Goal: Task Accomplishment & Management: Complete application form

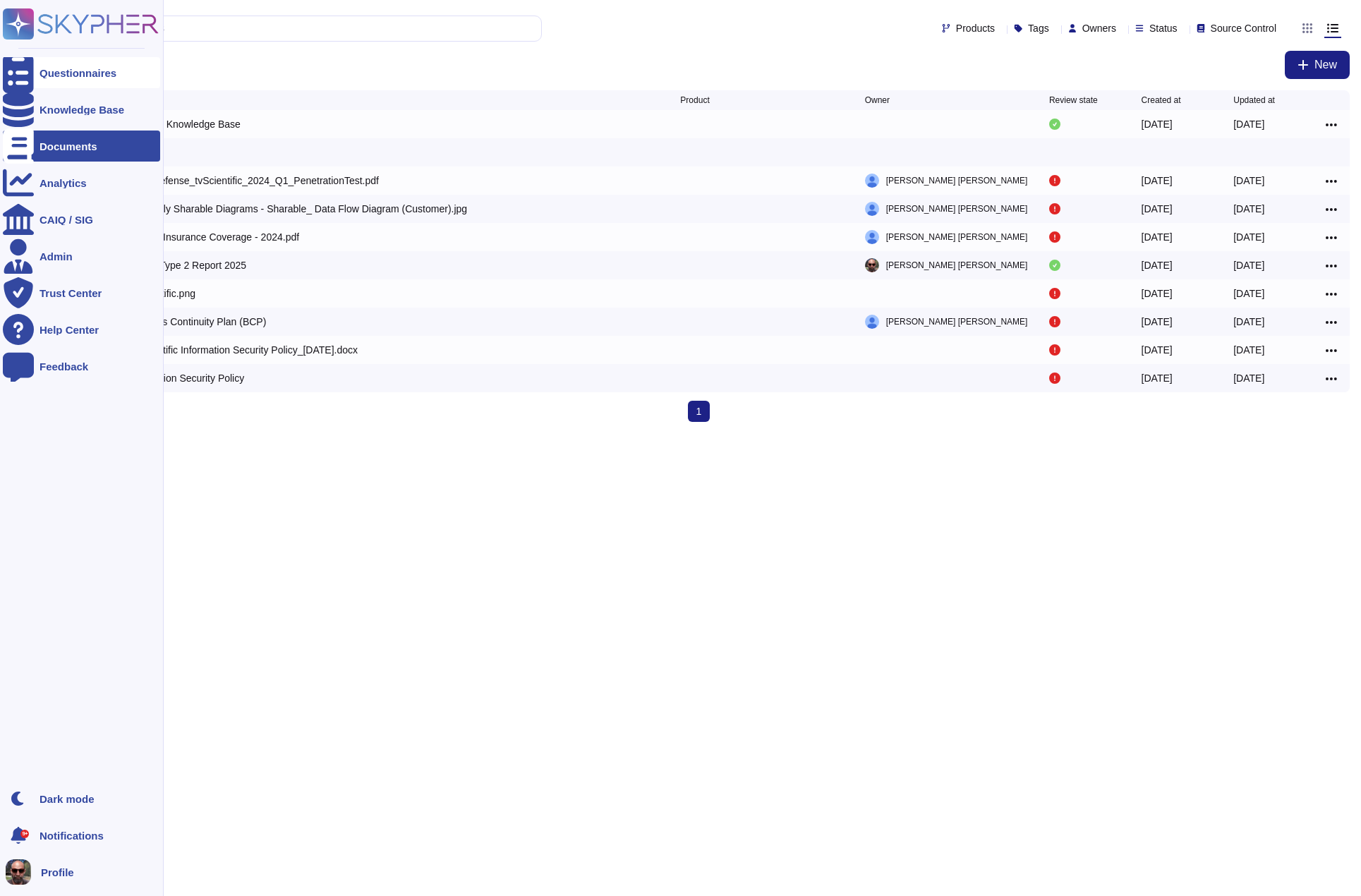
click at [25, 78] on icon at bounding box center [18, 73] width 31 height 42
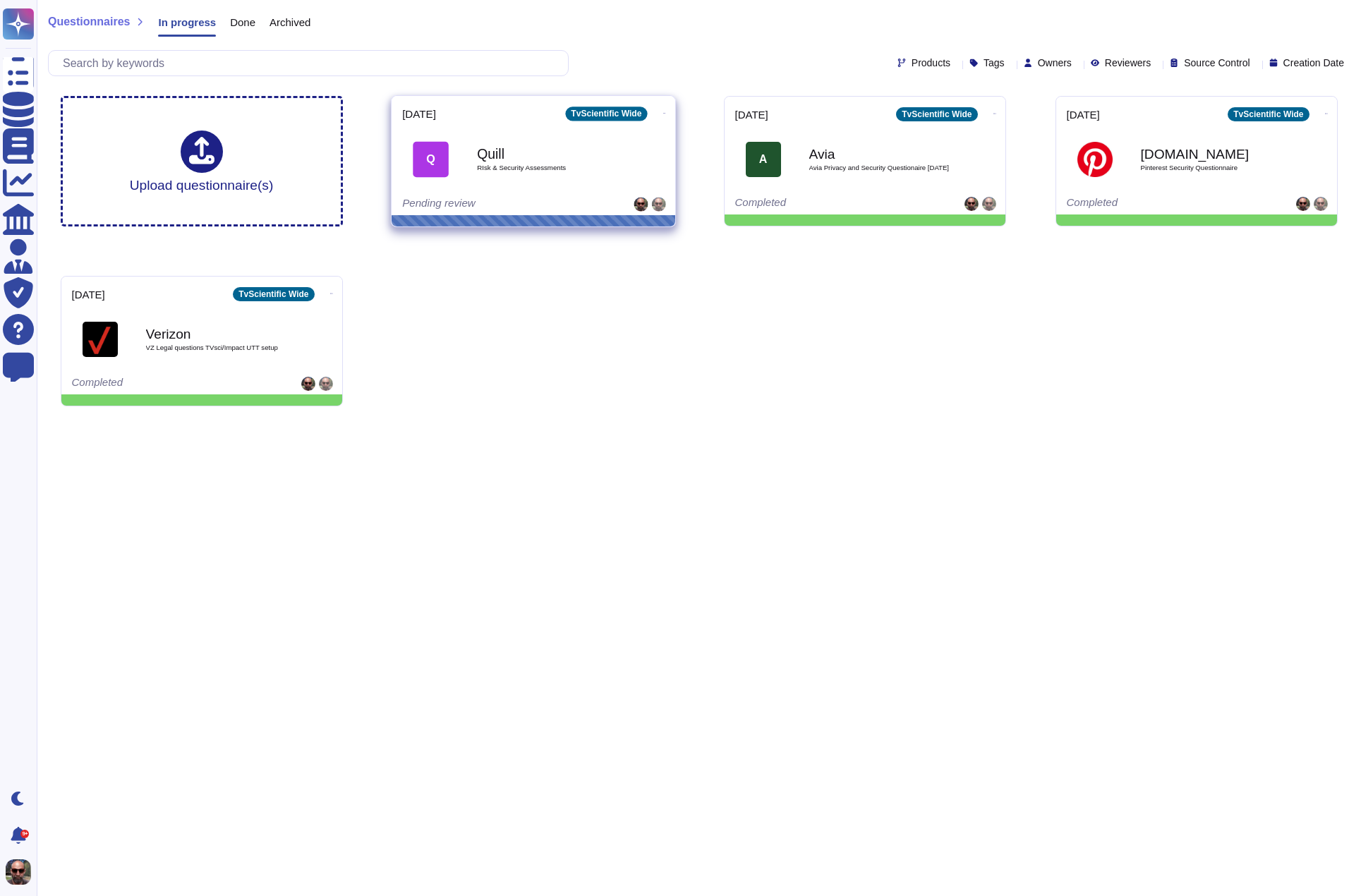
click at [537, 176] on div "Quill RIsk & Security Assessments" at bounding box center [547, 159] width 142 height 57
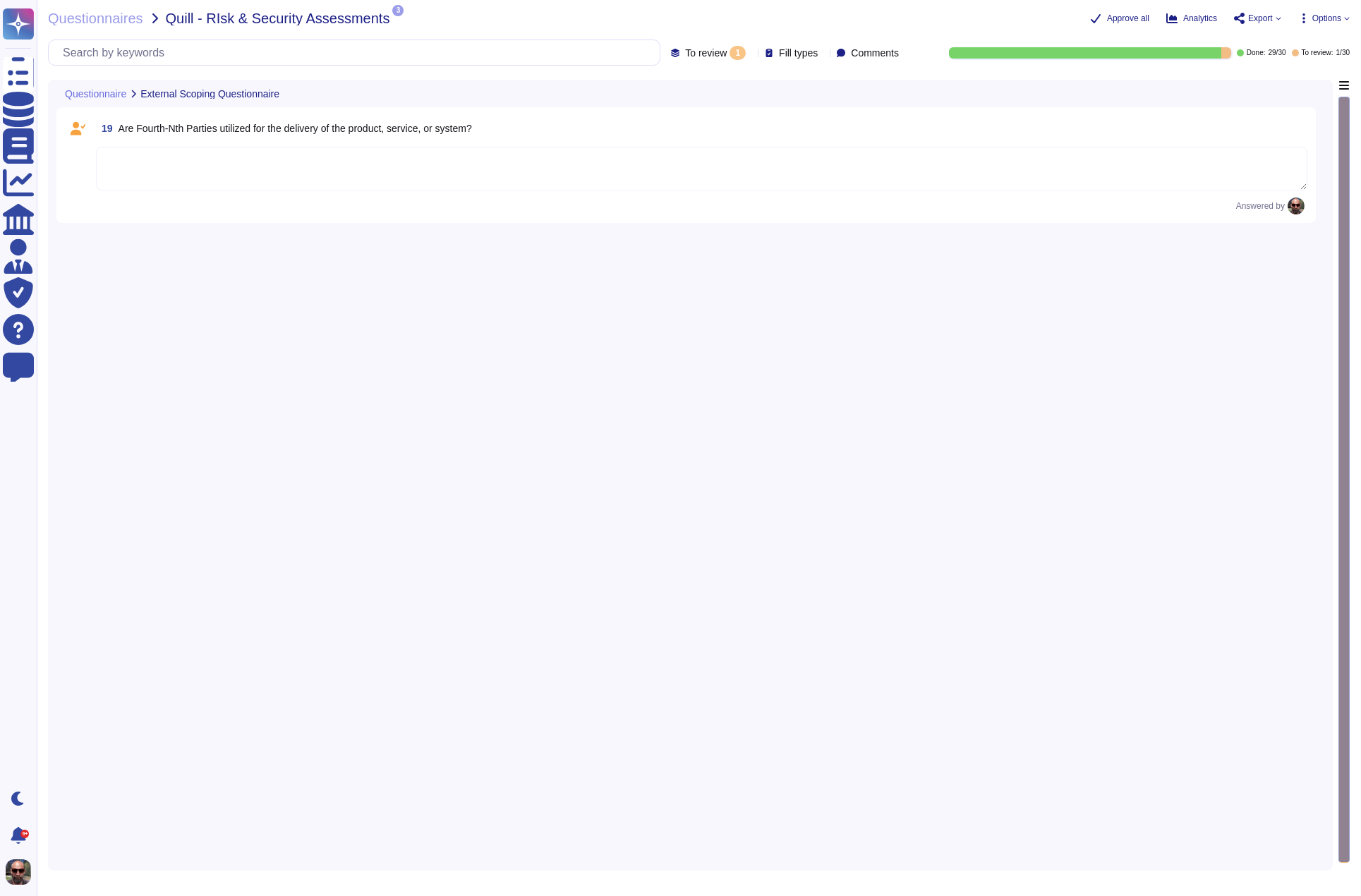
click at [468, 155] on textarea at bounding box center [701, 169] width 1211 height 43
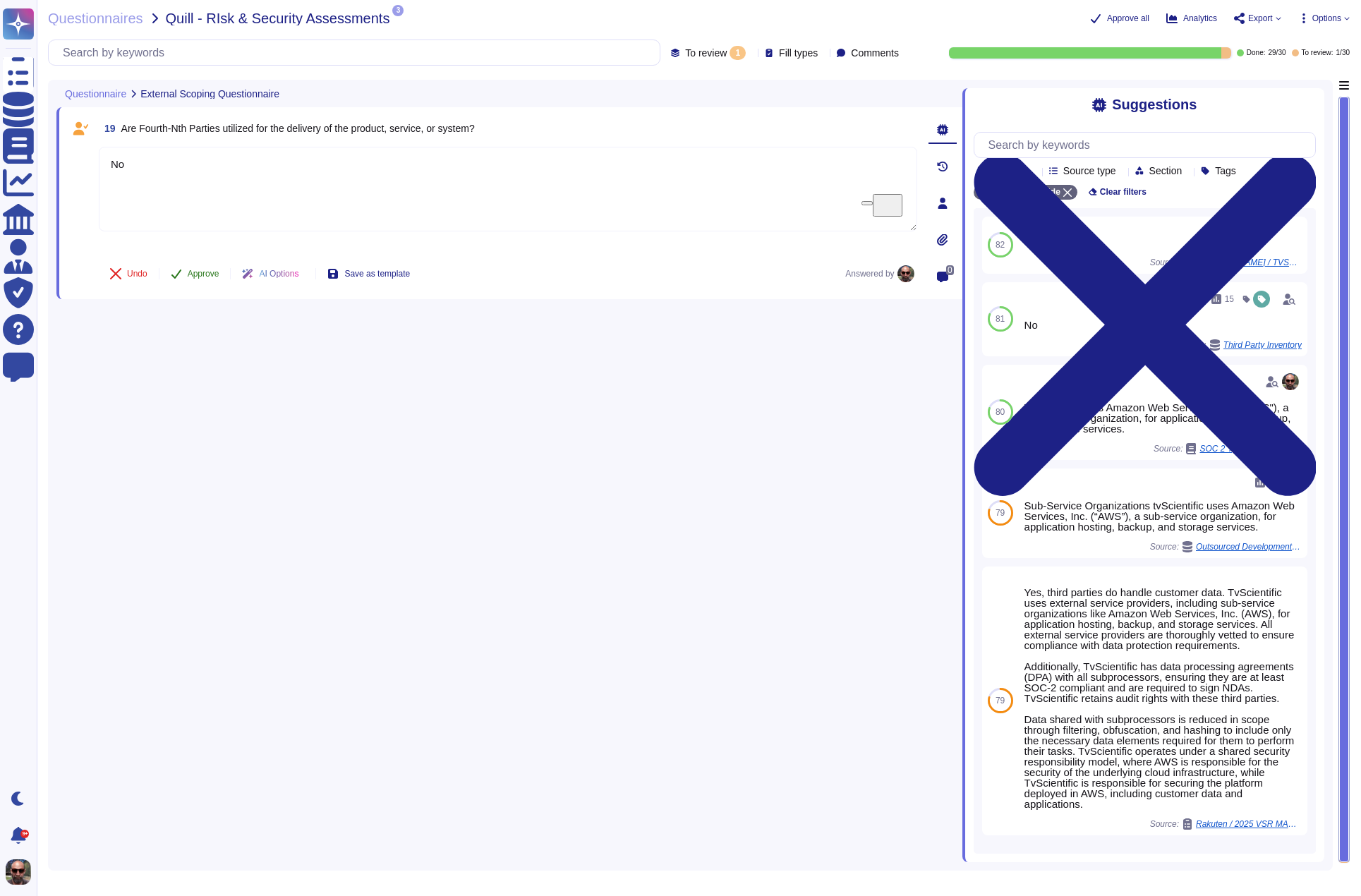
type textarea "No"
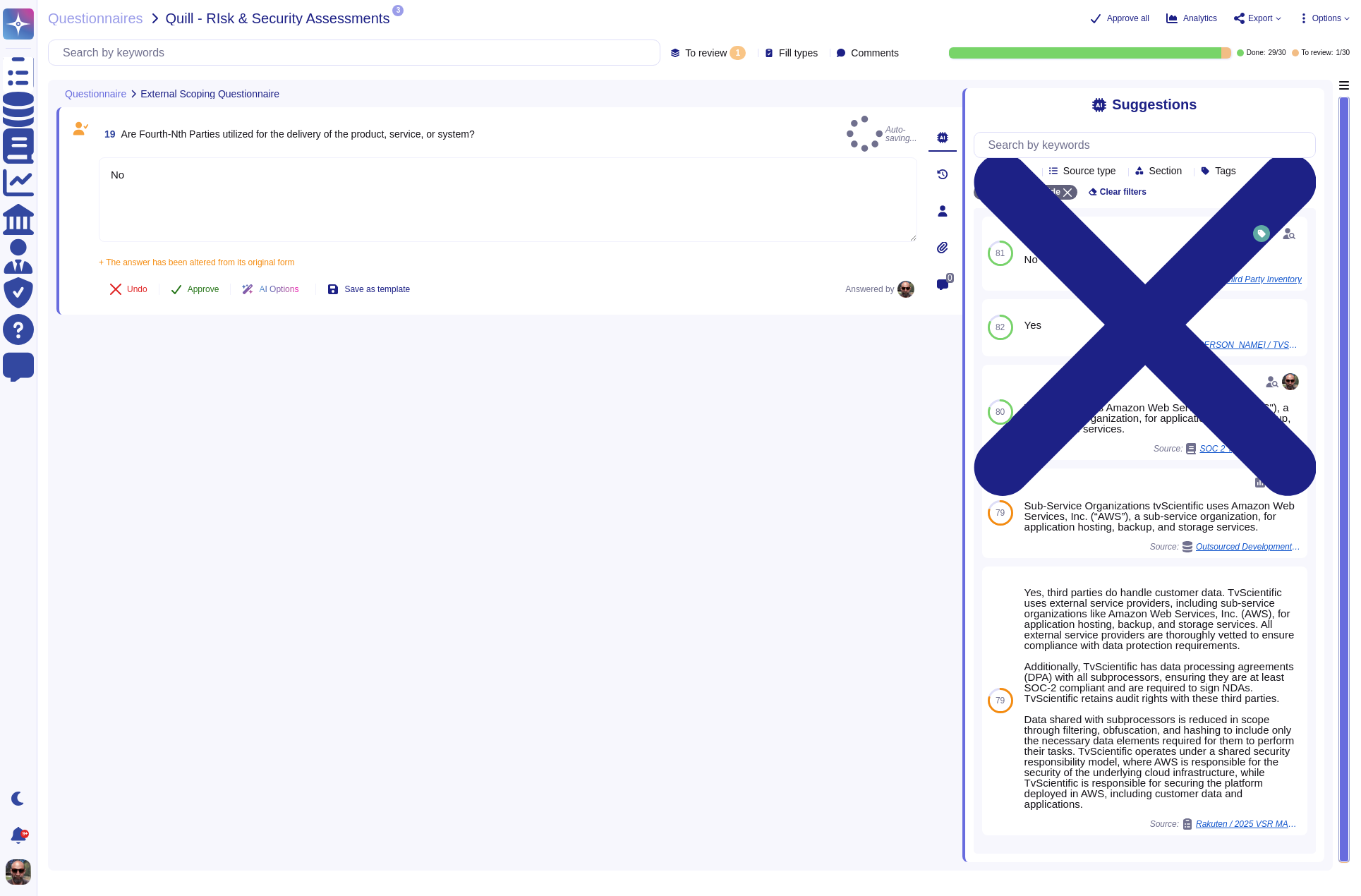
click at [188, 275] on button "Approve" at bounding box center [195, 289] width 72 height 28
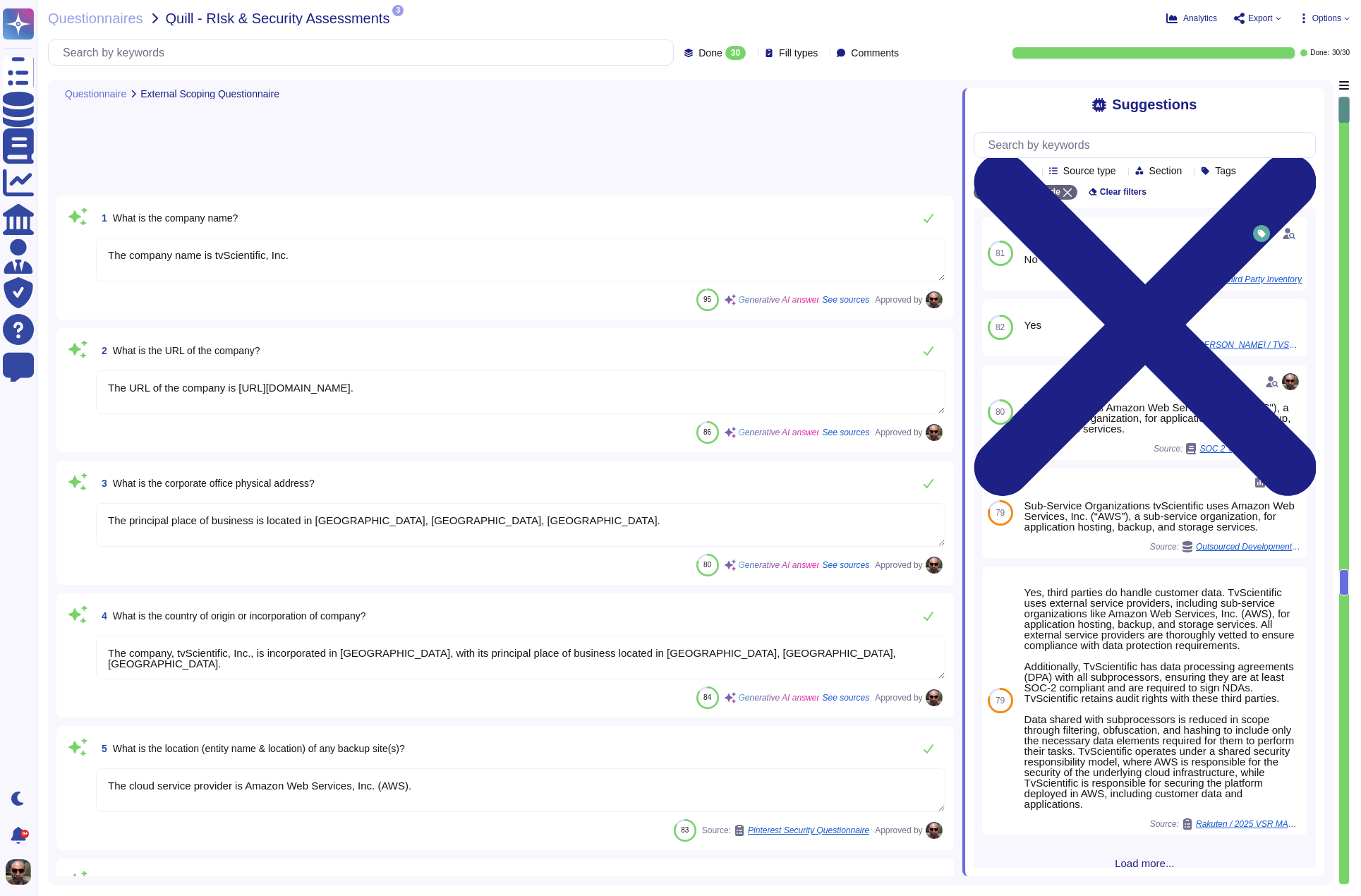
type textarea "The company name is tvScientific, Inc."
type textarea "The URL of the company is [URL][DOMAIN_NAME]."
type textarea "The principal place of business is located in [GEOGRAPHIC_DATA], [GEOGRAPHIC_DA…"
type textarea "The company, tvScientific, Inc., is incorporated in [GEOGRAPHIC_DATA], with its…"
type textarea "The cloud service provider is Amazon Web Services, Inc. (AWS)."
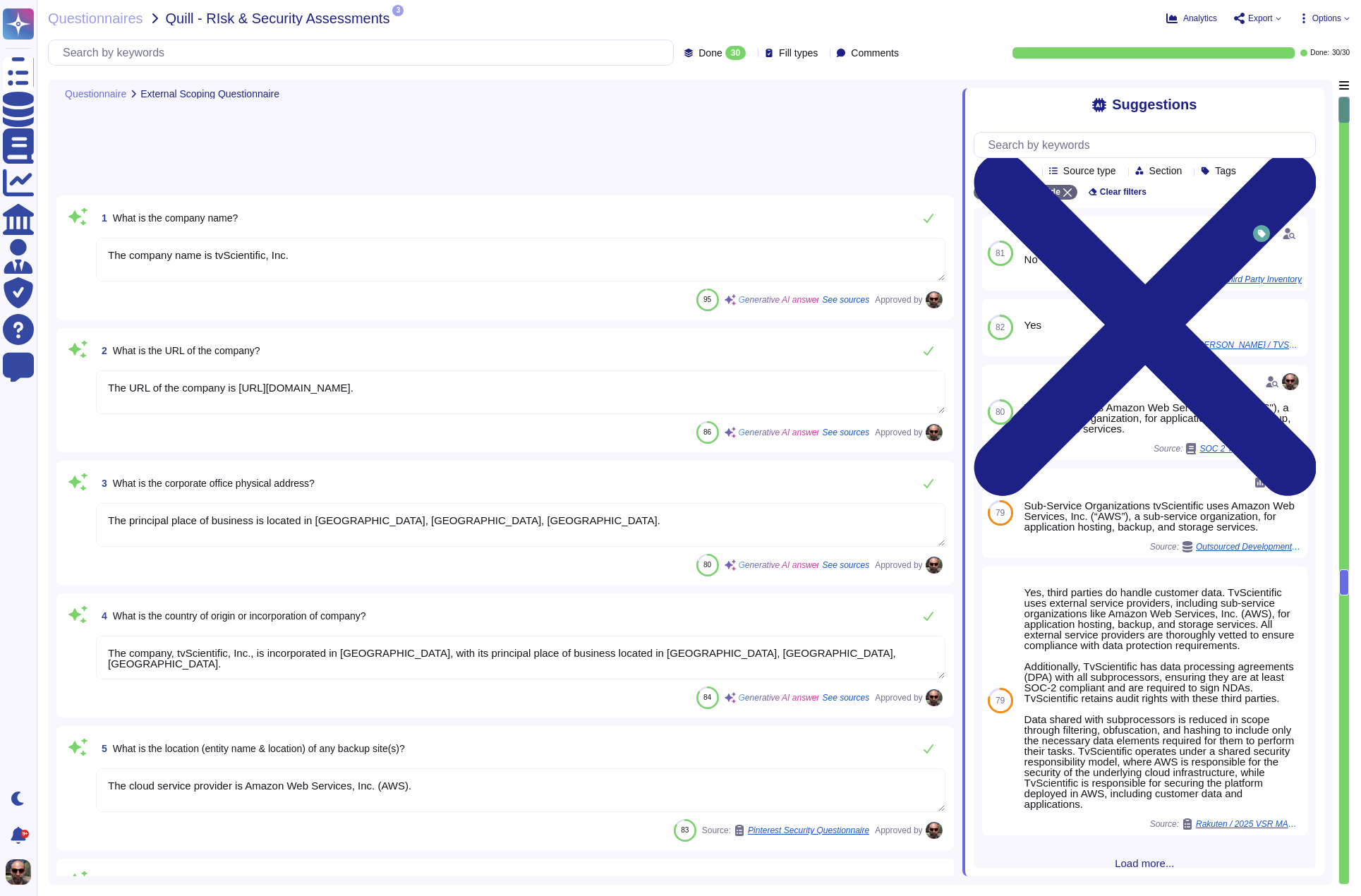
type textarea "The ownership structure is private. TvScientific is a privately held company."
type textarea "The company has been in business since [DATE]."
type textarea "TvScientific has over 150 employees."
type textarea "[PERSON_NAME], VP of Technology."
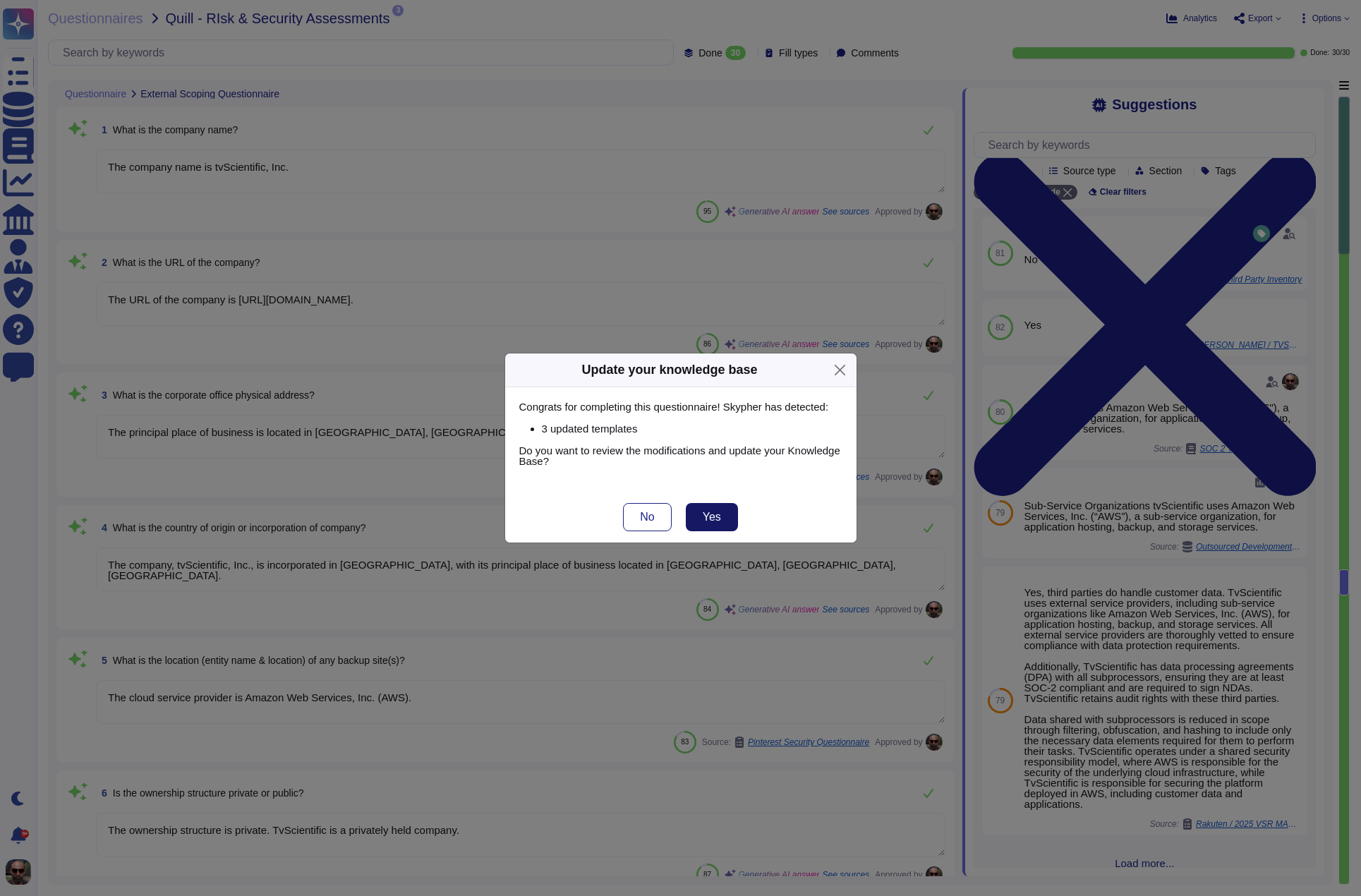
click at [717, 525] on button "Yes" at bounding box center [712, 516] width 53 height 28
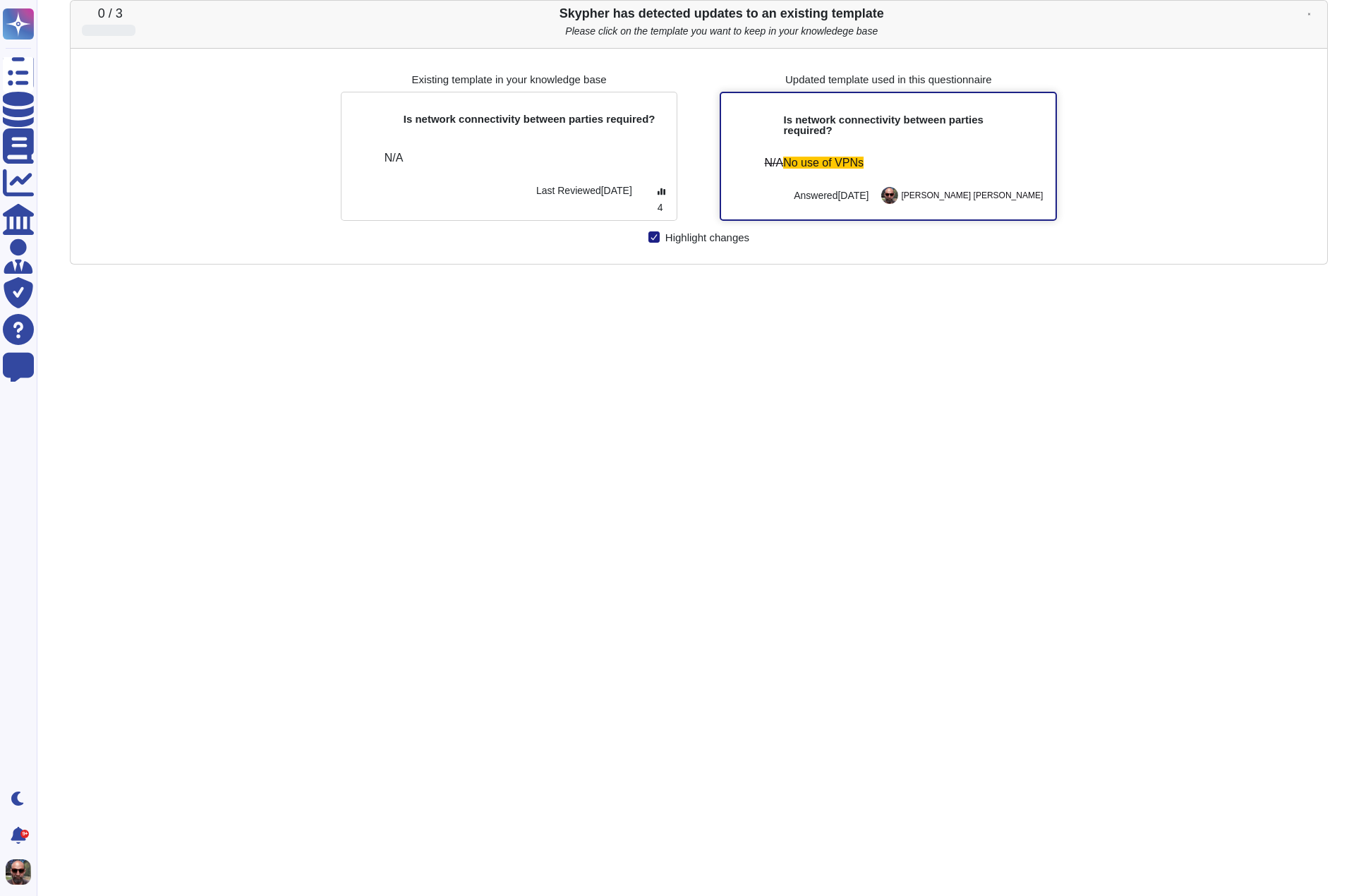
click at [816, 158] on span "No use of VPNs" at bounding box center [823, 162] width 81 height 12
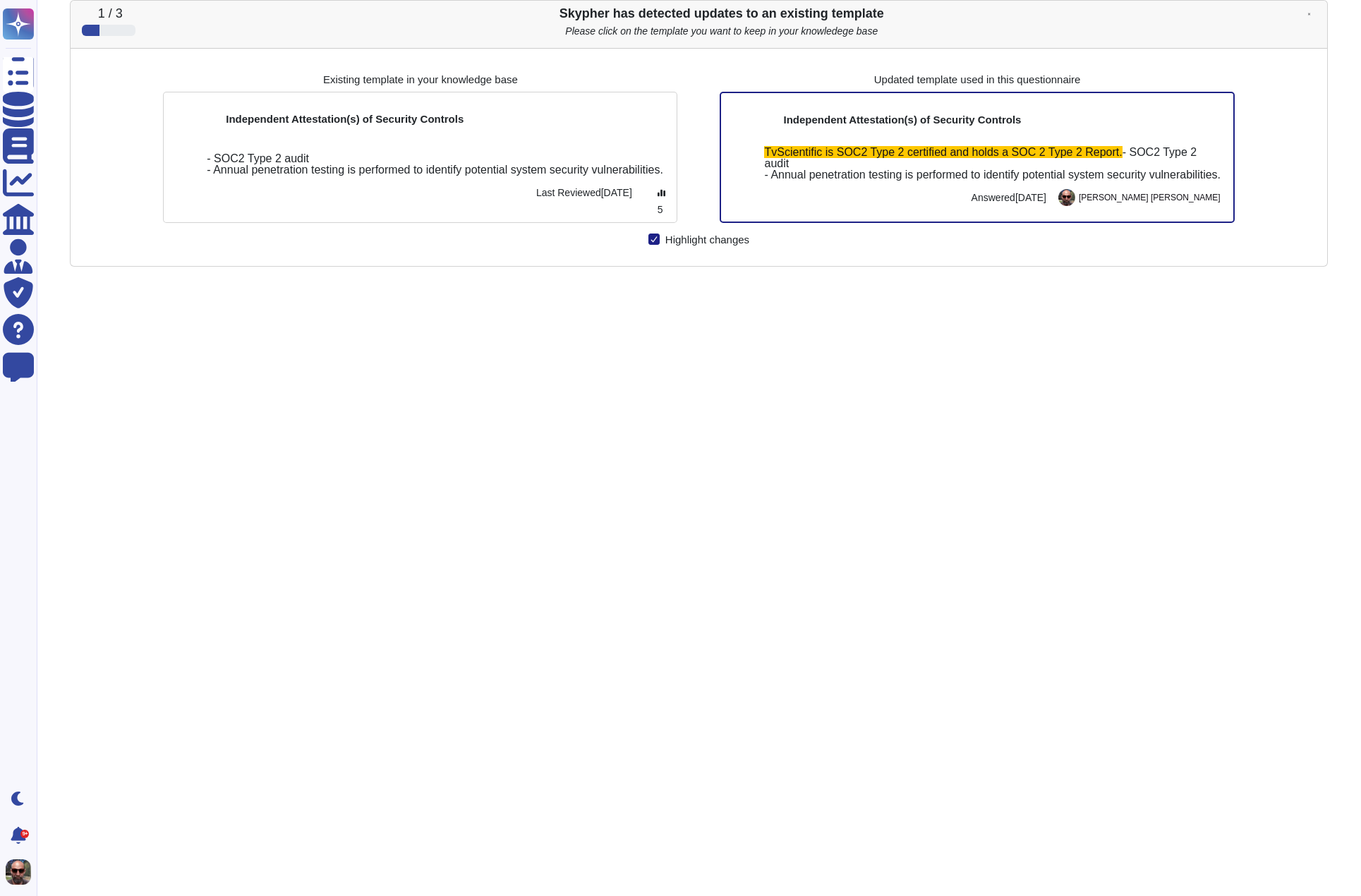
click at [816, 158] on span "- SOC2 Type 2 audit - Annual penetration testing is performed to identify poten…" at bounding box center [992, 163] width 457 height 34
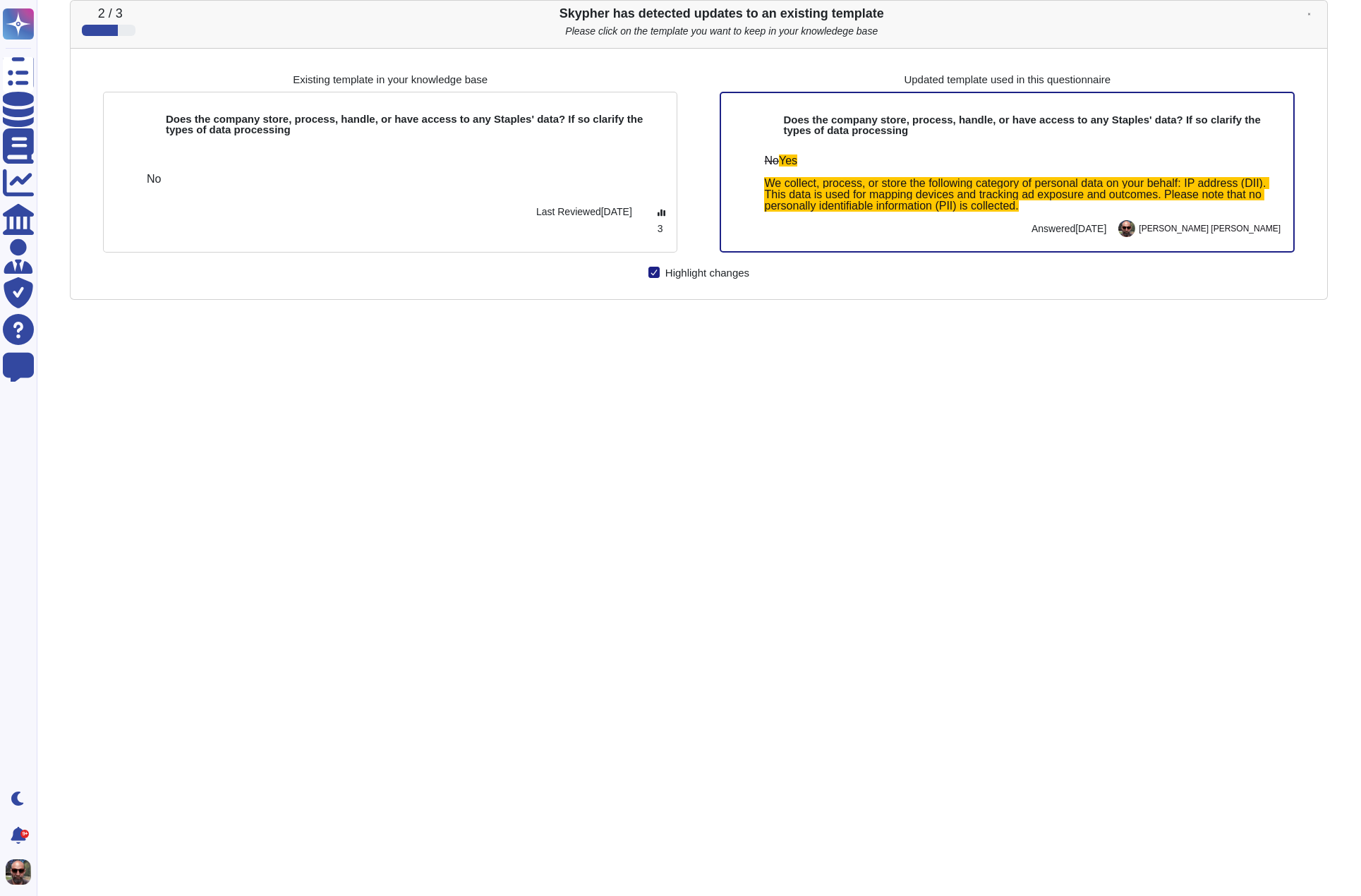
click at [816, 158] on div "No Yes We collect, process, or store the following category of personal data on…" at bounding box center [1023, 183] width 518 height 56
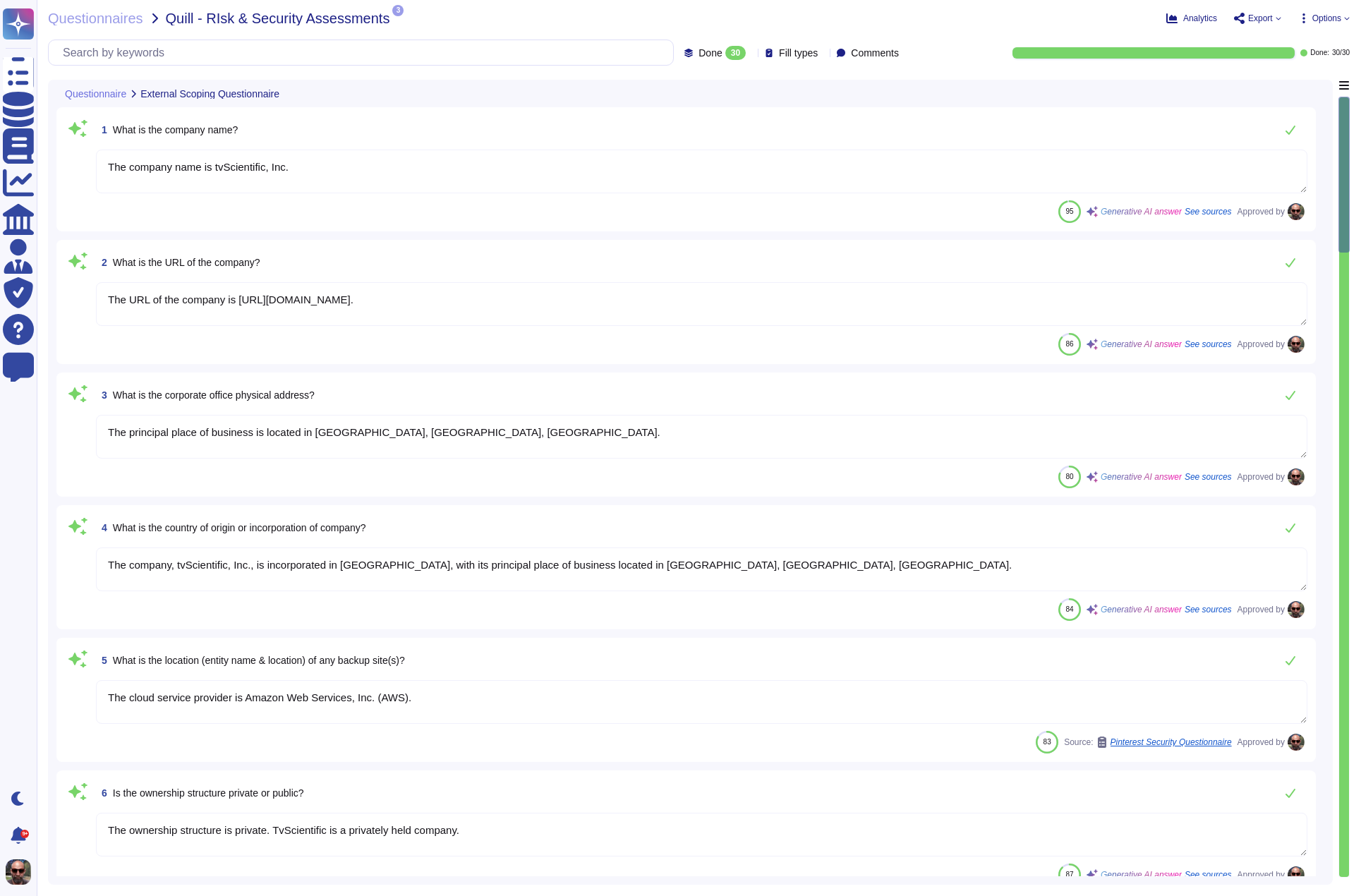
type textarea "The company name is tvScientific, Inc."
type textarea "The URL of the company is [URL][DOMAIN_NAME]."
type textarea "The principal place of business is located in [GEOGRAPHIC_DATA], [GEOGRAPHIC_DA…"
type textarea "The company, tvScientific, Inc., is incorporated in [GEOGRAPHIC_DATA], with its…"
type textarea "The cloud service provider is Amazon Web Services, Inc. (AWS)."
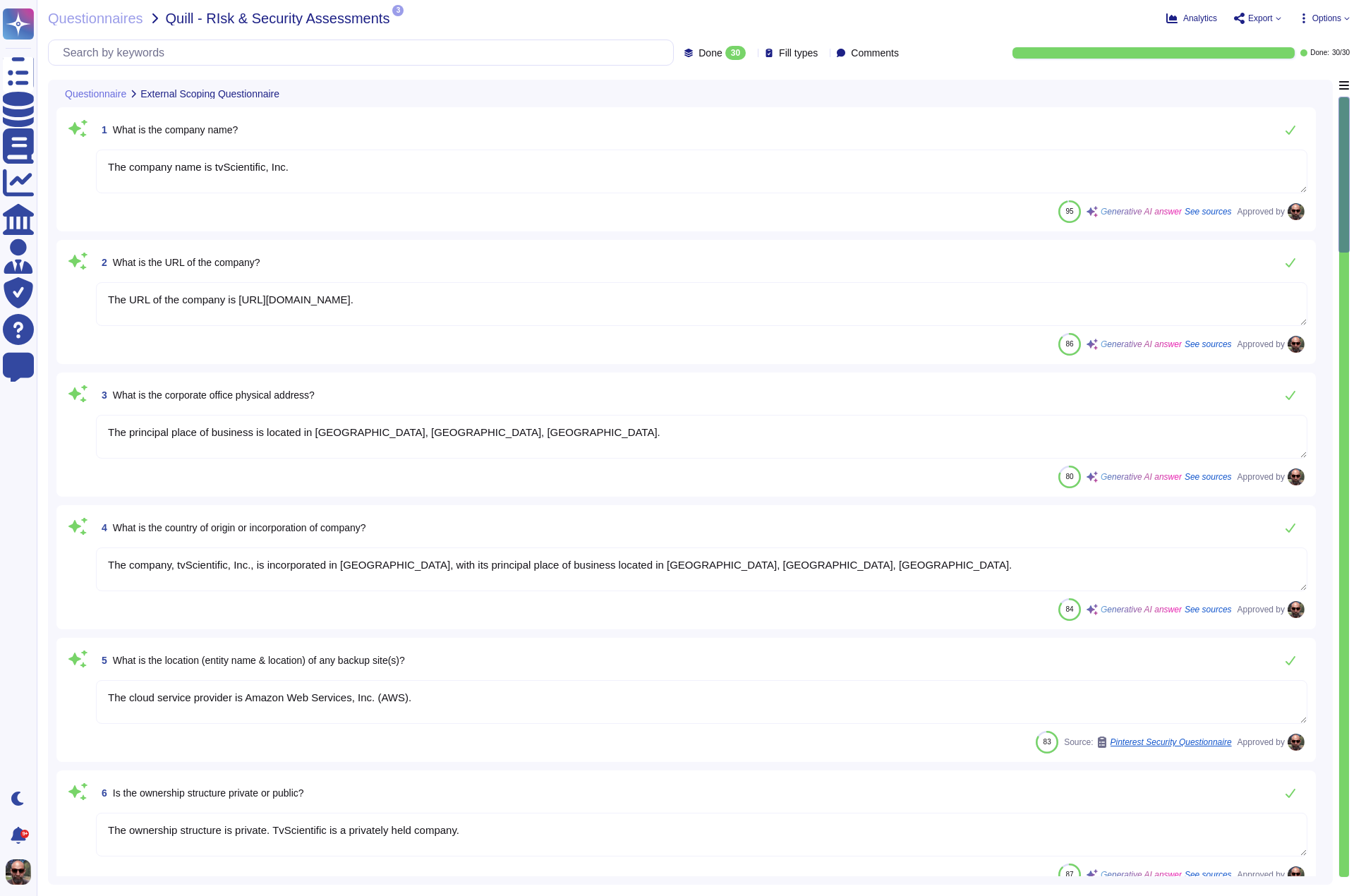
type textarea "The ownership structure is private. TvScientific is a privately held company."
type textarea "The company has been in business since [DATE]."
type textarea "TvScientific has over 150 employees."
type textarea "[PERSON_NAME], VP of Technology."
click at [1257, 14] on span "Export" at bounding box center [1260, 18] width 24 height 8
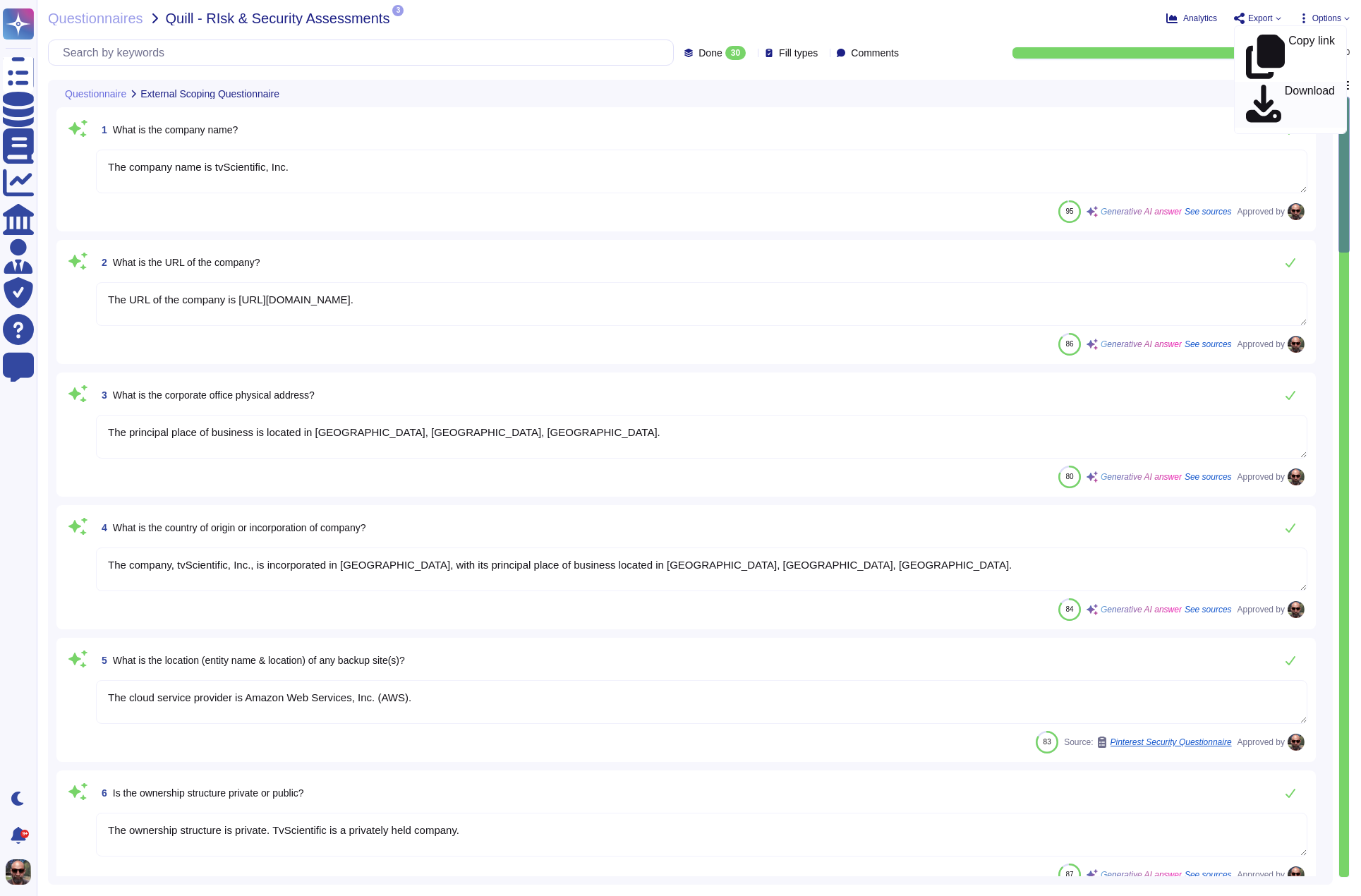
click at [1259, 84] on div "Download" at bounding box center [1290, 104] width 89 height 40
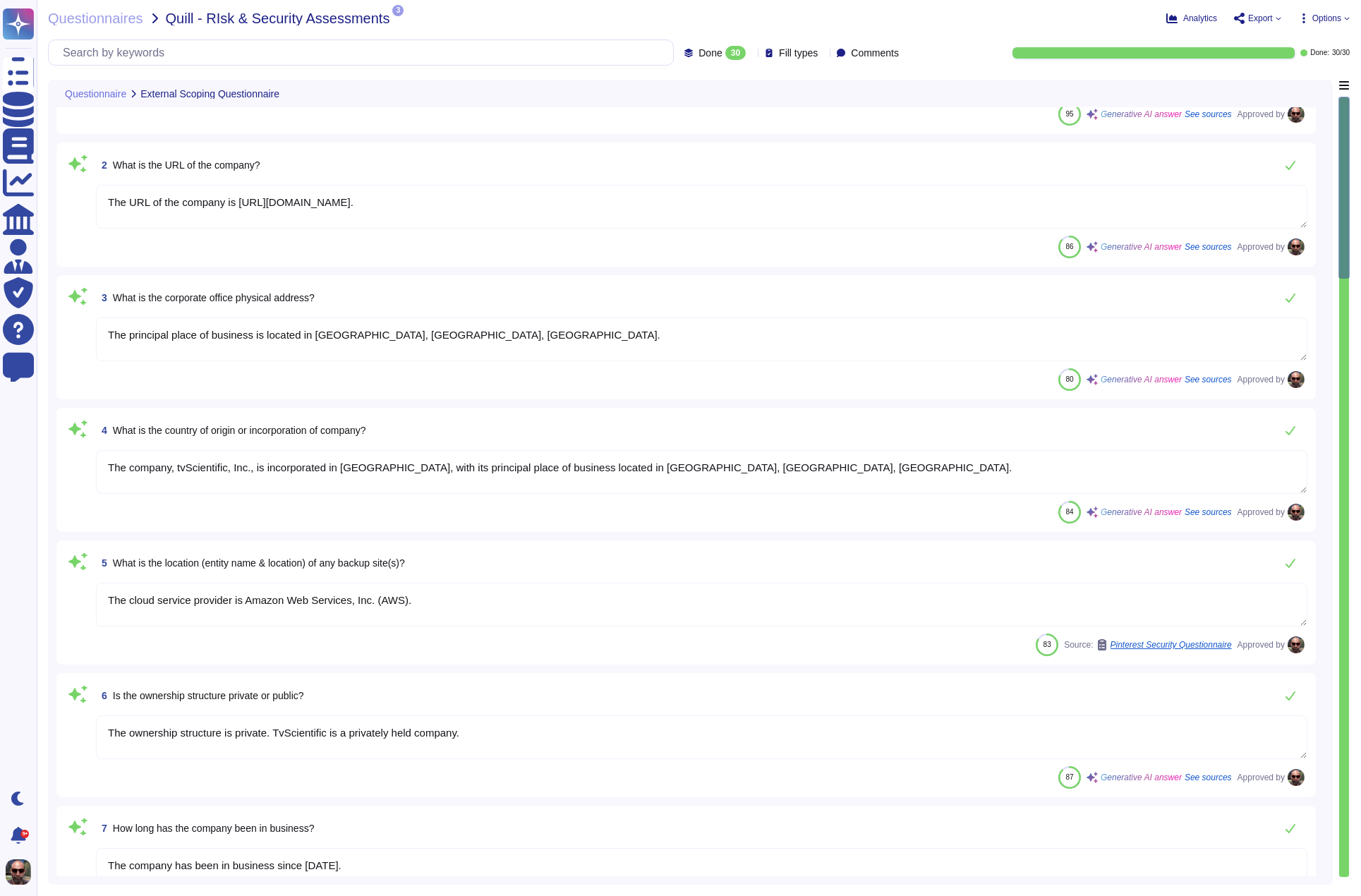
type textarea "VP of Technology"
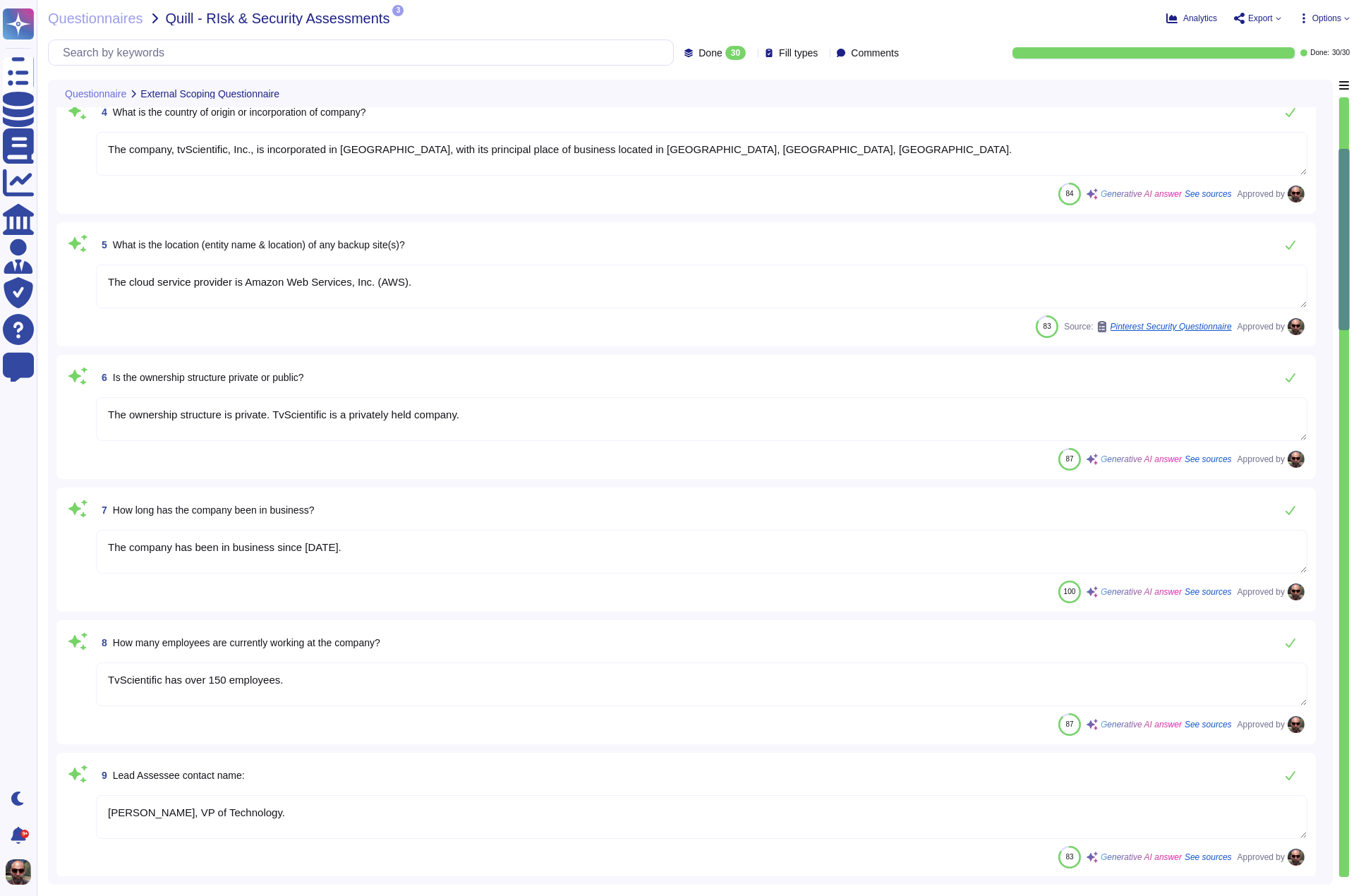
type textarea "The lead assignee contact email address is [EMAIL_ADDRESS][DOMAIN_NAME]."
type textarea "- [PERSON_NAME], VP of Technology: Responsible for all aspects of TvScientific'…"
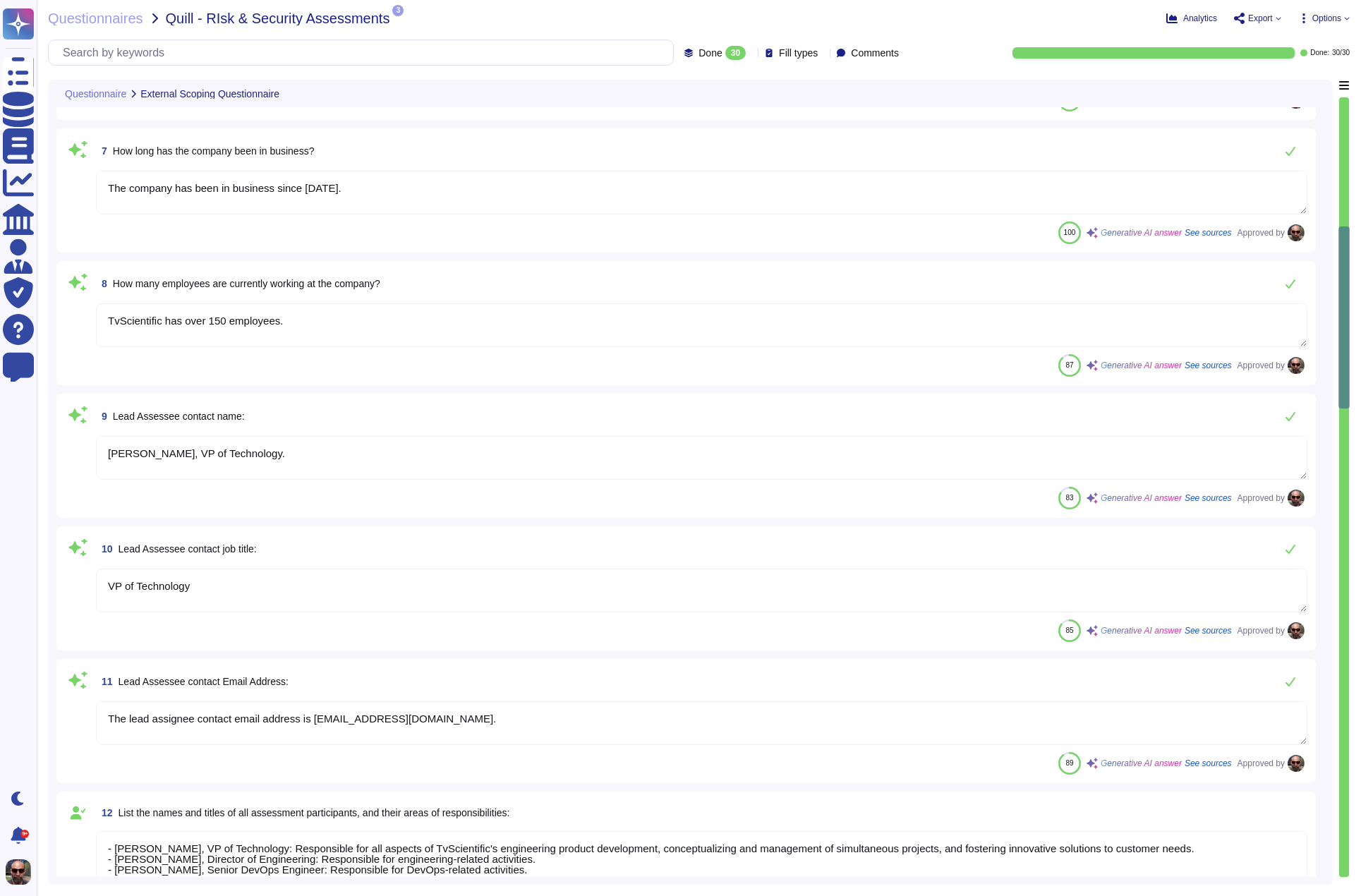
type textarea "tvScientific offers a Performance Advertising Platform that specializes in Conn…"
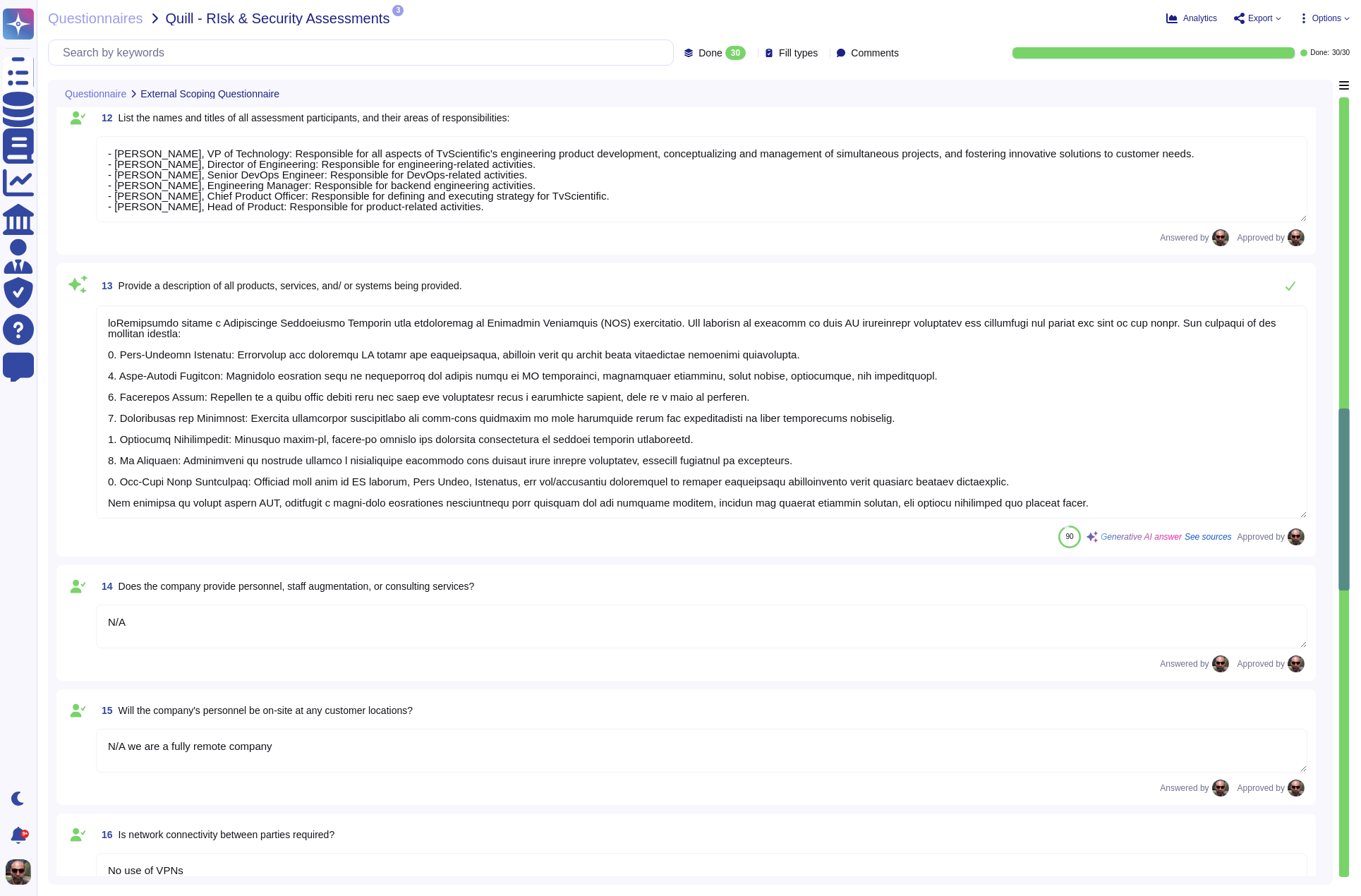
type textarea "N/A"
type textarea "N/A we are a fully remote company"
type textarea "No use of VPNs"
type textarea "Yes, but no secure technologies in place for remote access"
type textarea "N/A Pixel based web activity tracker will be placed on your customer facing web…"
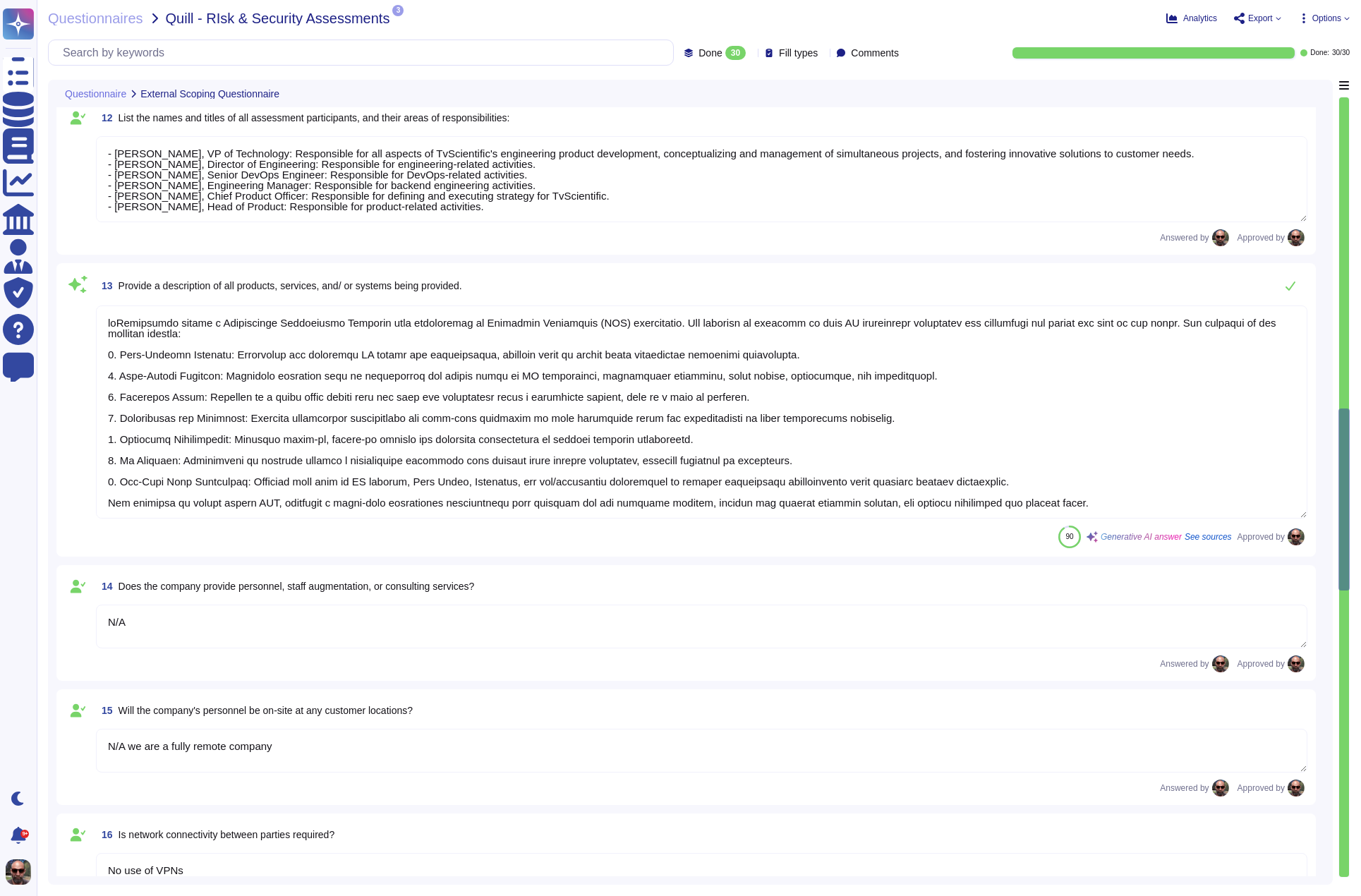
type textarea "No"
type textarea "Yes, there is a company-wide program for Security Awareness training that is ac…"
type textarea "No"
type textarea "Infrastructure tvScientific’s platform is hosted within AWS and consists of a m…"
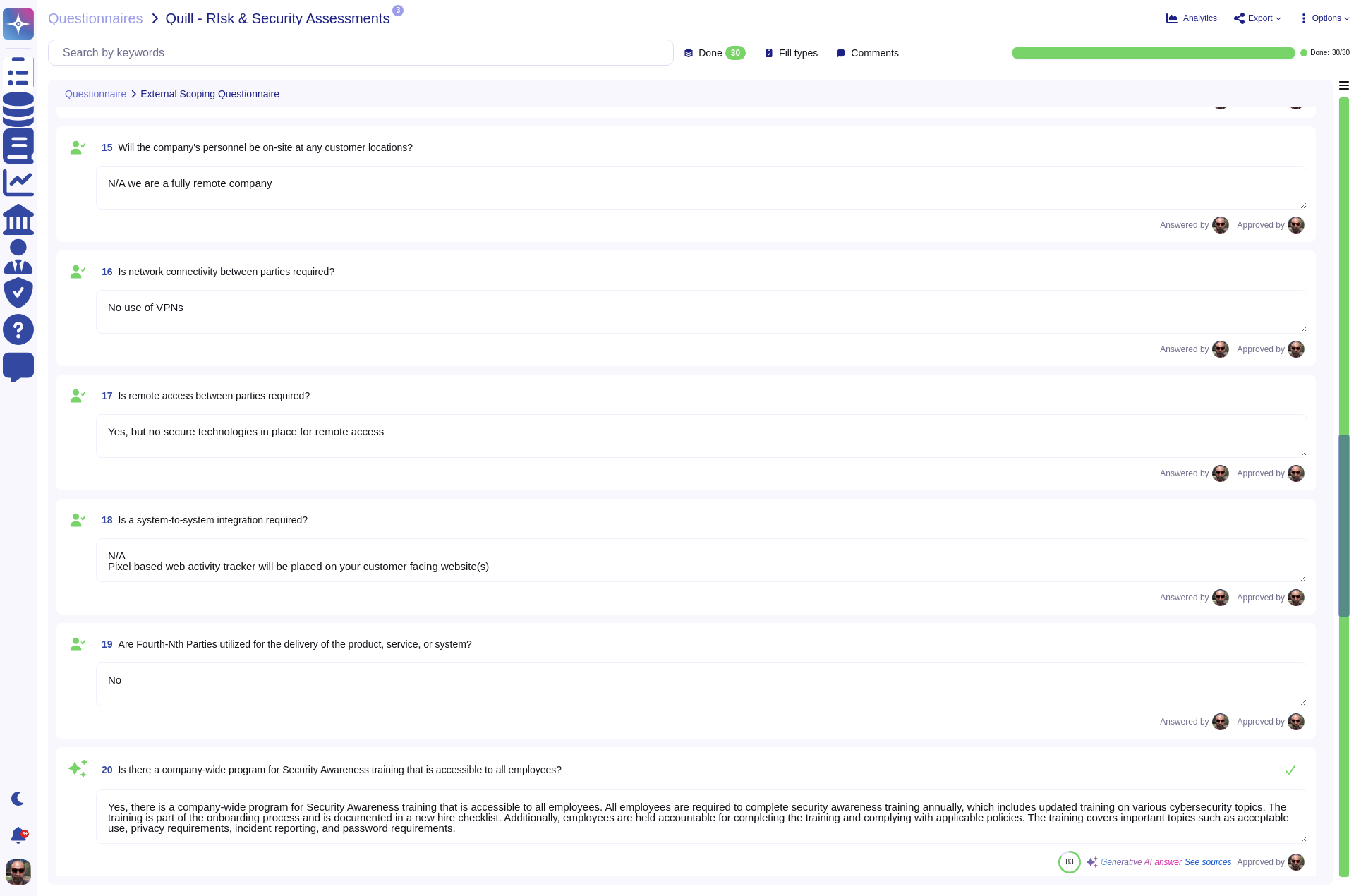
type textarea "Yes We collect, process, or store the following category of personal data on yo…"
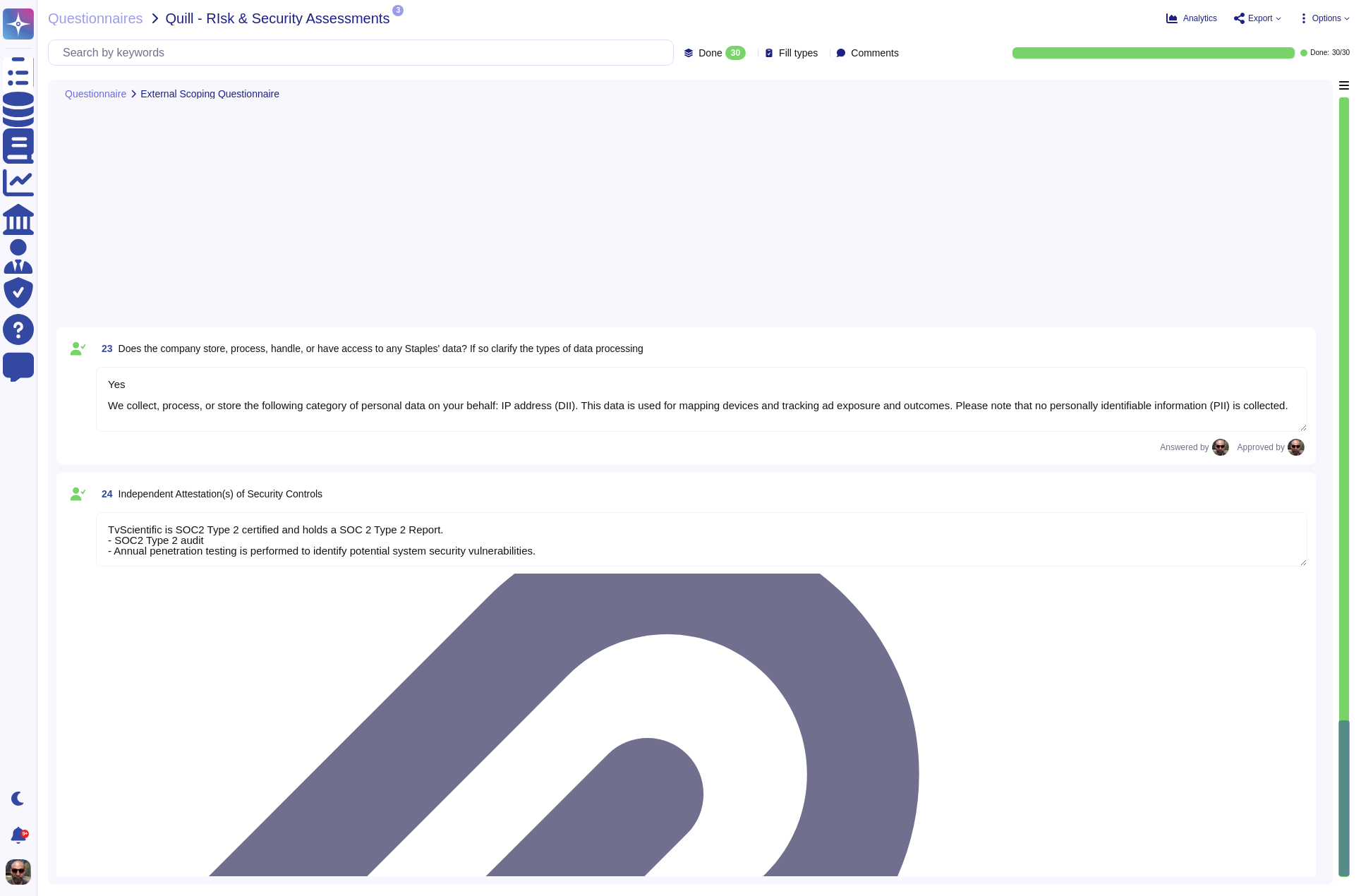
scroll to position [3216, 0]
type textarea "TvScientific is SOC2 Type 2 certified and holds a SOC 2 Type 2 Report. - SOC2 T…"
type textarea "tvScientific maintains a PCI Attestation and does not collect, store, or see an…"
type textarea "Company may be subject to a credit check prior to first using the Services and …"
type textarea "A network diagram is maintained that defines segmentation boundaries and commun…"
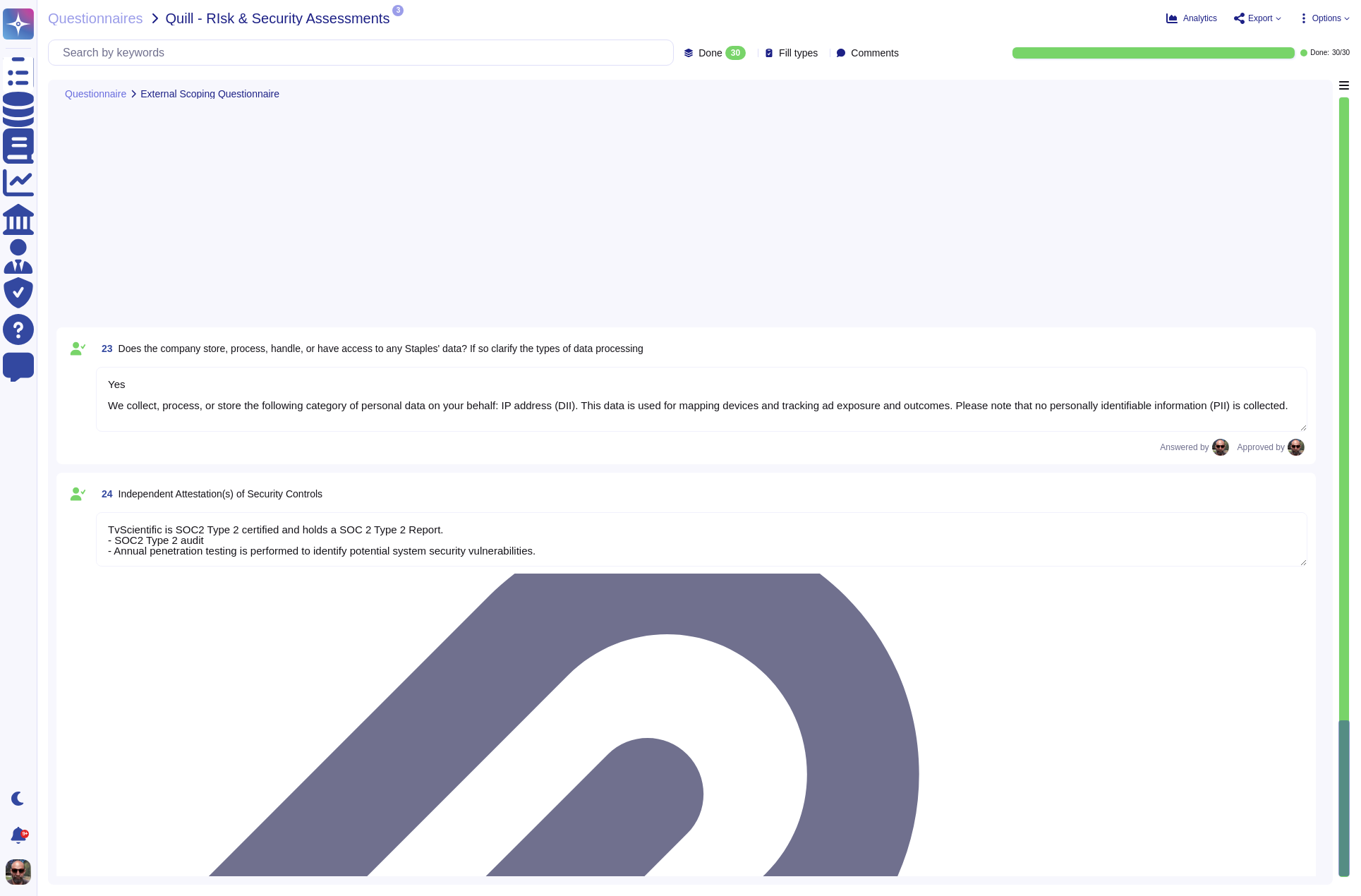
type textarea "A cyber insurance policy is maintained to offset the financial impact incurred …"
type textarea "As per the agreement, aside from TvScientificcientiﬁc's licensors and third-par…"
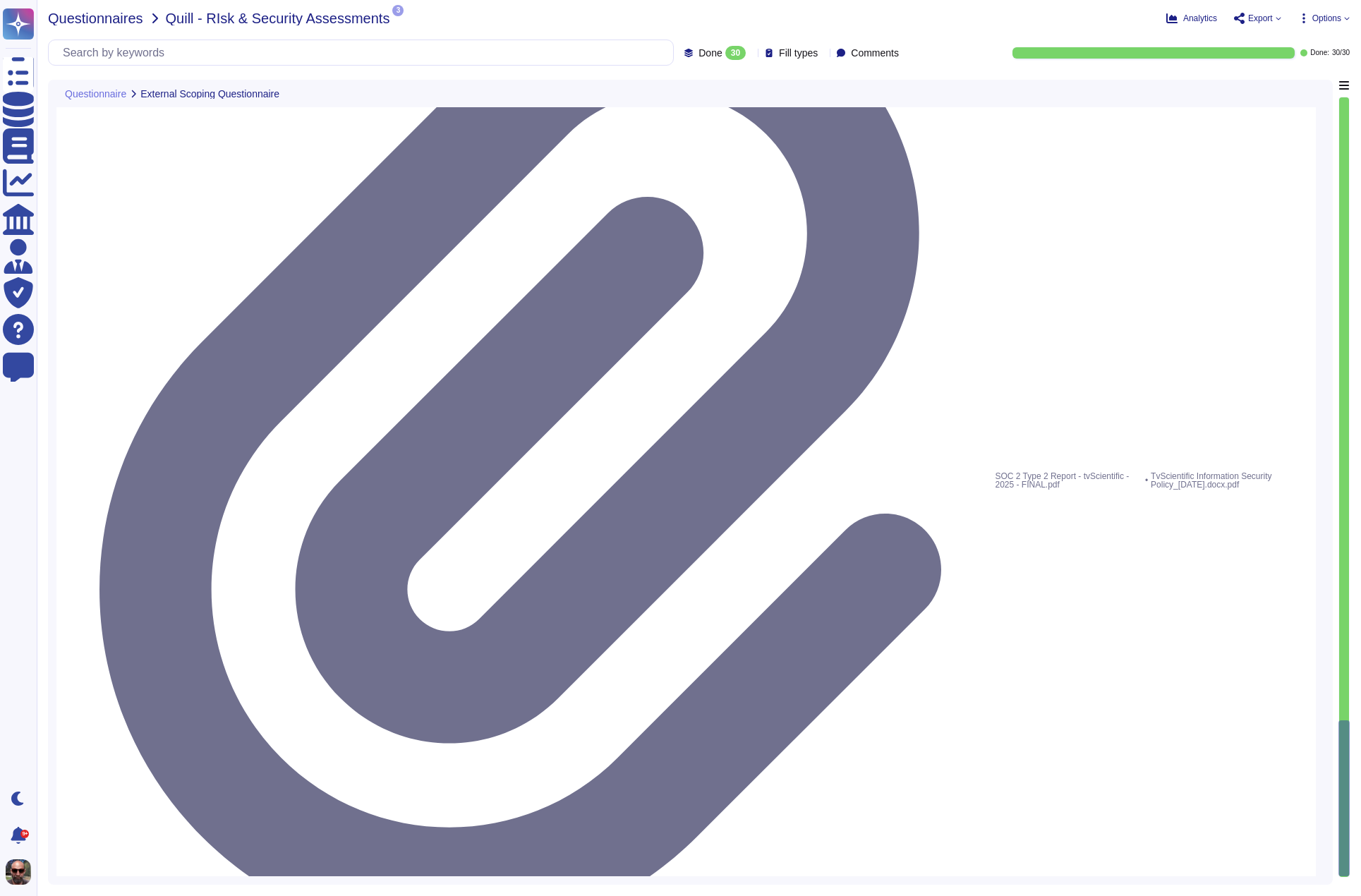
click at [101, 14] on span "Questionnaires" at bounding box center [95, 18] width 95 height 14
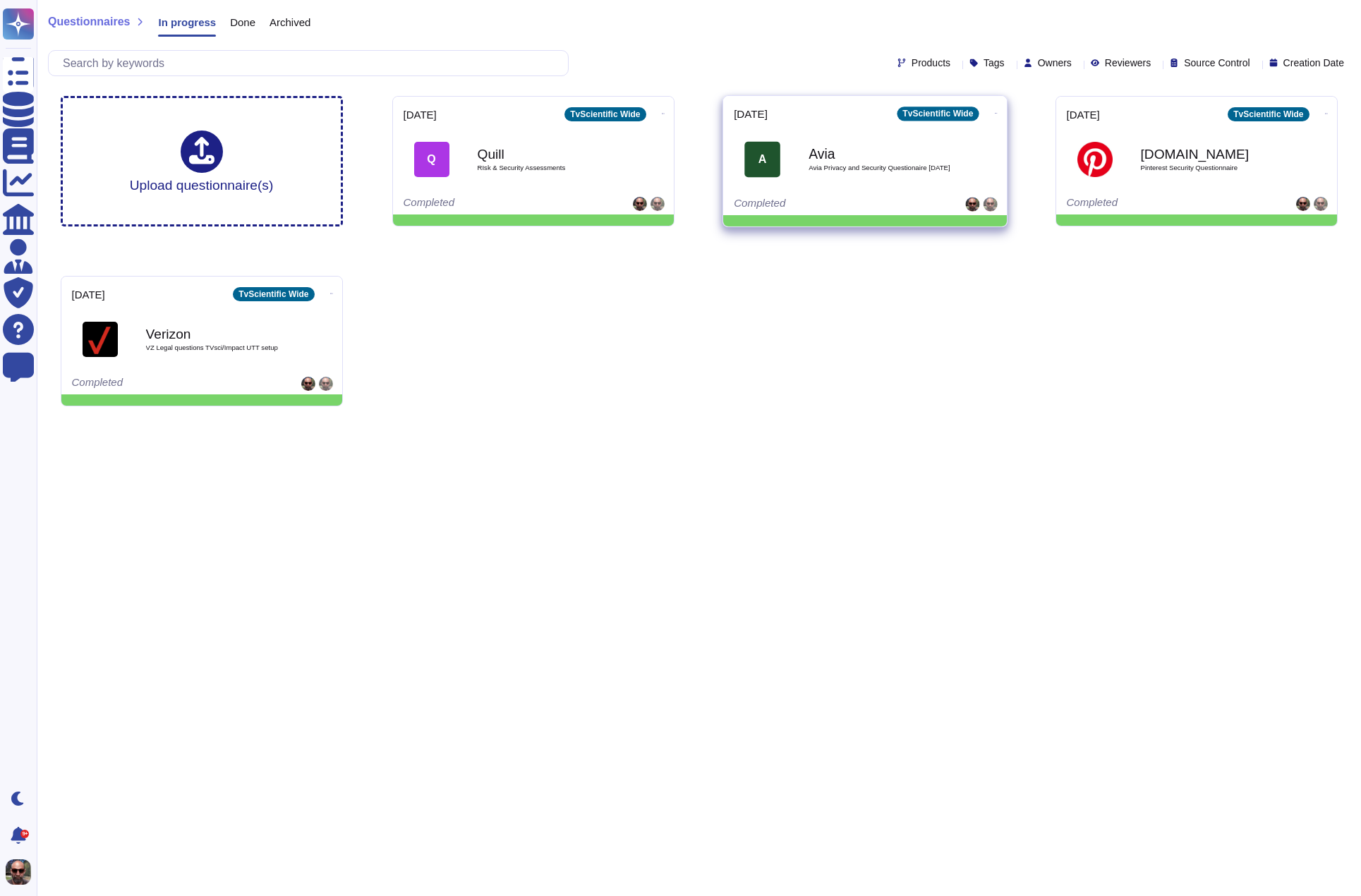
click at [809, 183] on div "Avia Avia Privacy and Security Questionaire [DATE]" at bounding box center [880, 159] width 142 height 57
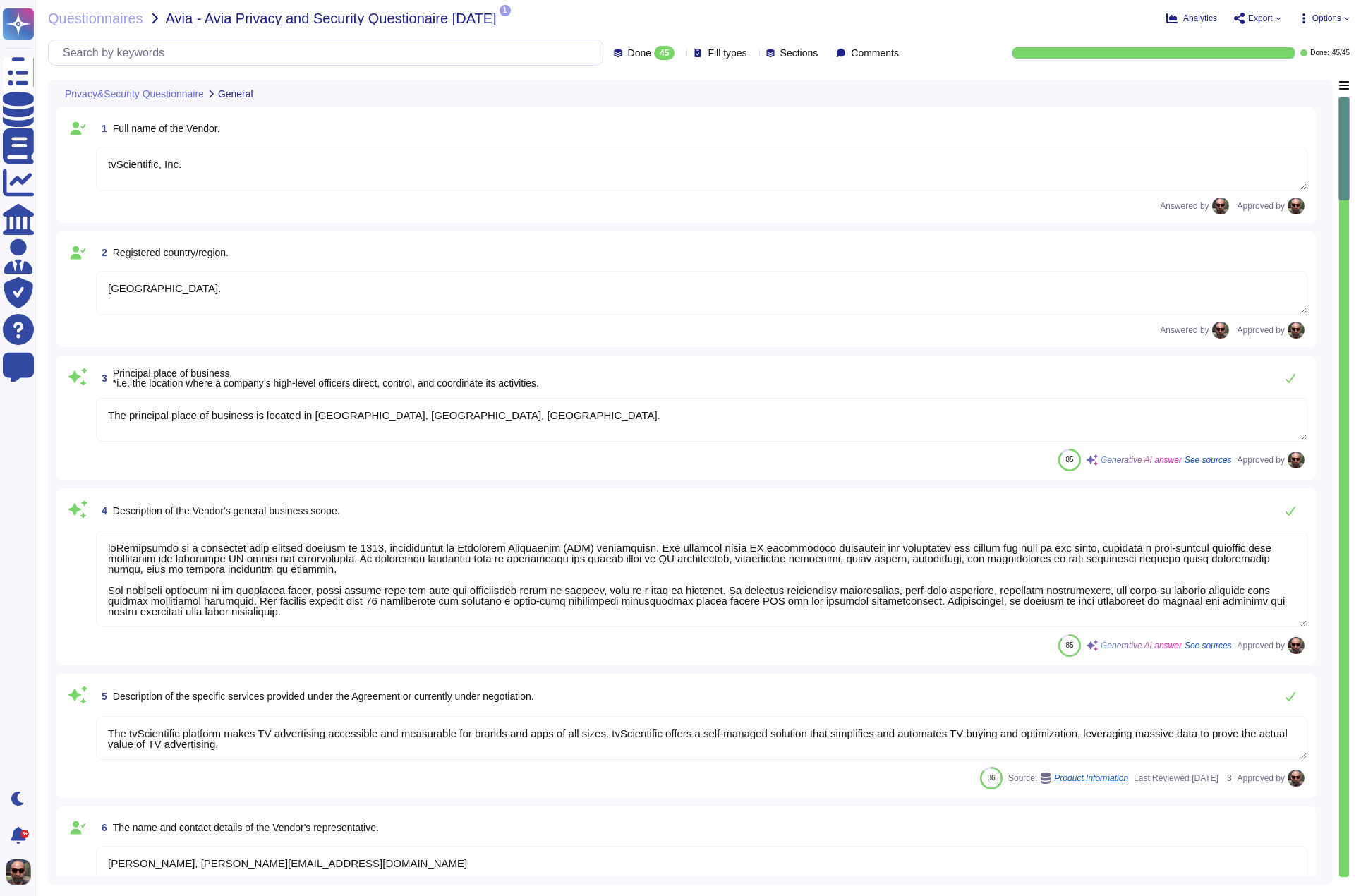
type textarea "tvScientific, Inc."
type textarea "[GEOGRAPHIC_DATA]."
type textarea "The principal place of business is located in [GEOGRAPHIC_DATA], [GEOGRAPHIC_DA…"
type textarea "tvScientific is a privately held company founded in [DATE], specializing in Con…"
type textarea "The tvScientific platform makes TV advertising accessible and measurable for br…"
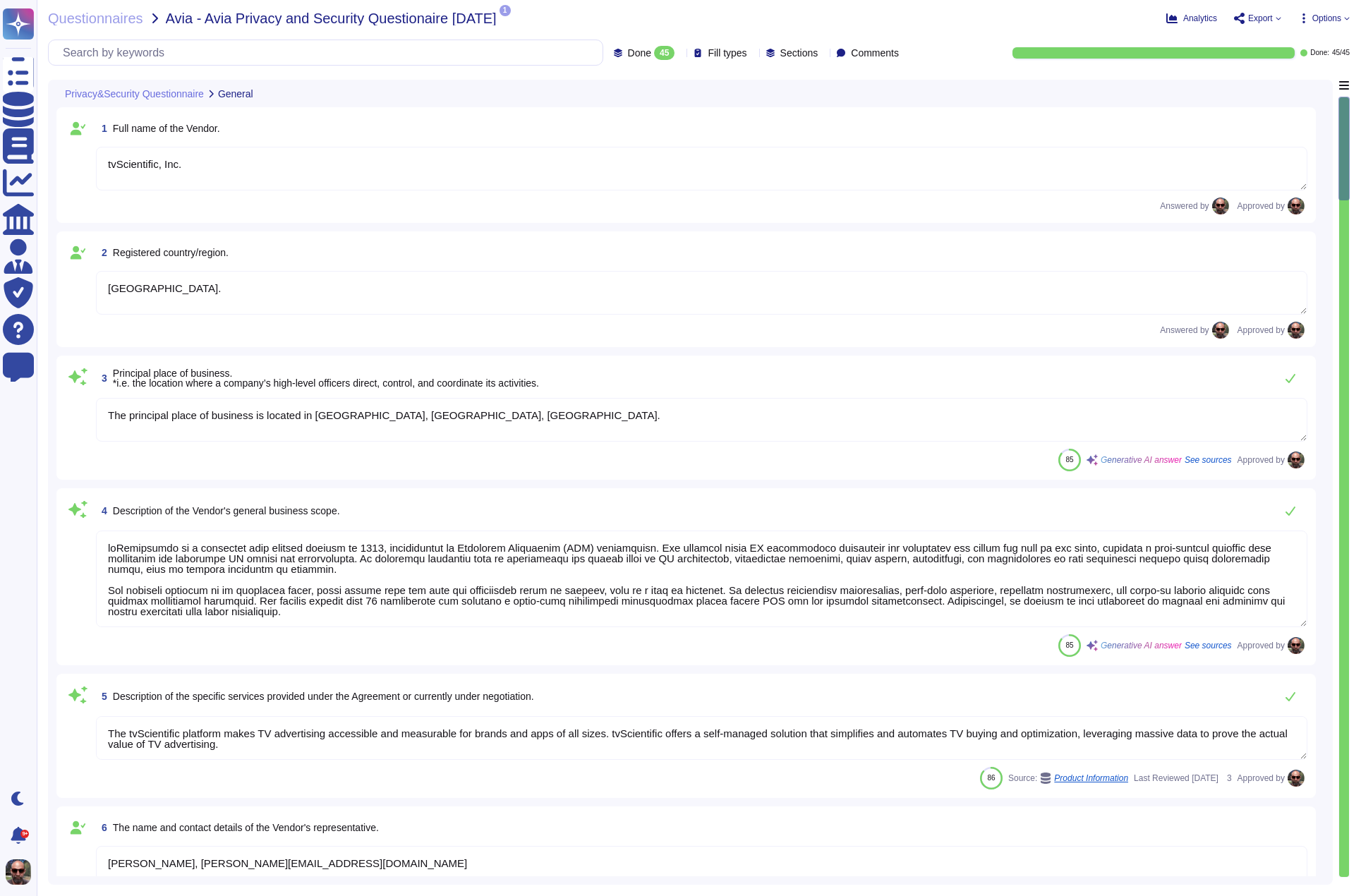
type textarea "[PERSON_NAME], [PERSON_NAME][EMAIL_ADDRESS][DOMAIN_NAME]"
type textarea "[EMAIL_ADDRESS][DOMAIN_NAME]"
type textarea "TvScientific has over 150 employees."
type textarea "No"
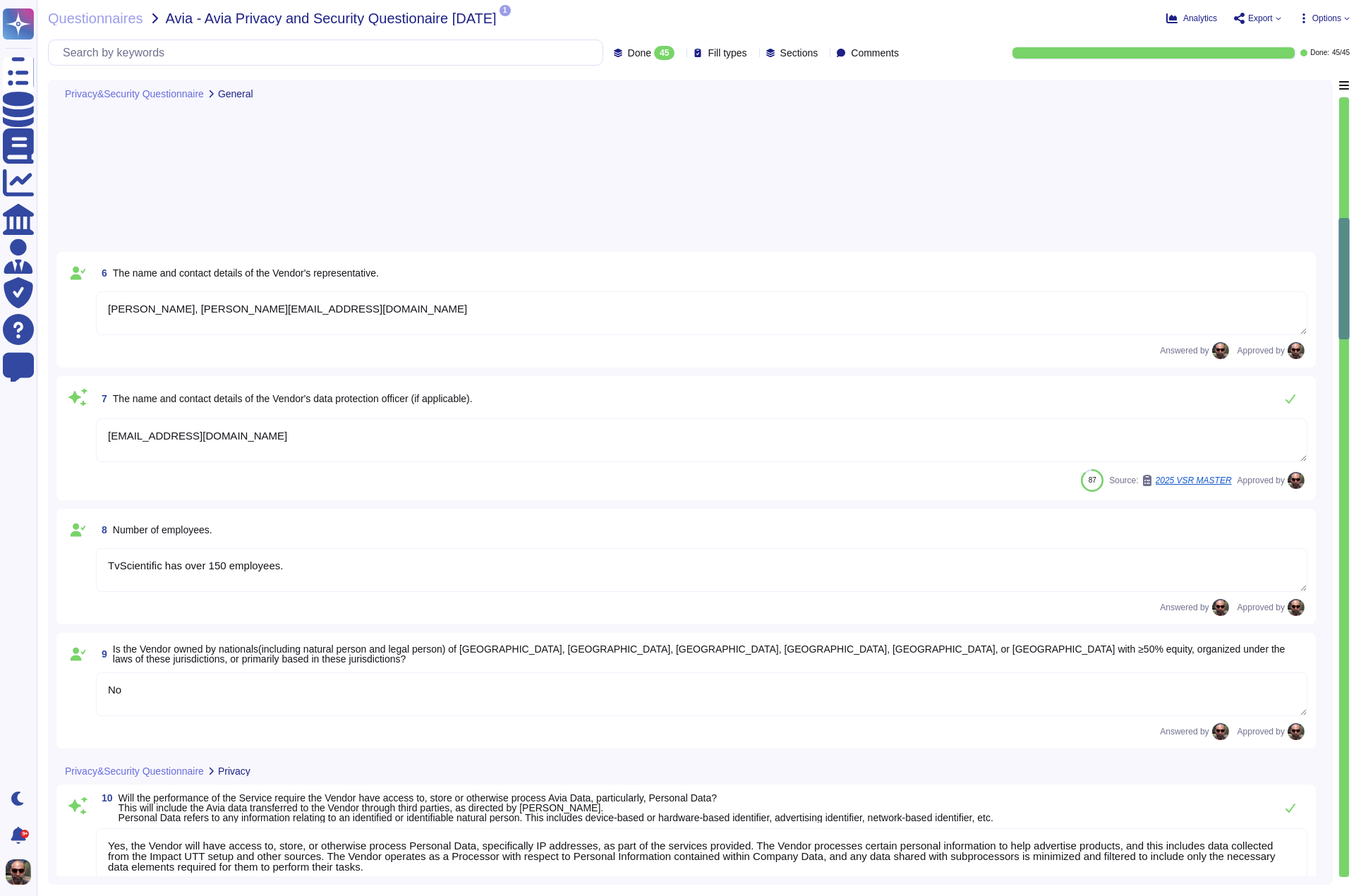
type textarea "Yes, the Vendor will have access to, store, or otherwise process Personal Data,…"
type textarea "We collect, process, or store the following category of personal data on your b…"
type textarea "TvScientificcientiﬁc will process Company Personal Information, including Avia …"
type textarea "Company Personal Information: Except as provided in Section 7 of the Addendum, …"
type textarea "No"
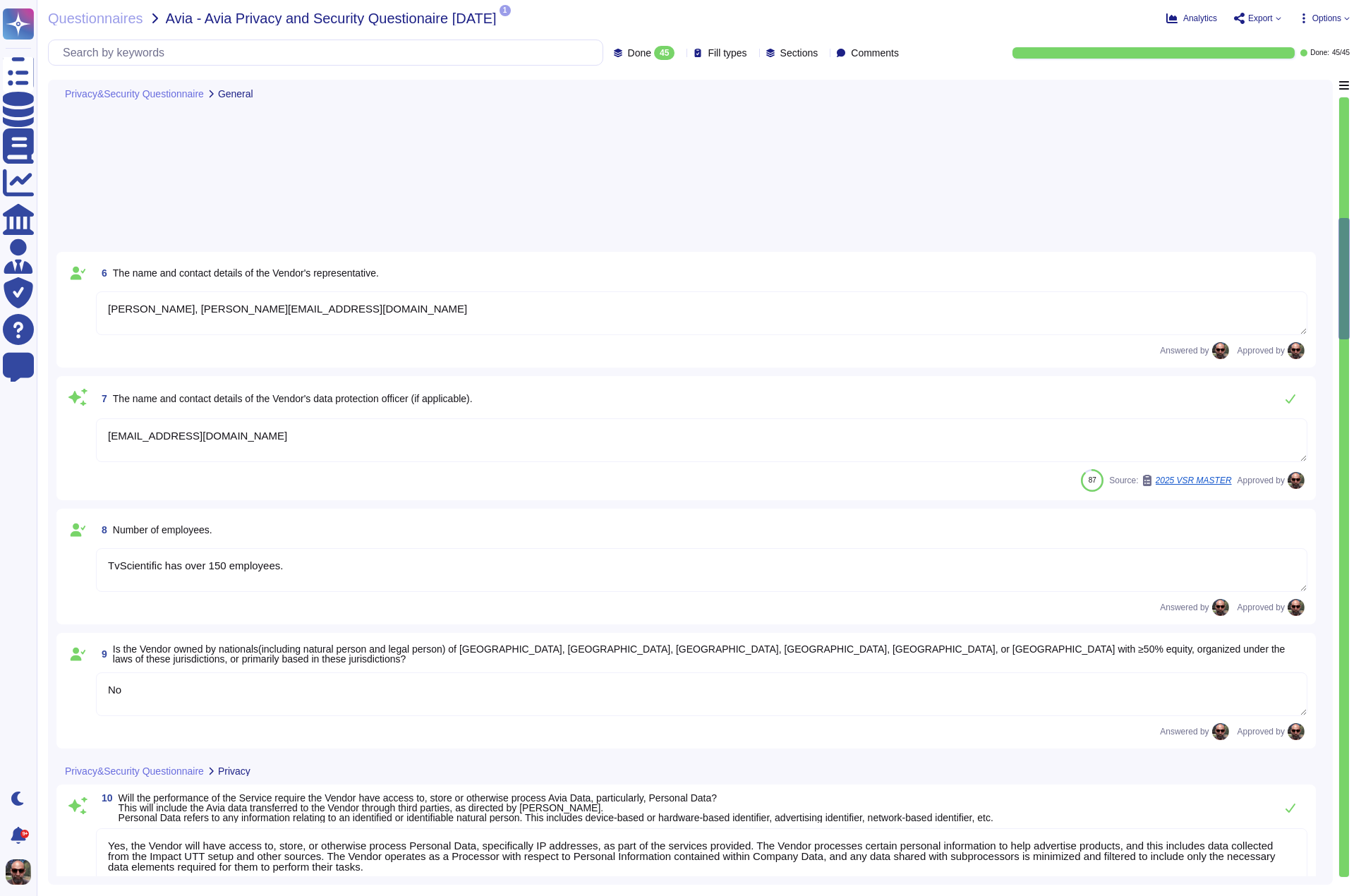
type textarea "No"
type textarea "Will depend on the DPA"
type textarea "Depends on the DPA"
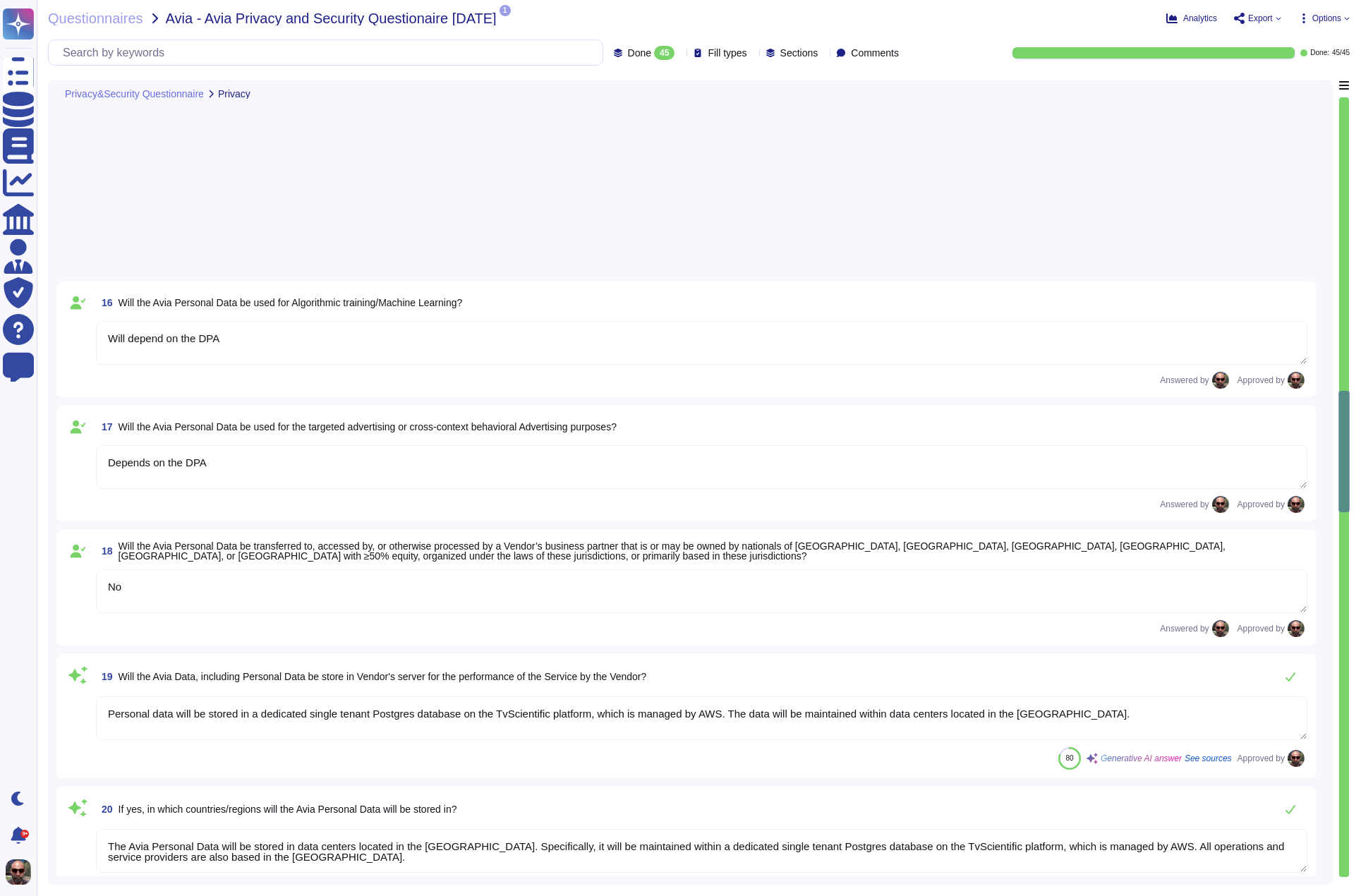
type textarea "No"
type textarea "Personal data will be stored in a dedicated single tenant Postgres database on …"
type textarea "The Avia Personal Data will be stored in data centers located in the [GEOGRAPHI…"
type textarea "Yes, the vendor stores data on servers managed by a third party, specifically A…"
type textarea "The service provider is Amazon Web Services, Inc. (AWS)."
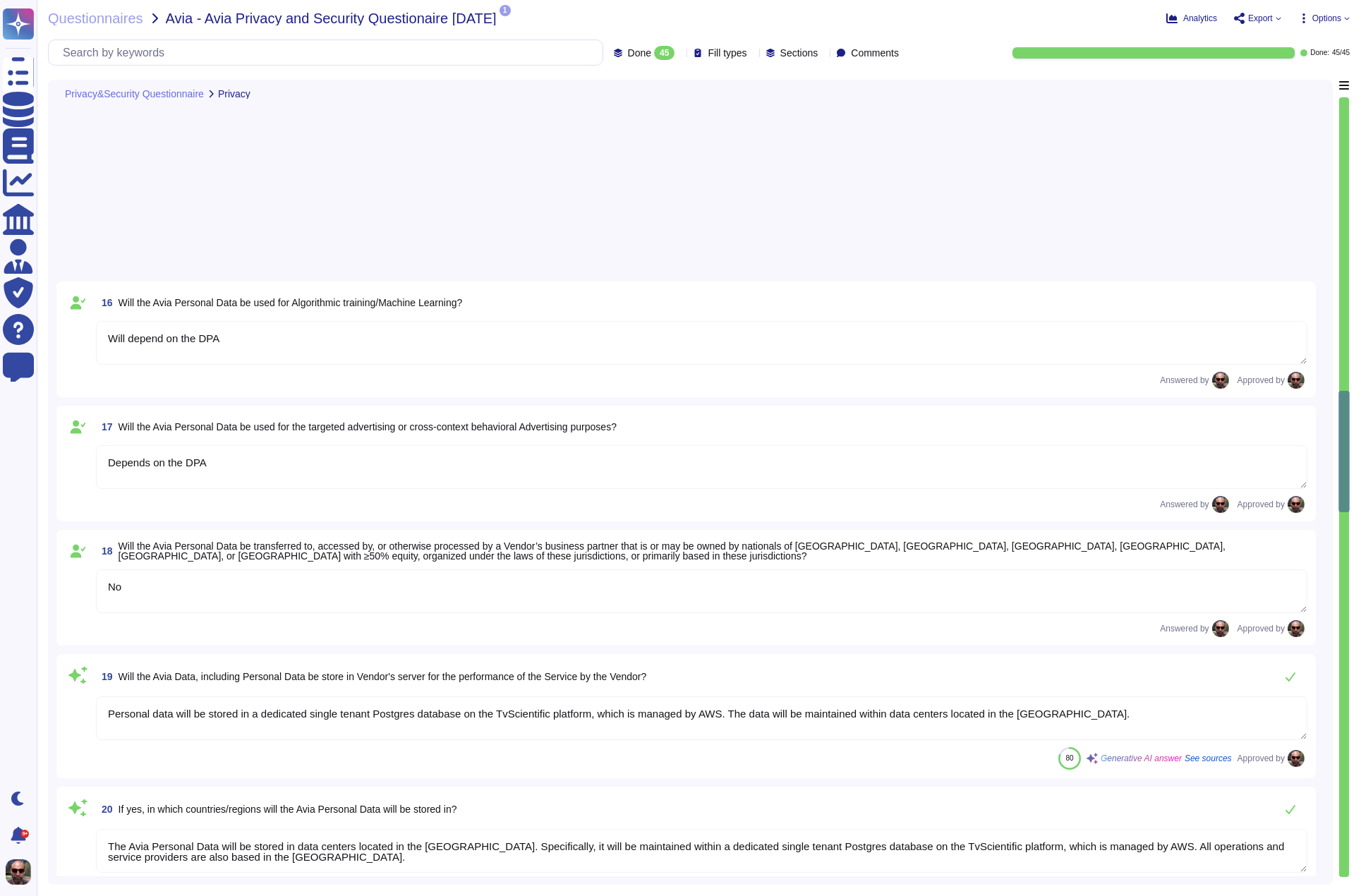
type textarea "Yes, third parties, including service providers, do have access to personal dat…"
type textarea "We limit processing to the purposes defined in our contract or DPA. The purpose…"
type textarea "The Avia Personal Data will be retained for as long as necessary to provide ser…"
type textarea "On termination of the Applicable Services Terms, Company instructs TvScientific…"
type textarea "AWS Managed Deletion"
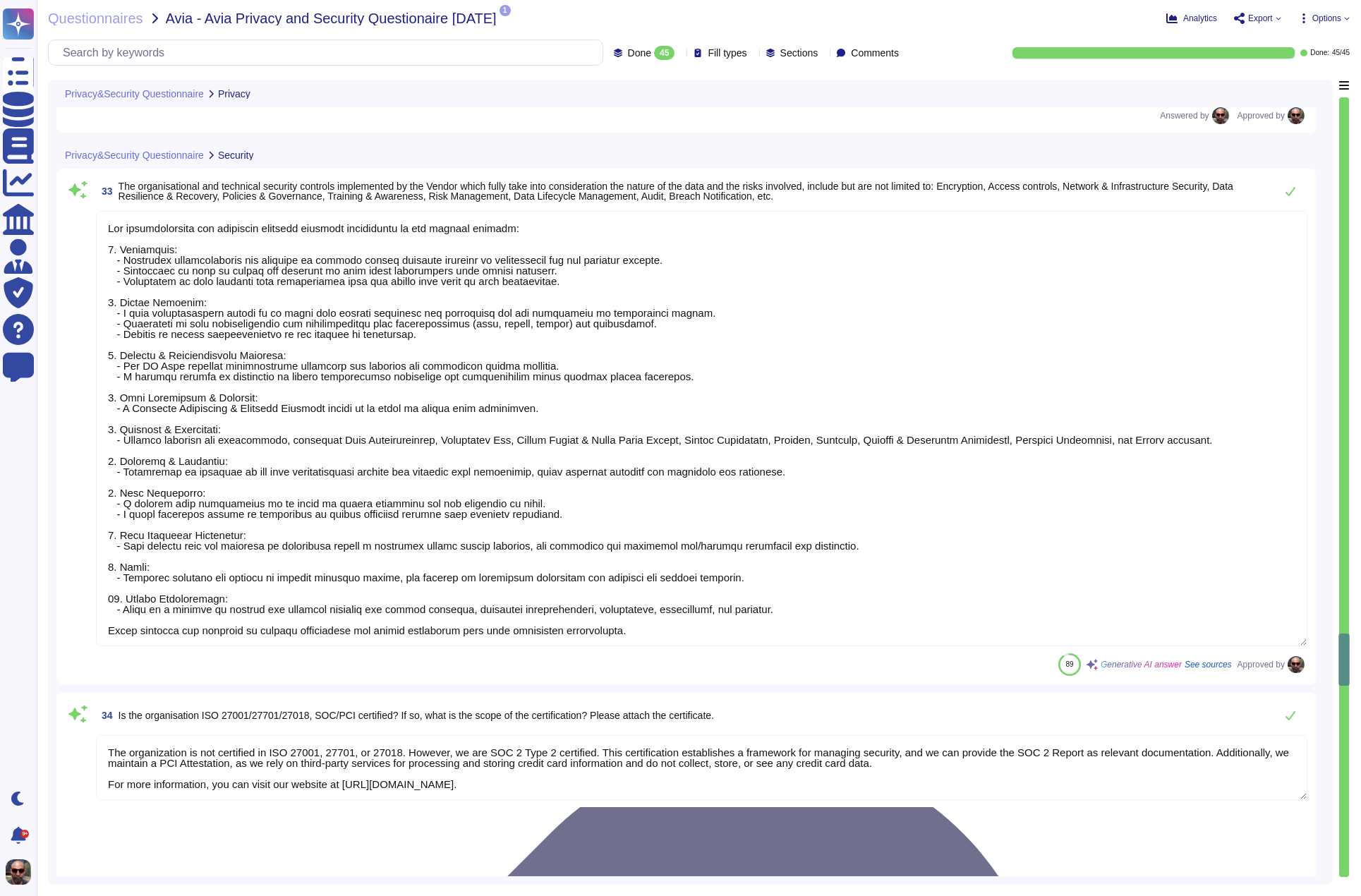
type textarea "Yes."
type textarea "Yes, the non-Avia personal data is being used in accordance with the Applicable…"
type textarea "You can find our Privacy Policy at the following link: [URL][DOMAIN_NAME]. For …"
type textarea "The organizational and technical security controls implemented by our company i…"
type textarea "The organization is not certified in ISO 27001, 27701, or 27018. However, we ar…"
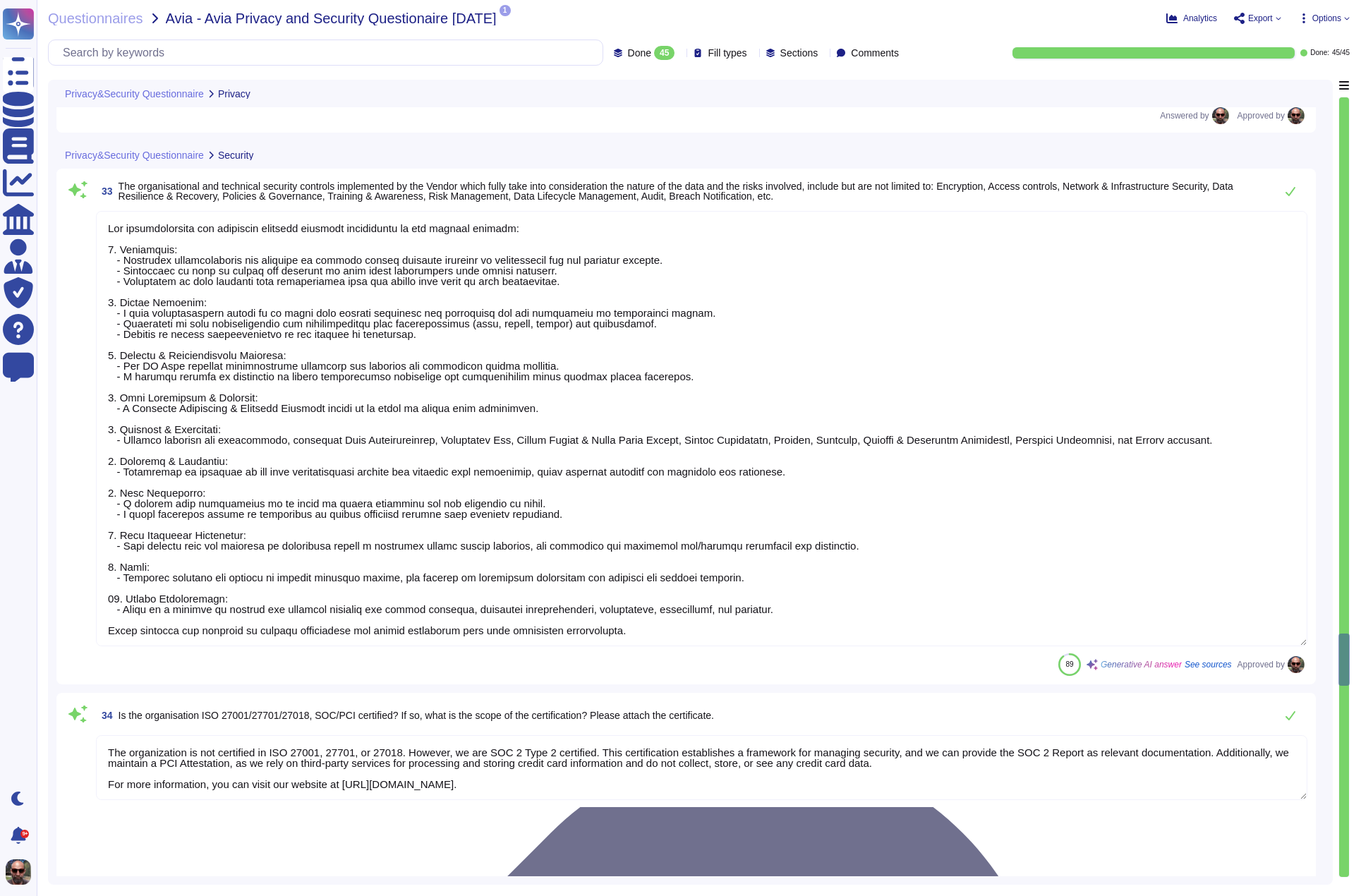
type textarea "- Processor/Subprocessor: Amazon Web Services, Inc. (AWS) Nature of Service: Ap…"
type textarea "Except as set forth in Section 7 below, TvScientificcientiﬁc will Process Compa…"
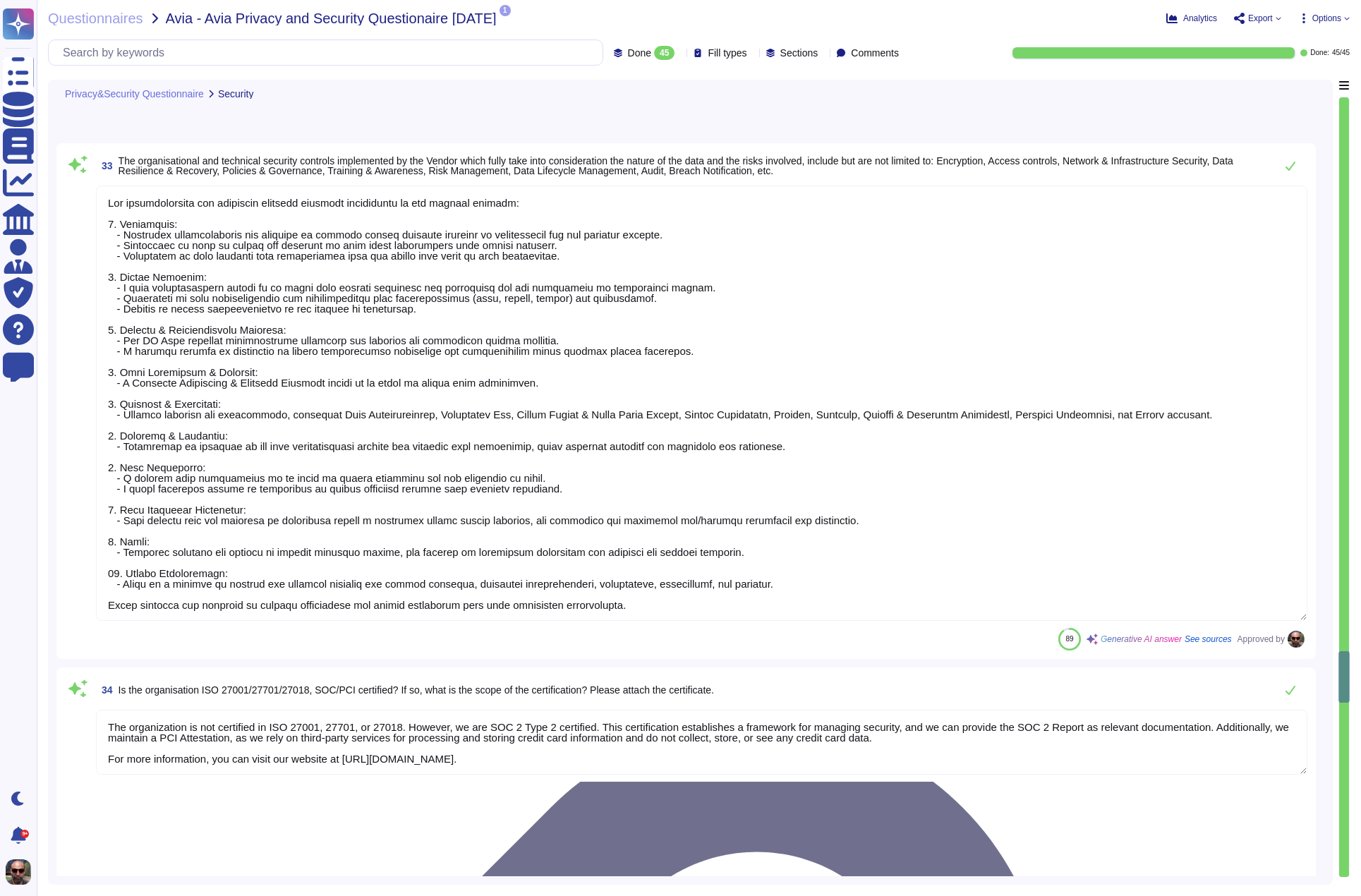
type textarea "No - US data only"
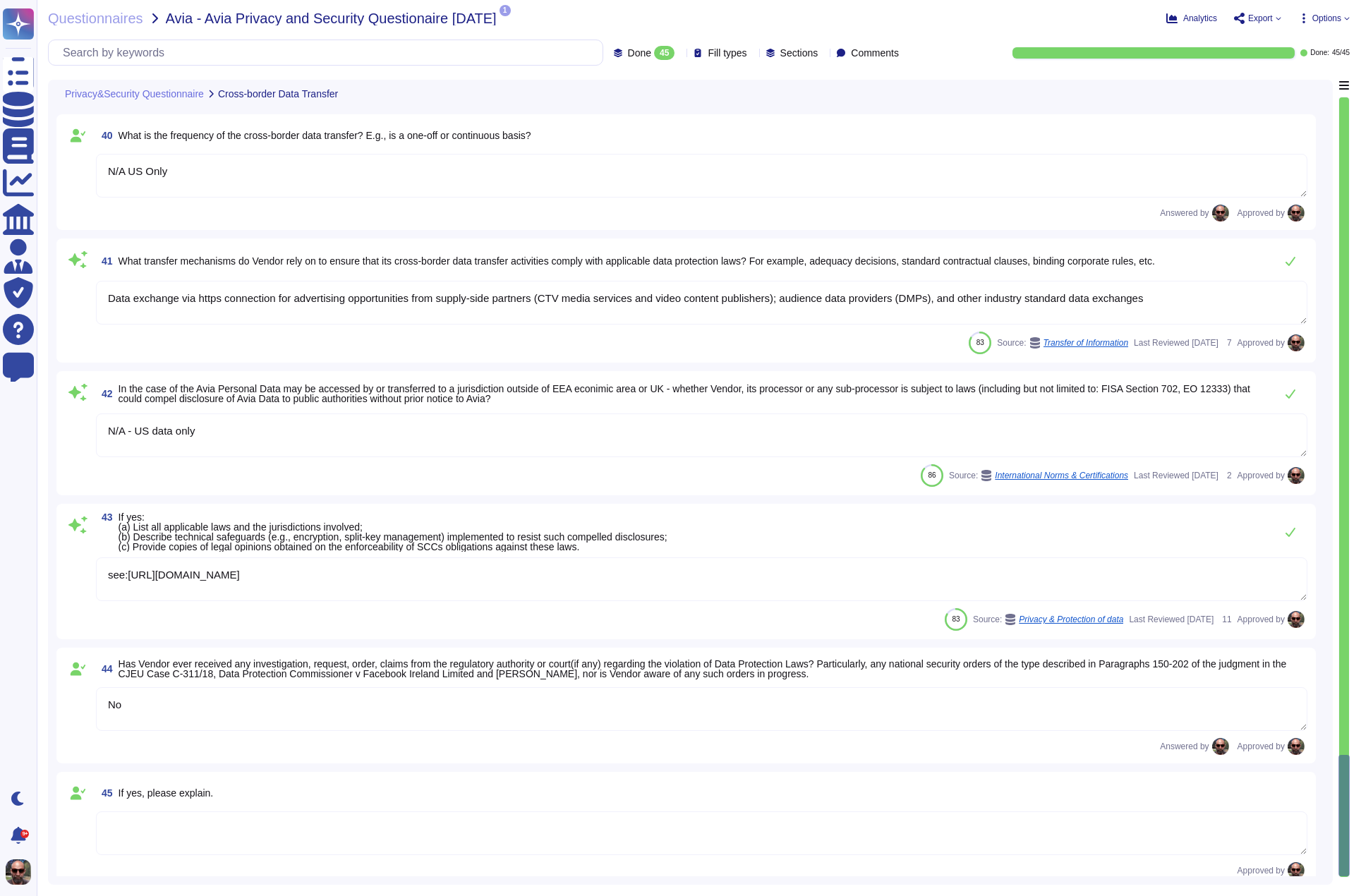
type textarea "N/A US Only"
type textarea "Data exchange via https connection for advertising opportunities from supply-si…"
type textarea "N/A - US data only"
type textarea "see:[URL][DOMAIN_NAME]"
type textarea "No"
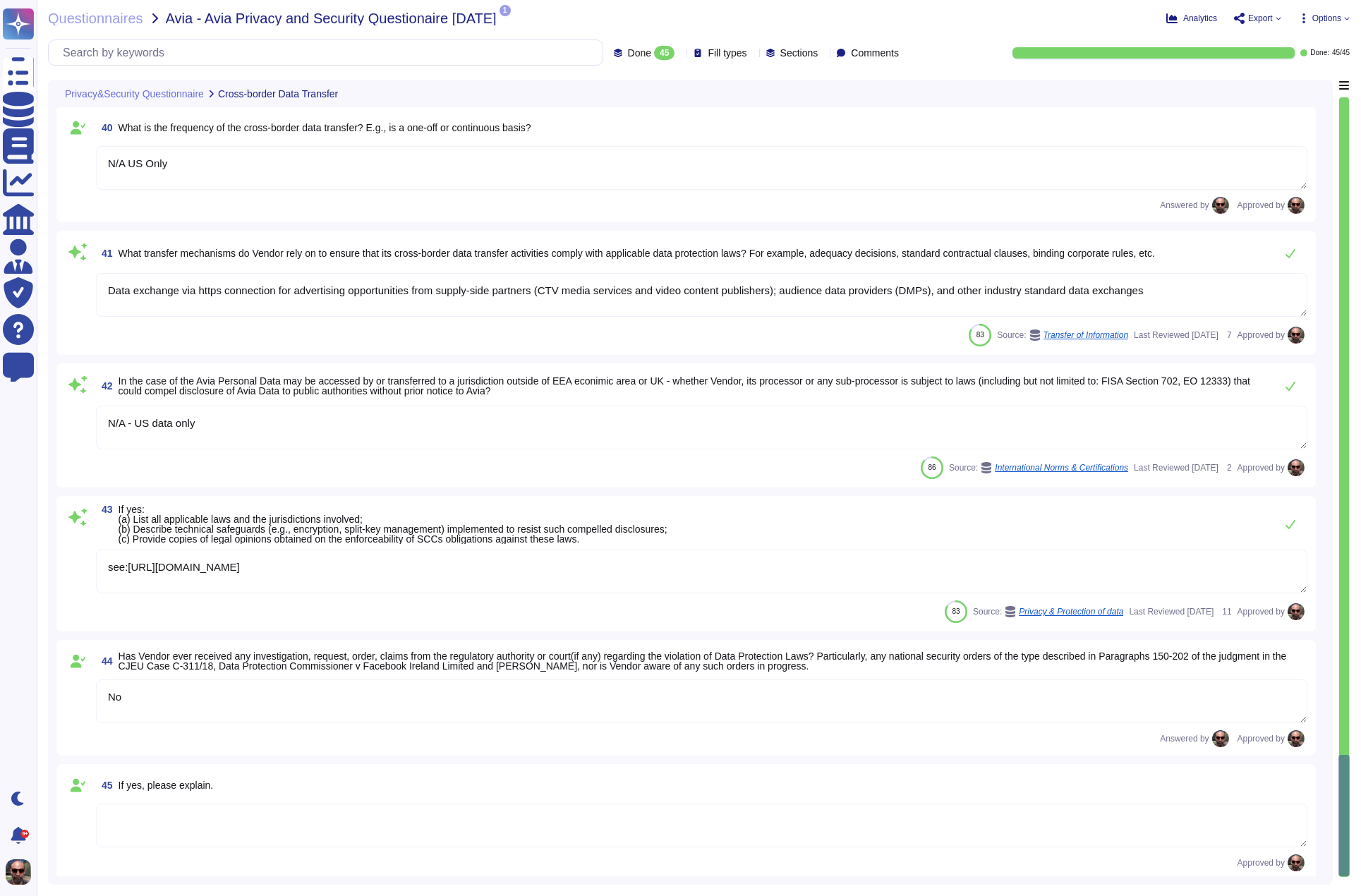
scroll to position [5485, 0]
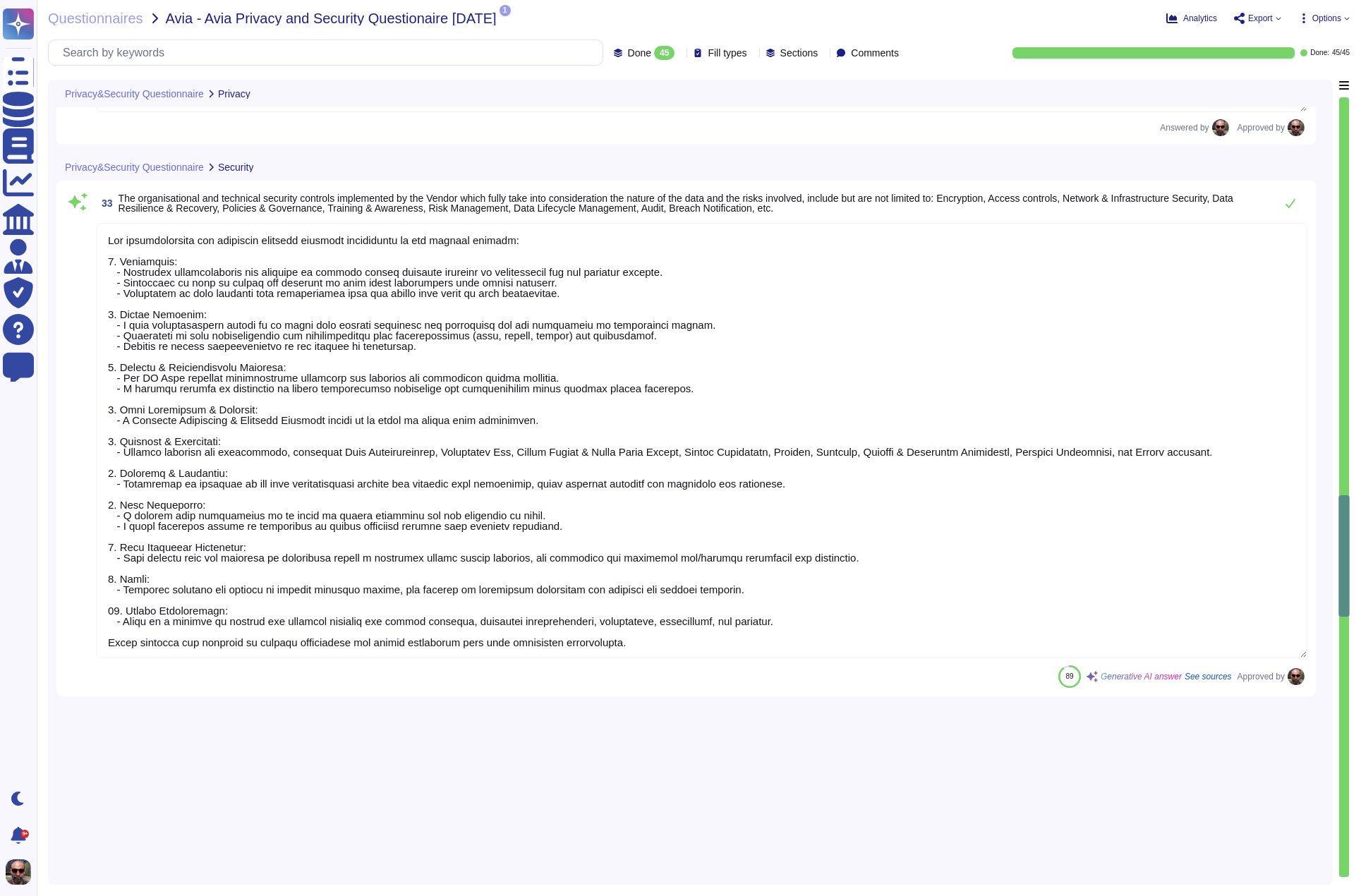
type textarea "The service provider is Amazon Web Services, Inc. (AWS)."
type textarea "Yes, third parties, including service providers, do have access to personal dat…"
type textarea "We limit processing to the purposes defined in our contract or DPA. The purpose…"
type textarea "The Avia Personal Data will be retained for as long as necessary to provide ser…"
type textarea "On termination of the Applicable Services Terms, Company instructs TvScientific…"
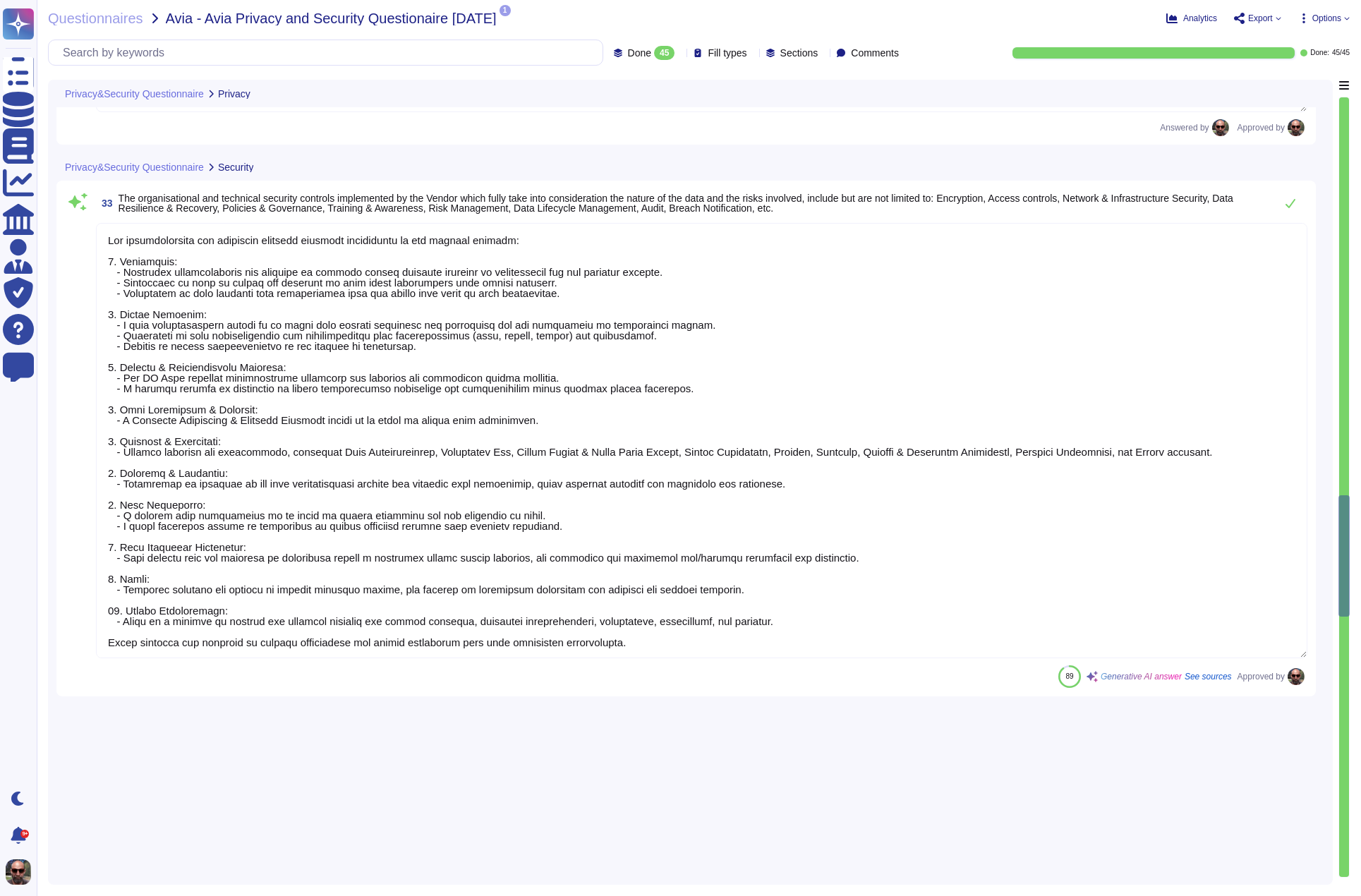
type textarea "AWS Managed Deletion"
type textarea "Yes, the vendor is able to comply with an opt-out of sale/sharing/targeted adve…"
type textarea "Customers and prospects can opt out of receiving promotional emails by followin…"
type textarea "Yes."
type textarea "Yes, the non-Avia personal data is being used in accordance with the Applicable…"
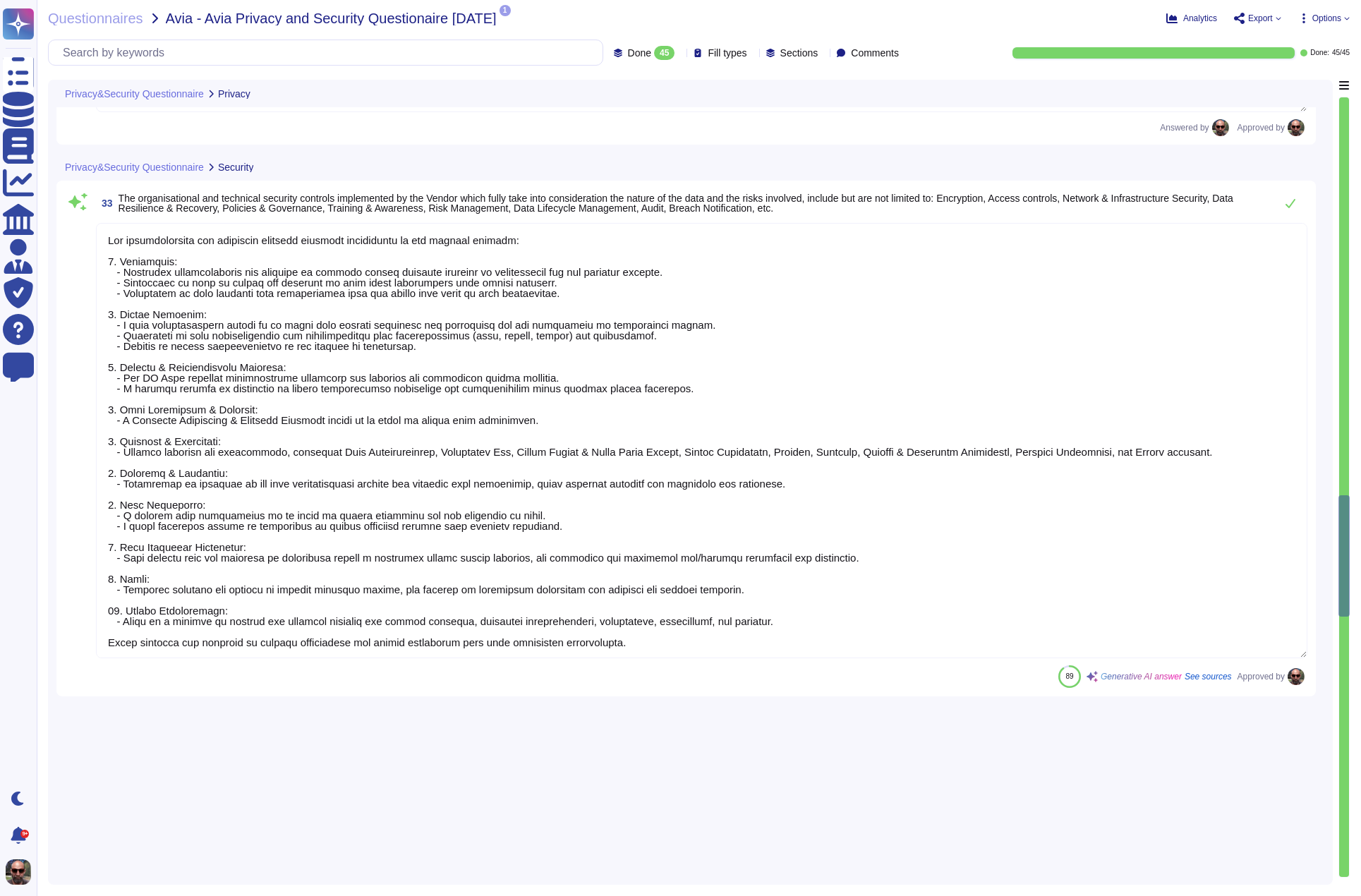
type textarea "You can find our Privacy Policy at the following link: [URL][DOMAIN_NAME]. For …"
type textarea "The organizational and technical security controls implemented by our company i…"
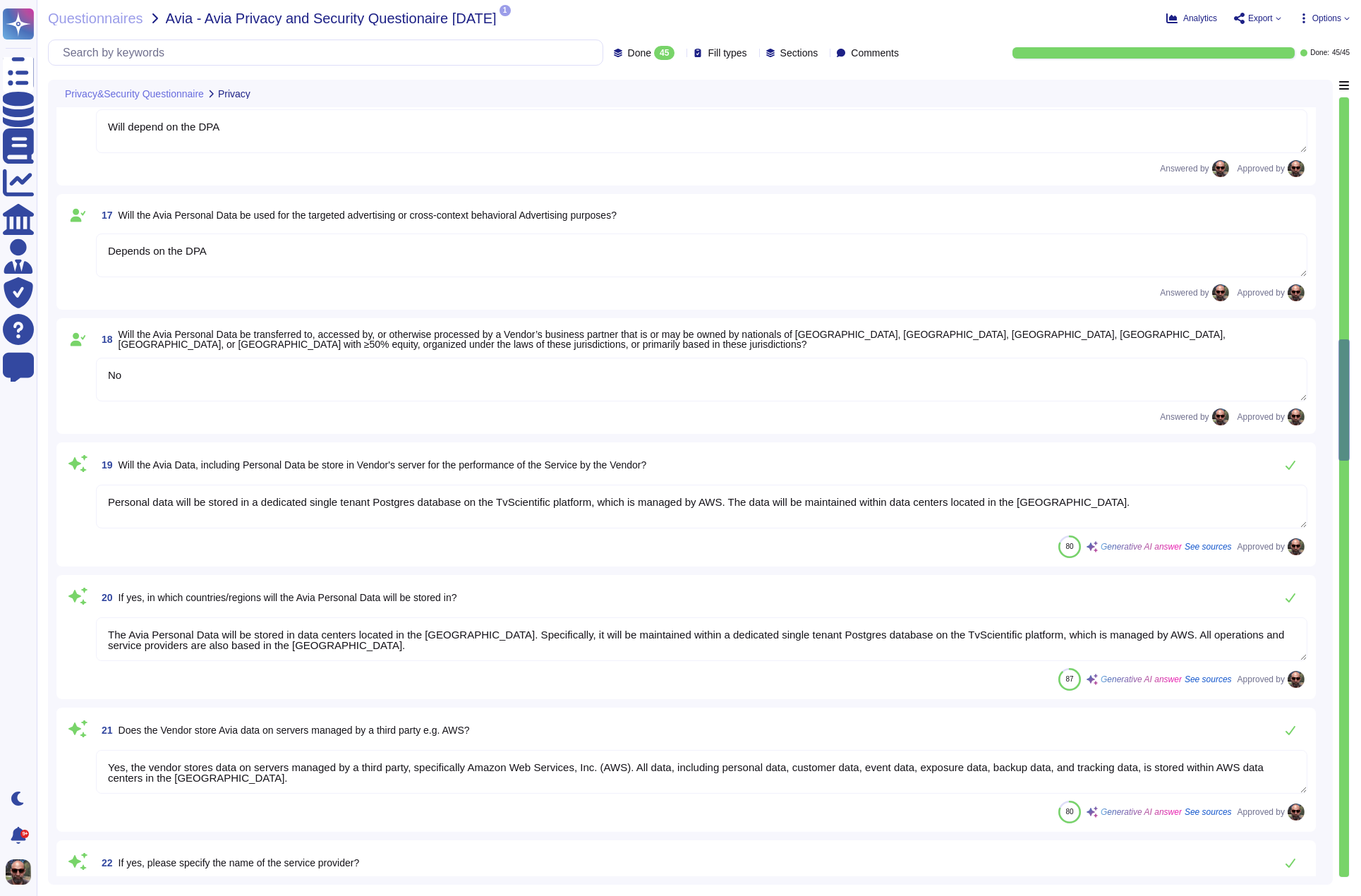
type textarea "Company Personal Information: Except as provided in Section 7 of the Addendum, …"
type textarea "No"
type textarea "Will depend on the DPA"
type textarea "Depends on the DPA"
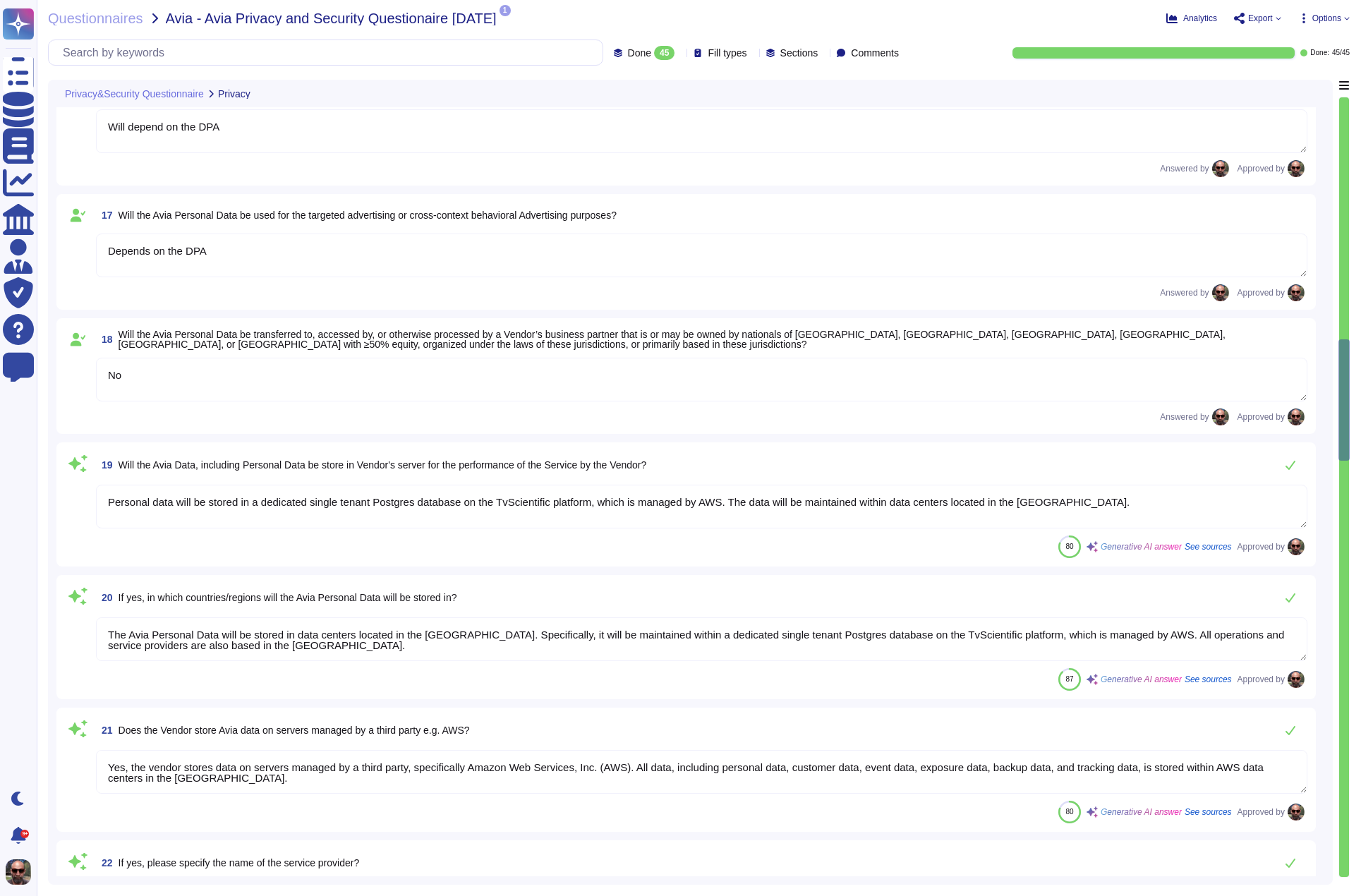
type textarea "No"
type textarea "Personal data will be stored in a dedicated single tenant Postgres database on …"
type textarea "The Avia Personal Data will be stored in data centers located in the [GEOGRAPHI…"
type textarea "Yes, the vendor stores data on servers managed by a third party, specifically A…"
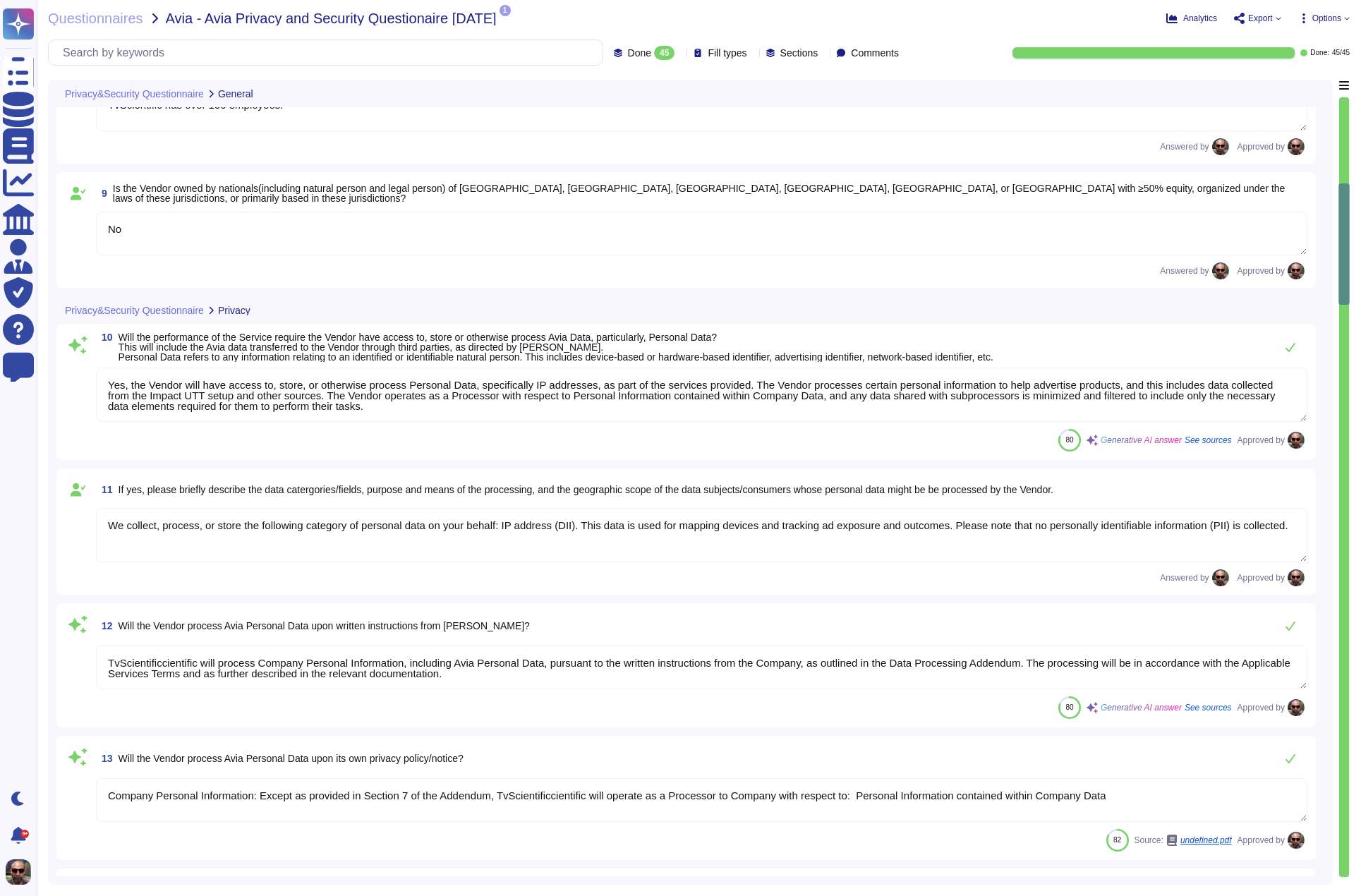
type textarea "tvScientific is a privately held company founded in [DATE], specializing in Con…"
type textarea "The tvScientific platform makes TV advertising accessible and measurable for br…"
type textarea "[PERSON_NAME], [PERSON_NAME][EMAIL_ADDRESS][DOMAIN_NAME]"
type textarea "[EMAIL_ADDRESS][DOMAIN_NAME]"
type textarea "TvScientific has over 150 employees."
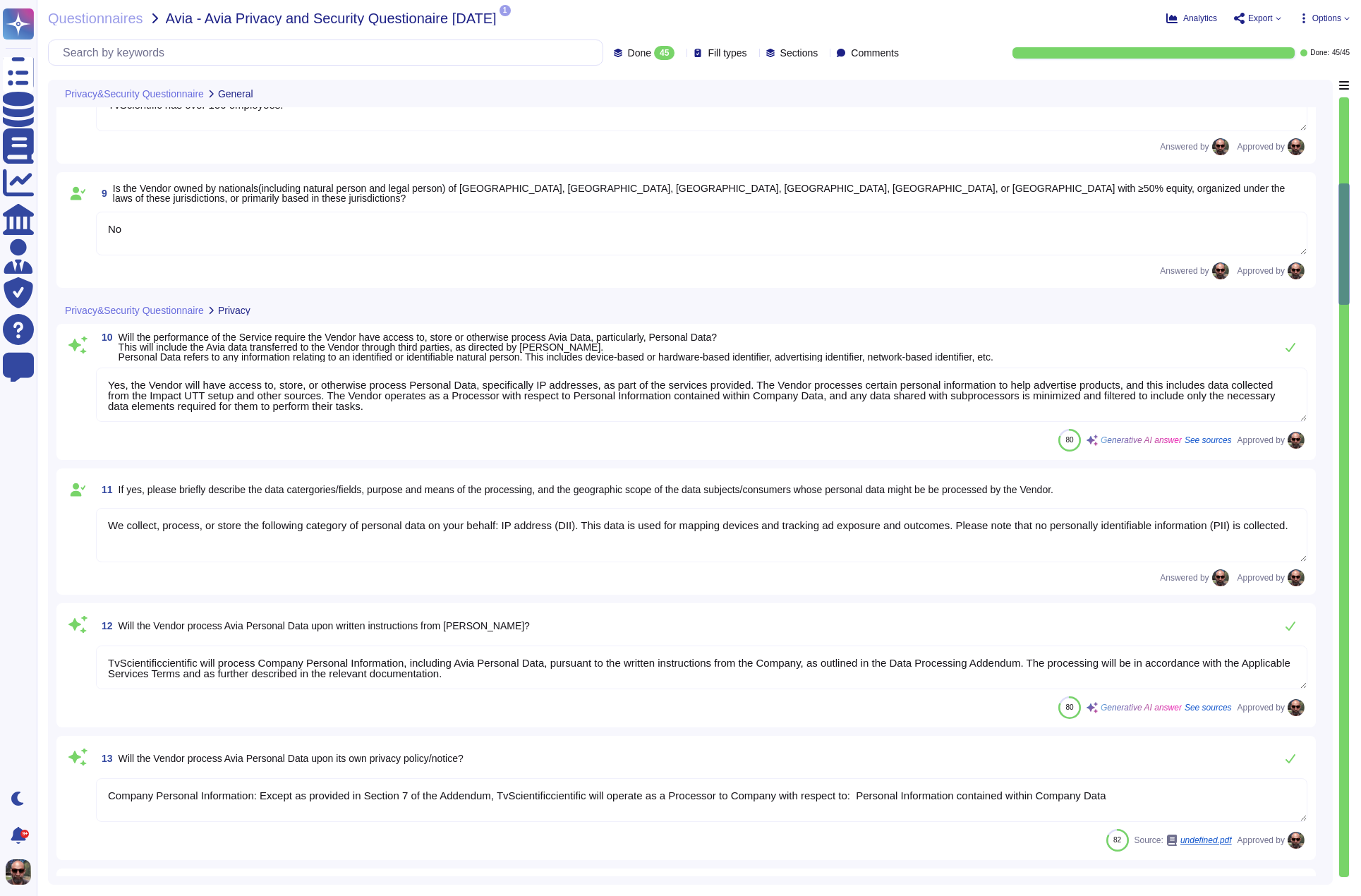
type textarea "No"
type textarea "Yes, the Vendor will have access to, store, or otherwise process Personal Data,…"
type textarea "We collect, process, or store the following category of personal data on your b…"
type textarea "TvScientificcientiﬁc will process Company Personal Information, including Avia …"
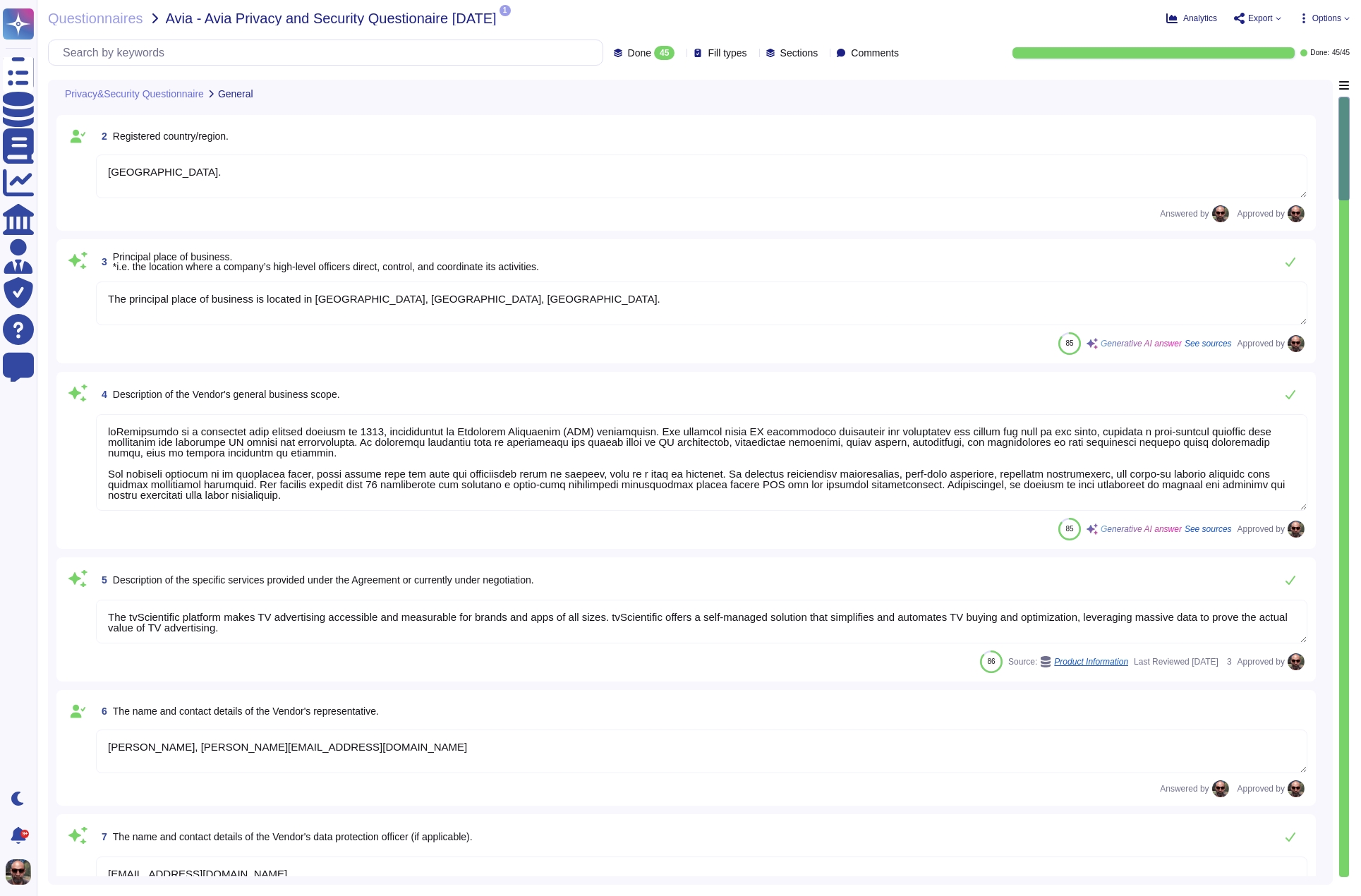
type textarea "tvScientific, Inc."
type textarea "[GEOGRAPHIC_DATA]."
type textarea "The principal place of business is located in [GEOGRAPHIC_DATA], [GEOGRAPHIC_DA…"
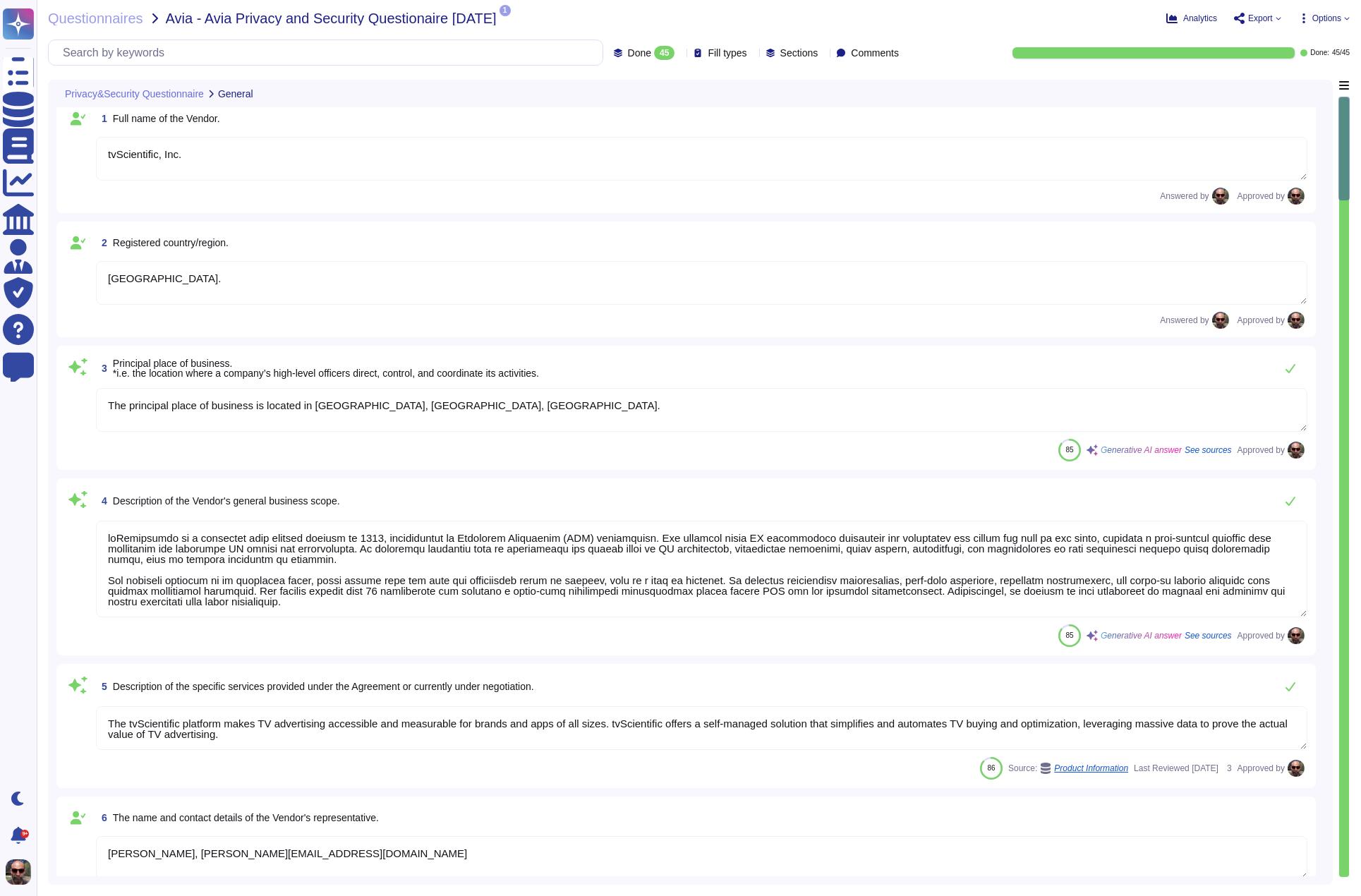
scroll to position [0, 0]
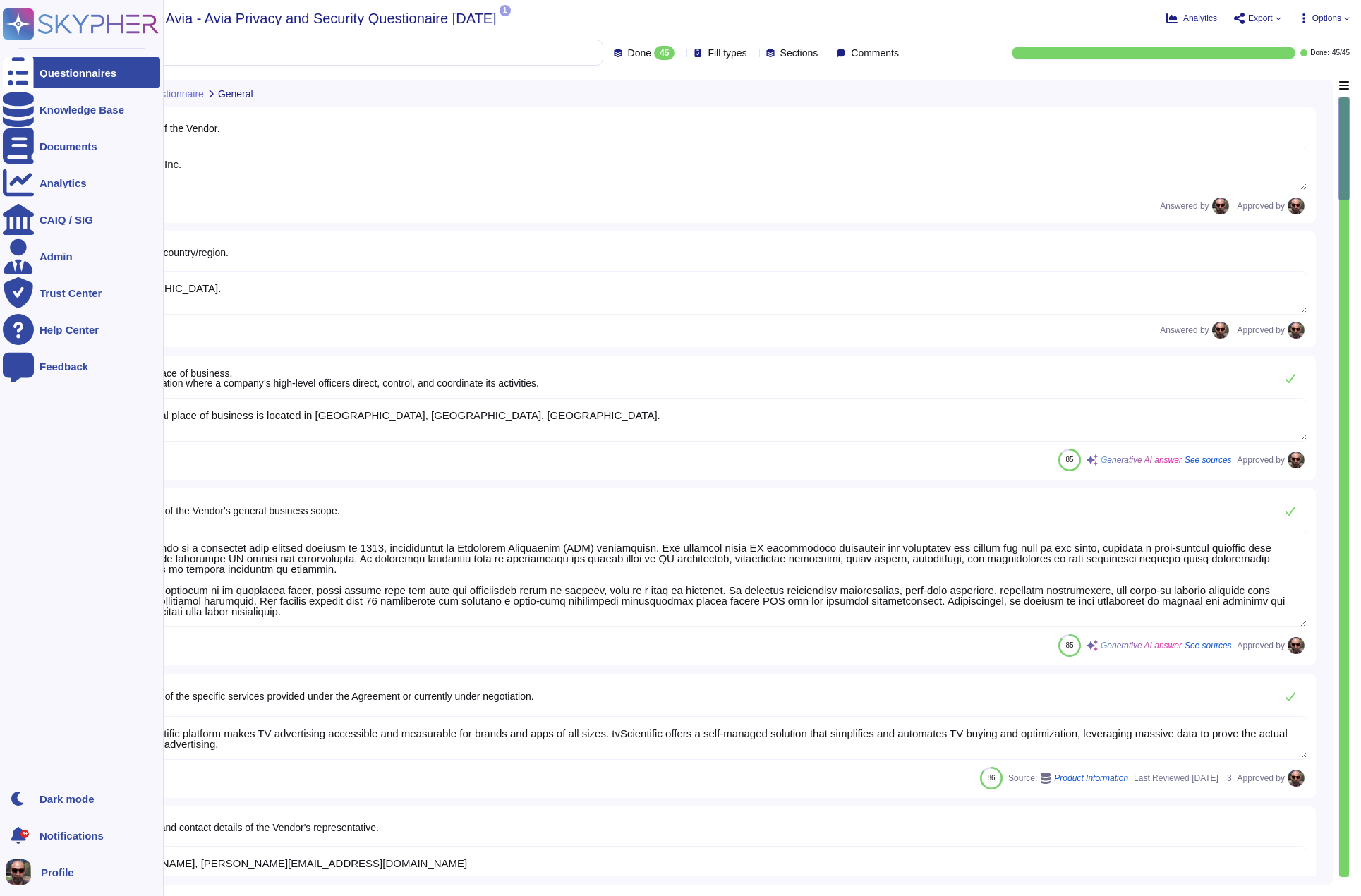
click at [34, 72] on div "Questionnaires" at bounding box center [82, 72] width 158 height 31
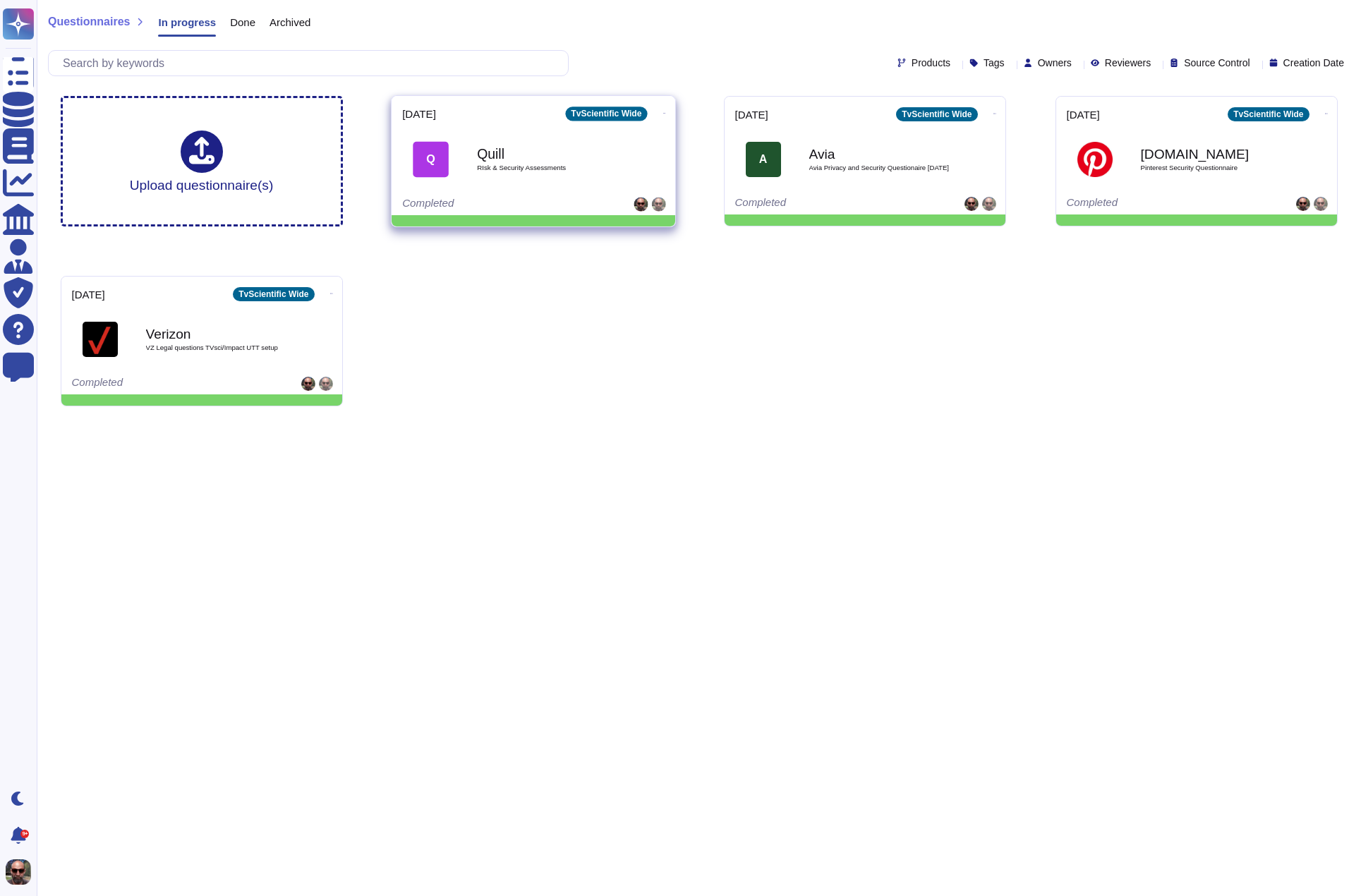
click at [494, 164] on span "RIsk & Security Assessments" at bounding box center [547, 168] width 142 height 7
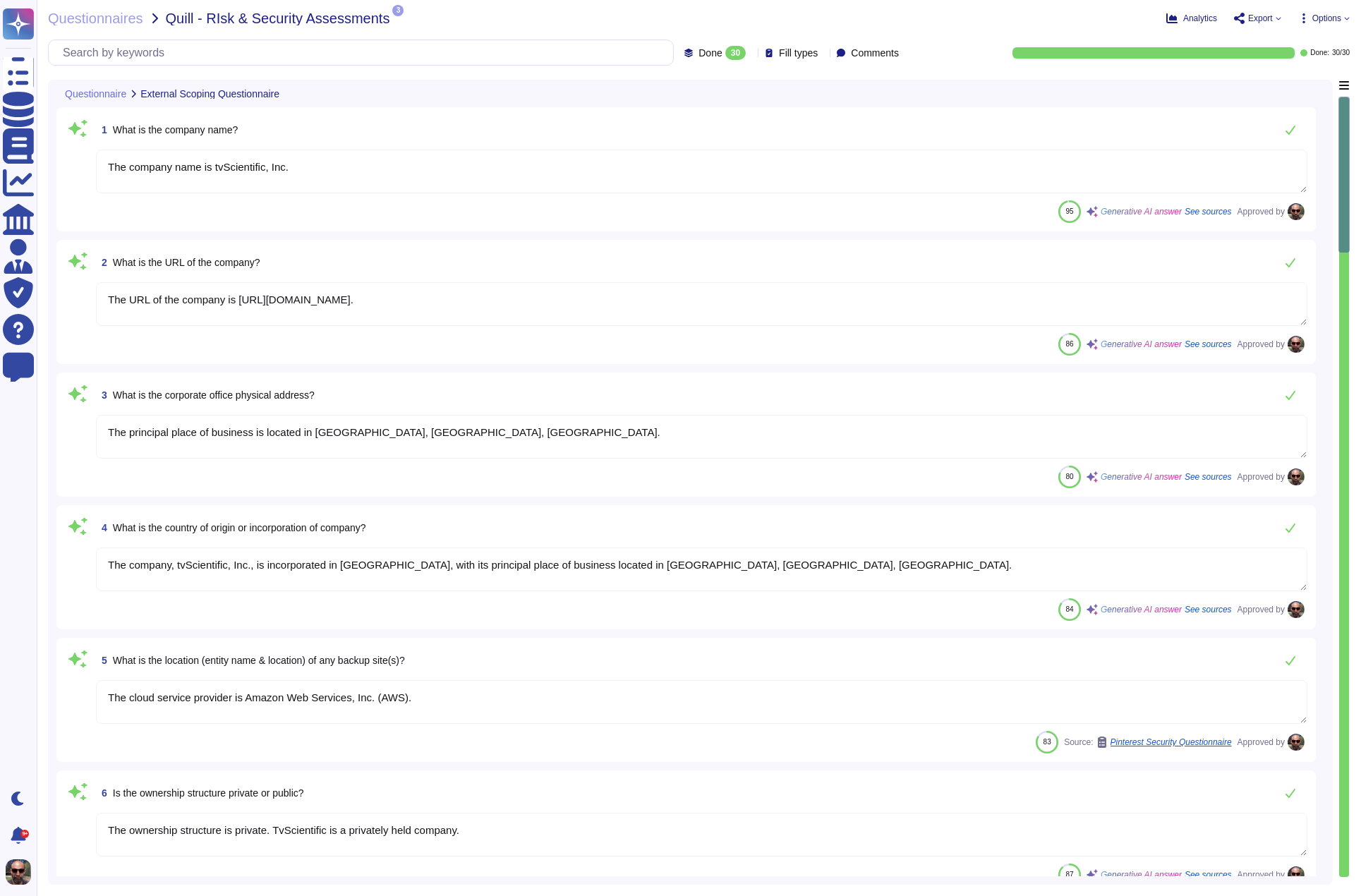
type textarea "The company name is tvScientific, Inc."
type textarea "The URL of the company is [URL][DOMAIN_NAME]."
type textarea "The principal place of business is located in [GEOGRAPHIC_DATA], [GEOGRAPHIC_DA…"
type textarea "The company, tvScientific, Inc., is incorporated in [GEOGRAPHIC_DATA], with its…"
type textarea "The cloud service provider is Amazon Web Services, Inc. (AWS)."
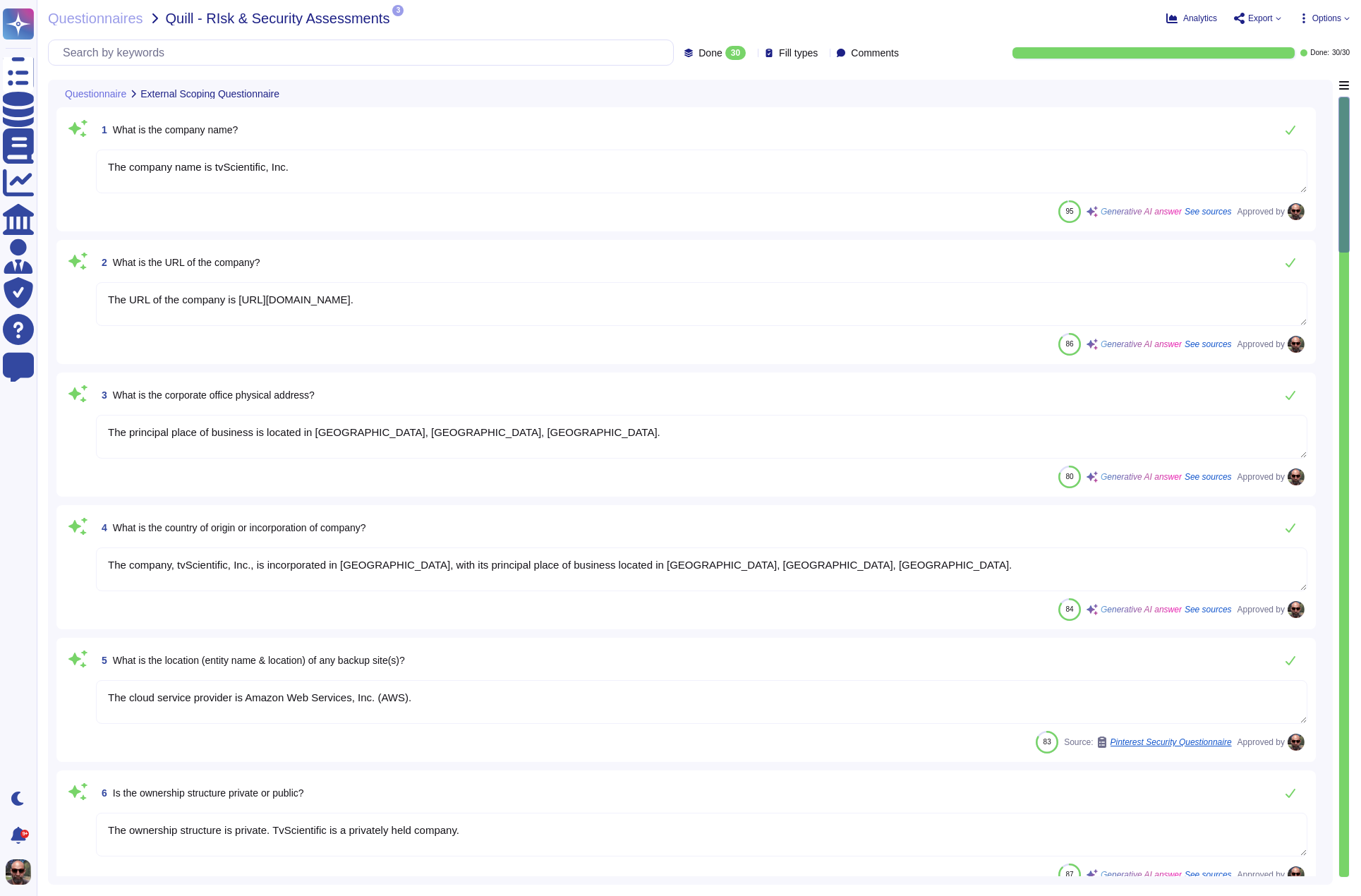
type textarea "The ownership structure is private. TvScientific is a privately held company."
type textarea "The company has been in business since [DATE]."
type textarea "TvScientific has over 150 employees."
type textarea "[PERSON_NAME], VP of Technology."
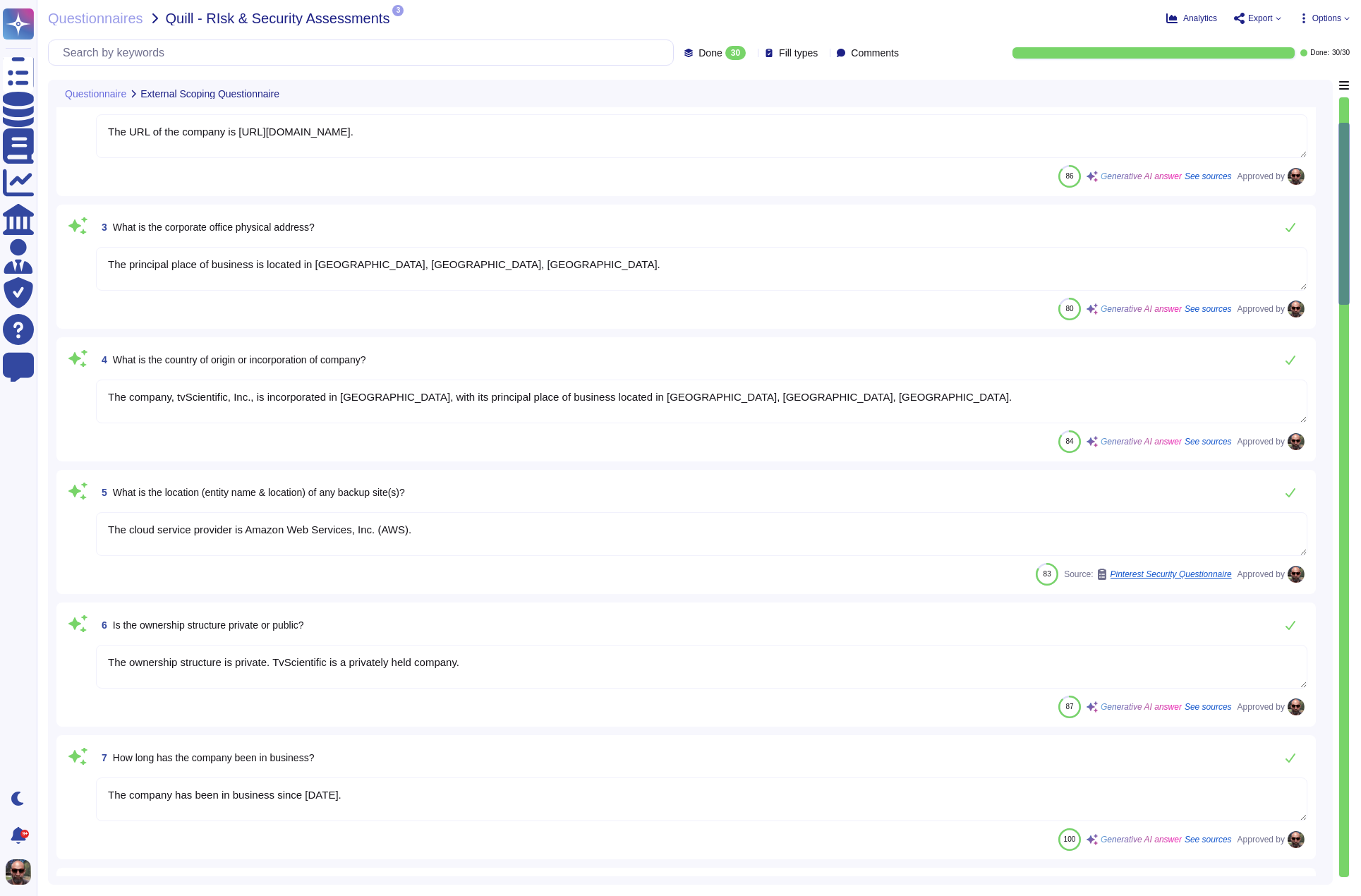
type textarea "VP of Technology"
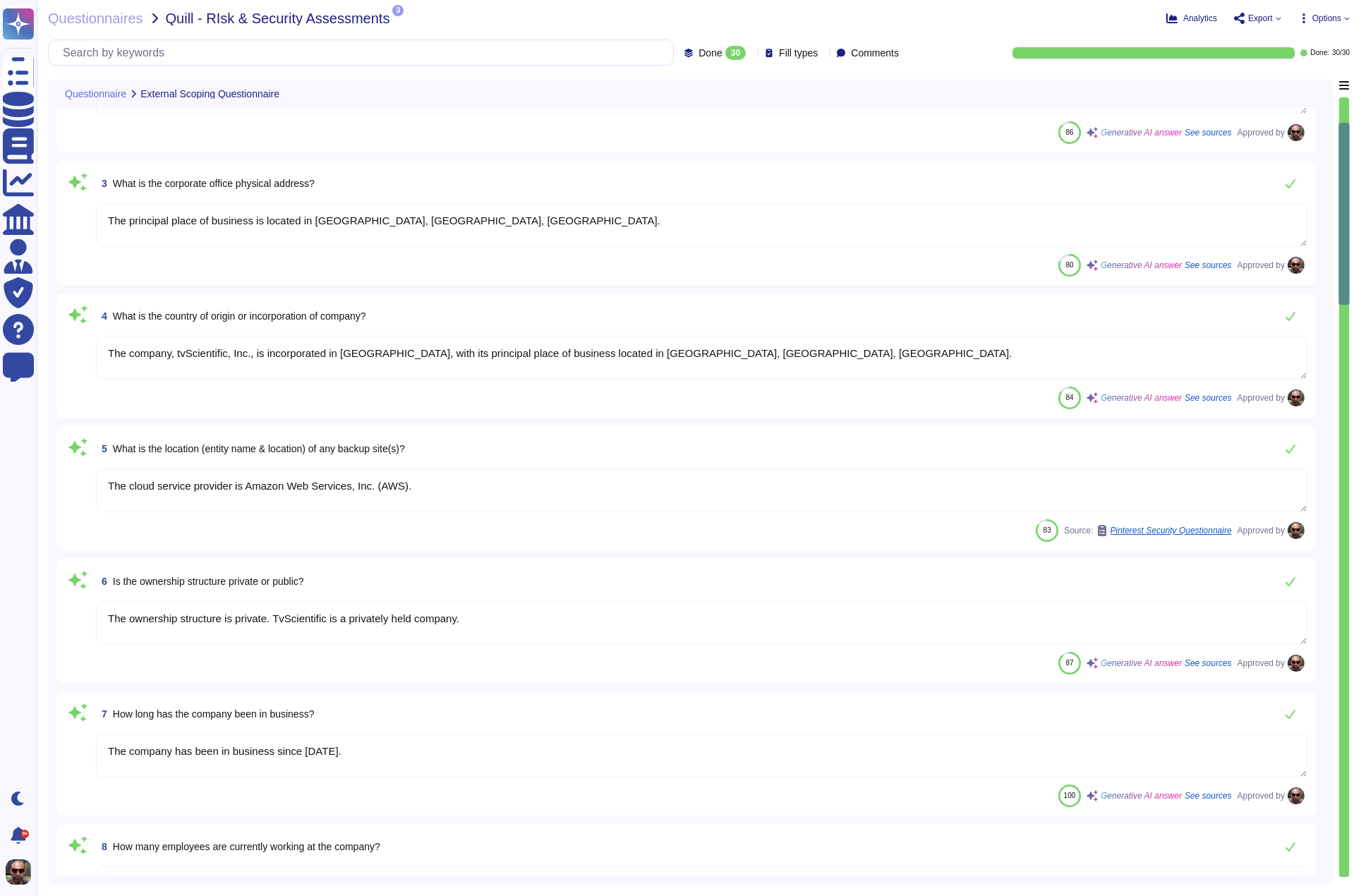
type textarea "The lead assignee contact email address is [EMAIL_ADDRESS][DOMAIN_NAME]."
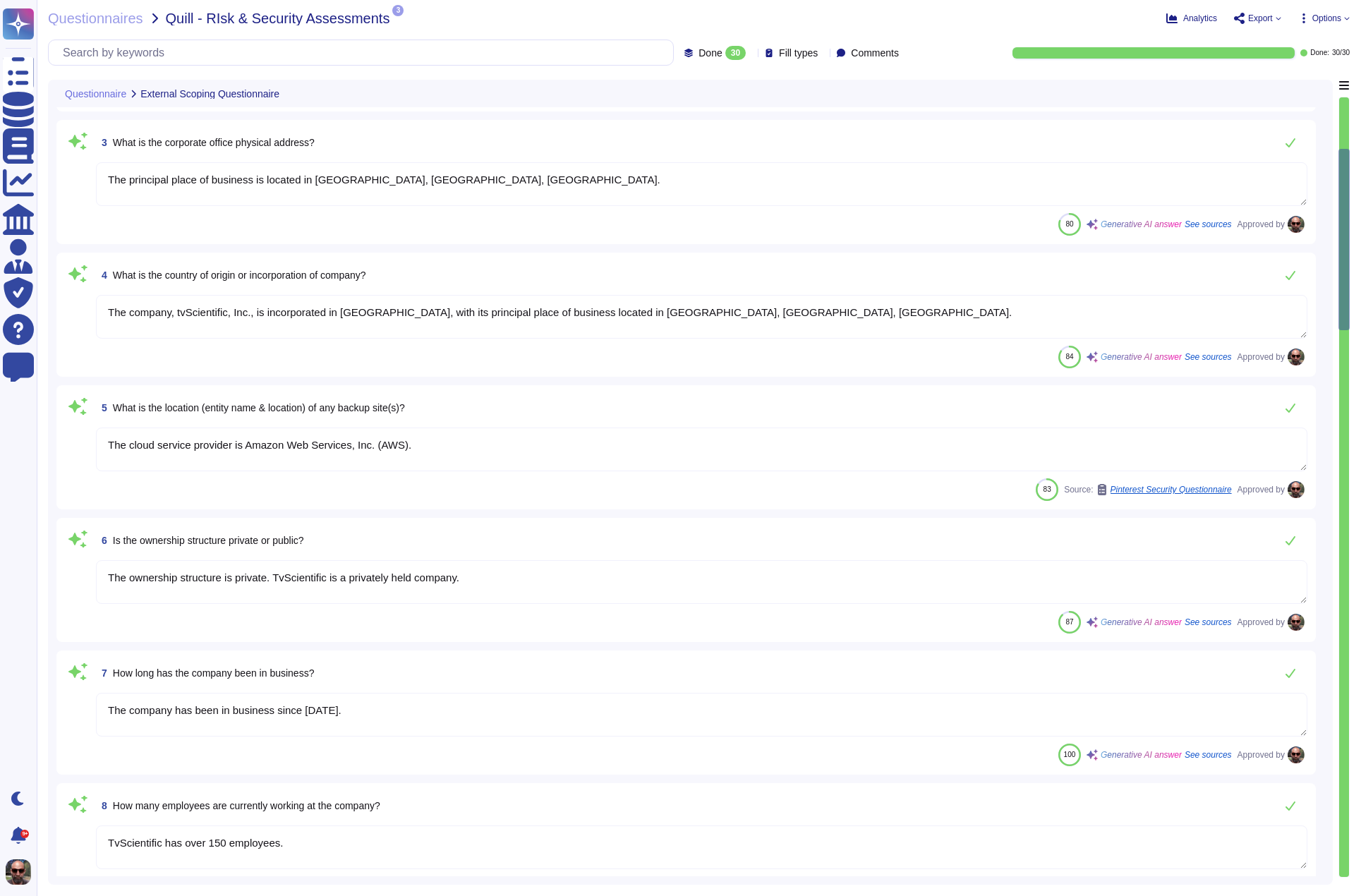
type textarea "- [PERSON_NAME], VP of Technology: Responsible for all aspects of TvScientific'…"
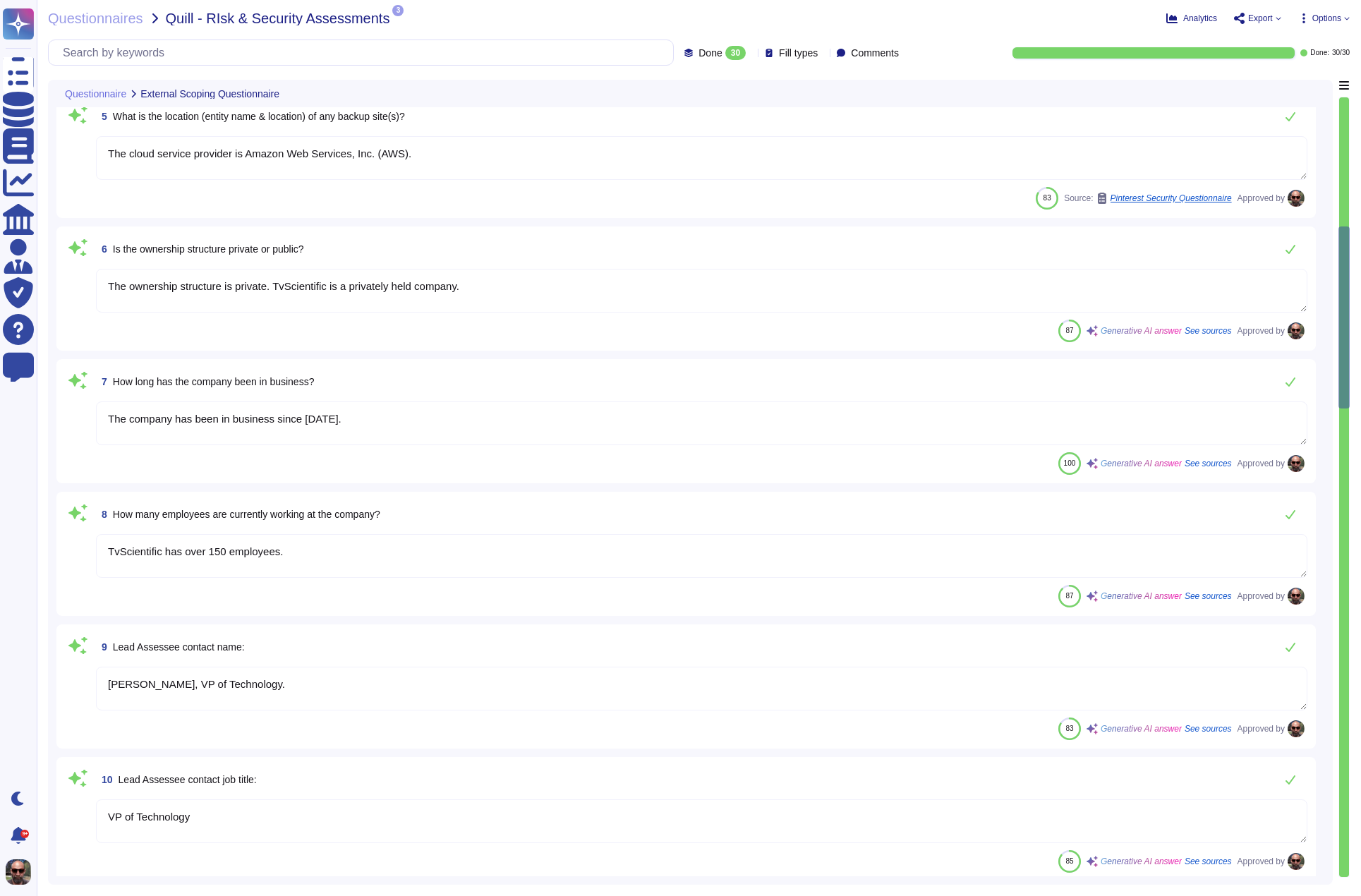
scroll to position [698, 0]
type textarea "tvScientific offers a Performance Advertising Platform that specializes in Conn…"
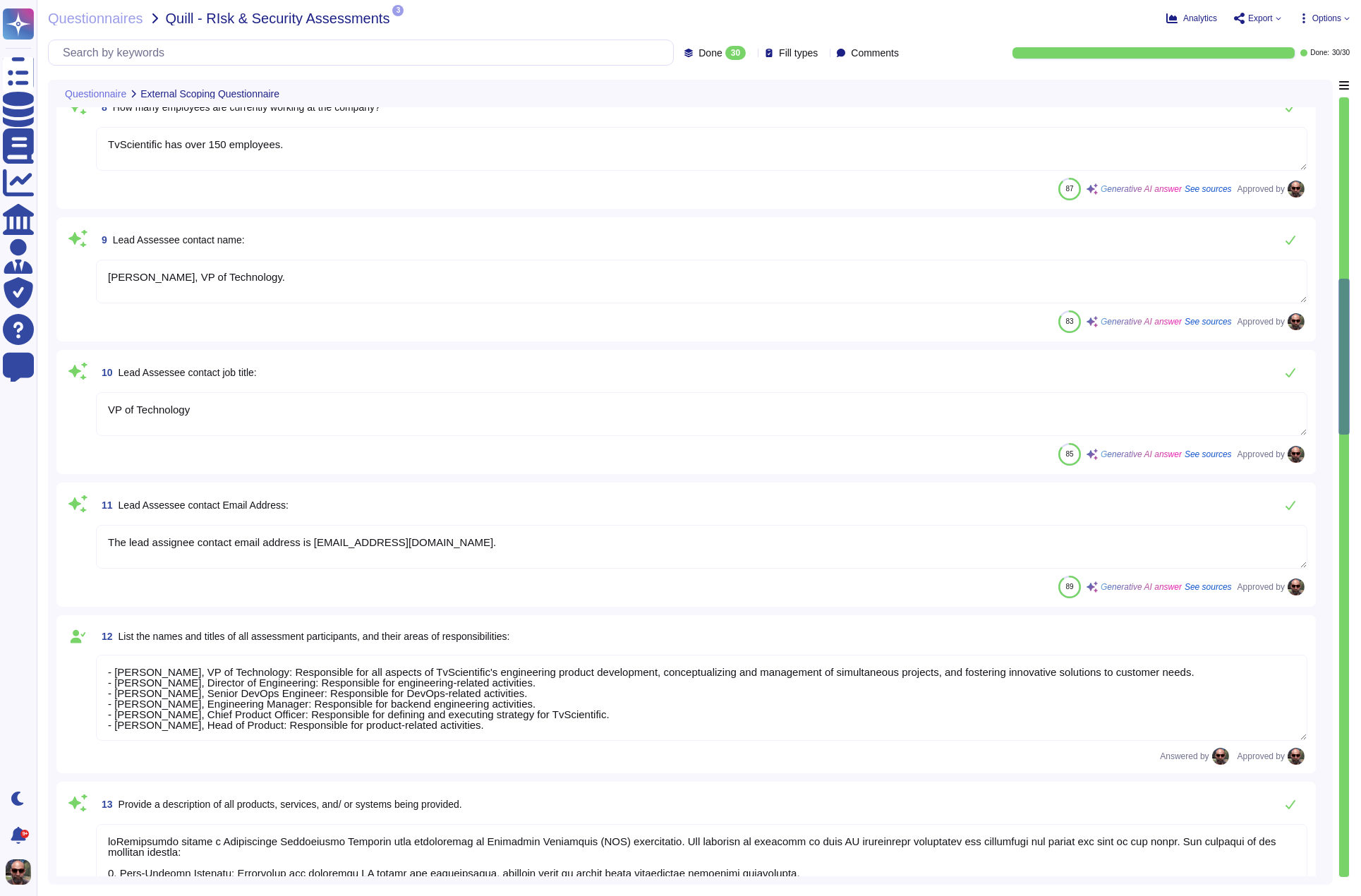
type textarea "N/A"
type textarea "N/A we are a fully remote company"
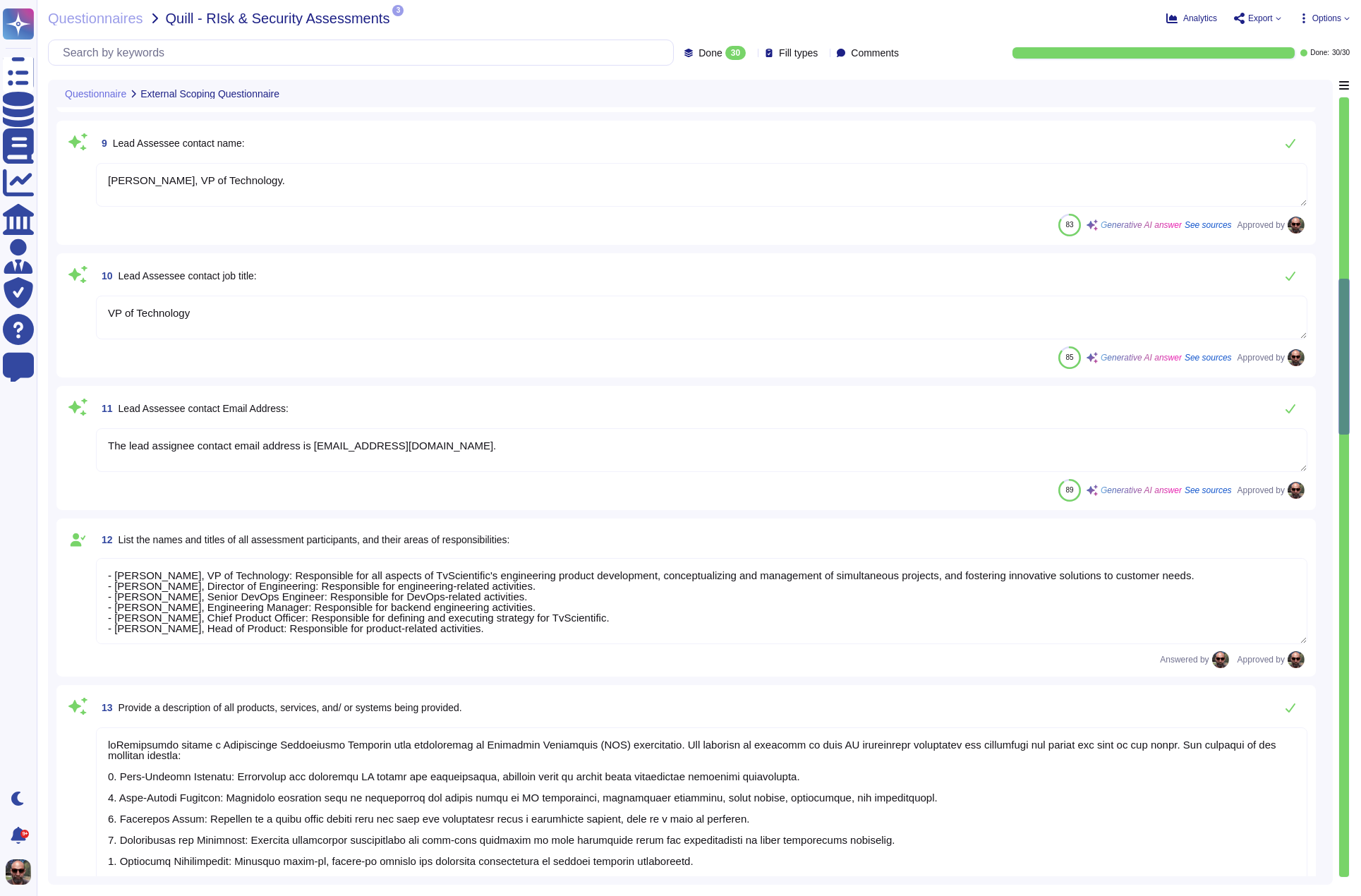
scroll to position [1013, 0]
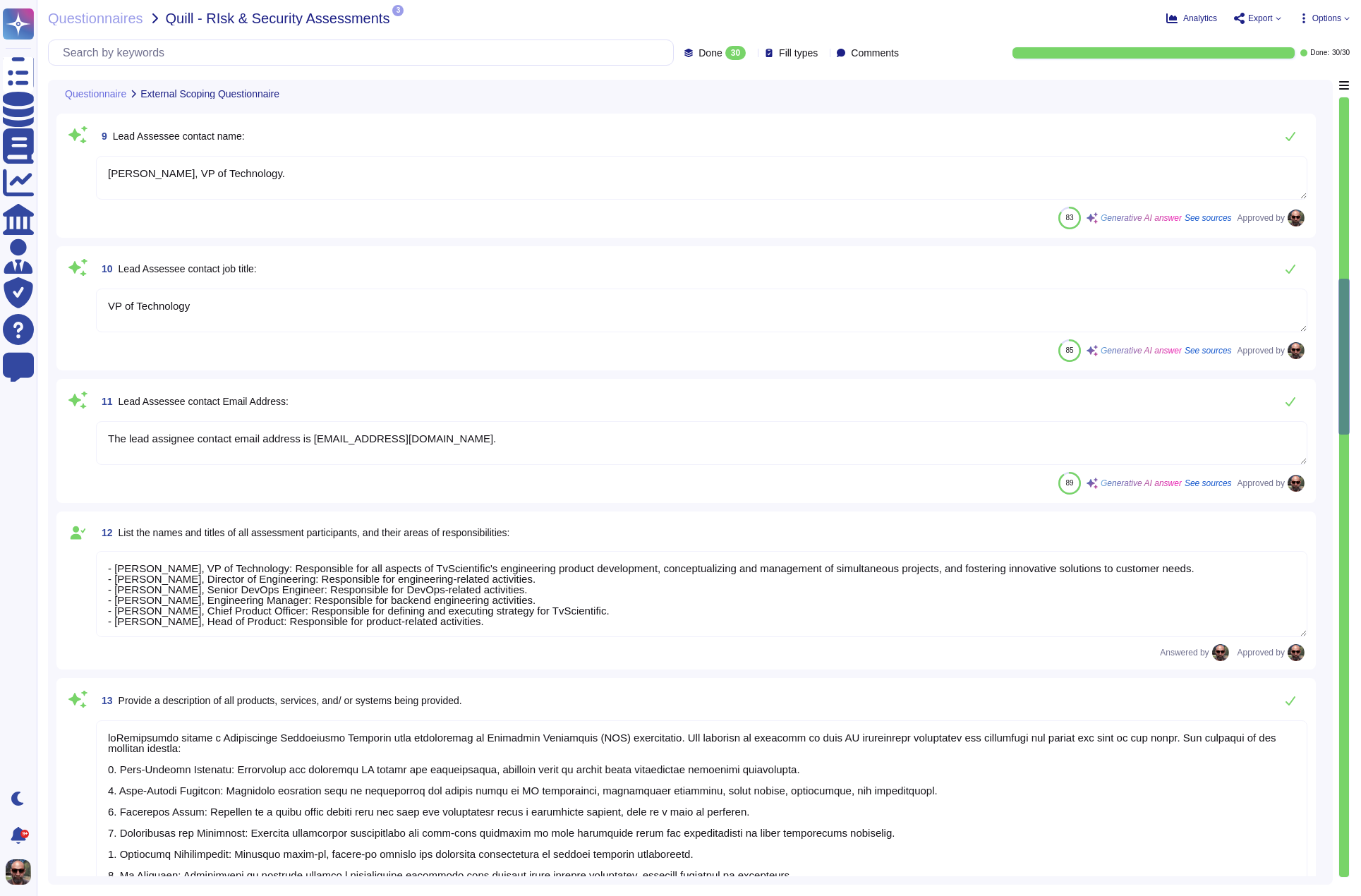
type textarea "No use of VPNs"
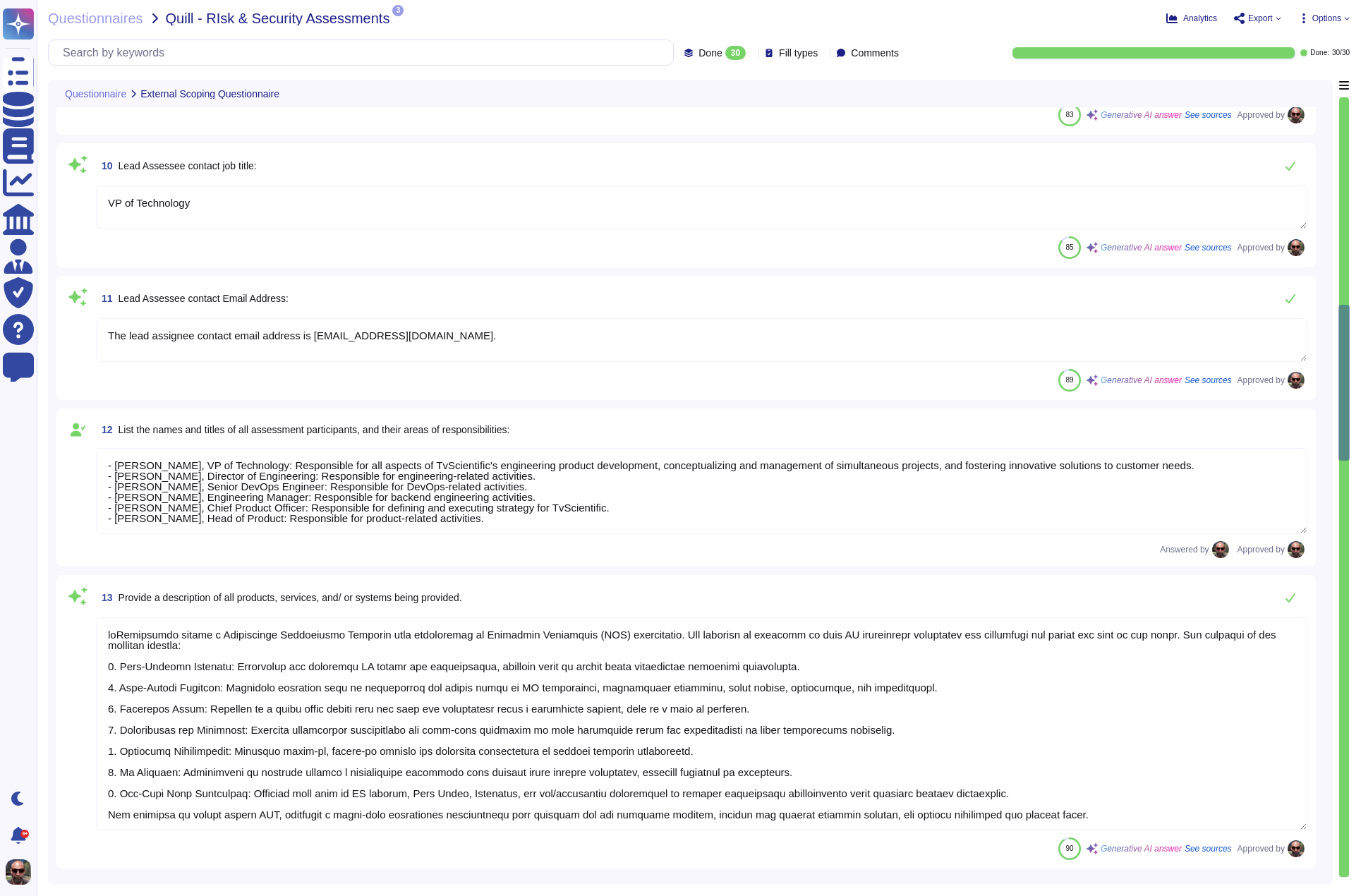
type textarea "Yes, but no secure technologies in place for remote access"
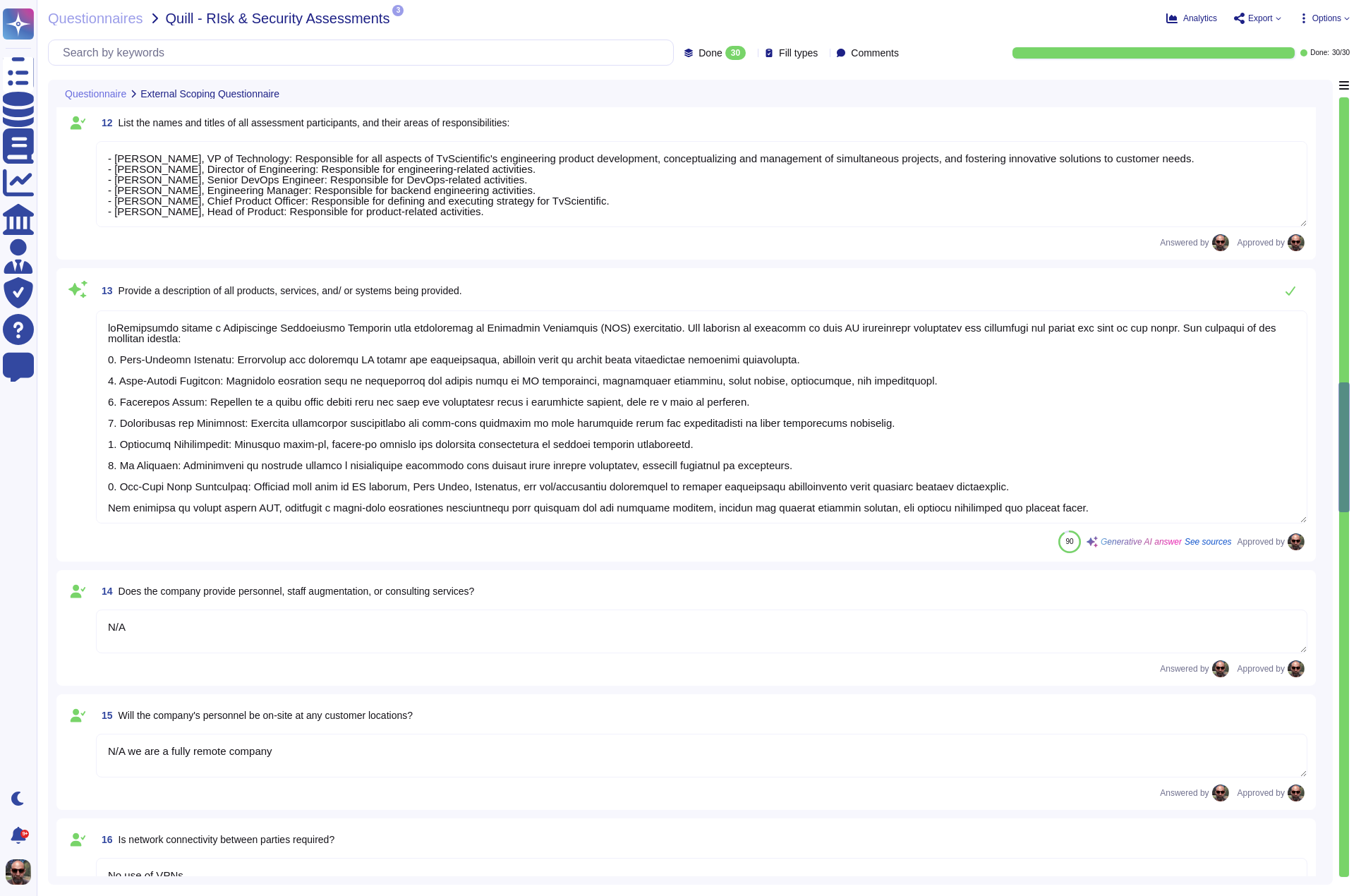
scroll to position [1424, 0]
type textarea "N/A Pixel based web activity tracker will be placed on your customer facing web…"
type textarea "No"
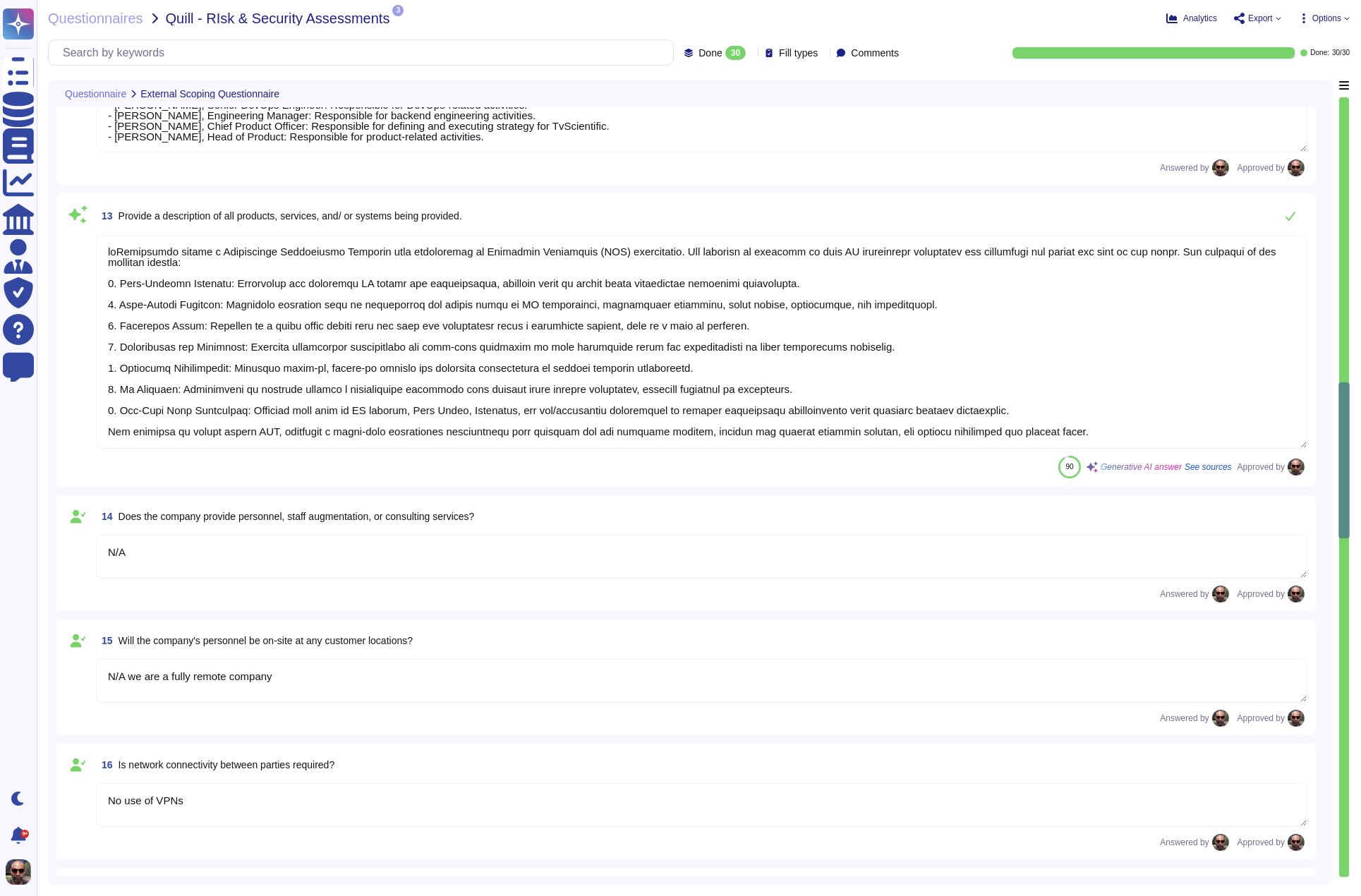
scroll to position [1479, 0]
type textarea "Yes, there is a company-wide program for Security Awareness training that is ac…"
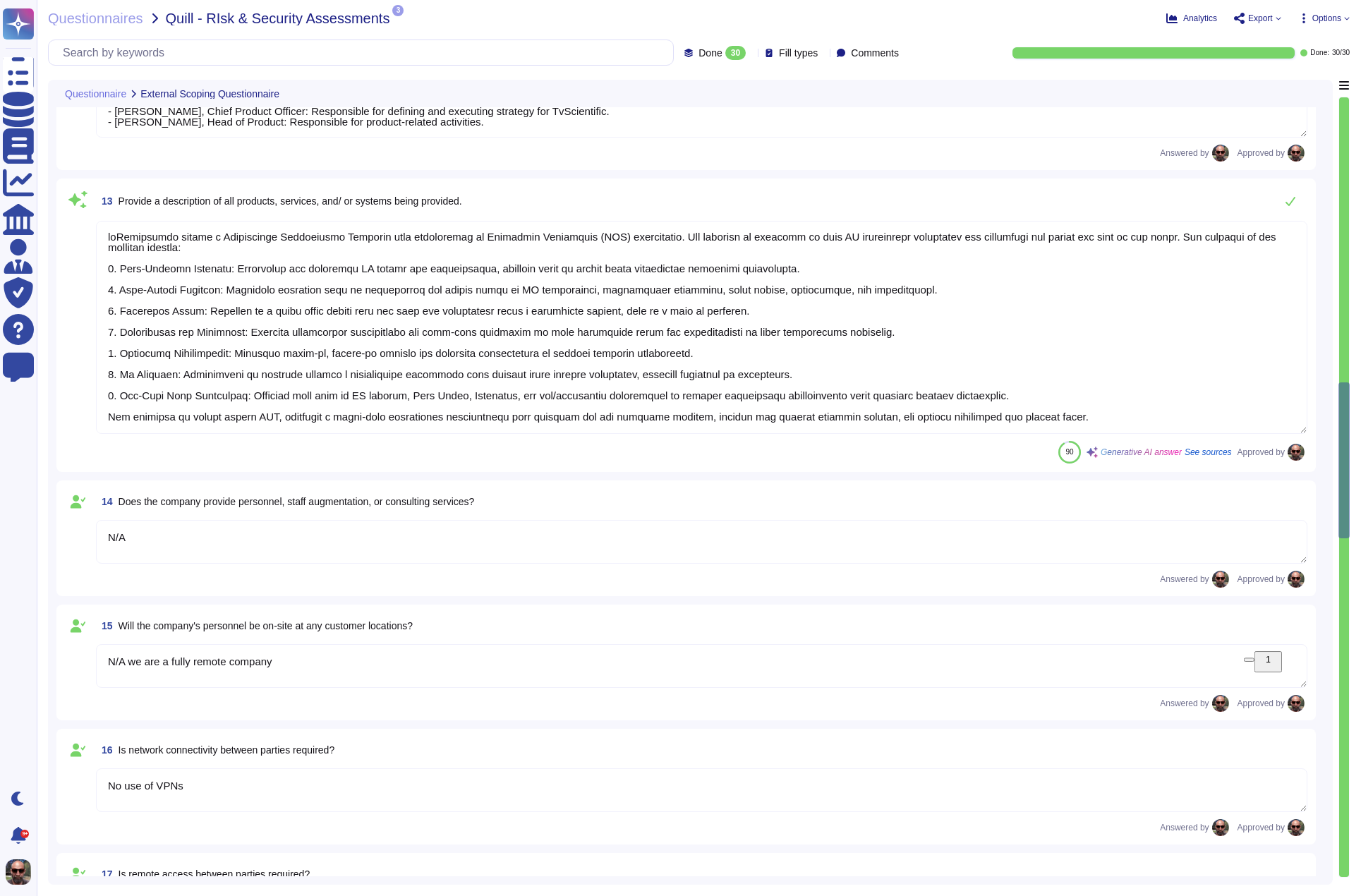
drag, startPoint x: 299, startPoint y: 665, endPoint x: 76, endPoint y: 646, distance: 223.8
click at [76, 646] on div "15 Will the company's personnel be on-site at any customer locations? N/A we ar…" at bounding box center [687, 662] width 1243 height 99
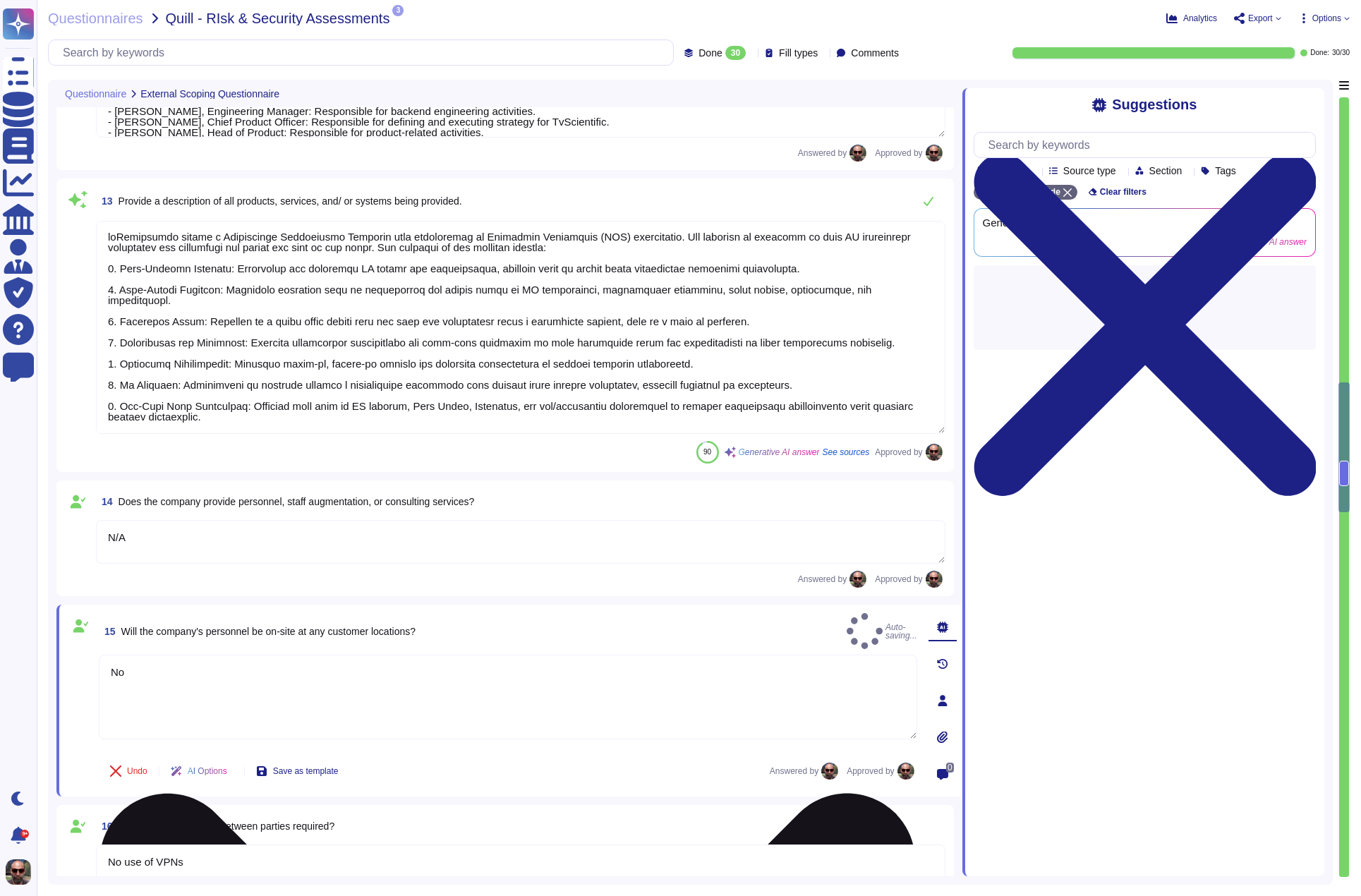
type textarea "No"
click at [474, 747] on div "No" at bounding box center [507, 702] width 818 height 94
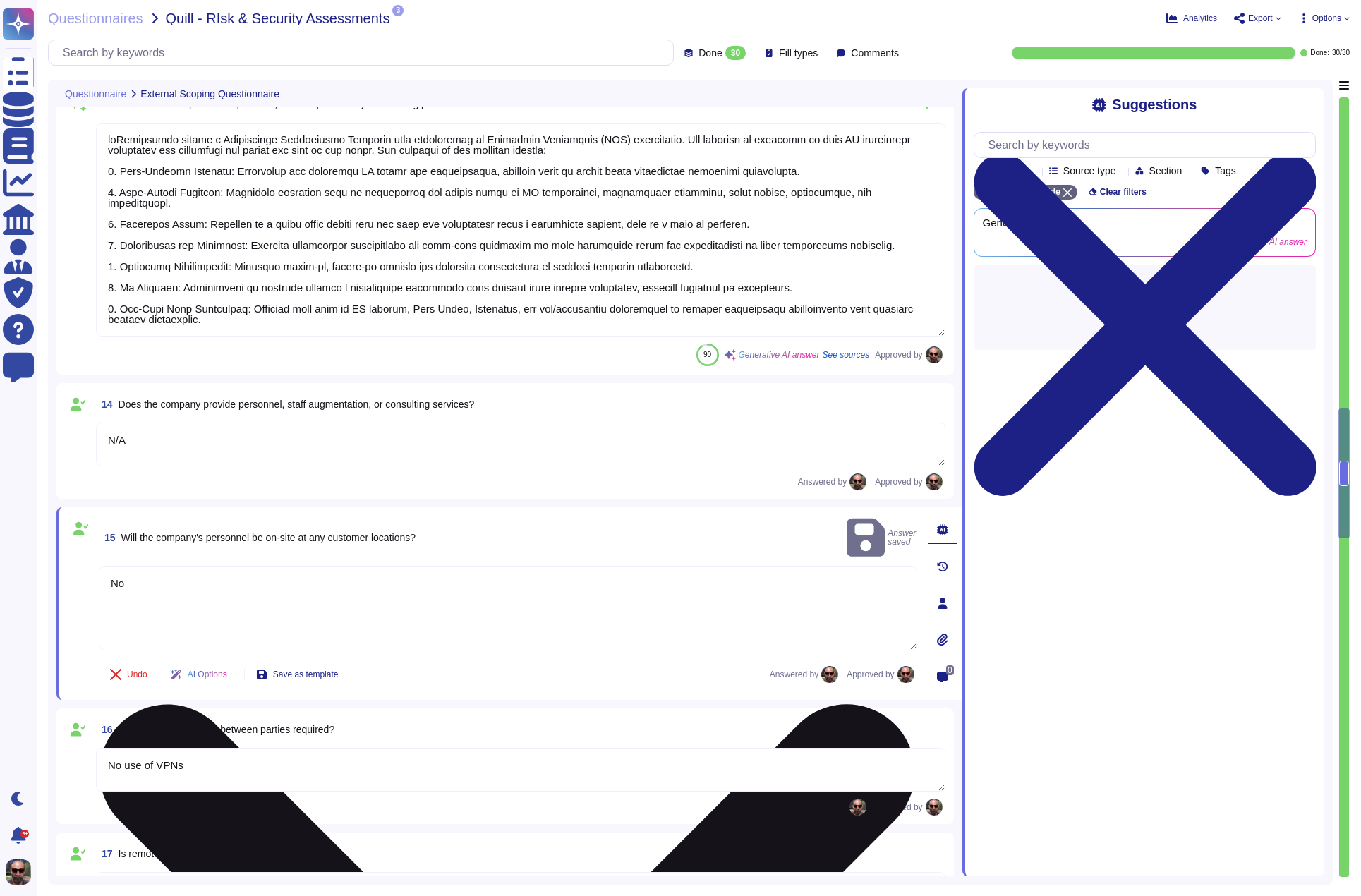
type textarea "Yes, there is a company-wide program for Security Awareness training that is ac…"
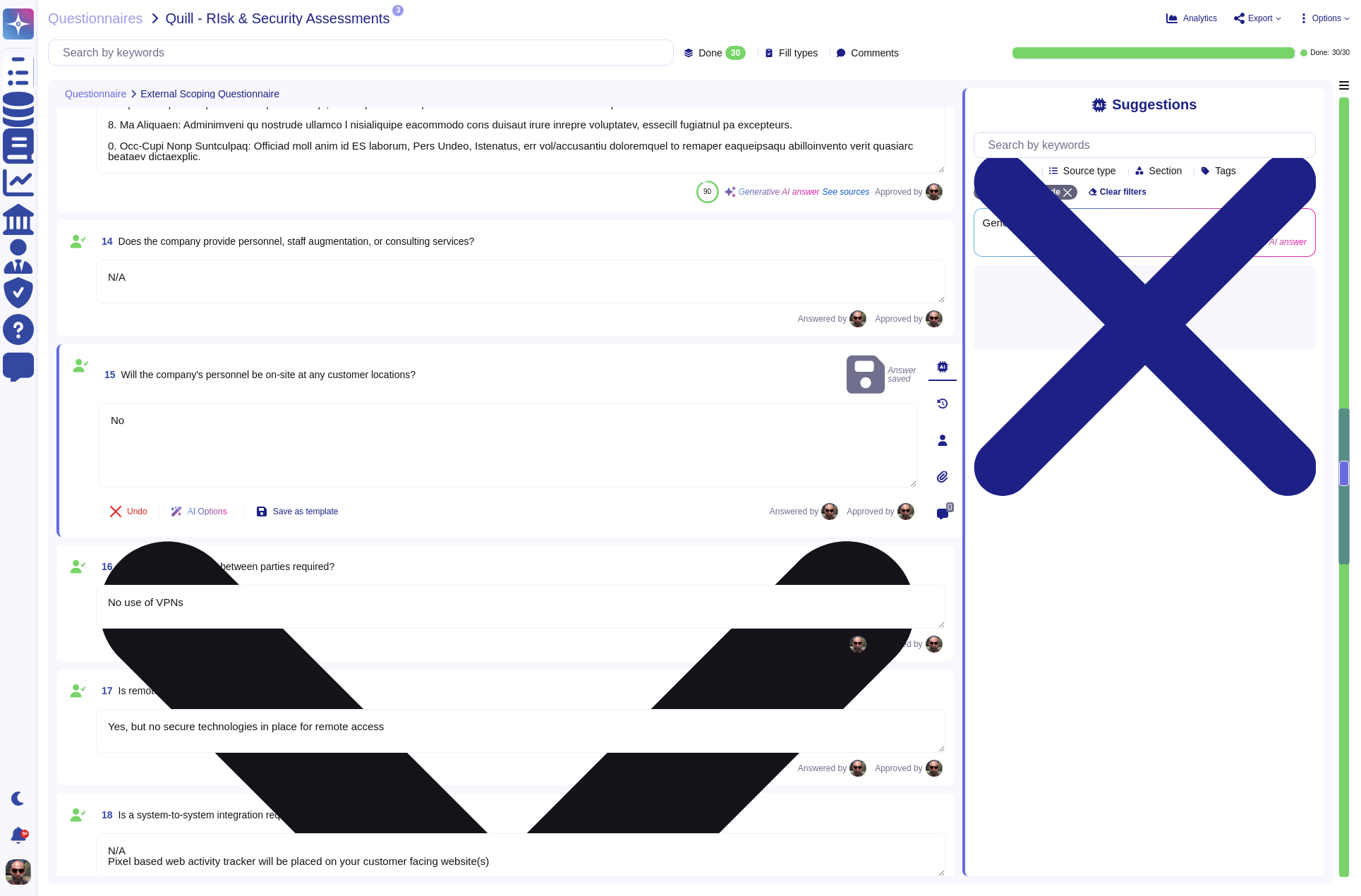
type textarea "No"
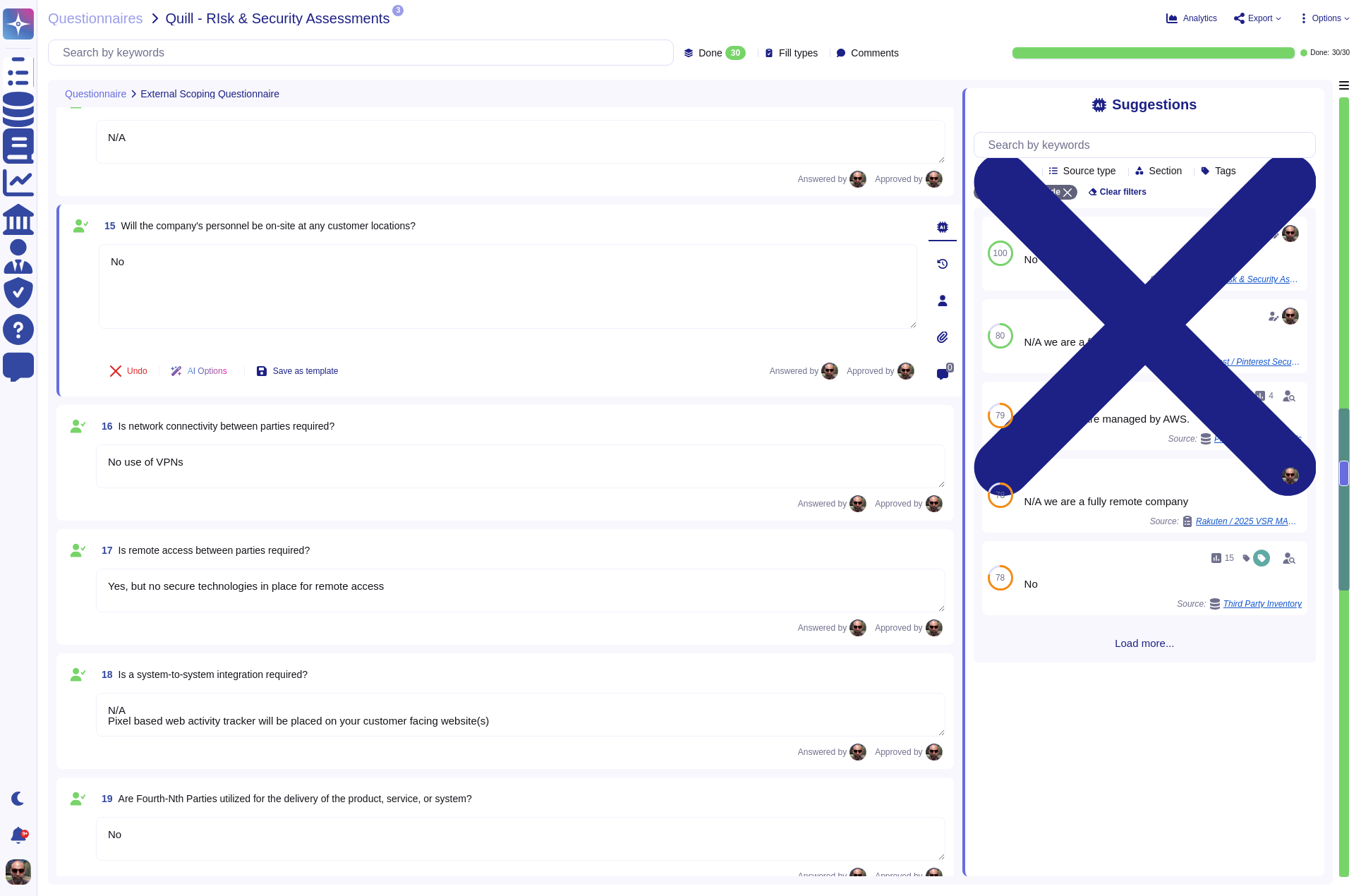
scroll to position [1904, 0]
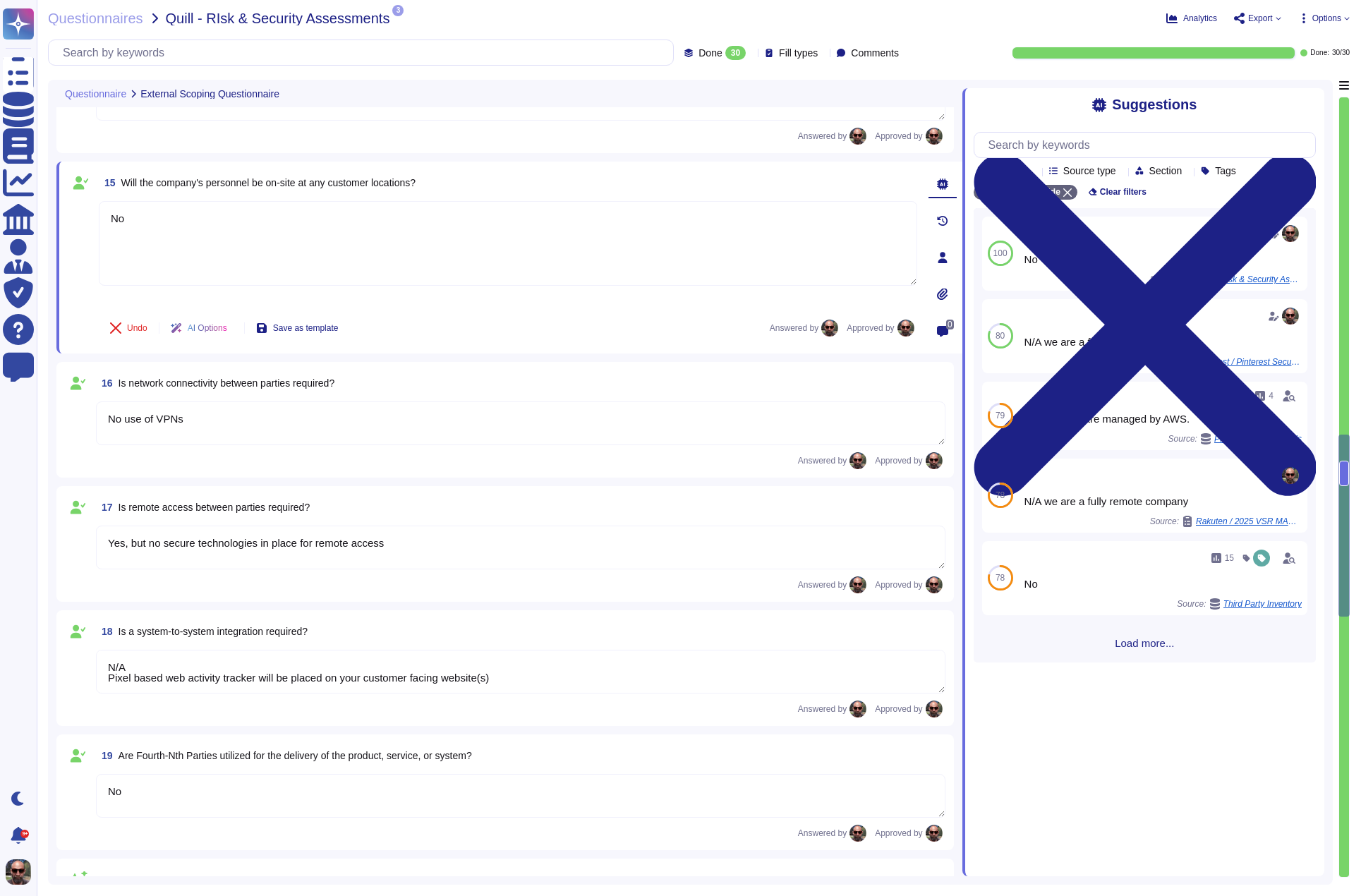
type textarea "Infrastructure tvScientific’s platform is hosted within AWS and consists of a m…"
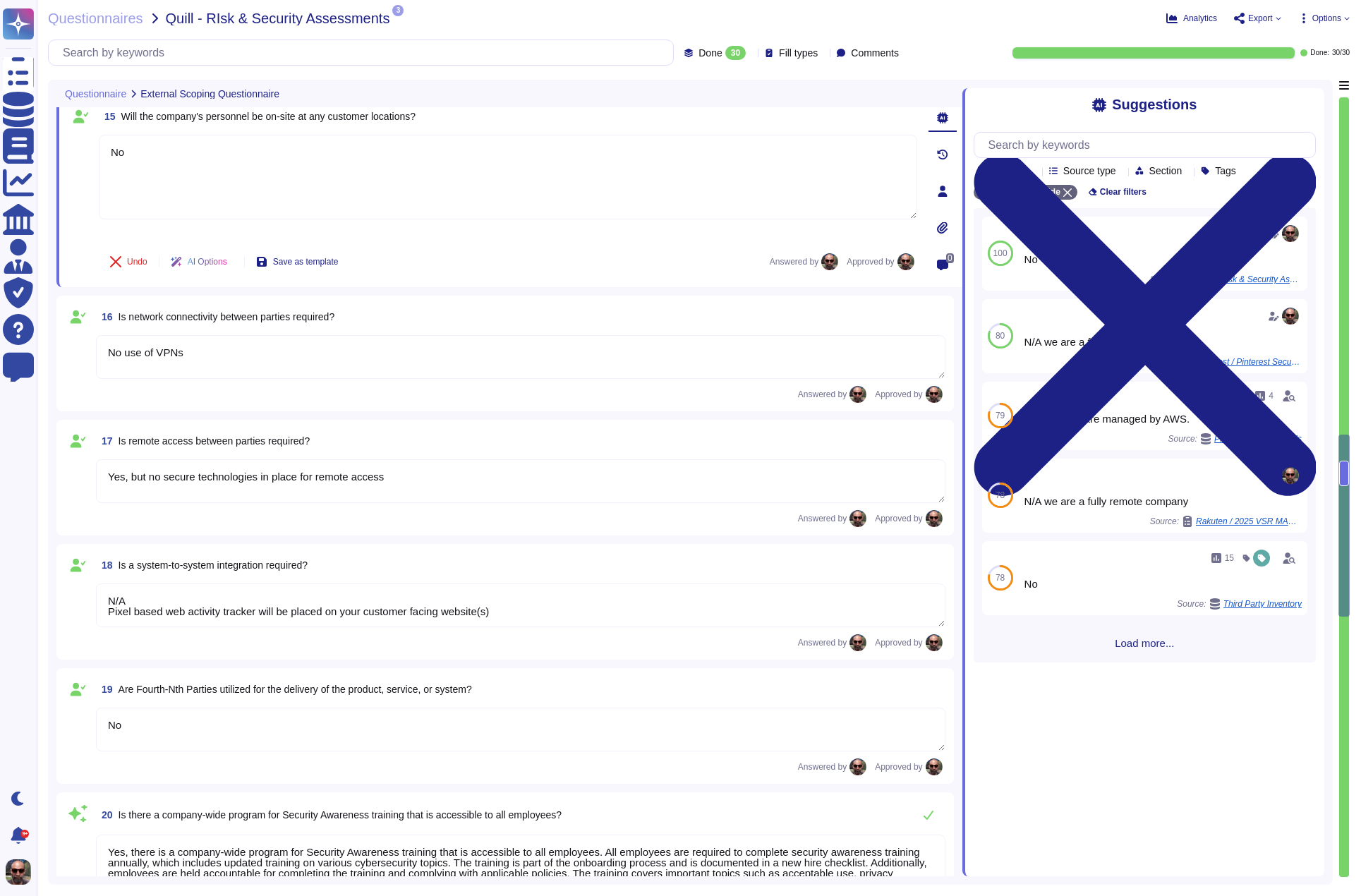
scroll to position [2183, 0]
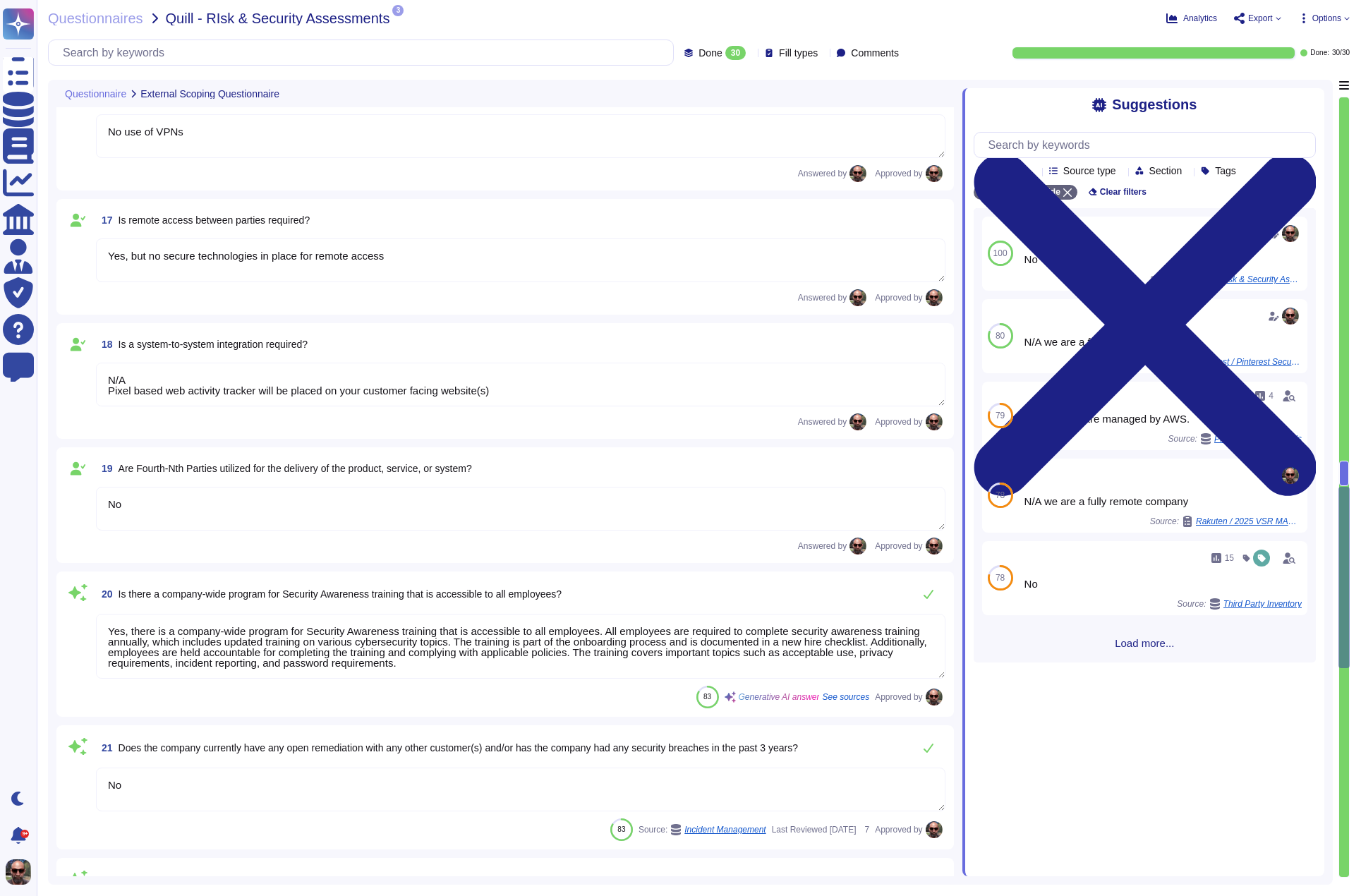
type textarea "Yes We collect, process, or store the following category of personal data on yo…"
type textarea "TvScientific is SOC2 Type 2 certified and holds a SOC 2 Type 2 Report. - SOC2 T…"
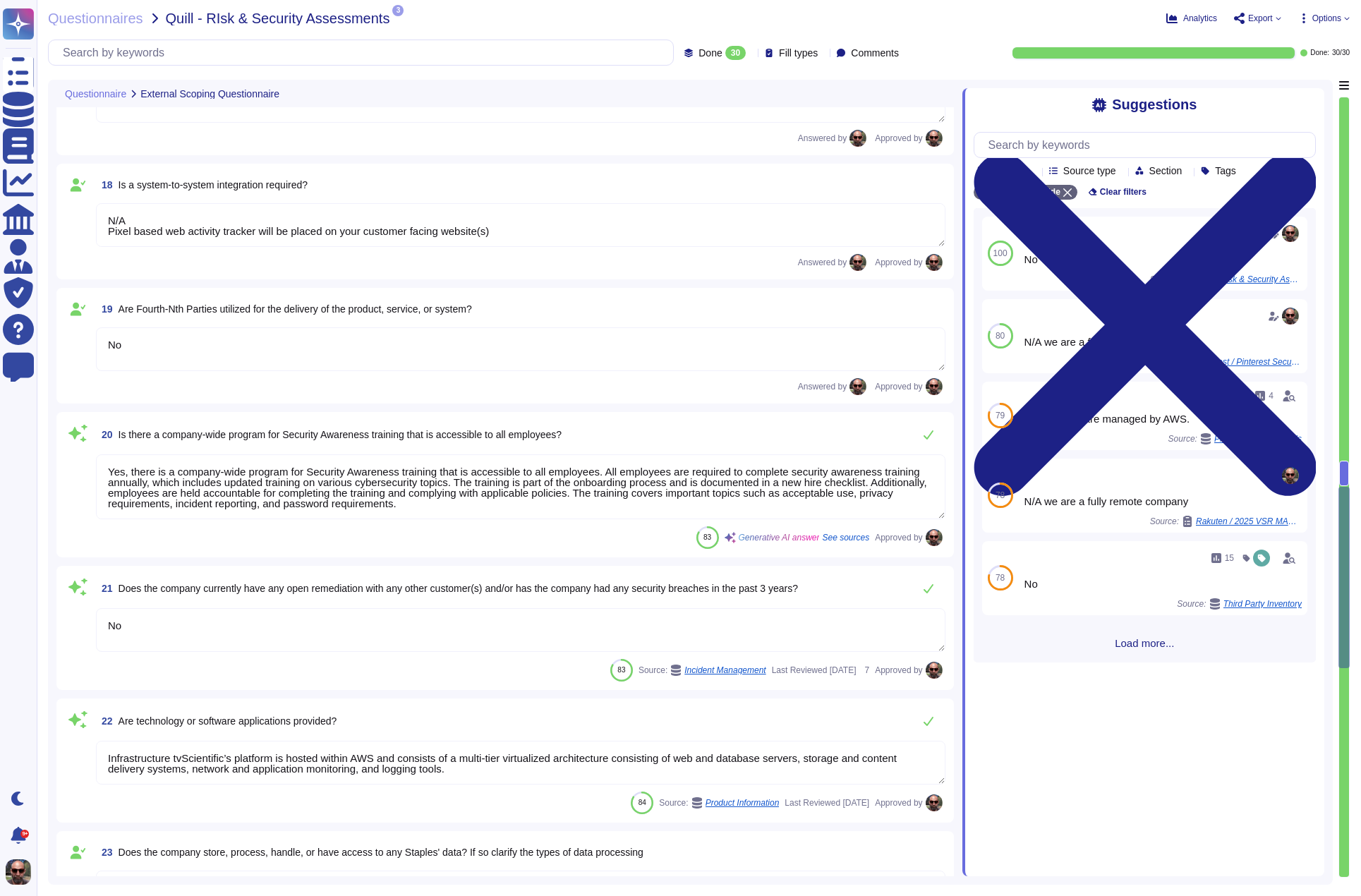
scroll to position [2485, 0]
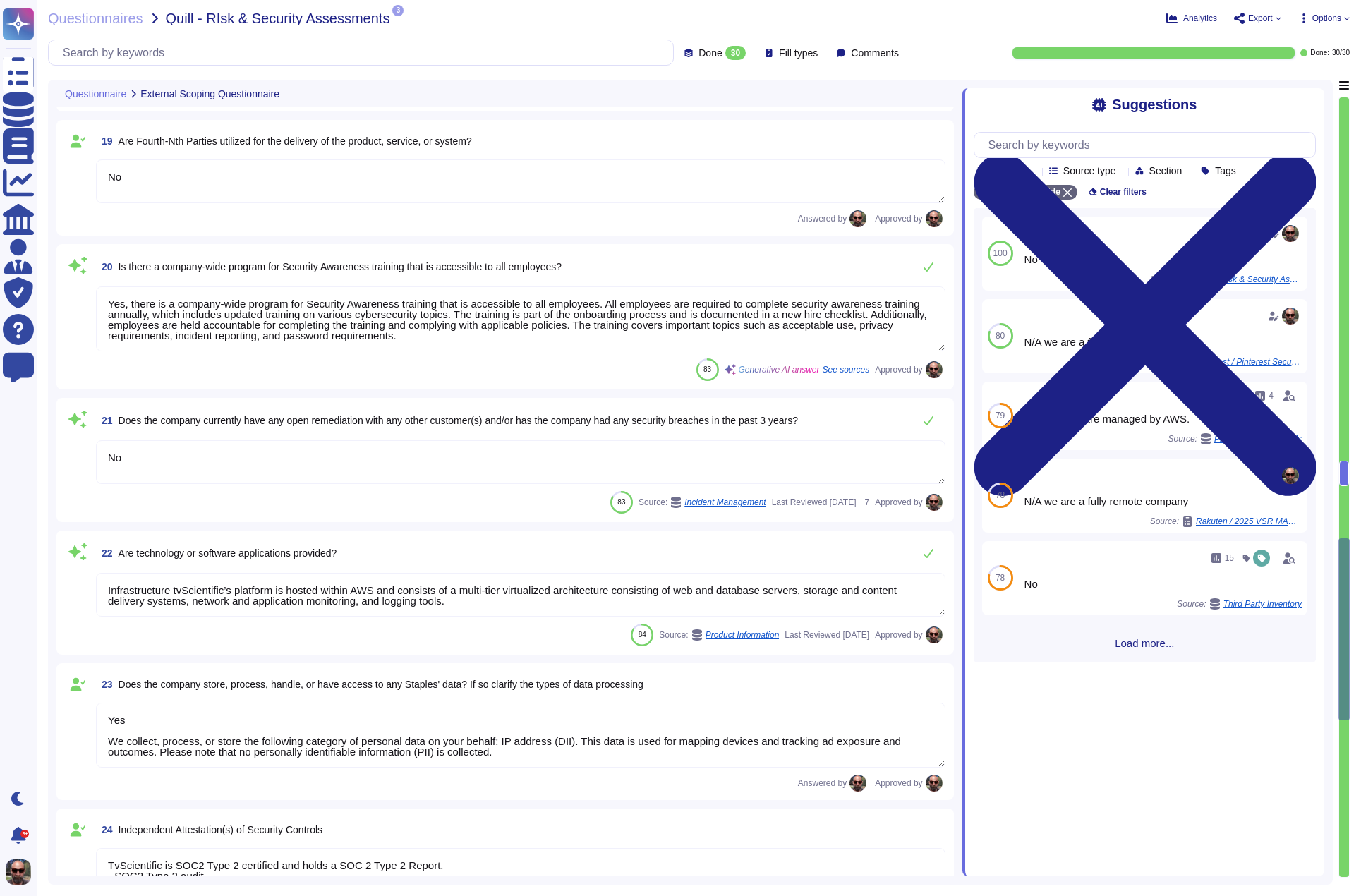
type textarea "tvScientific maintains a PCI Attestation and does not collect, store, or see an…"
type textarea "Company may be subject to a credit check prior to first using the Services and …"
type textarea "A network diagram is maintained that defines segmentation boundaries and commun…"
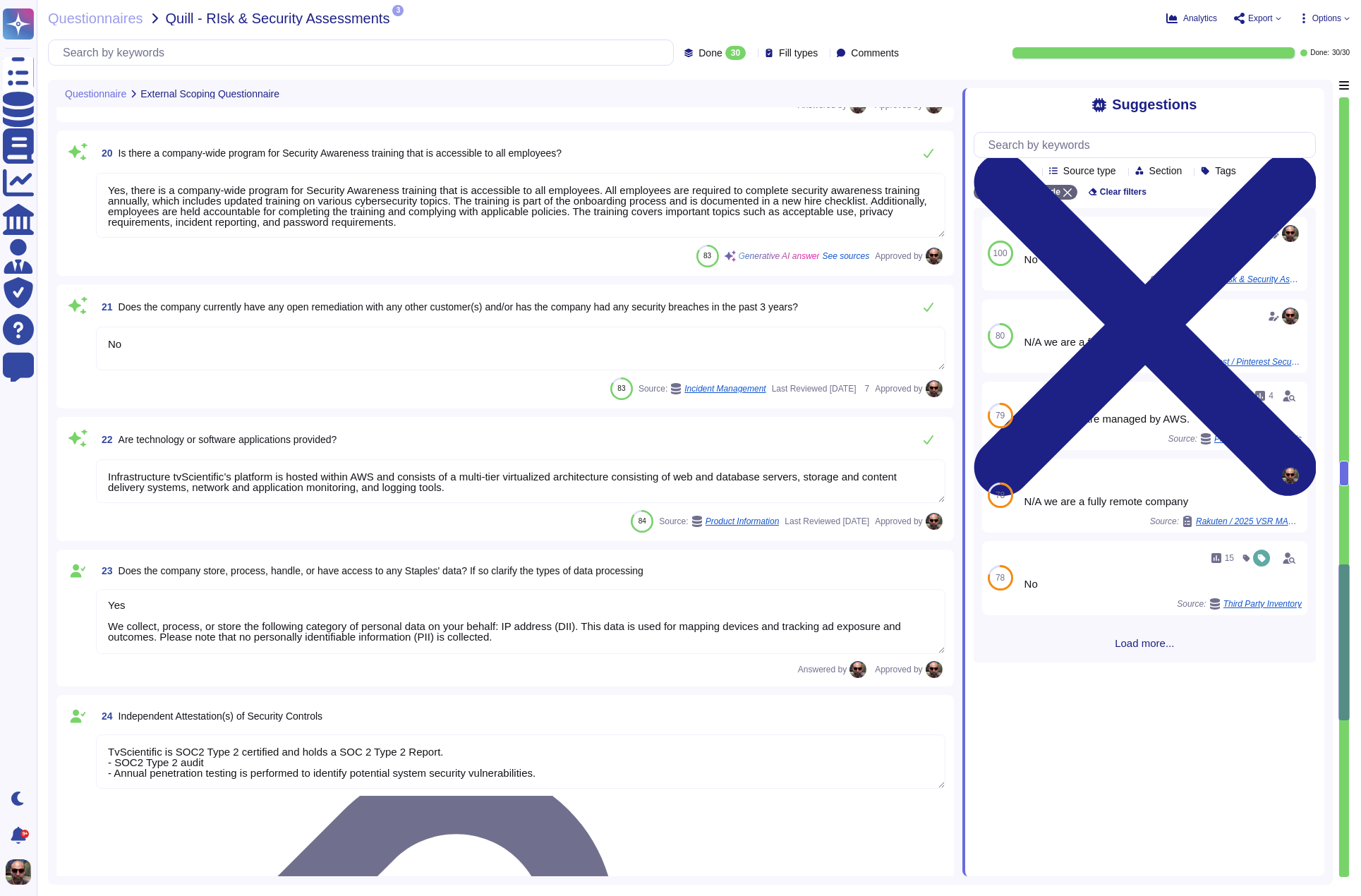
scroll to position [2612, 0]
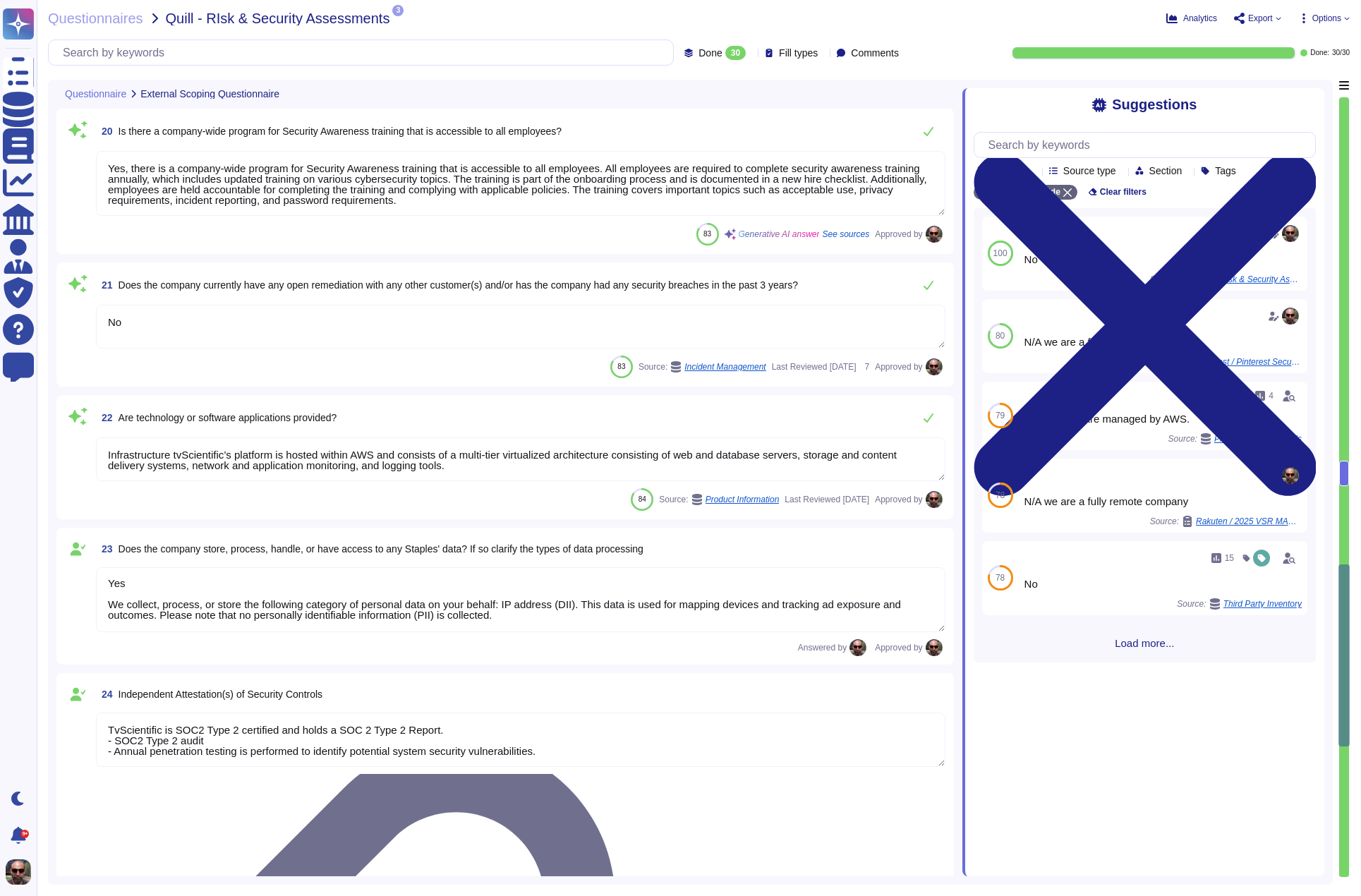
type textarea "A cyber insurance policy is maintained to offset the financial impact incurred …"
click at [471, 602] on textarea "Yes We collect, process, or store the following category of personal data on yo…" at bounding box center [521, 600] width 850 height 65
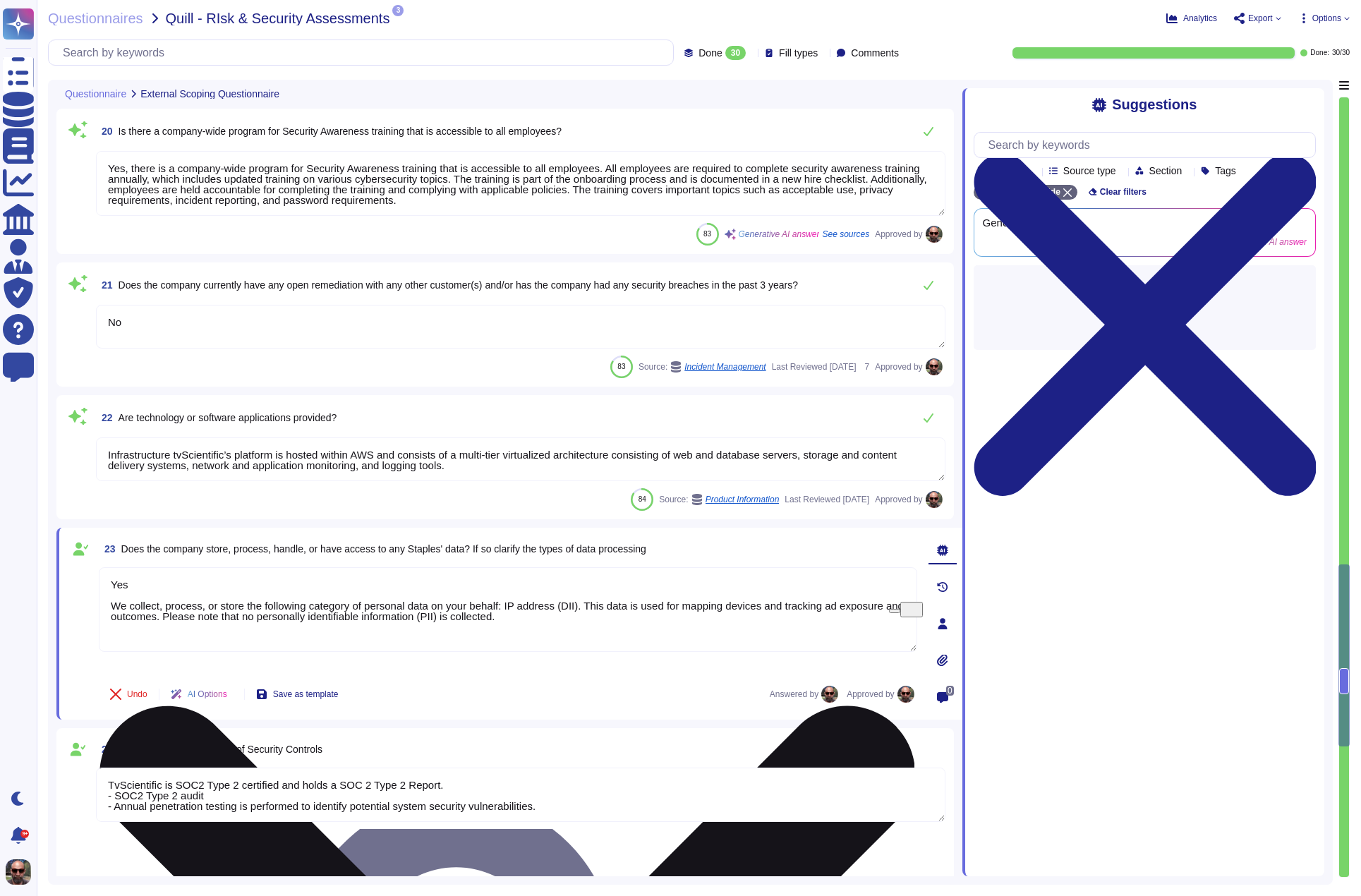
scroll to position [0, 0]
click at [515, 601] on textarea "Yes We collect, process, or store the following category of personal data on yo…" at bounding box center [507, 609] width 818 height 84
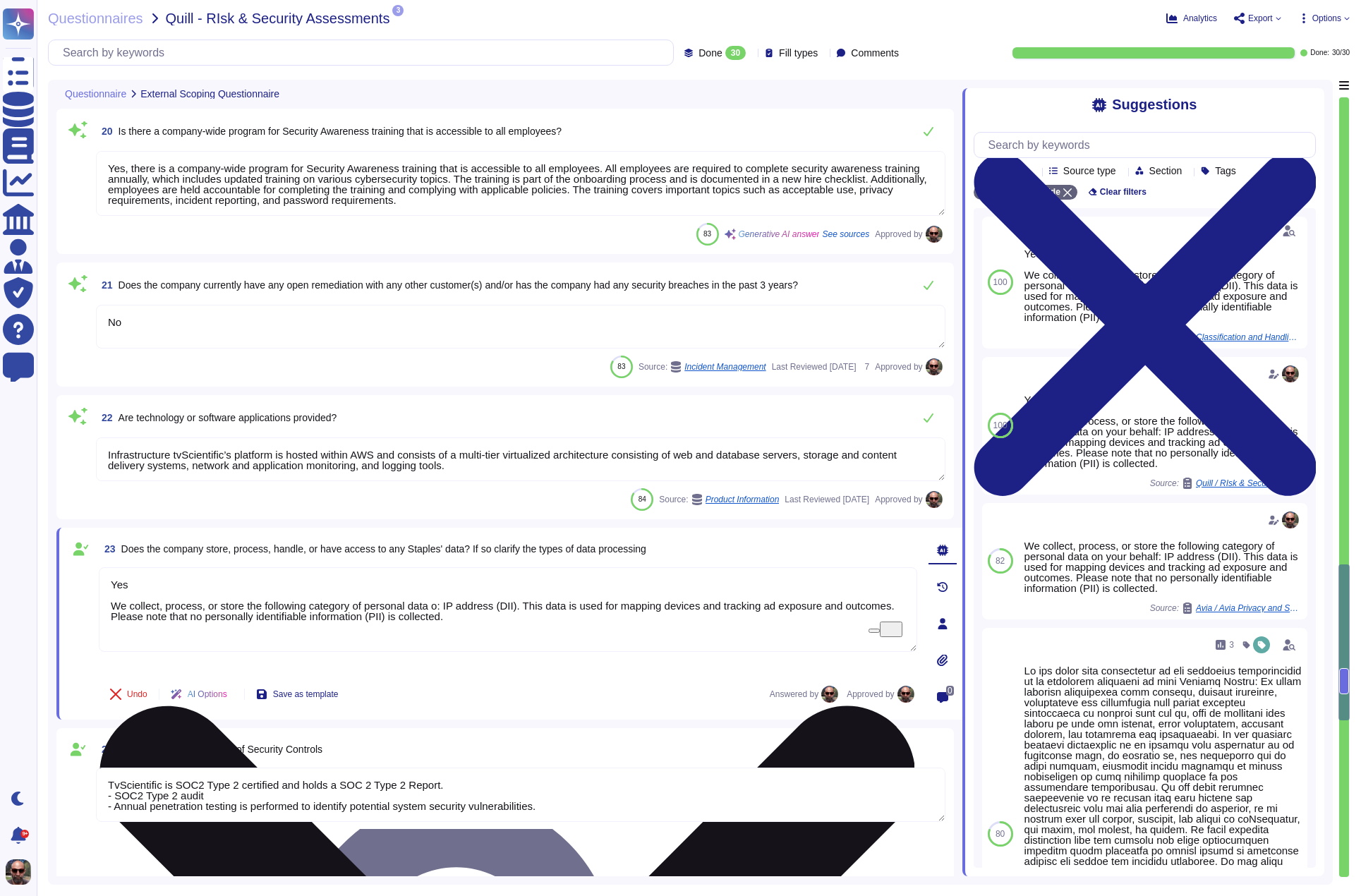
type textarea "Yes We collect, process, or store the following category of personal data : IP …"
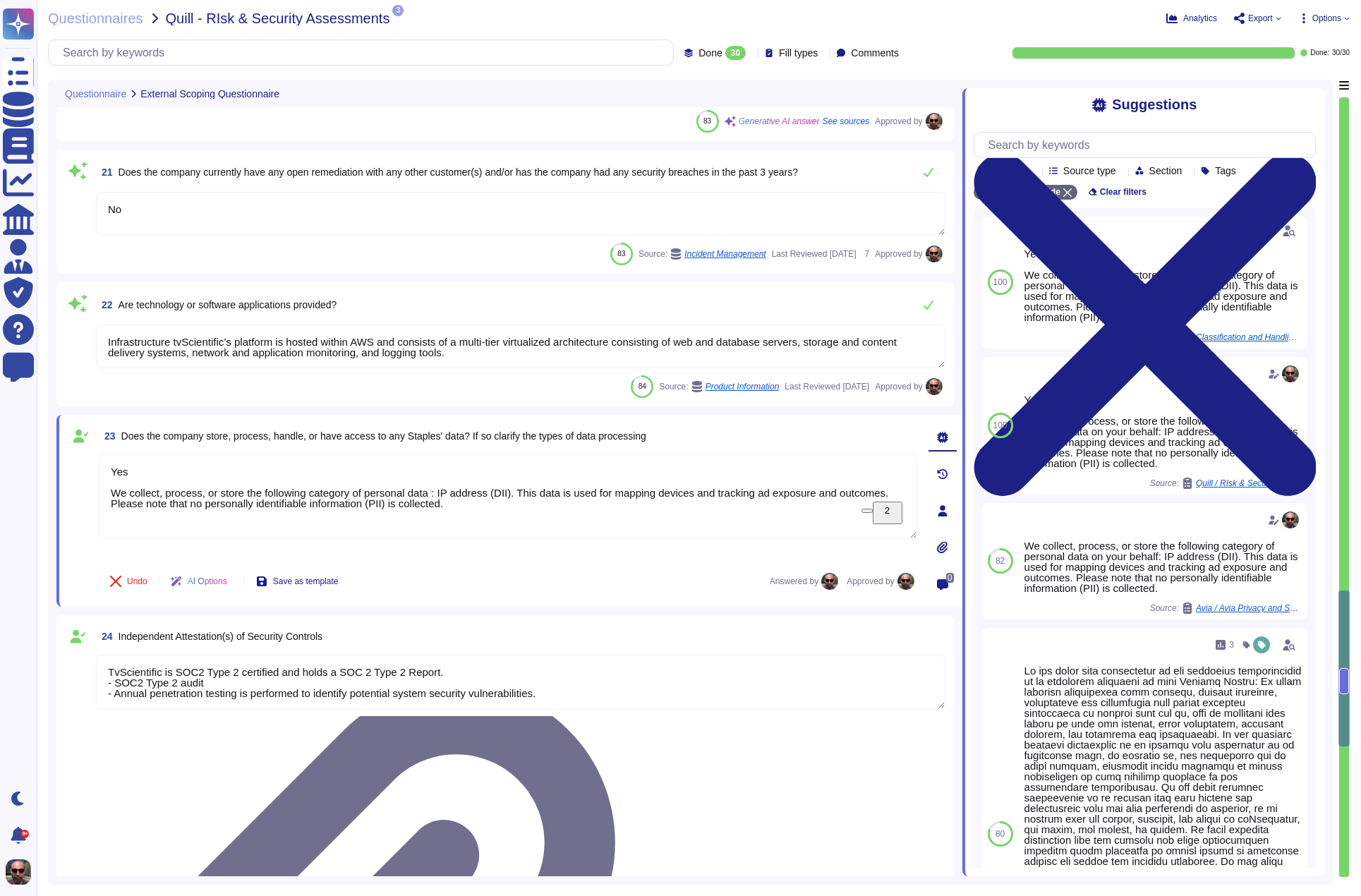
type textarea "A cyber insurance policy is maintained to offset the financial impact incurred …"
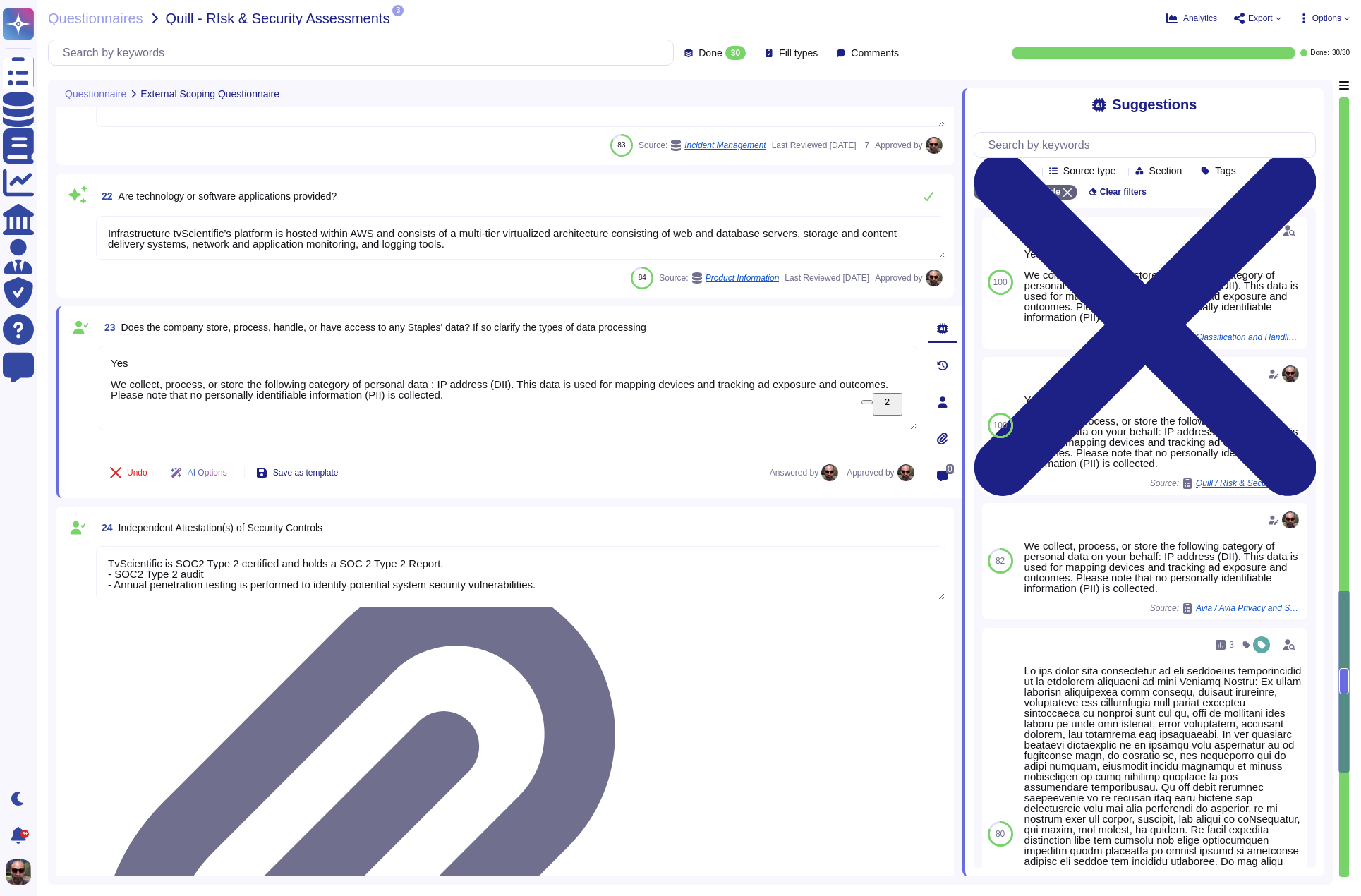
scroll to position [2895, 0]
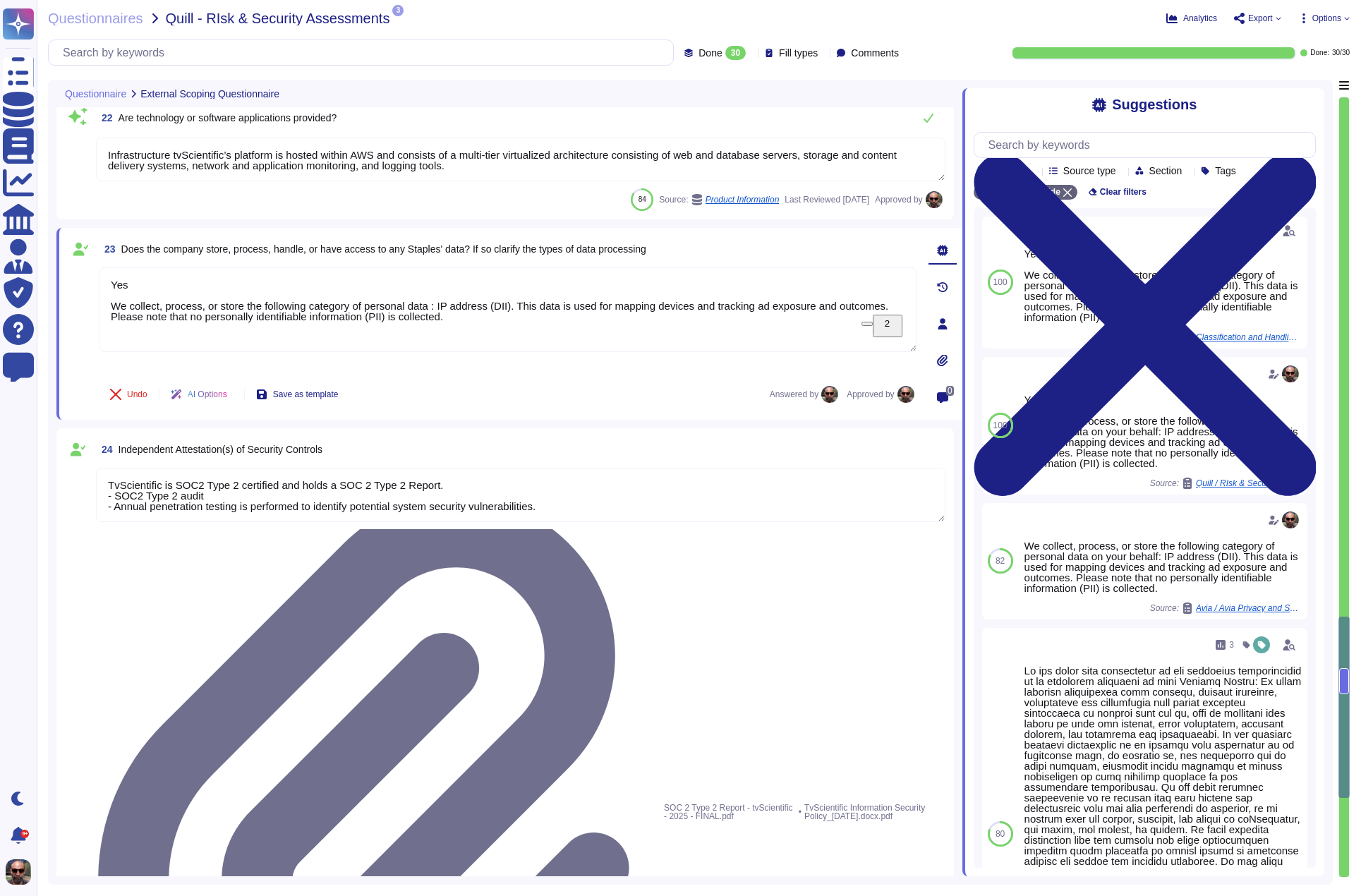
type textarea "As per the agreement, aside from TvScientificcientiﬁc's licensors and third-par…"
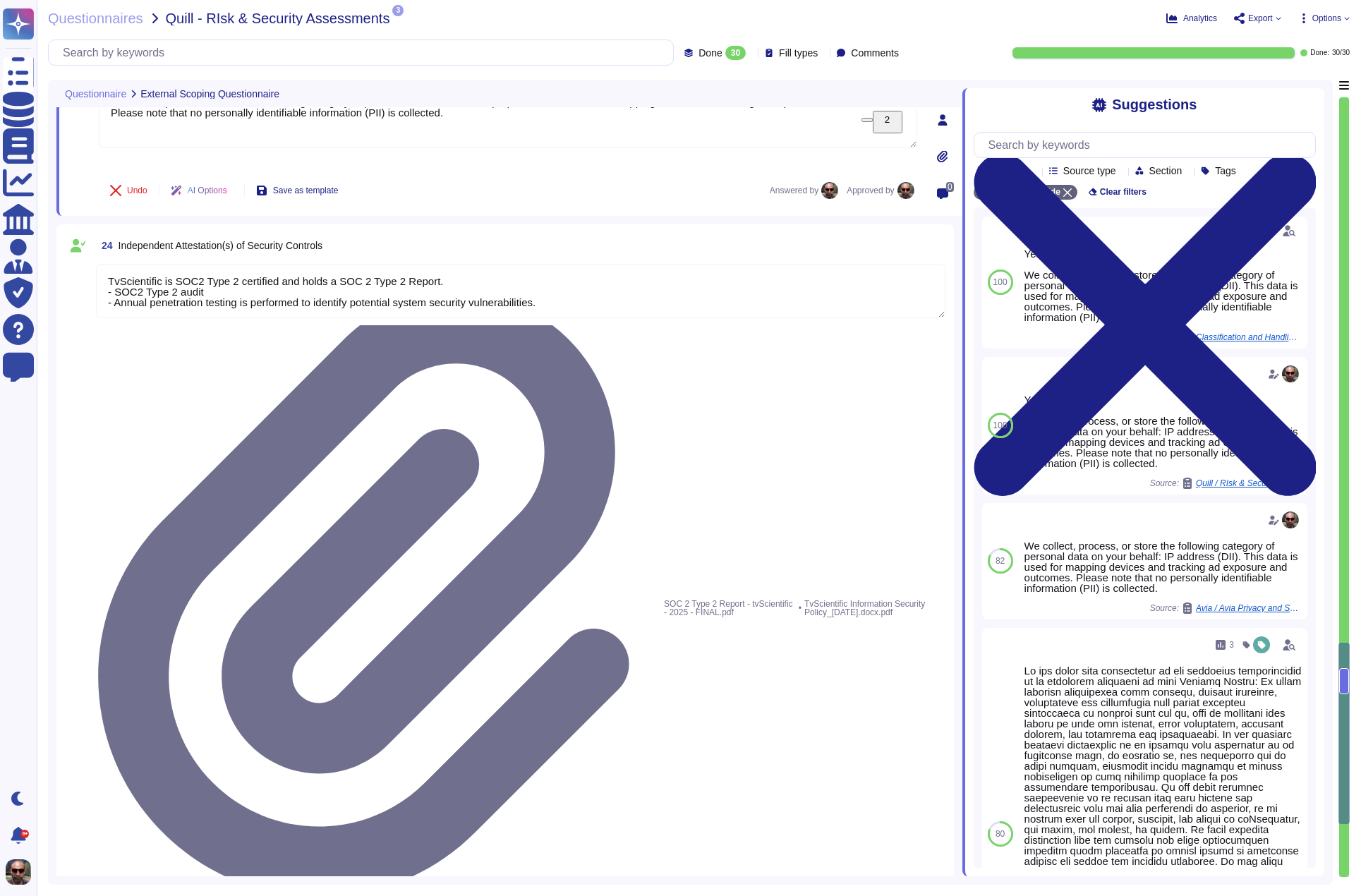
scroll to position [3097, 0]
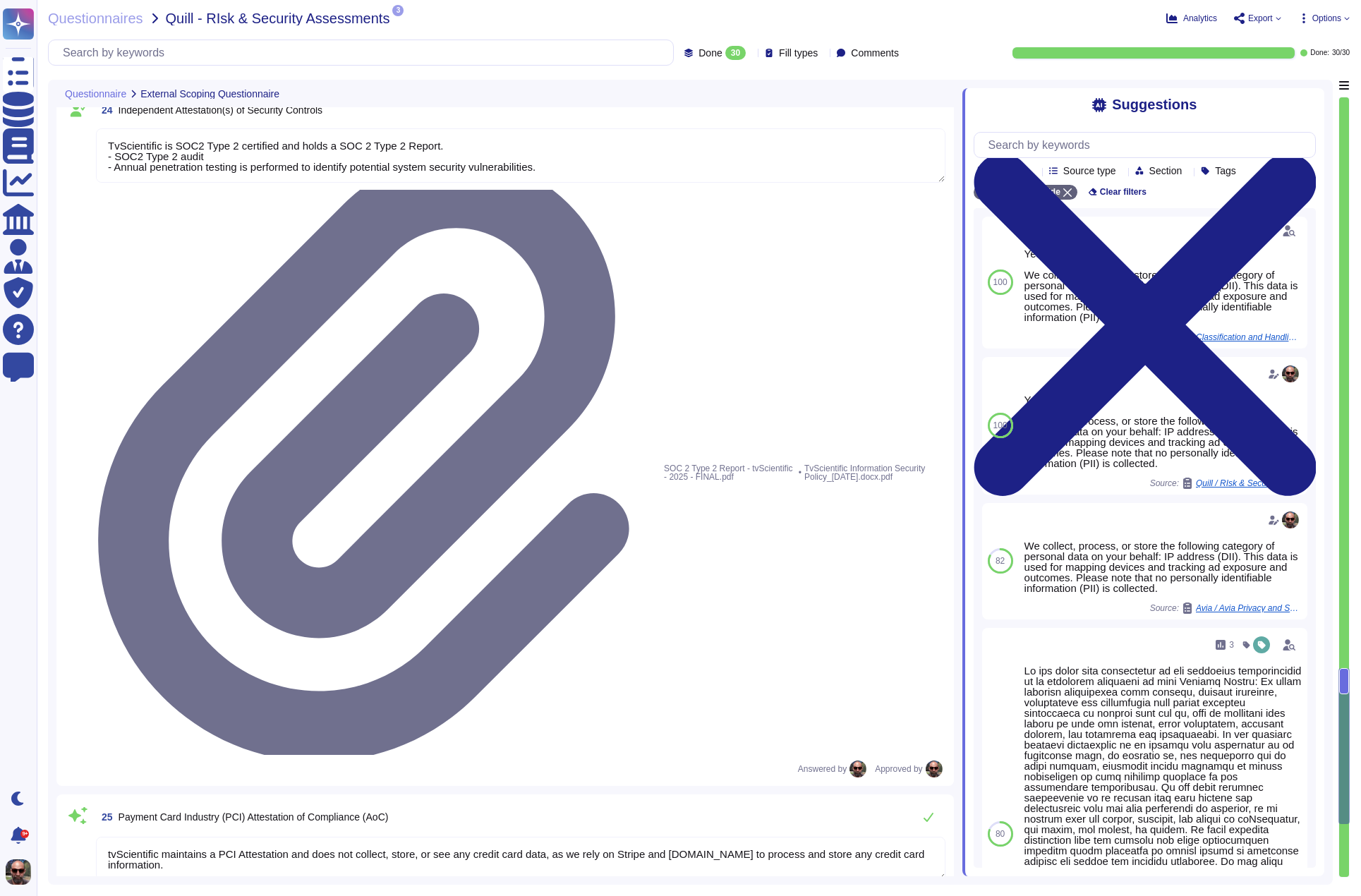
type textarea "Yes We collect, process, or store the following category of personal data : IP …"
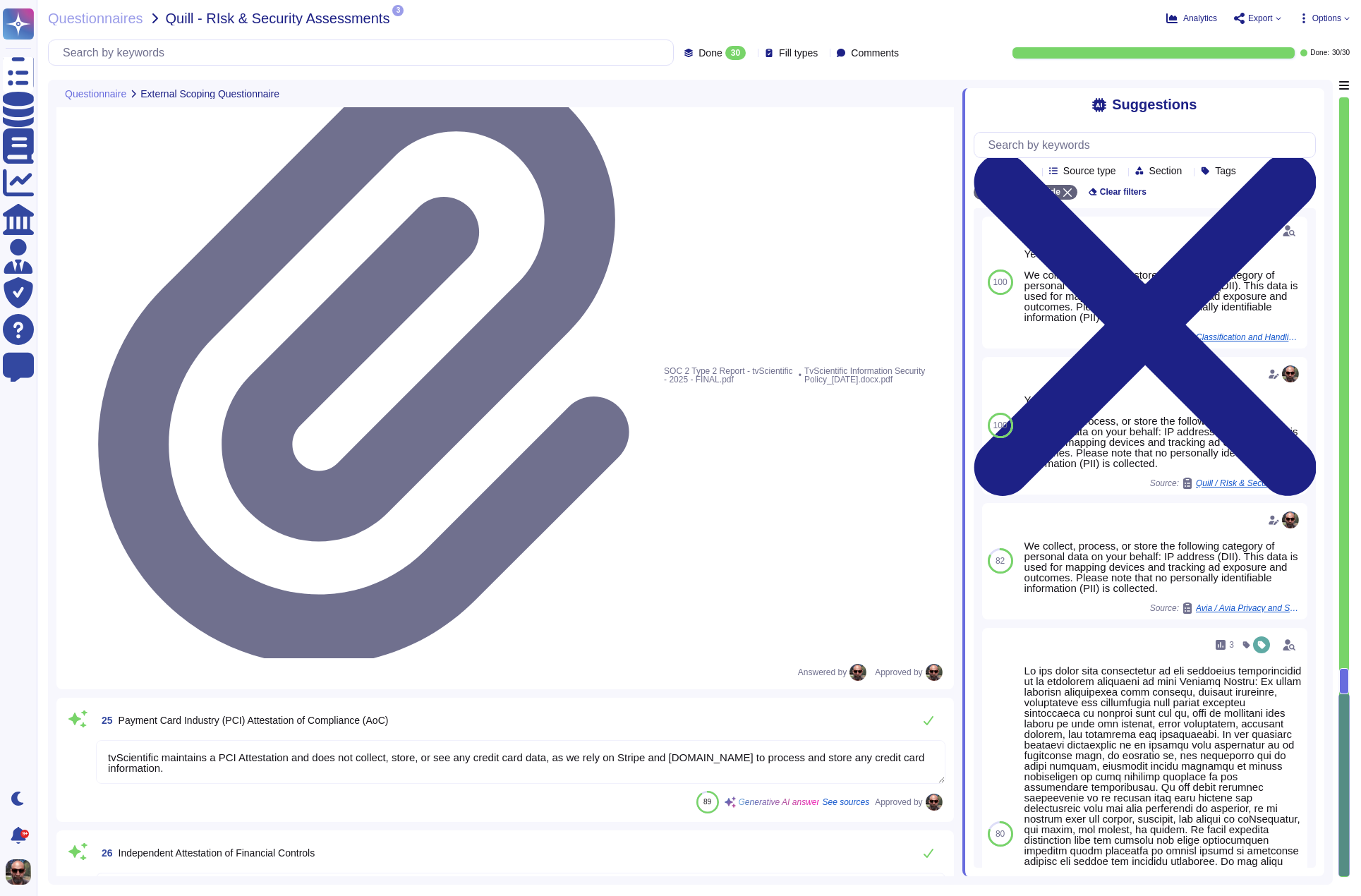
scroll to position [3240, 0]
type textarea "Infrastructure tvScientific’s platform is hosted within AWS and consists of a m…"
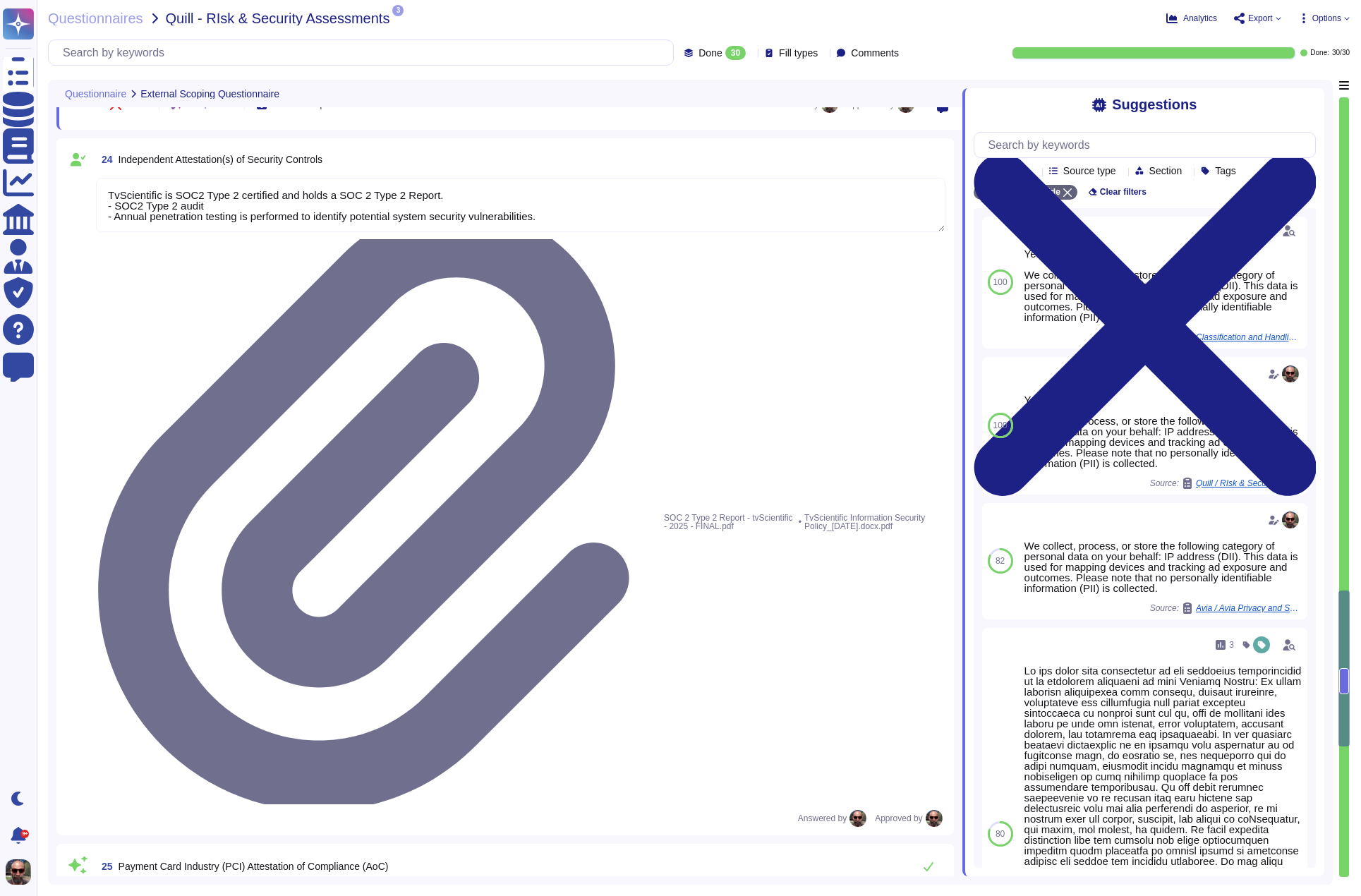
type textarea "Yes, but no secure technologies in place for remote access"
type textarea "N/A Pixel based web activity tracker will be placed on your customer facing web…"
type textarea "No"
type textarea "Yes, there is a company-wide program for Security Awareness training that is ac…"
type textarea "No"
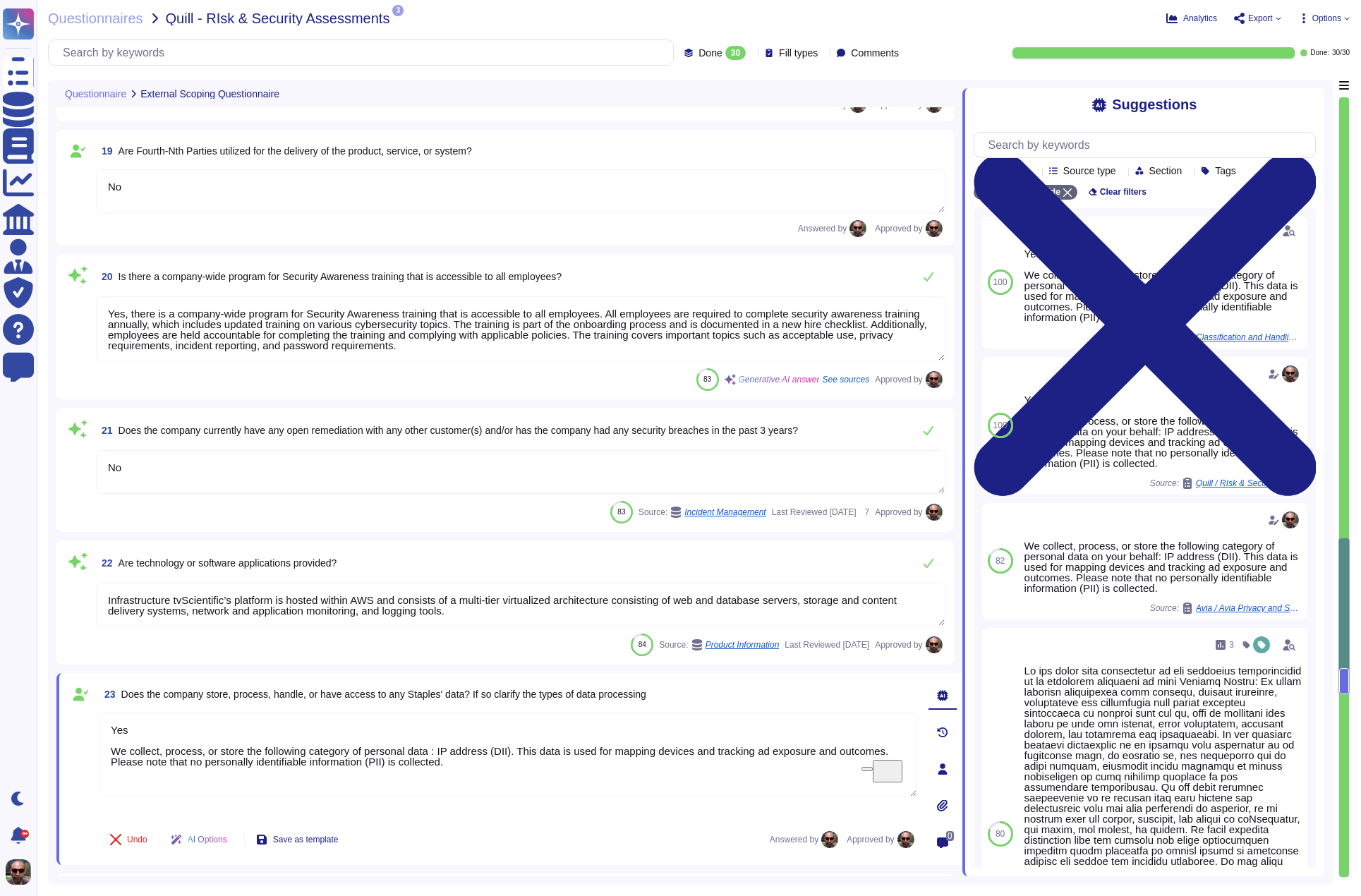
type textarea "No"
type textarea "No use of VPNs"
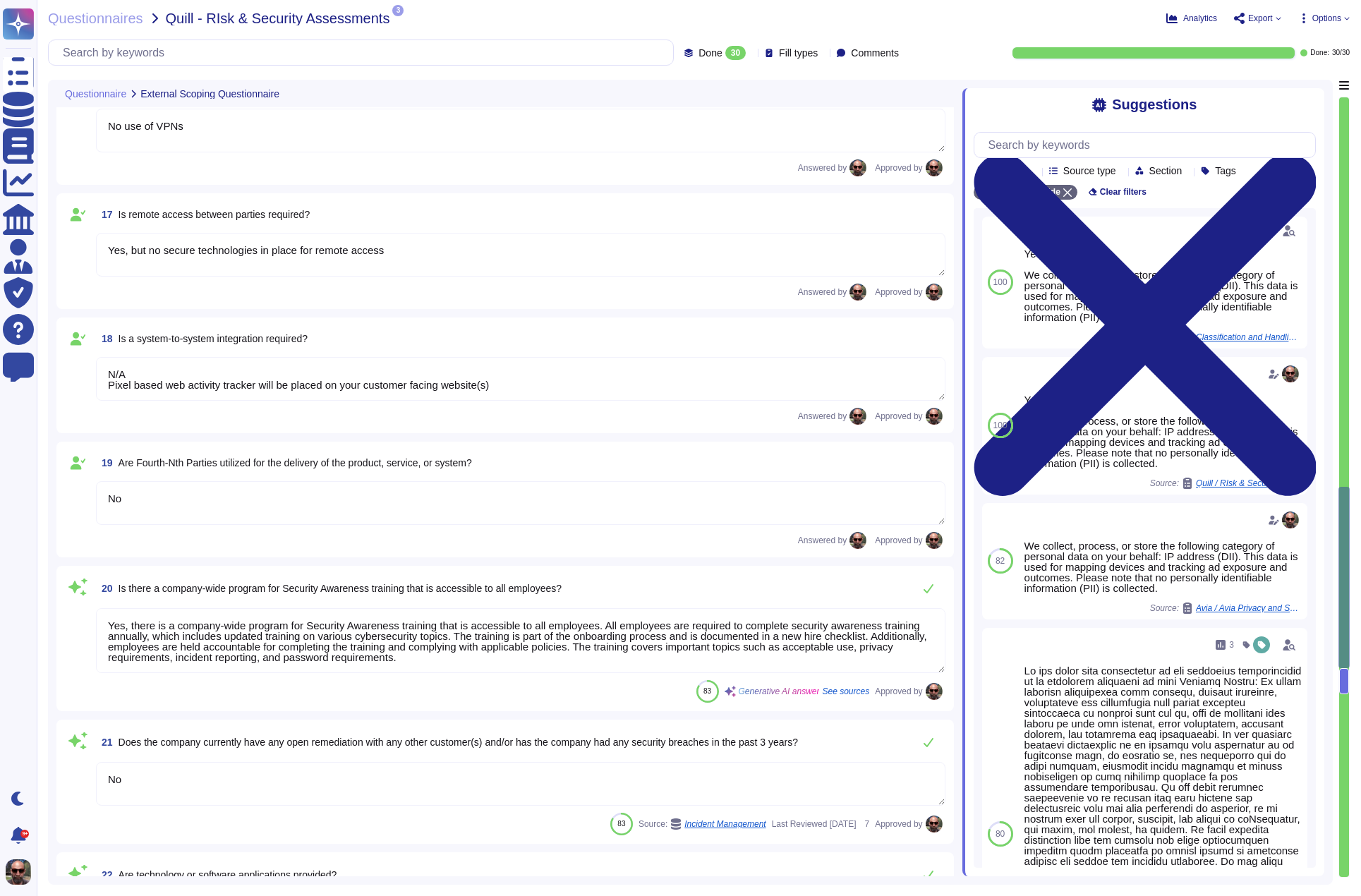
type textarea "N/A"
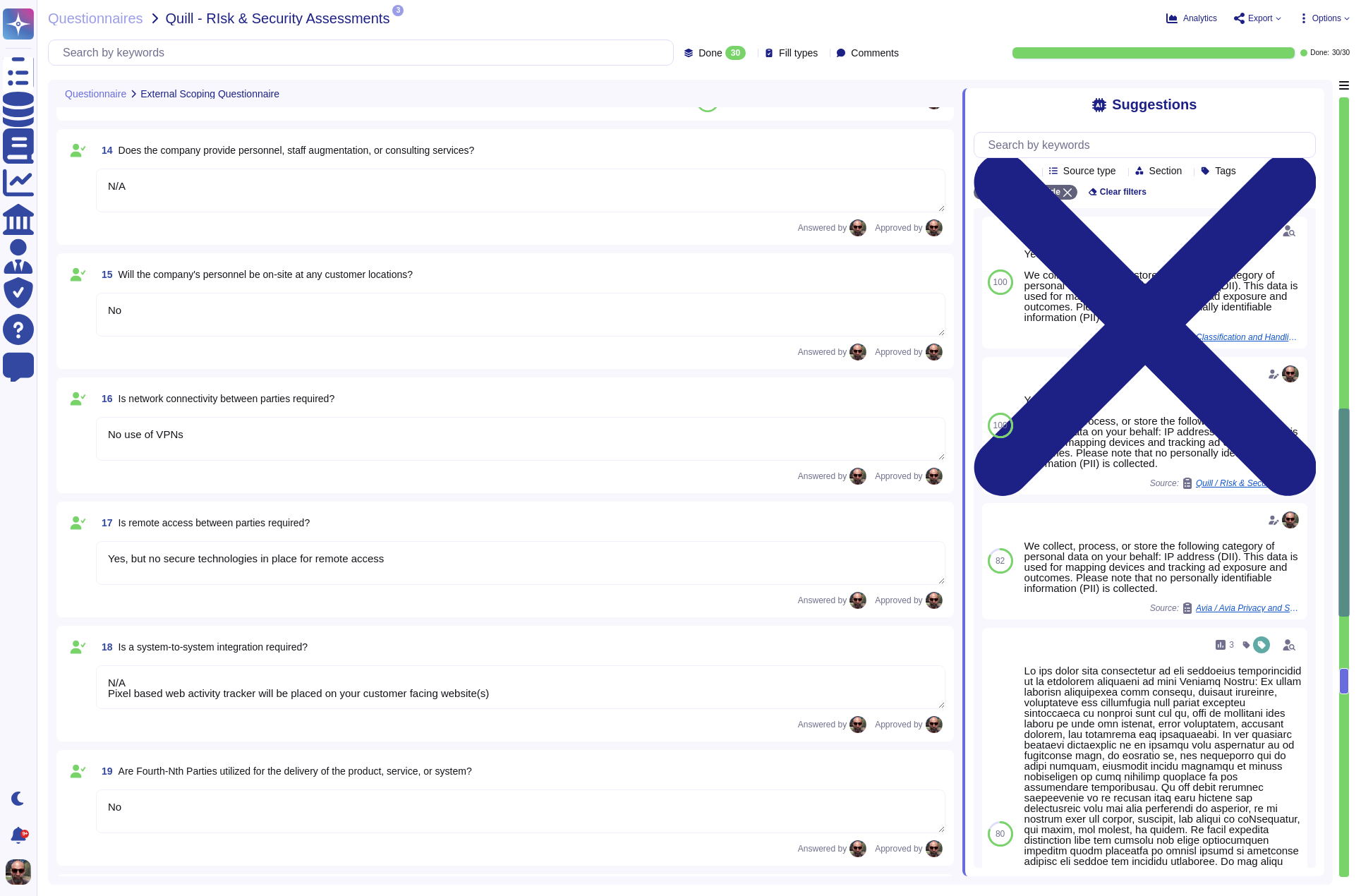
type textarea "tvScientific offers a Performance Advertising Platform that specializes in Conn…"
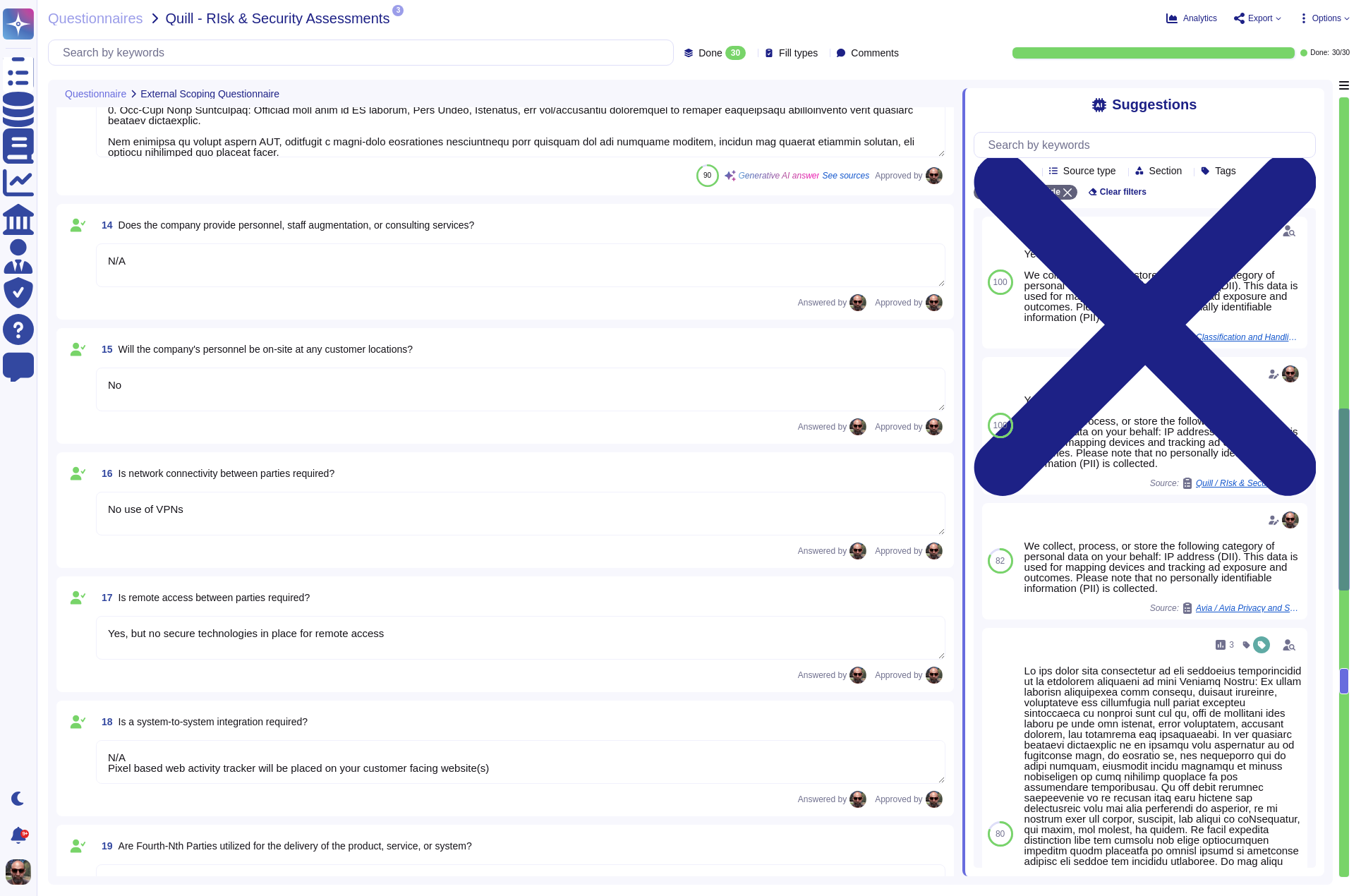
type textarea "- [PERSON_NAME], VP of Technology: Responsible for all aspects of TvScientific'…"
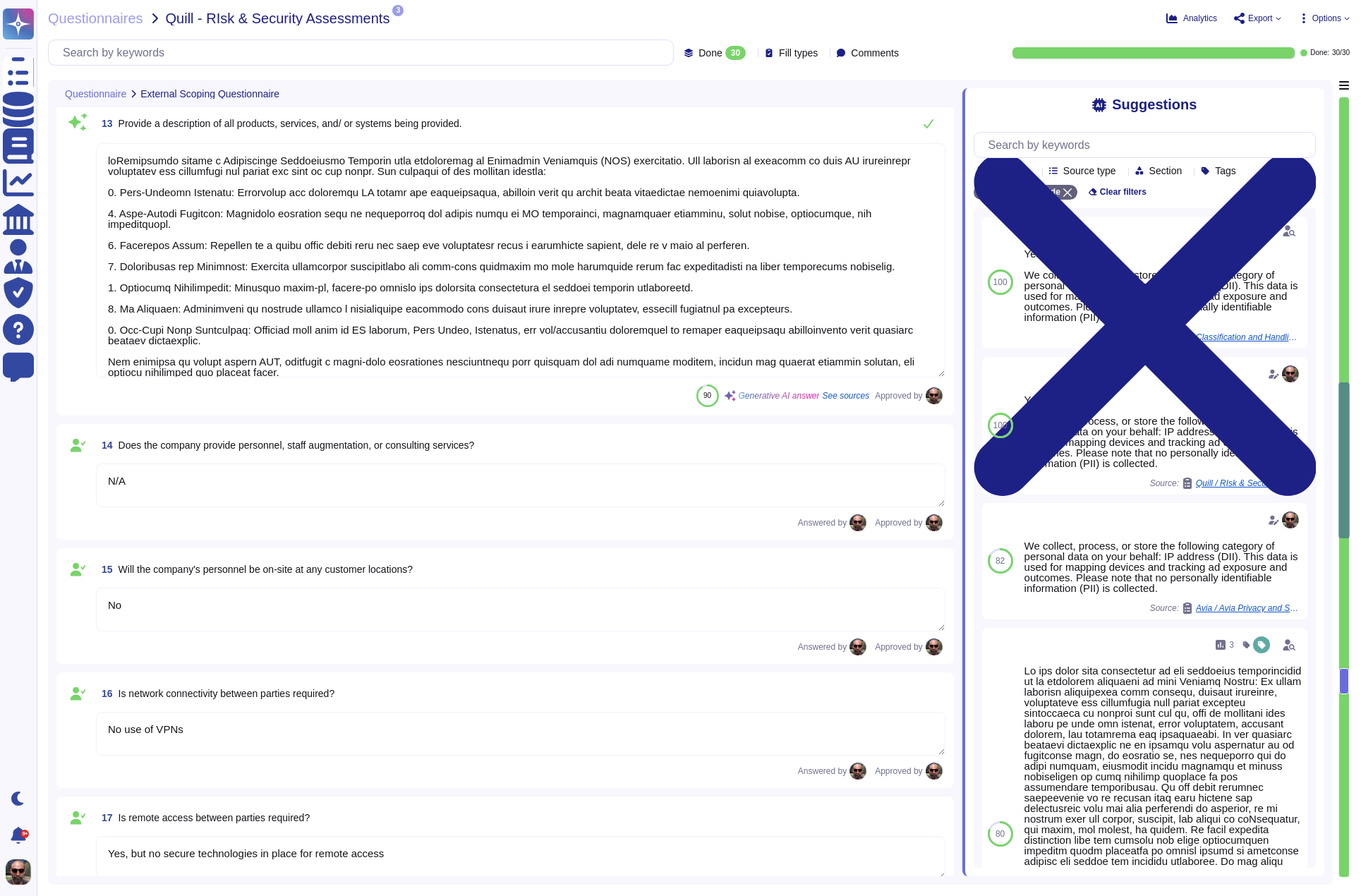
type textarea "The lead assignee contact email address is [EMAIL_ADDRESS][DOMAIN_NAME]."
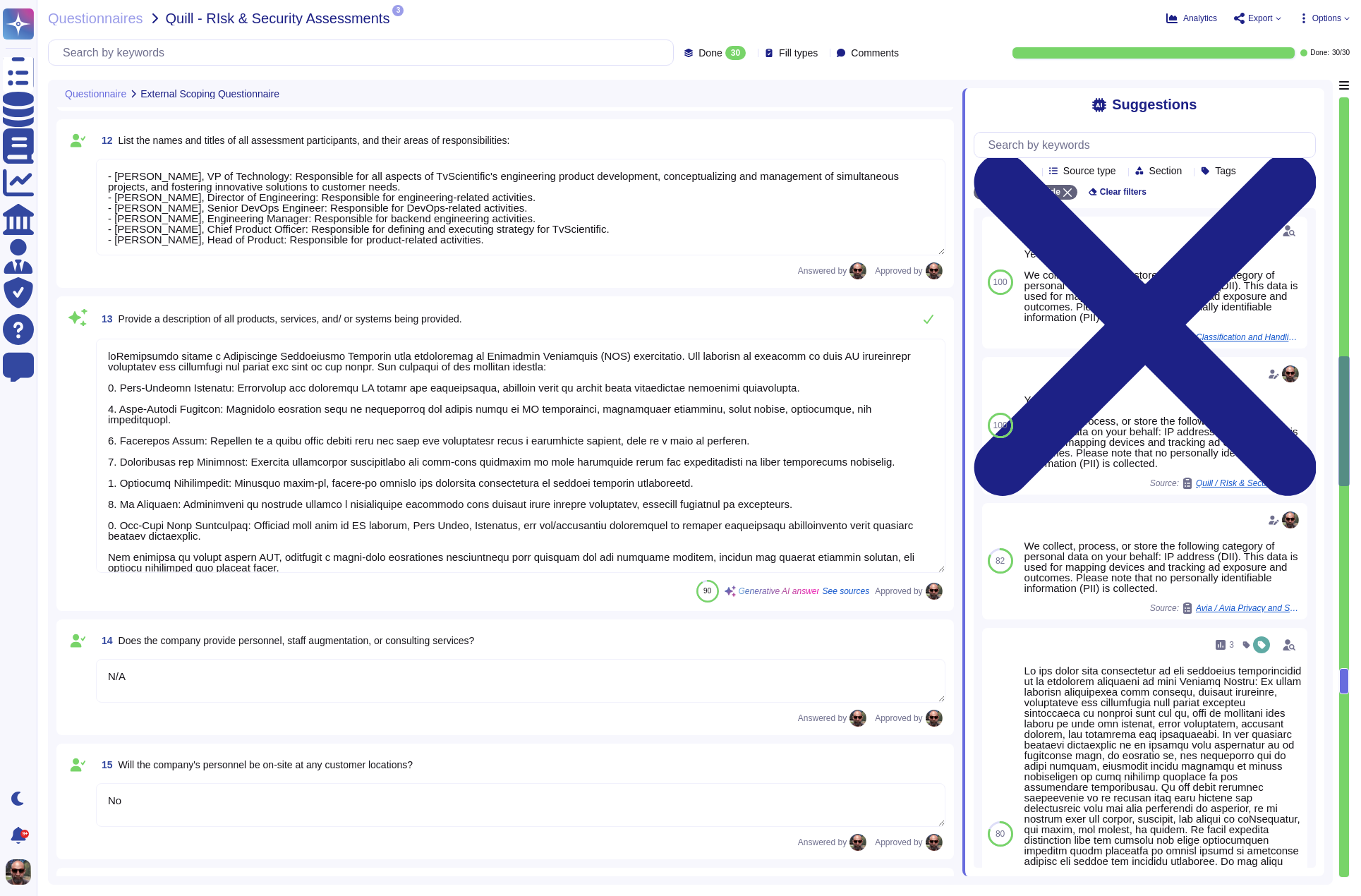
type textarea "[PERSON_NAME], VP of Technology."
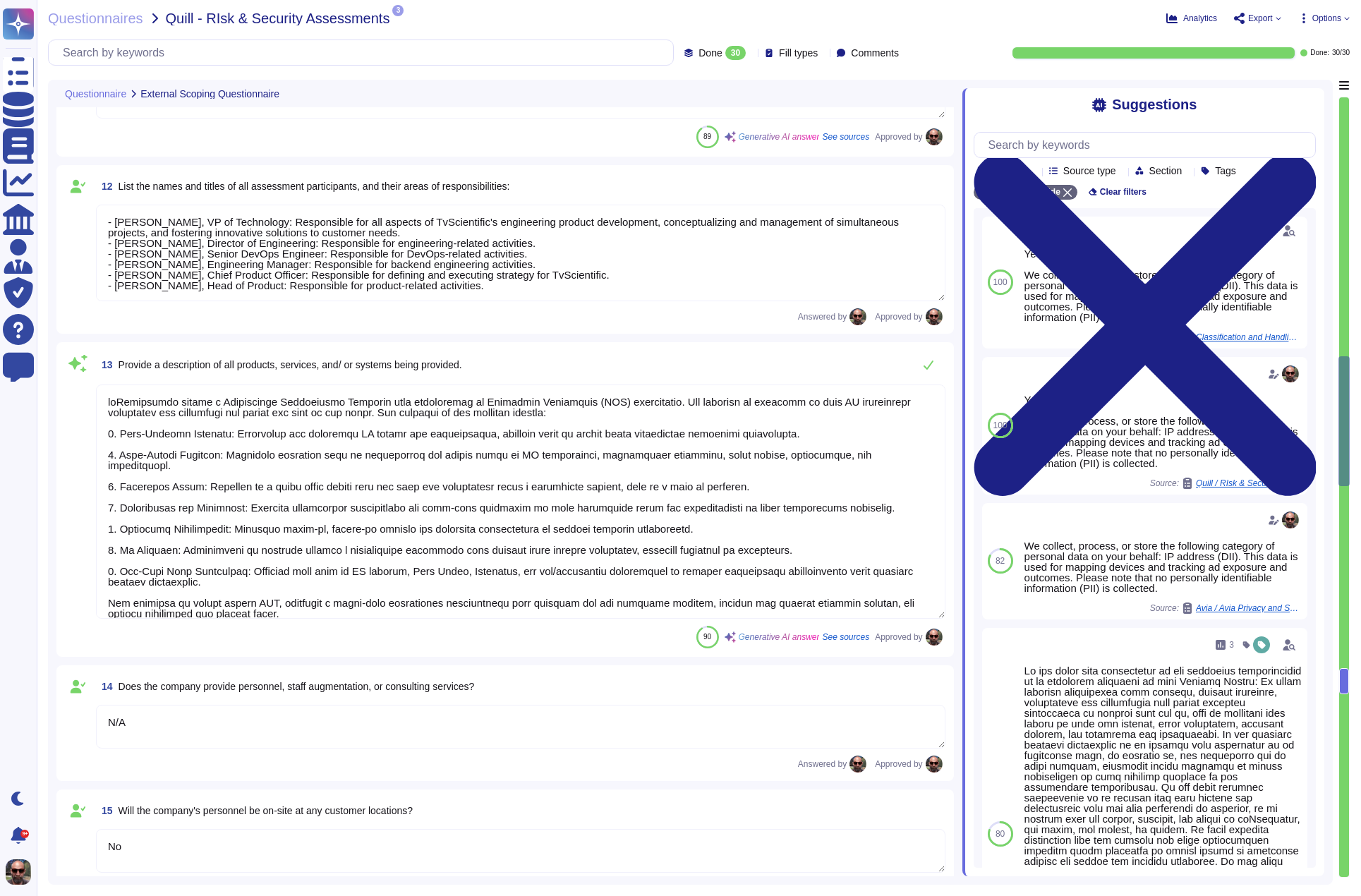
type textarea "VP of Technology"
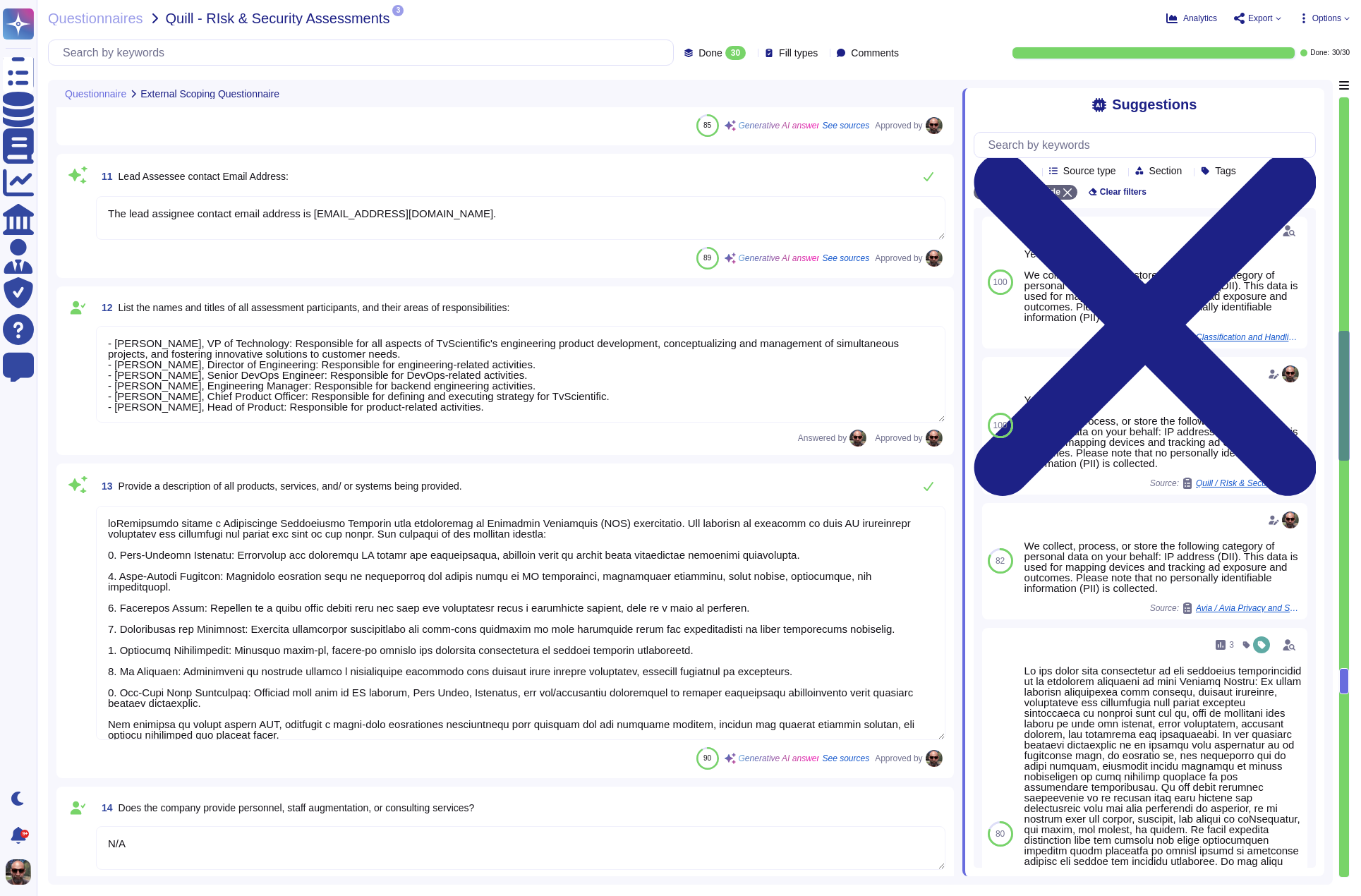
type textarea "TvScientific has over 150 employees."
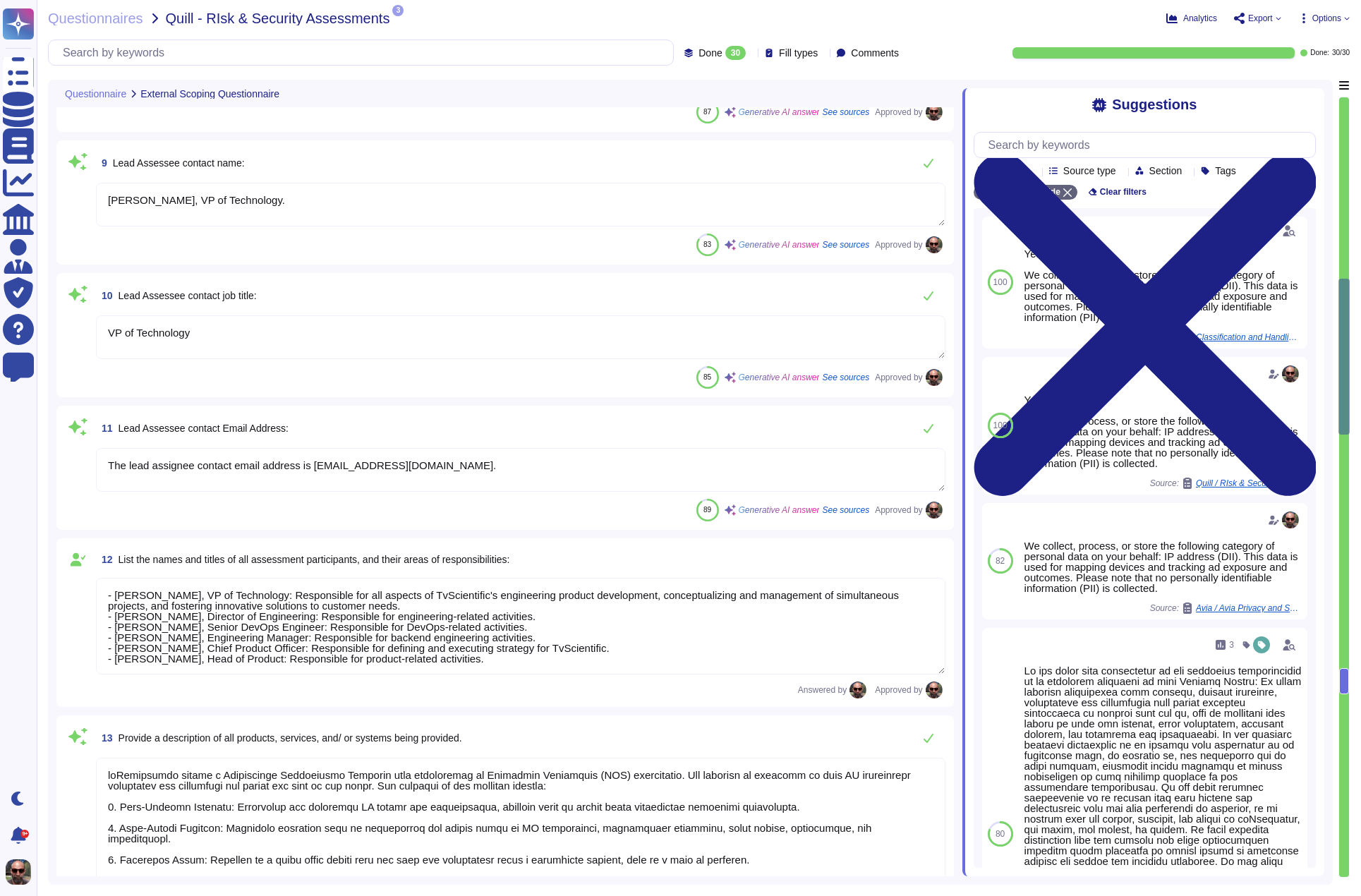
type textarea "The ownership structure is private. TvScientific is a privately held company."
type textarea "The company has been in business since [DATE]."
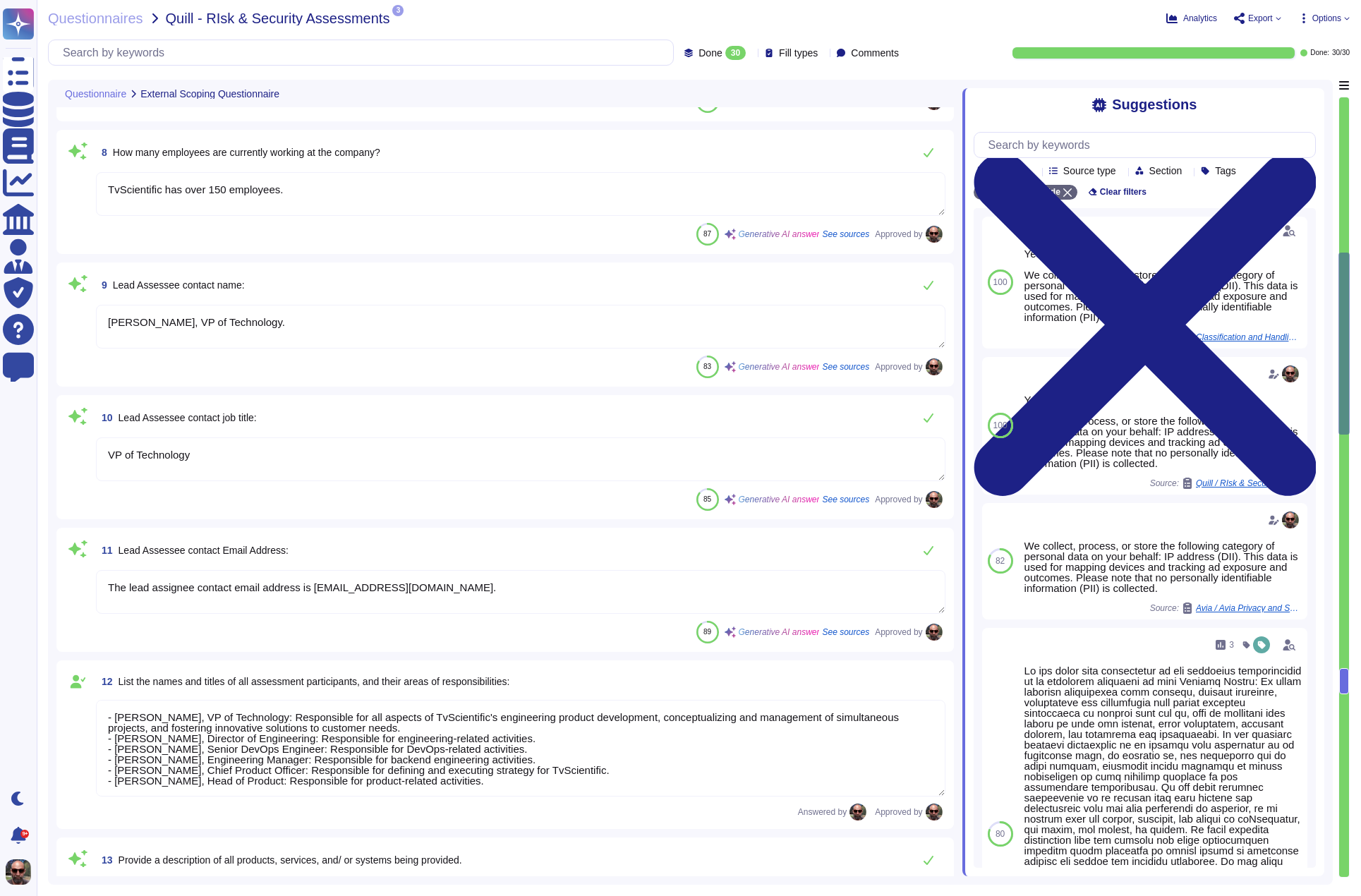
type textarea "The cloud service provider is Amazon Web Services, Inc. (AWS)."
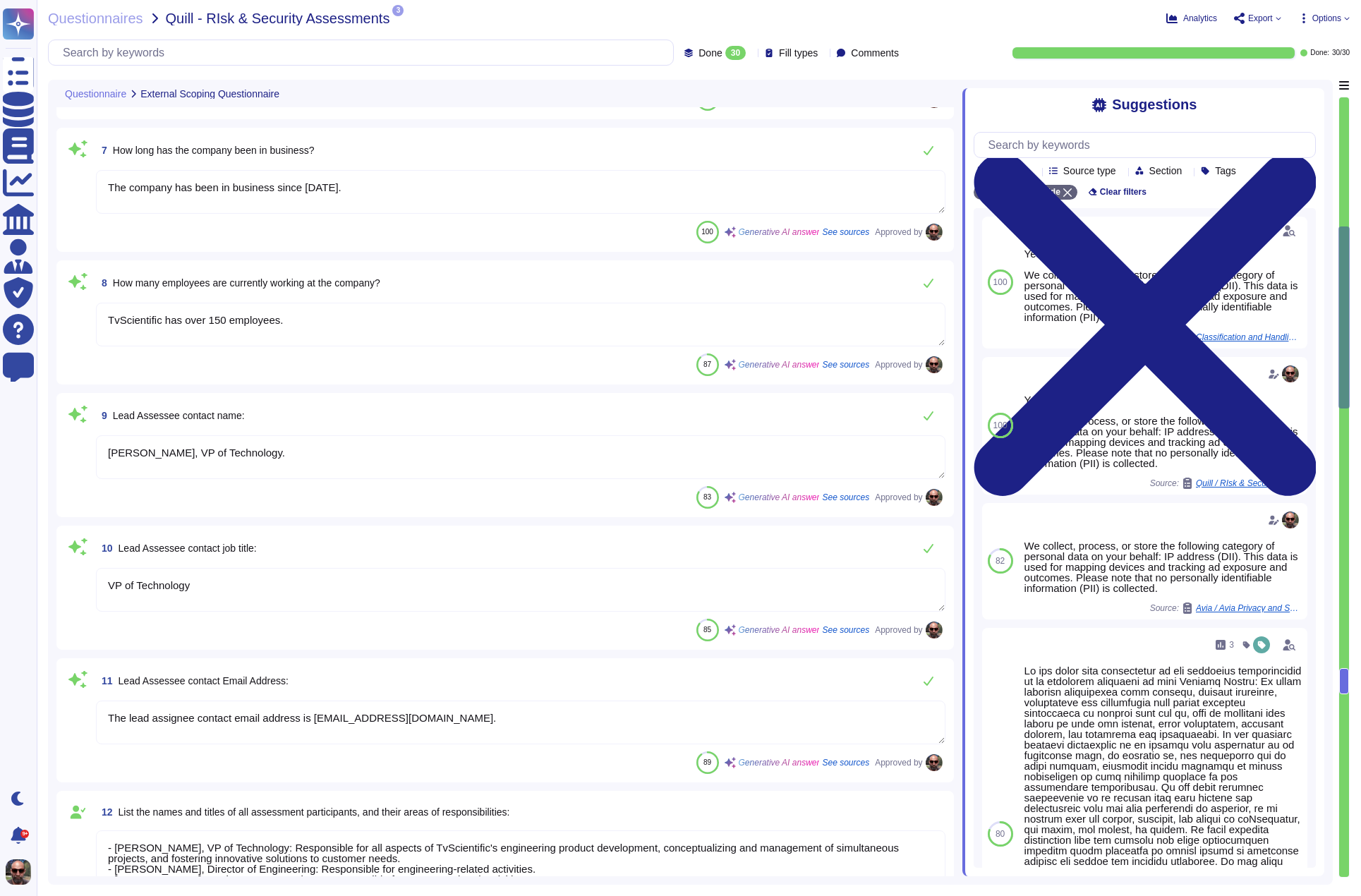
type textarea "The company, tvScientific, Inc., is incorporated in [GEOGRAPHIC_DATA], with its…"
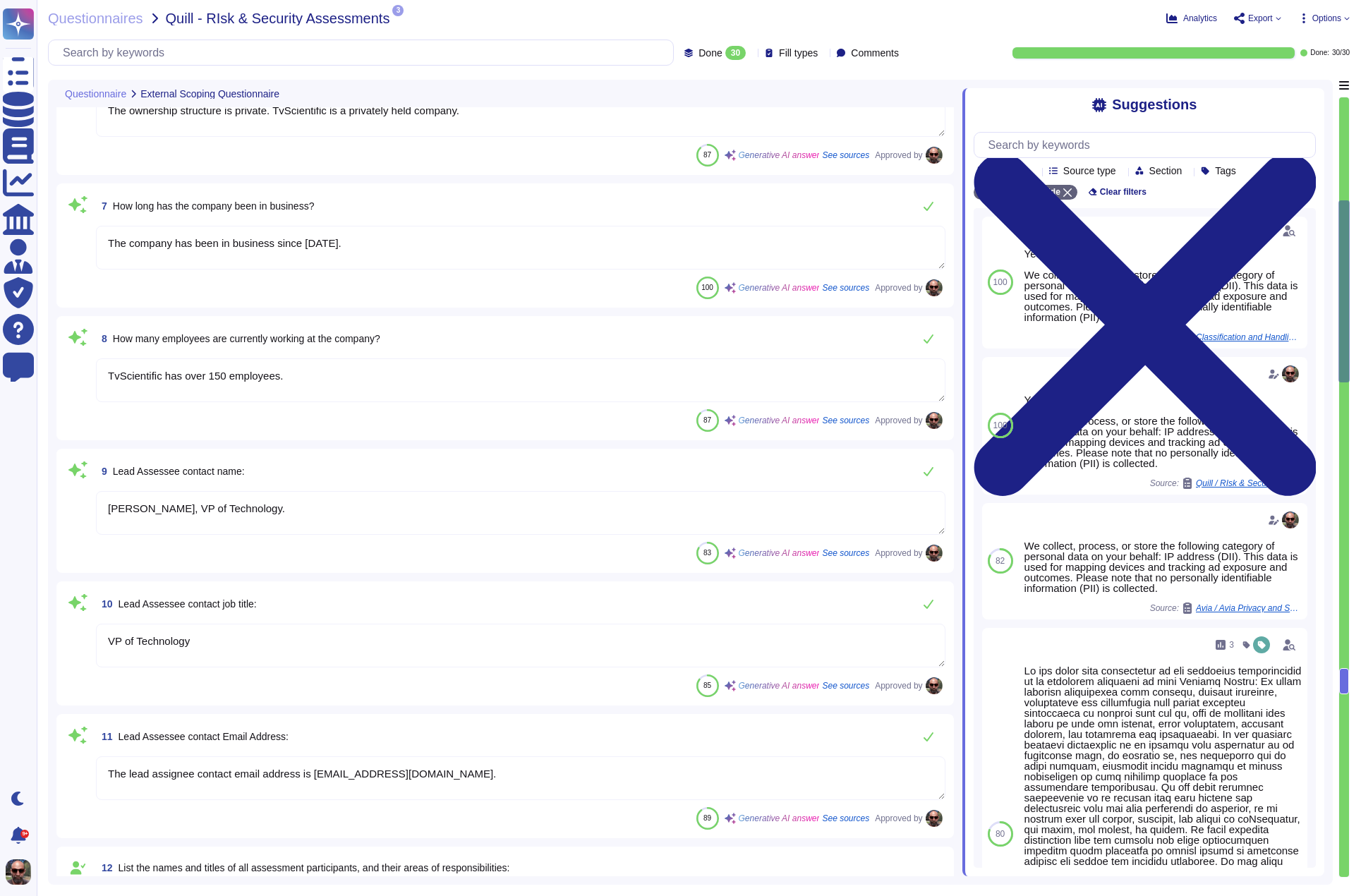
type textarea "The principal place of business is located in [GEOGRAPHIC_DATA], [GEOGRAPHIC_DA…"
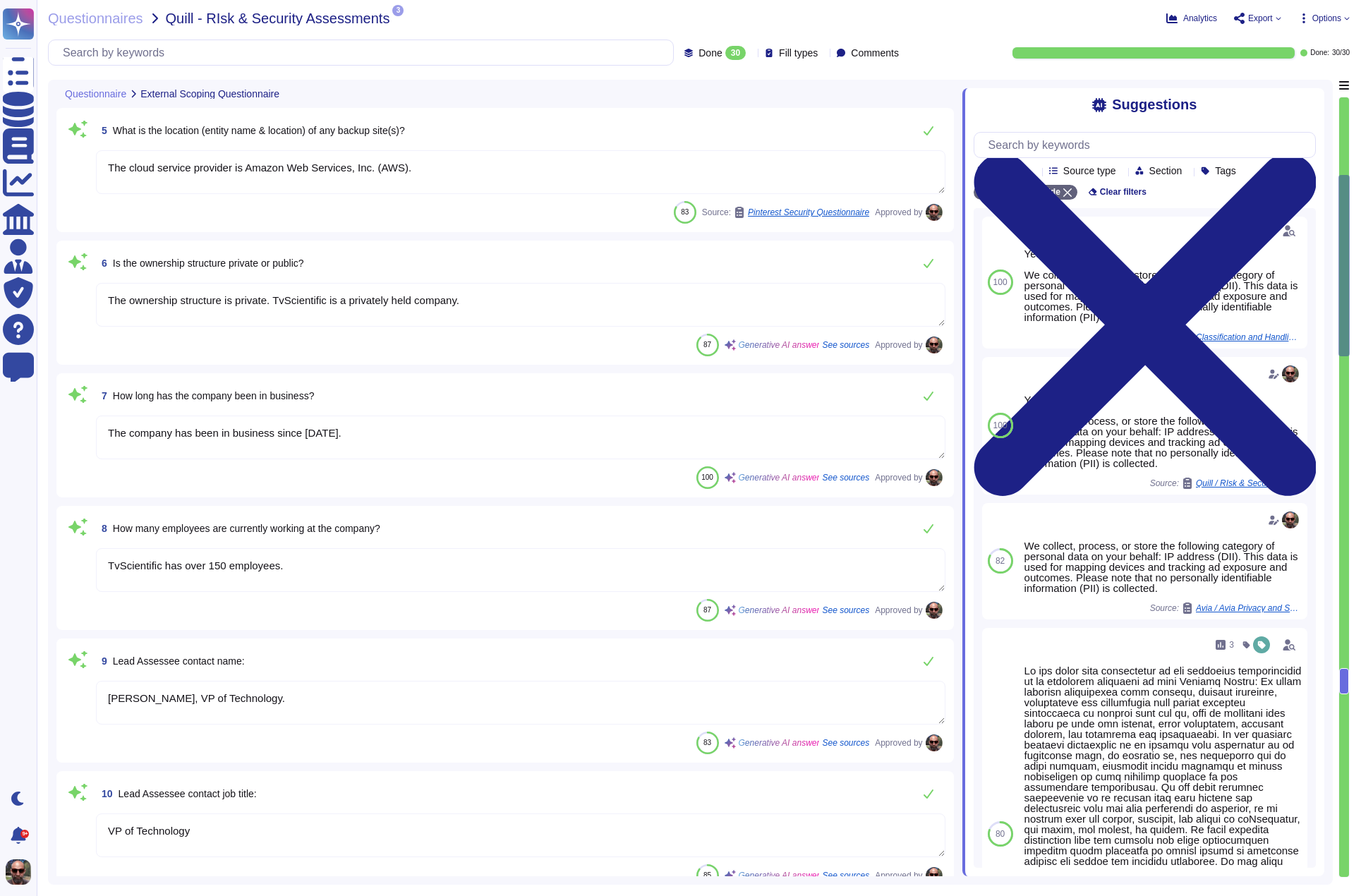
type textarea "The URL of the company is [URL][DOMAIN_NAME]."
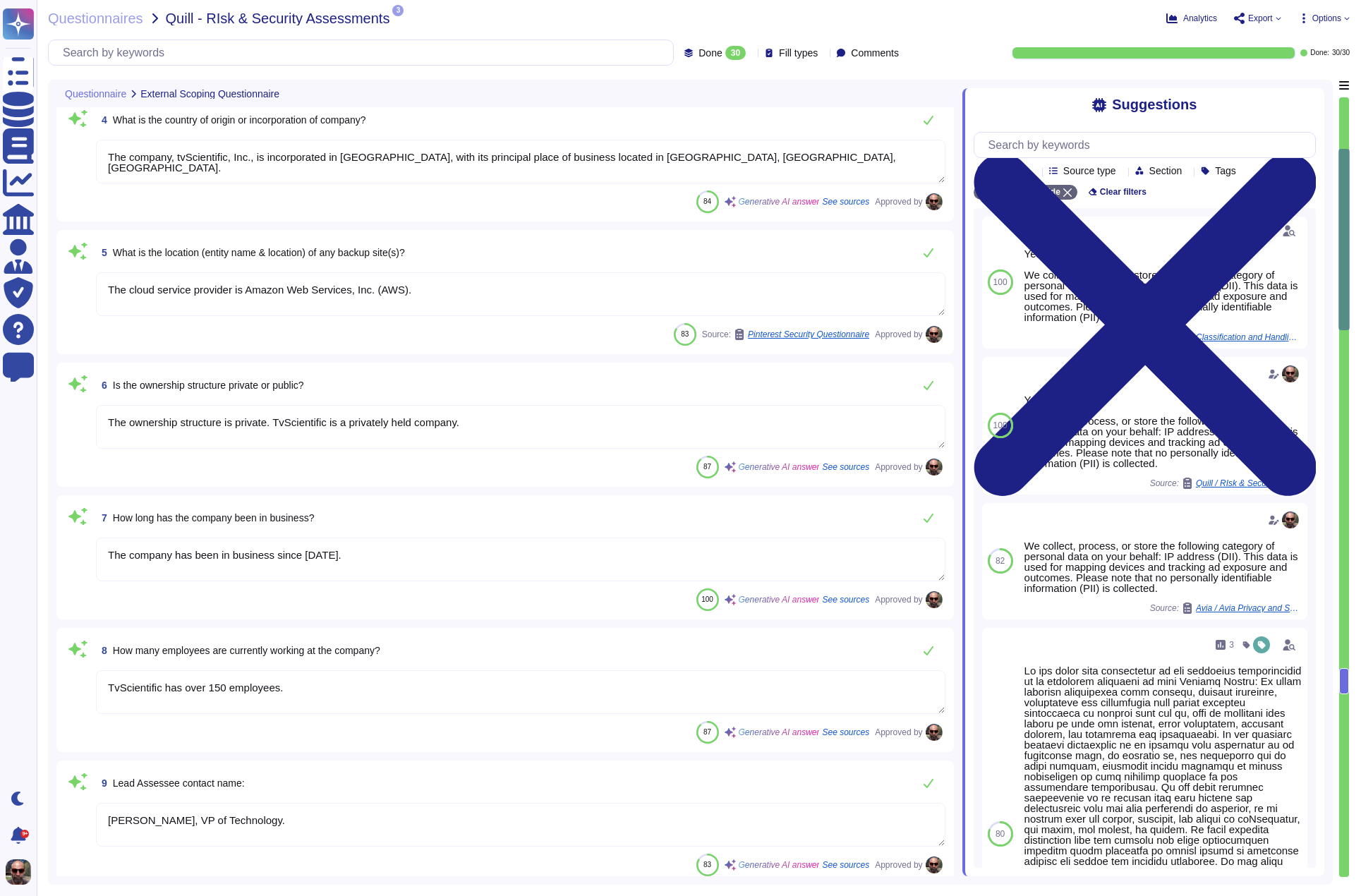
type textarea "The company name is tvScientific, Inc."
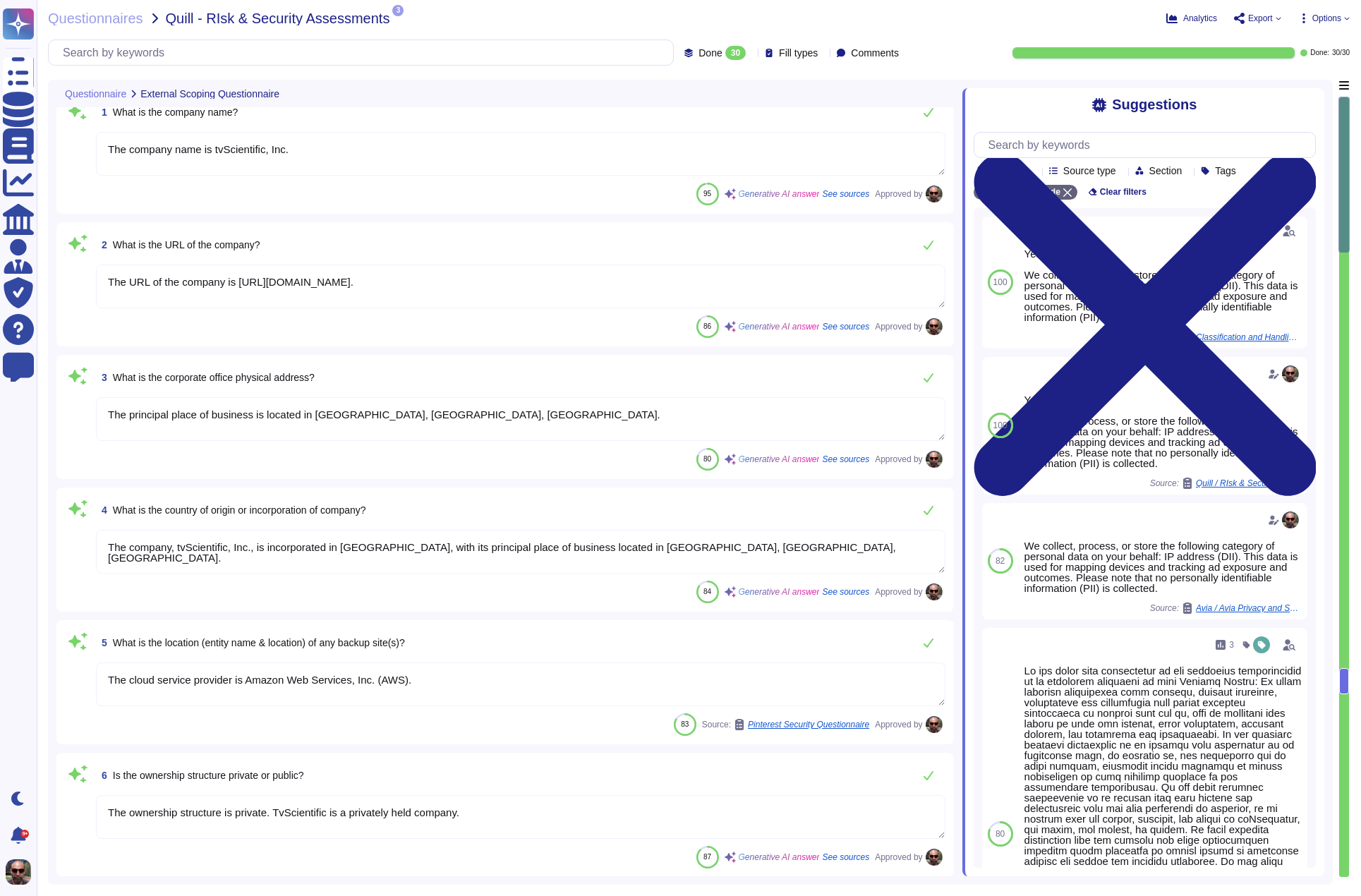
scroll to position [0, 0]
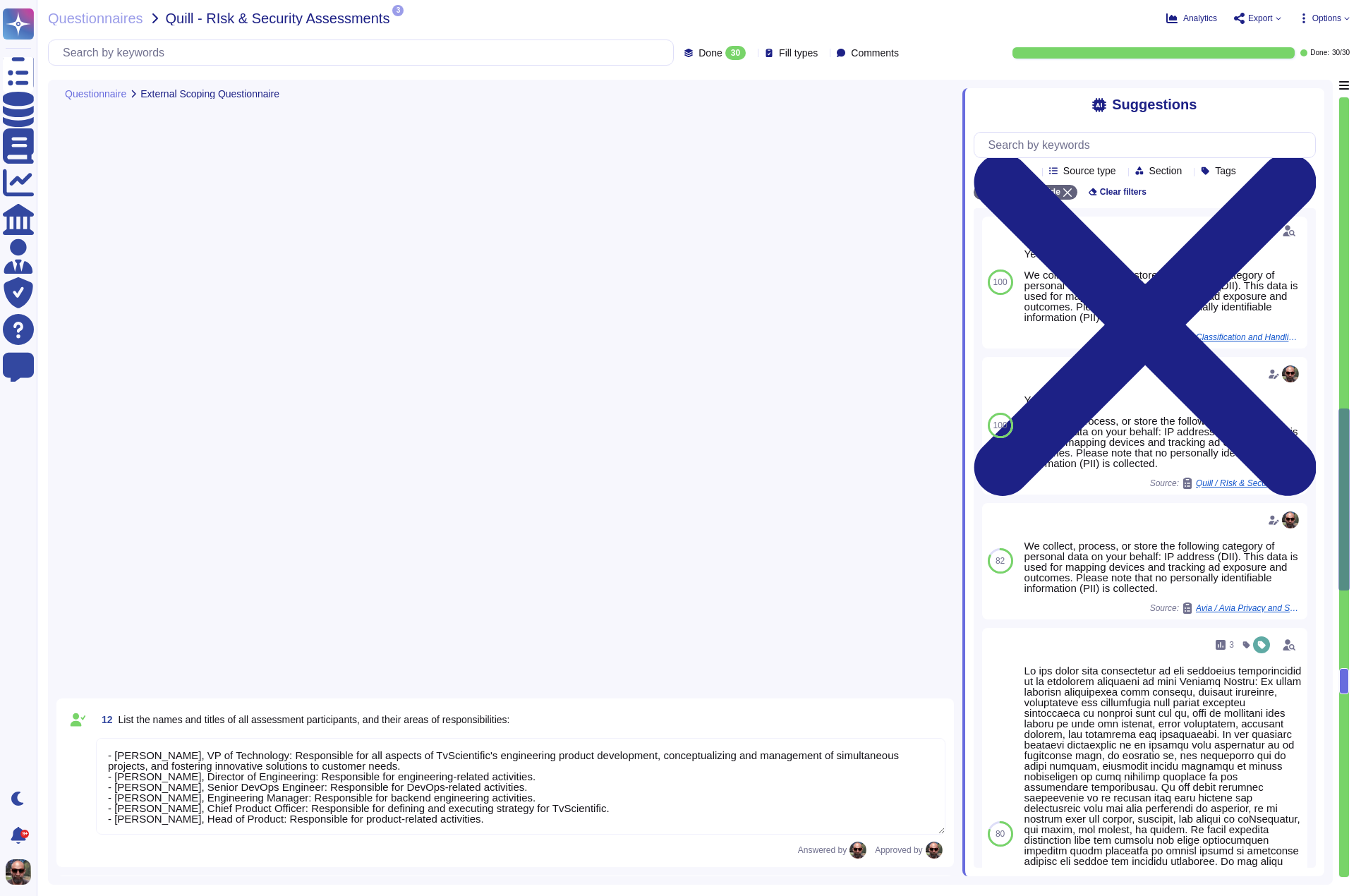
type textarea "- [PERSON_NAME], VP of Technology: Responsible for all aspects of TvScientific'…"
type textarea "tvScientific offers a Performance Advertising Platform that specializes in Conn…"
type textarea "N/A"
type textarea "No"
type textarea "No use of VPNs"
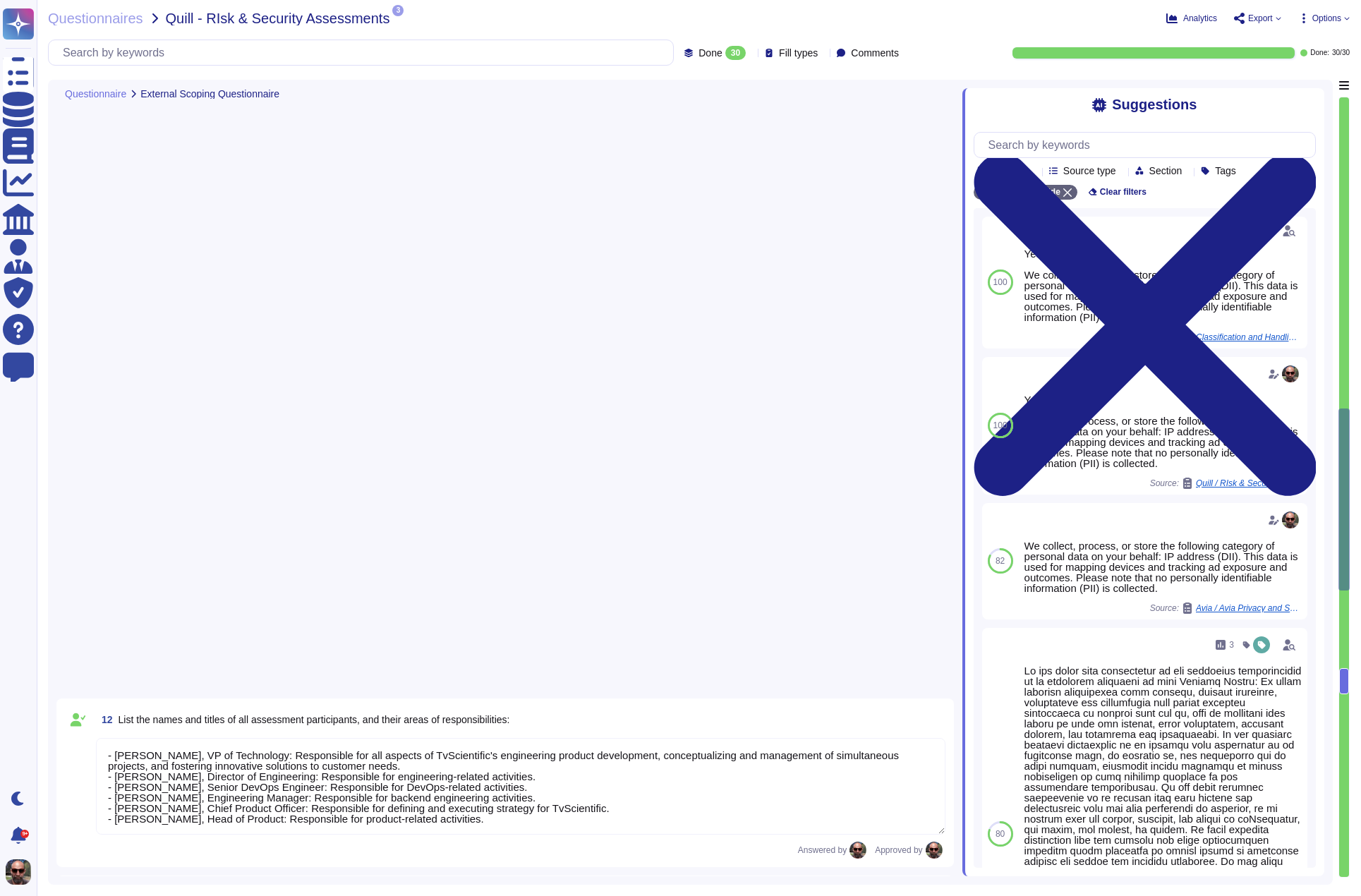
type textarea "Yes, but no secure technologies in place for remote access"
type textarea "N/A Pixel based web activity tracker will be placed on your customer facing web…"
type textarea "No"
type textarea "Yes, there is a company-wide program for Security Awareness training that is ac…"
type textarea "No"
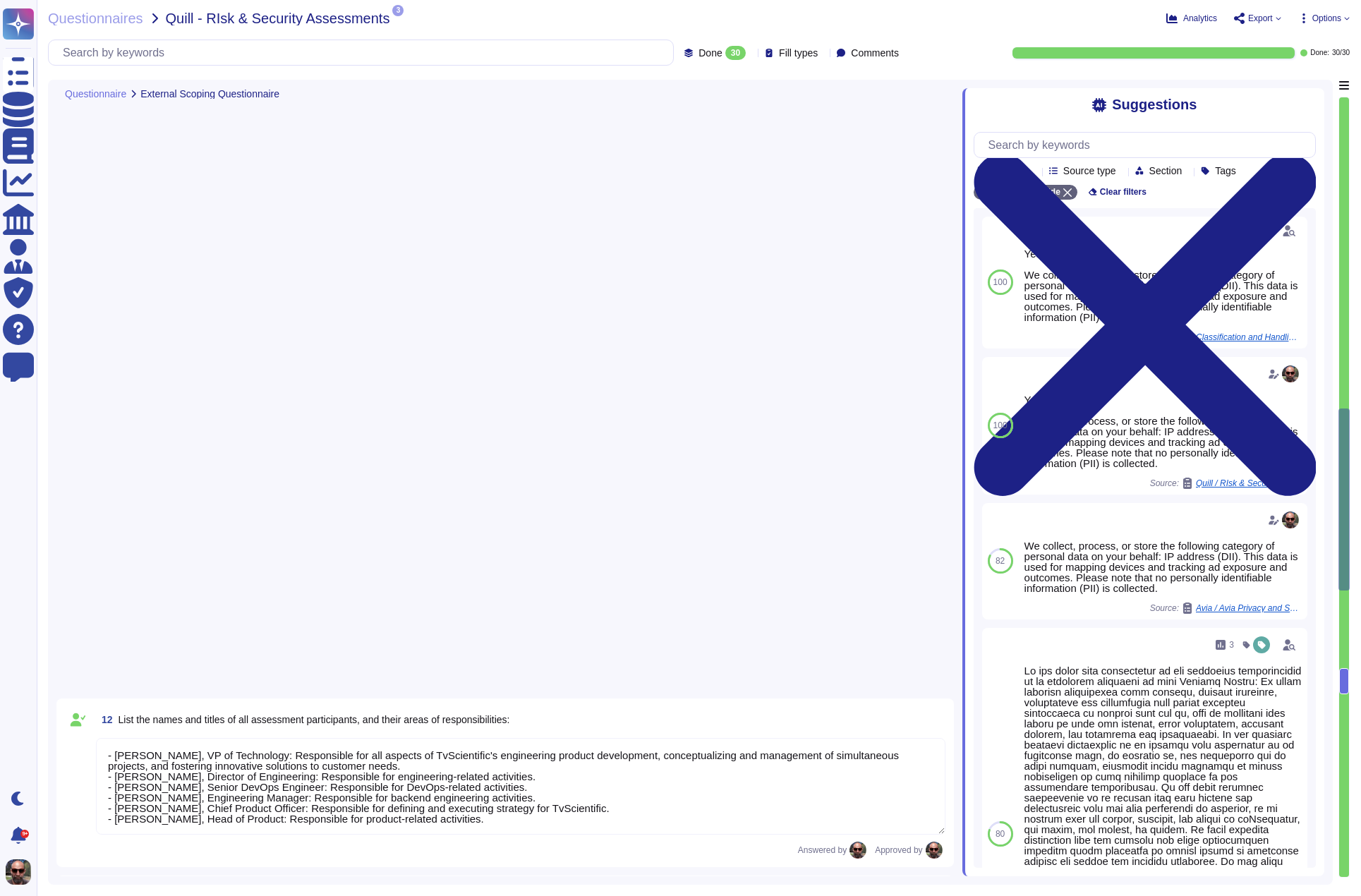
type textarea "Infrastructure tvScientific’s platform is hosted within AWS and consists of a m…"
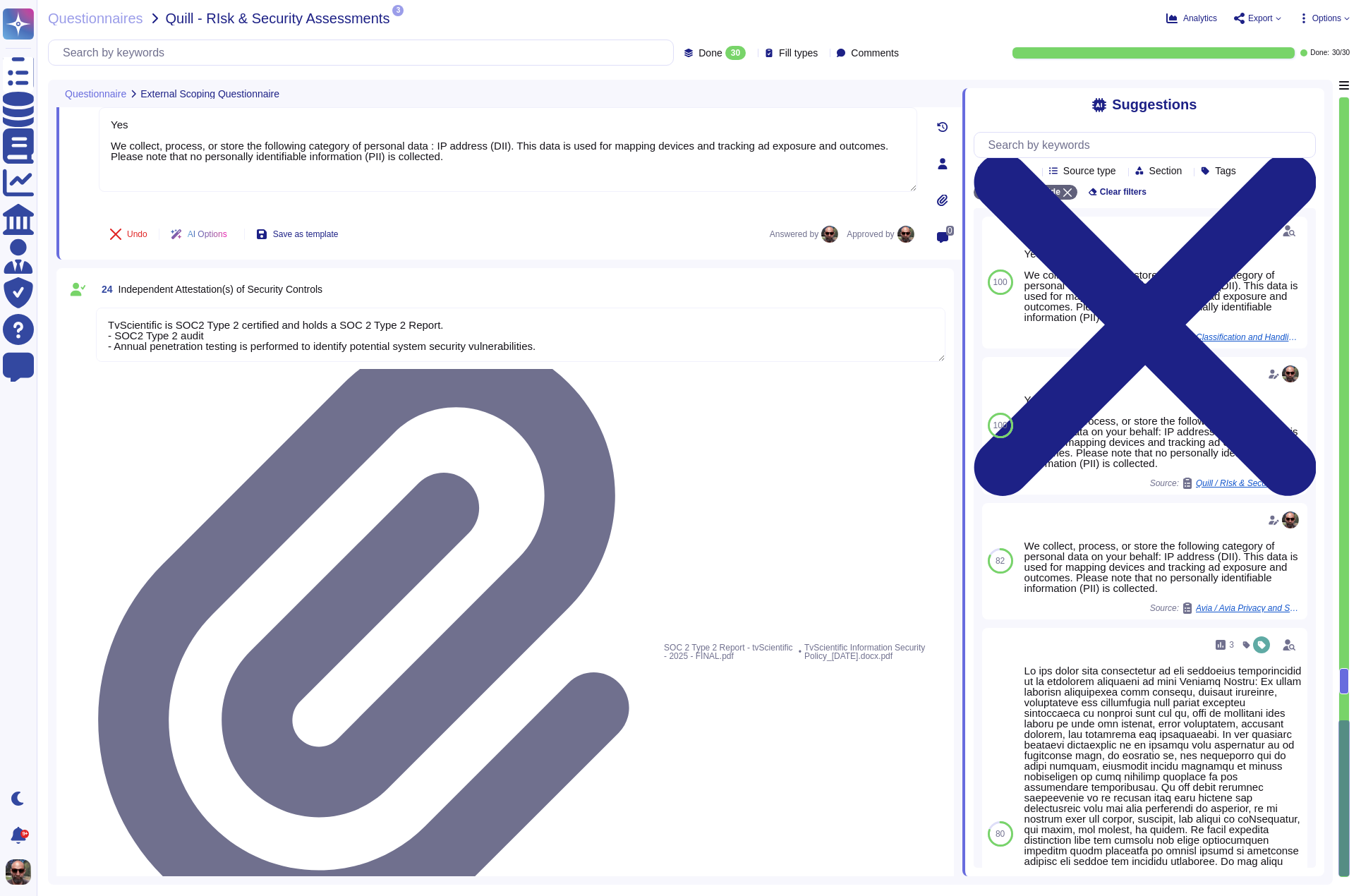
scroll to position [3324, 0]
type textarea "Yes We collect, process, or store the following category of personal data : IP …"
type textarea "TvScientific is SOC2 Type 2 certified and holds a SOC 2 Type 2 Report. - SOC2 T…"
type textarea "tvScientific maintains a PCI Attestation and does not collect, store, or see an…"
type textarea "Company may be subject to a credit check prior to first using the Services and …"
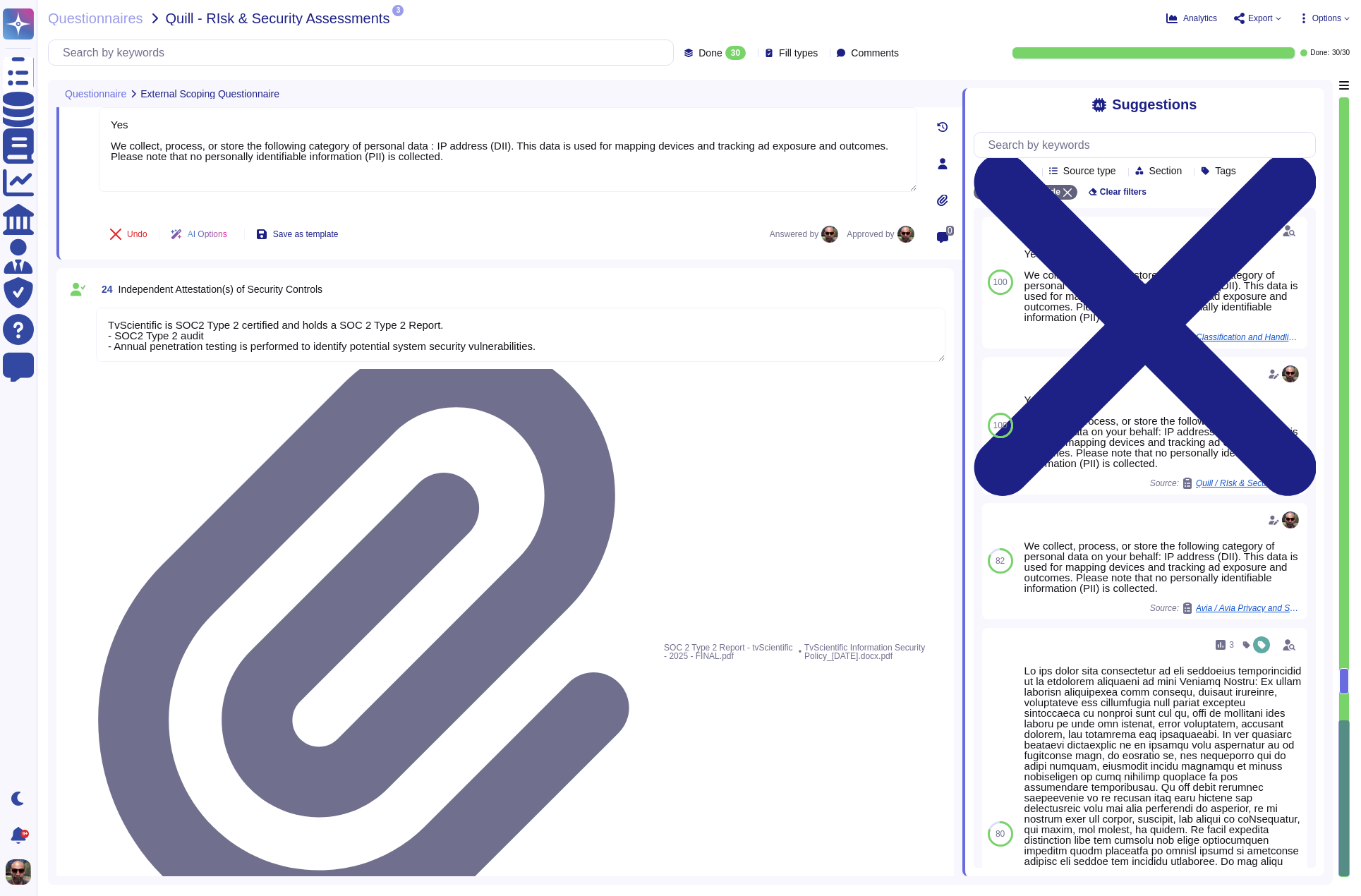
type textarea "A network diagram is maintained that defines segmentation boundaries and commun…"
type textarea "A cyber insurance policy is maintained to offset the financial impact incurred …"
type textarea "As per the agreement, aside from TvScientificcientiﬁc's licensors and third-par…"
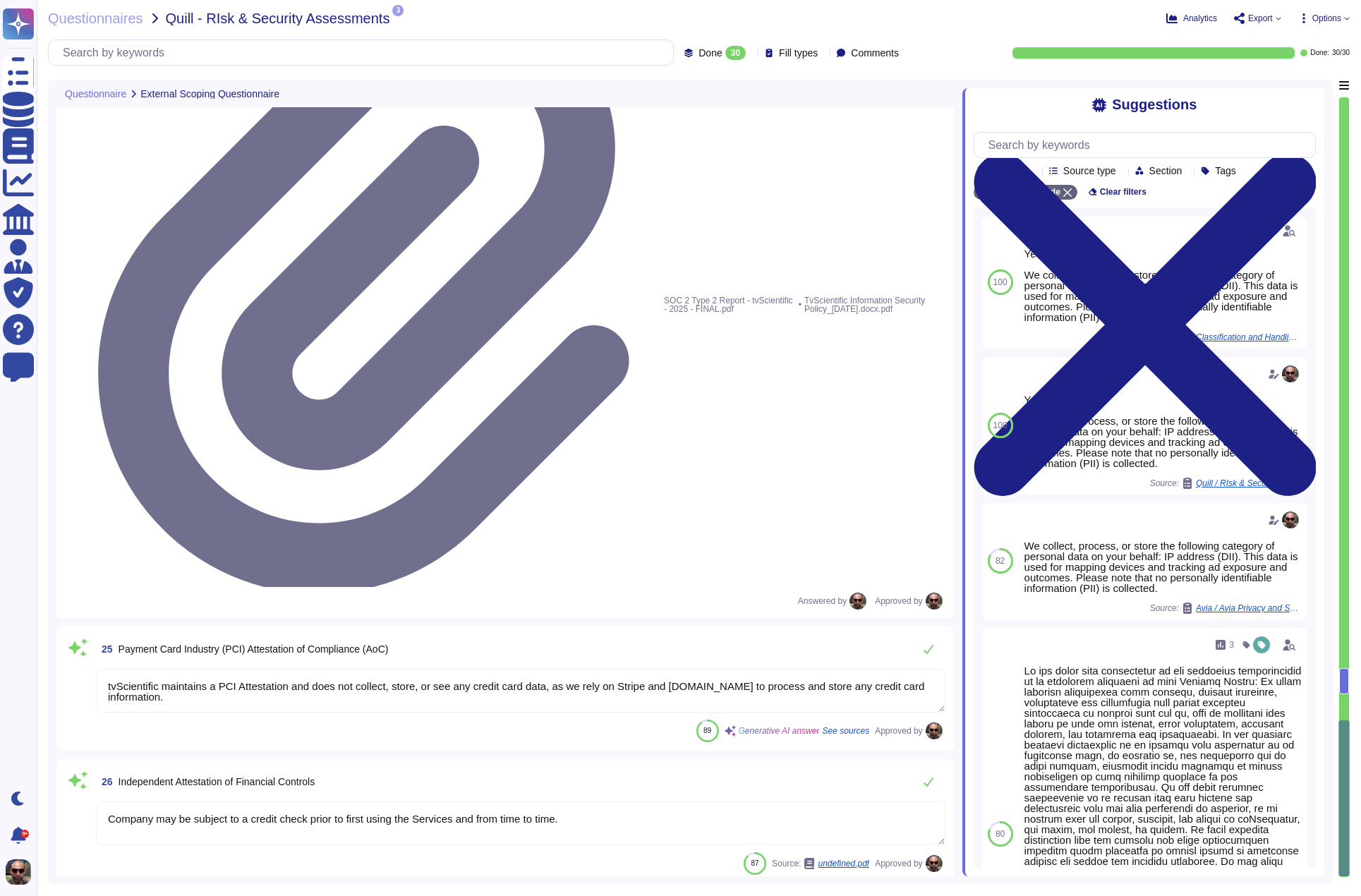
click at [397, 12] on icon at bounding box center [566, 191] width 340 height 387
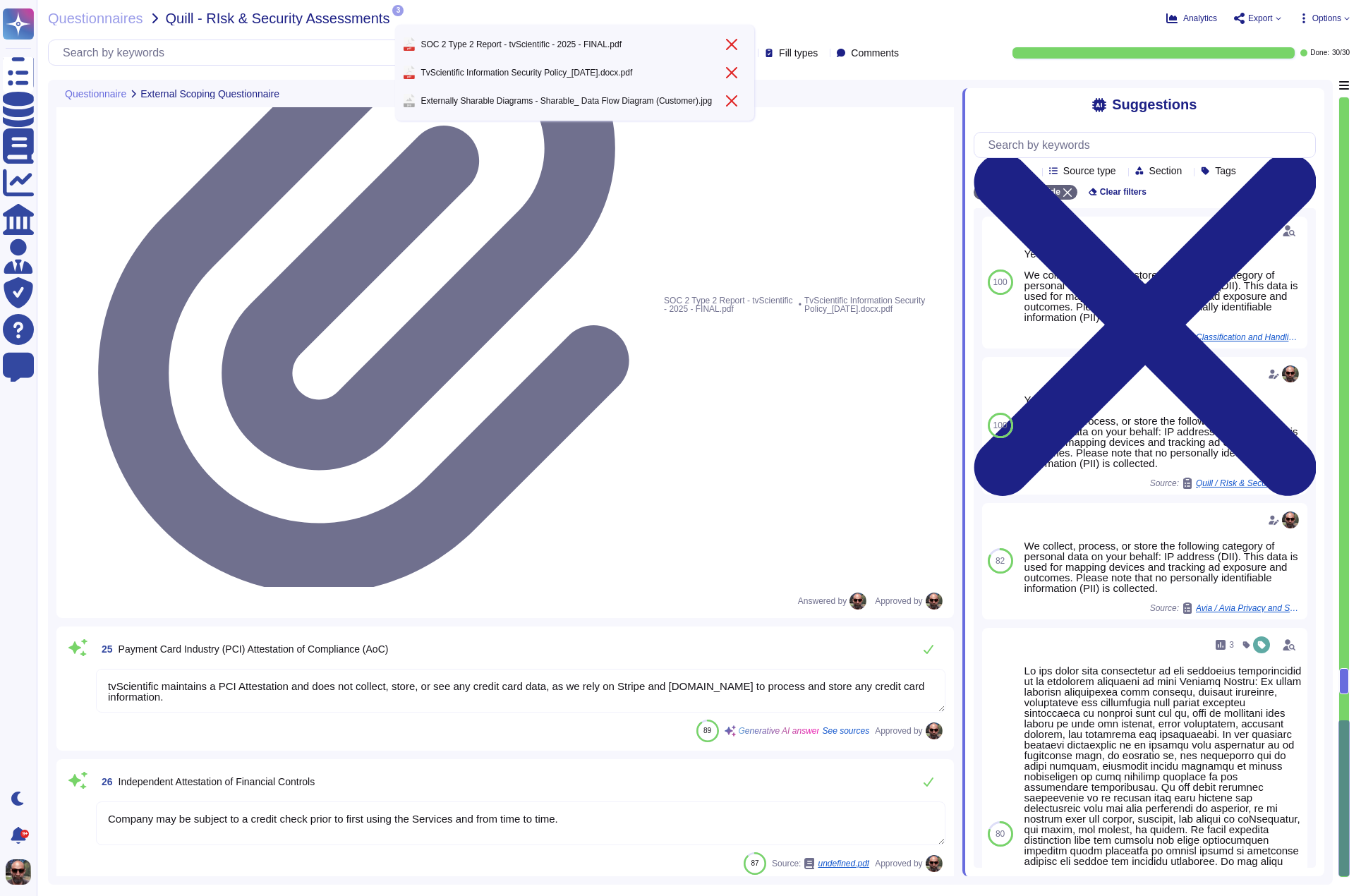
click at [470, 8] on div "Questionnaires Quill - RIsk & Security Assessments 3 pdf SOC 2 Type 2 Report - …" at bounding box center [699, 448] width 1325 height 896
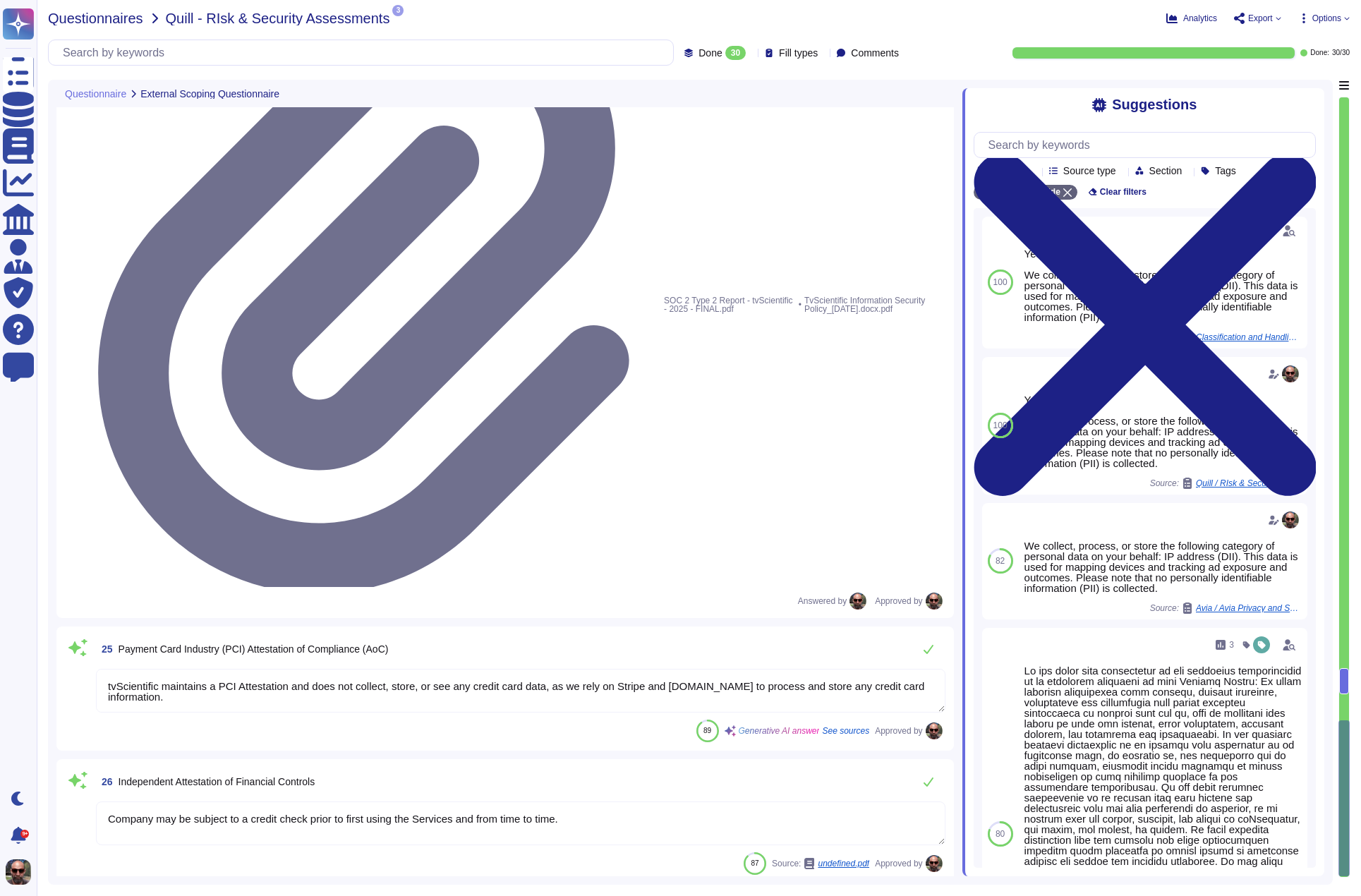
click at [123, 18] on span "Questionnaires" at bounding box center [95, 18] width 95 height 14
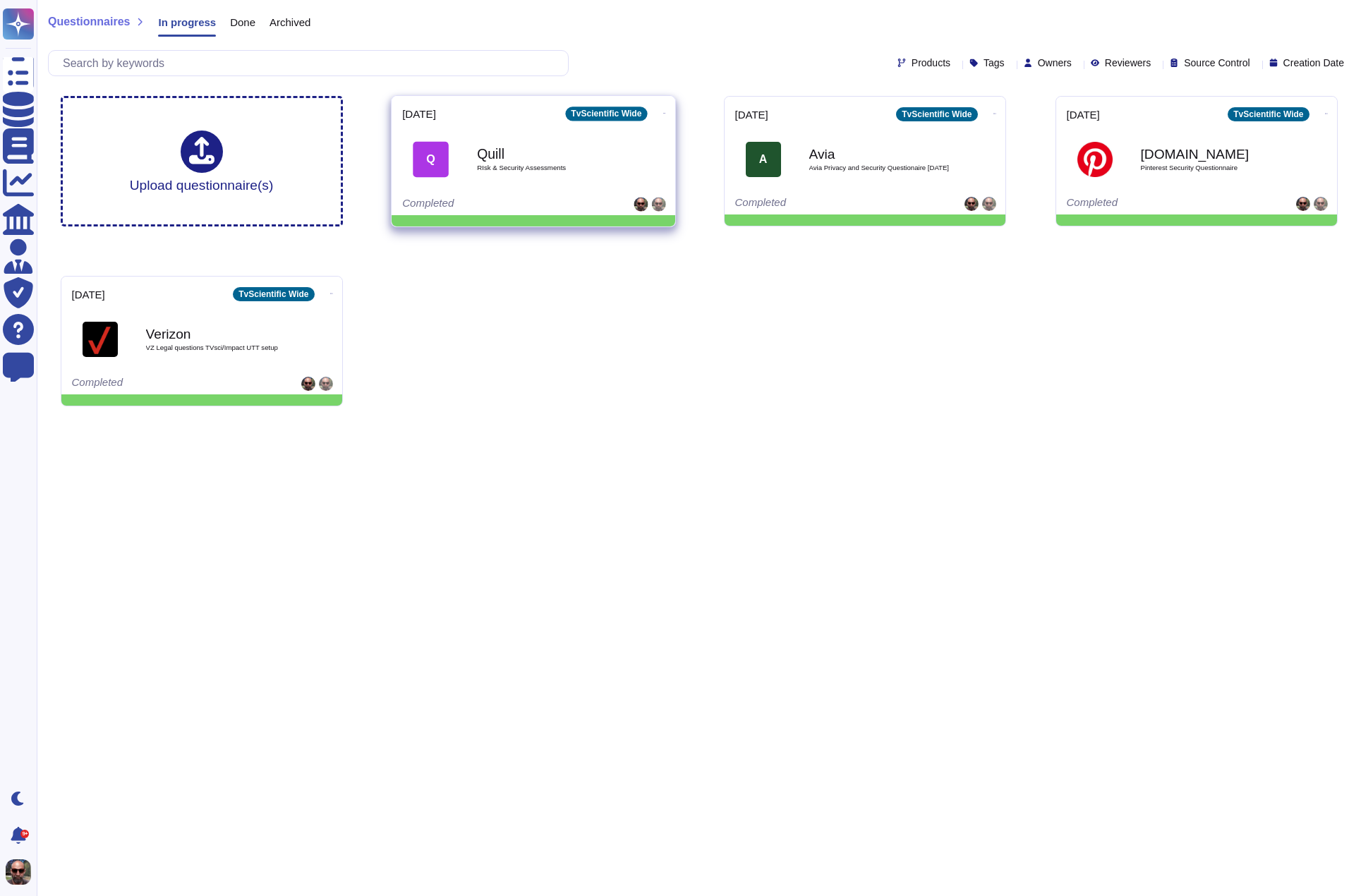
click at [611, 169] on span "RIsk & Security Assessments" at bounding box center [547, 168] width 142 height 7
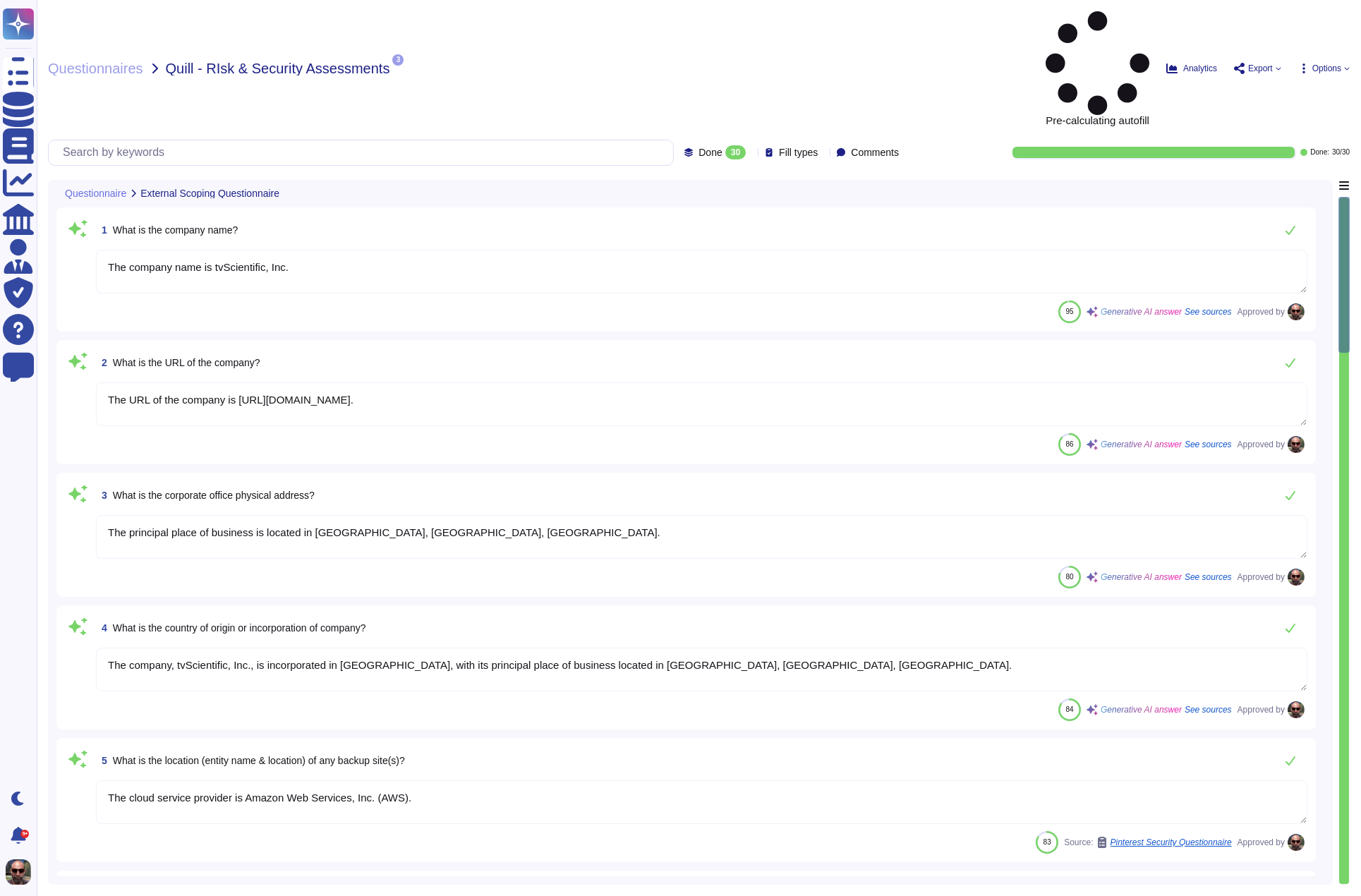
type textarea "The company name is tvScientific, Inc."
type textarea "The URL of the company is [URL][DOMAIN_NAME]."
type textarea "The principal place of business is located in [GEOGRAPHIC_DATA], [GEOGRAPHIC_DA…"
type textarea "The company, tvScientific, Inc., is incorporated in [GEOGRAPHIC_DATA], with its…"
type textarea "The cloud service provider is Amazon Web Services, Inc. (AWS)."
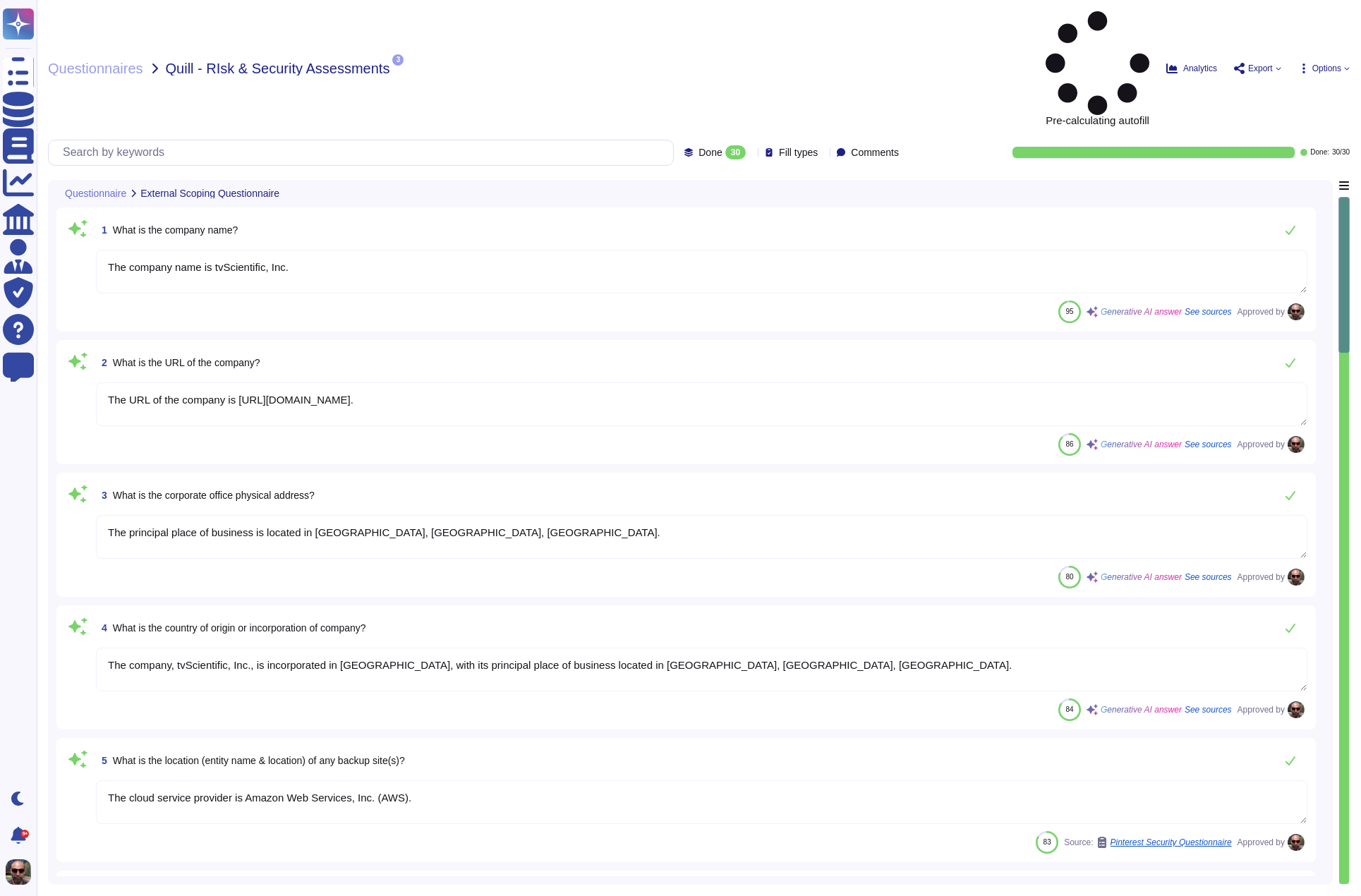
type textarea "The ownership structure is private. TvScientific is a privately held company."
type textarea "The company has been in business since [DATE]."
type textarea "TvScientific has over 150 employees."
type textarea "[PERSON_NAME], VP of Technology."
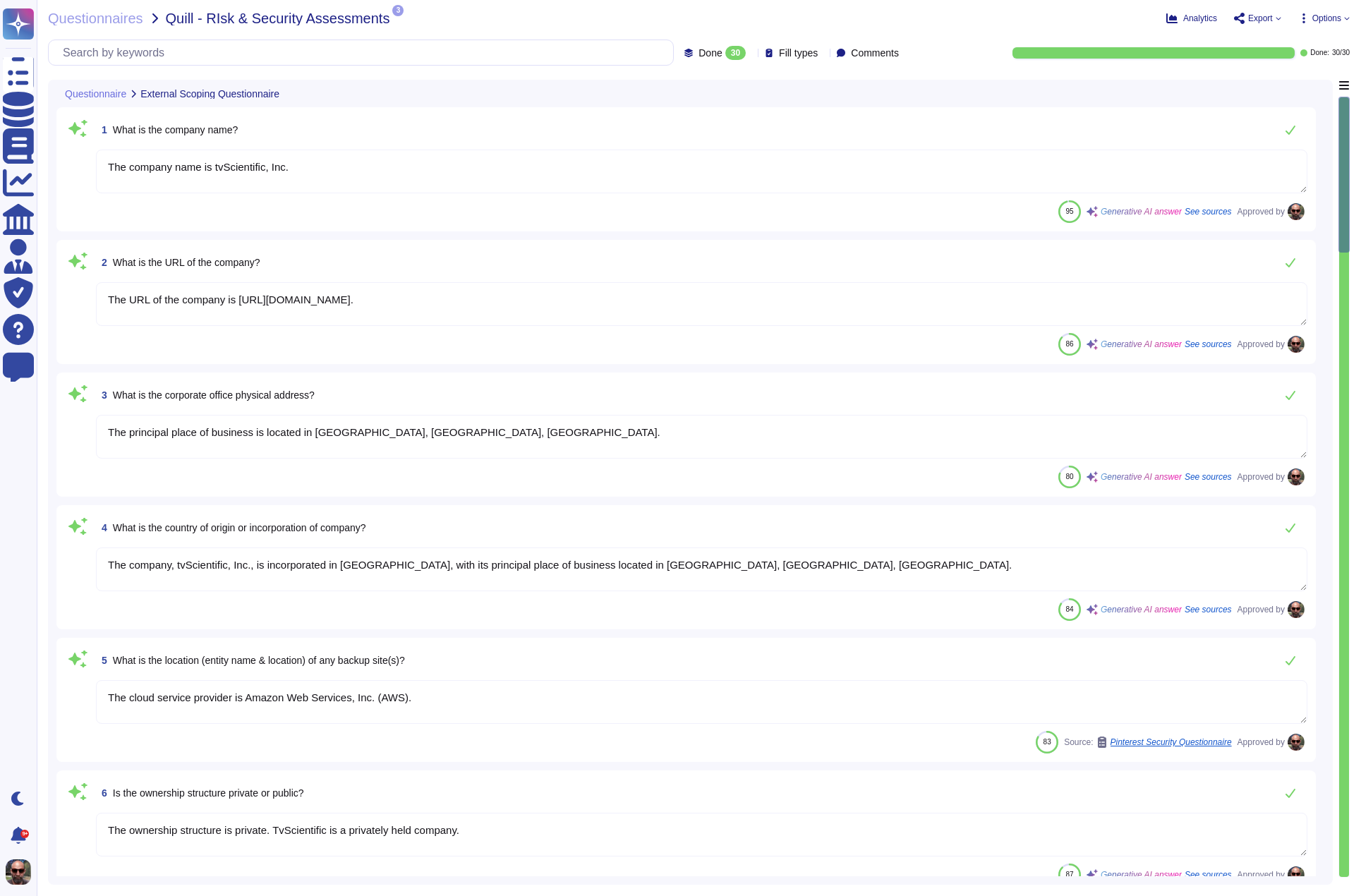
click at [1276, 18] on icon at bounding box center [1279, 18] width 5 height 5
click at [1289, 39] on p "Copy link" at bounding box center [1311, 57] width 46 height 43
click at [124, 21] on span "Questionnaires" at bounding box center [95, 18] width 95 height 14
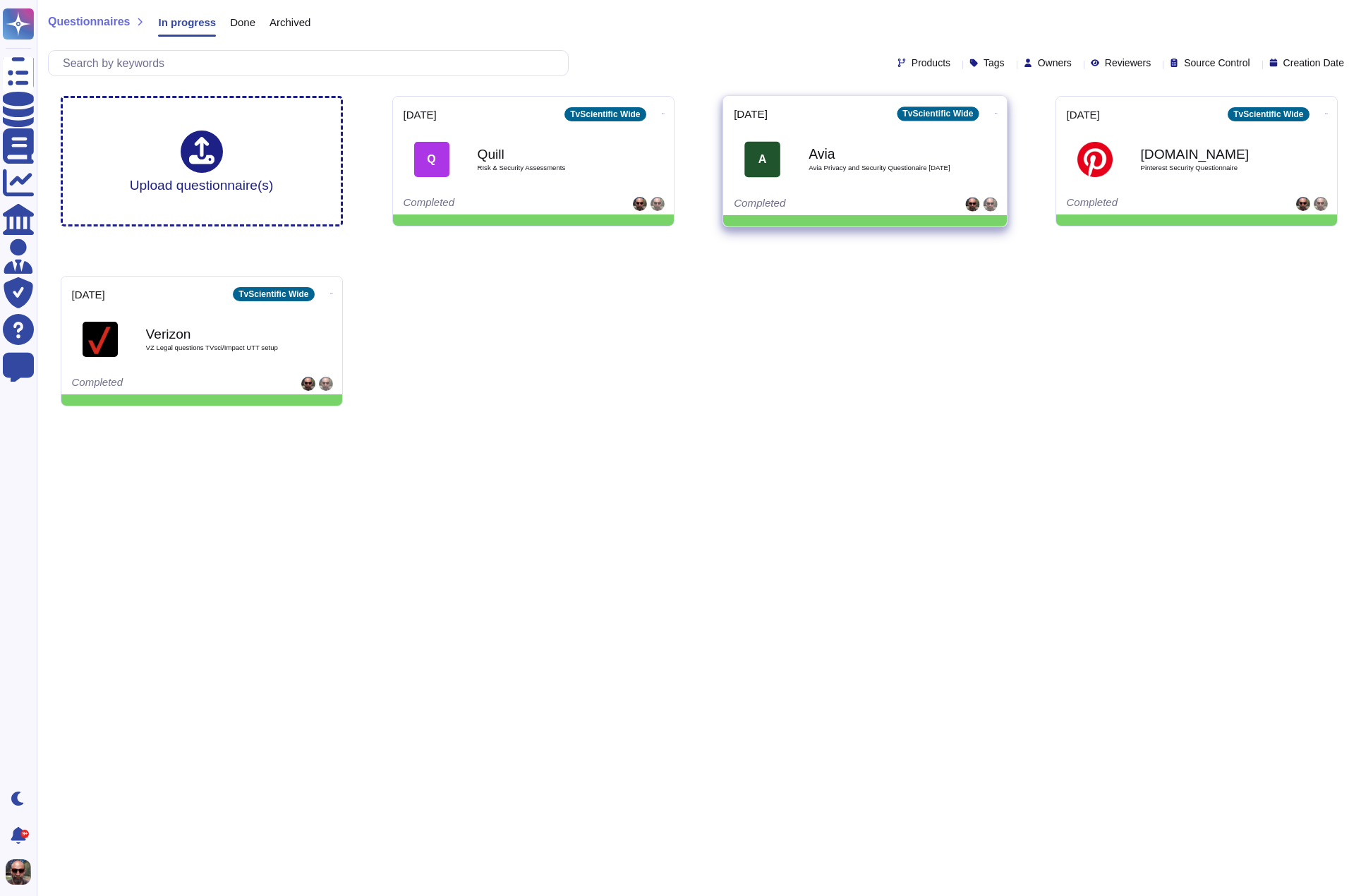
click at [867, 164] on span "Avia Privacy and Security Questionaire [DATE]" at bounding box center [880, 168] width 142 height 7
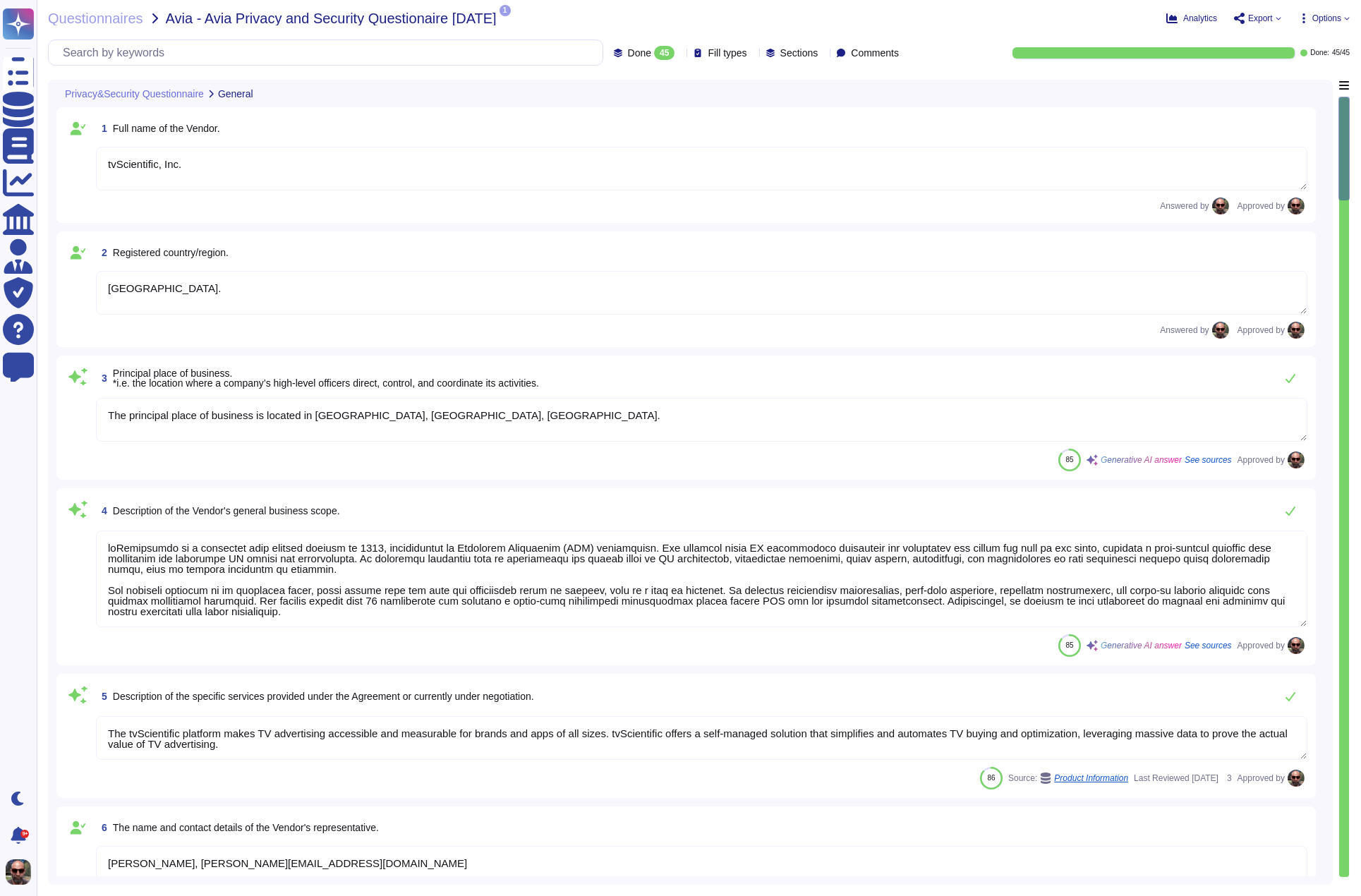
type textarea "tvScientific, Inc."
type textarea "[GEOGRAPHIC_DATA]."
type textarea "The principal place of business is located in [GEOGRAPHIC_DATA], [GEOGRAPHIC_DA…"
type textarea "tvScientific is a privately held company founded in [DATE], specializing in Con…"
type textarea "The tvScientific platform makes TV advertising accessible and measurable for br…"
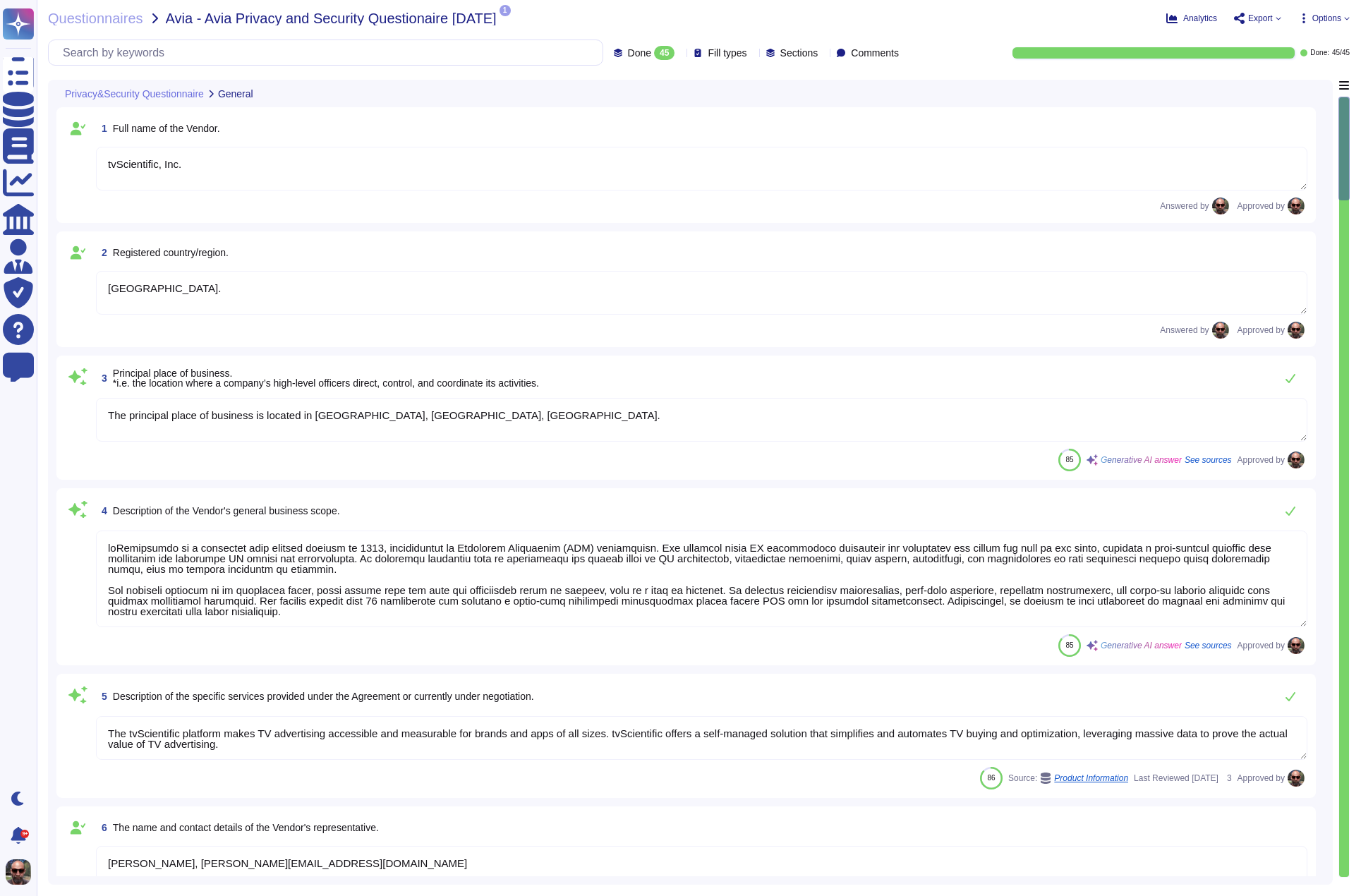
click at [1262, 14] on span "Export" at bounding box center [1260, 18] width 24 height 8
click at [1289, 40] on p "Copy link" at bounding box center [1311, 57] width 46 height 43
click at [103, 18] on span "Questionnaires" at bounding box center [95, 18] width 95 height 14
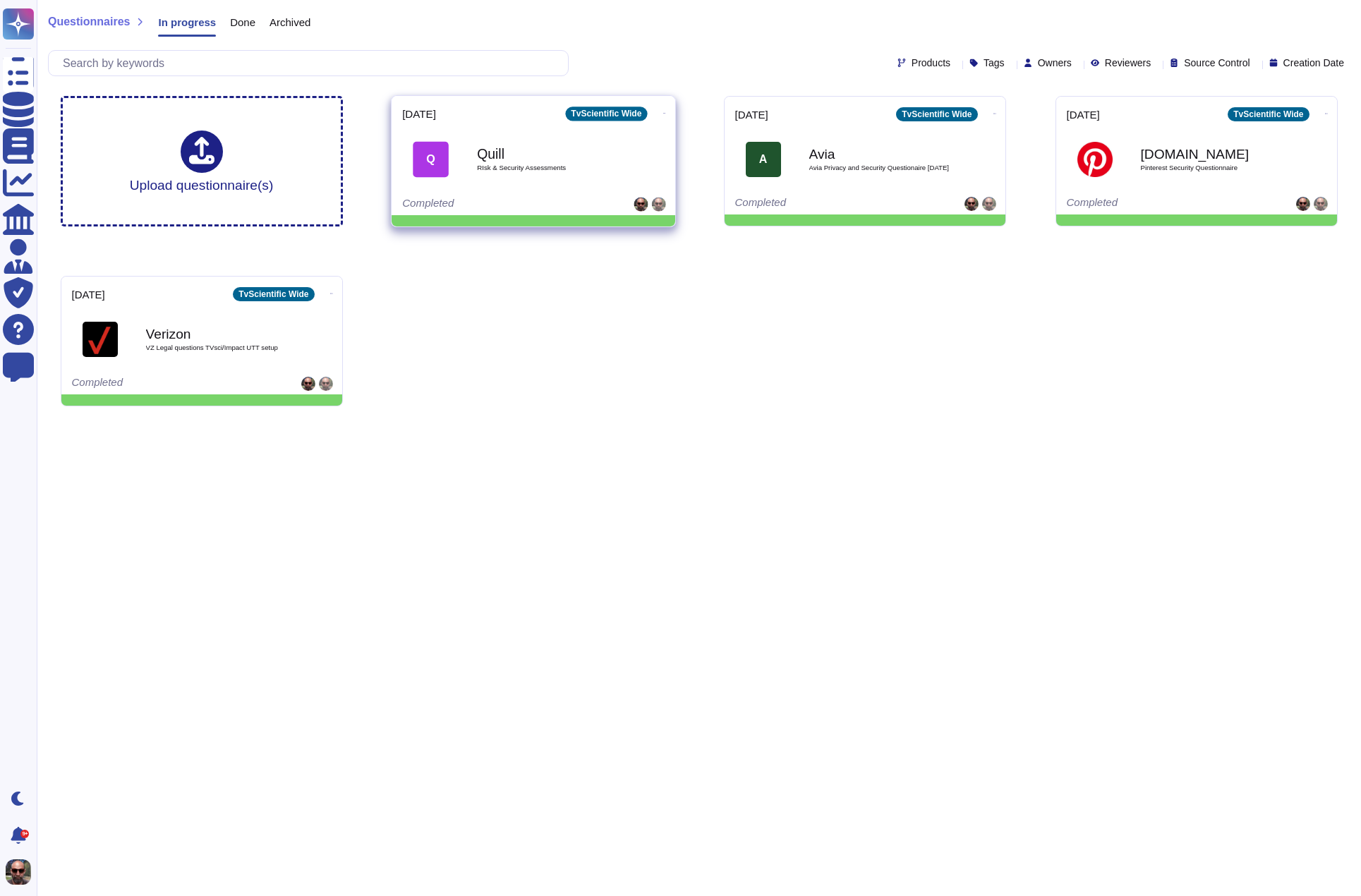
click at [497, 175] on div "Quill RIsk & Security Assessments" at bounding box center [547, 159] width 142 height 57
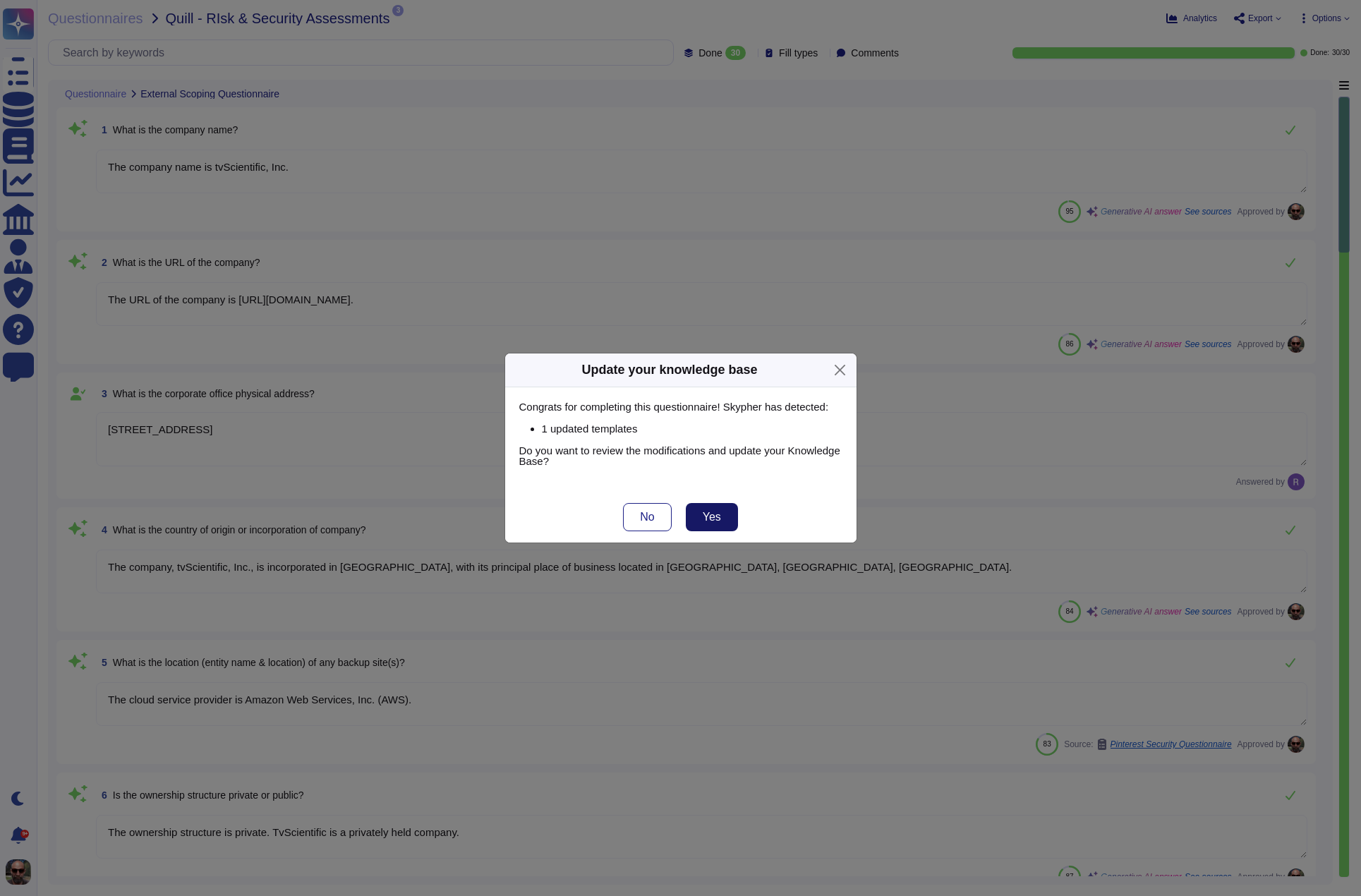
click at [716, 519] on span "Yes" at bounding box center [712, 517] width 18 height 11
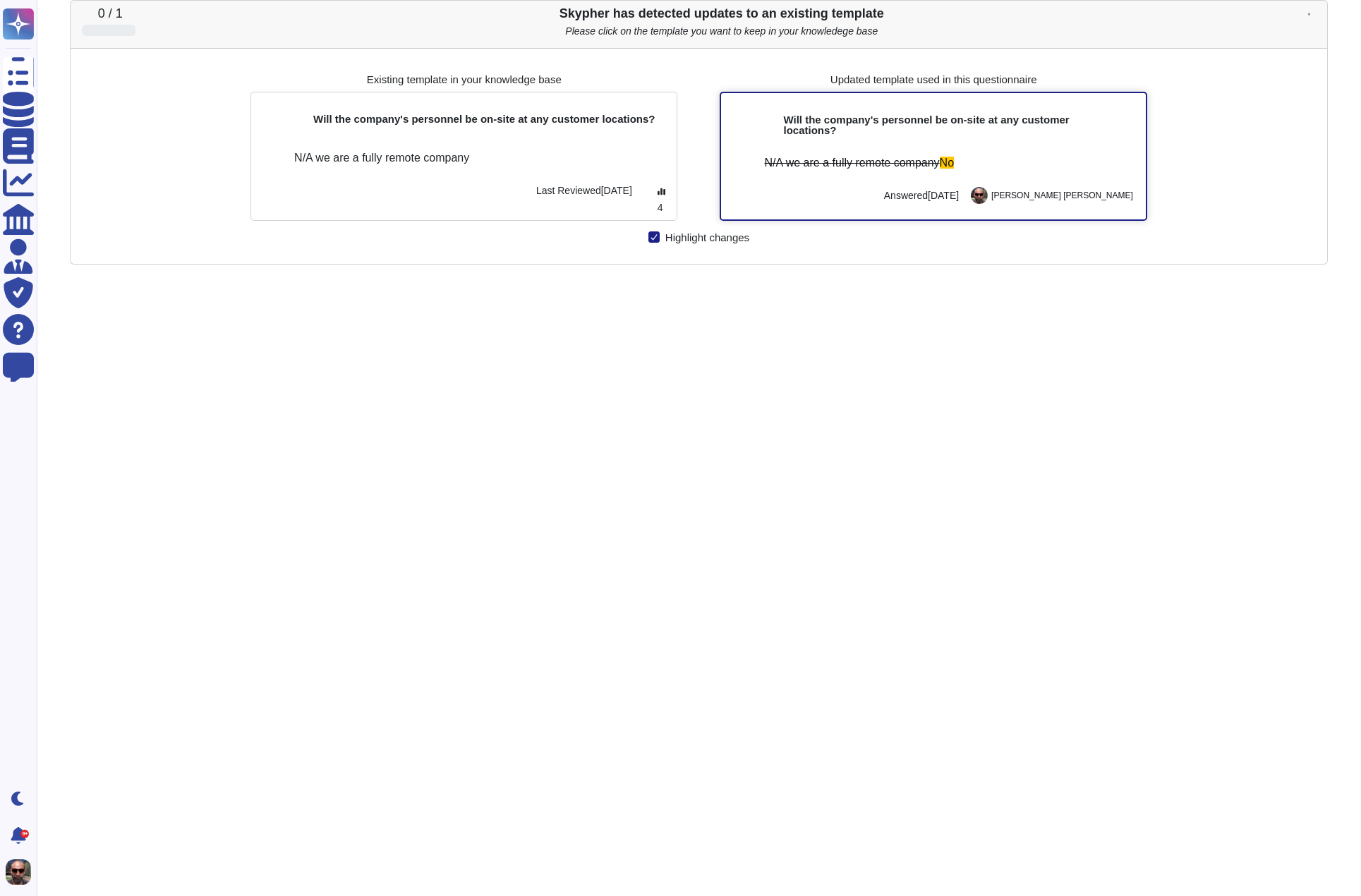
click at [862, 193] on div at bounding box center [802, 191] width 156 height 25
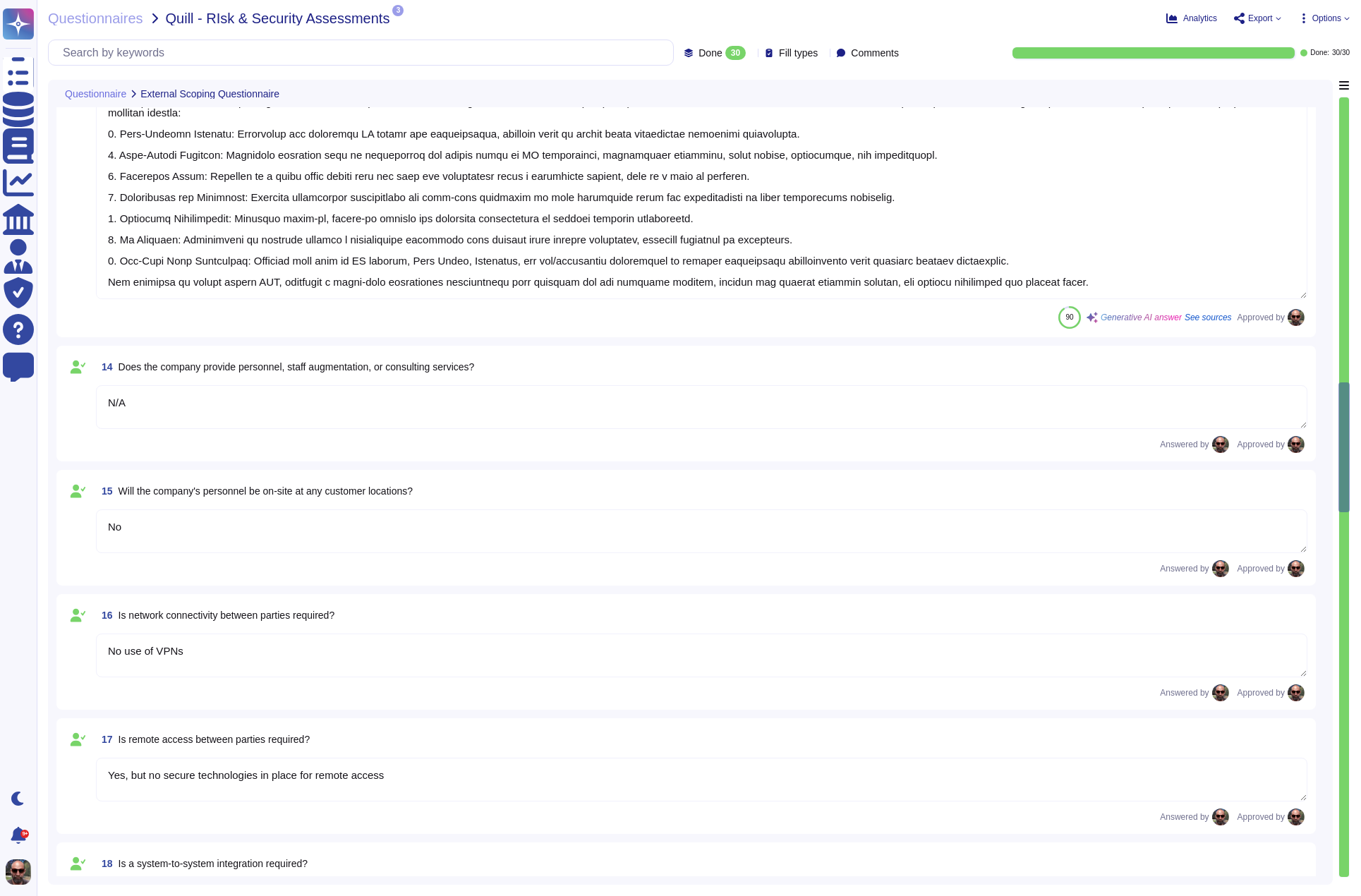
scroll to position [1630, 0]
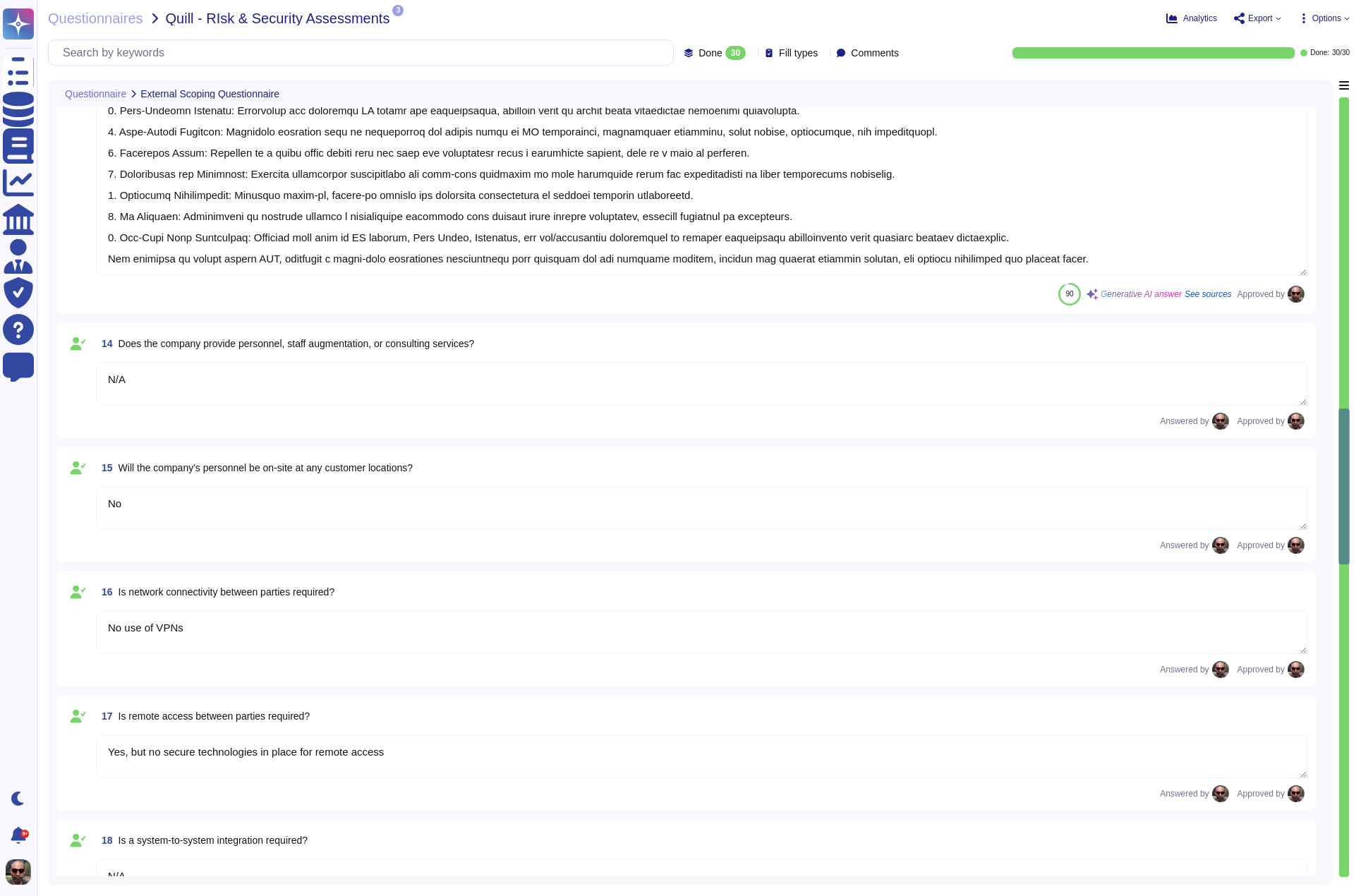
click at [504, 751] on textarea "Yes, but no secure technologies in place for remote access" at bounding box center [701, 756] width 1211 height 43
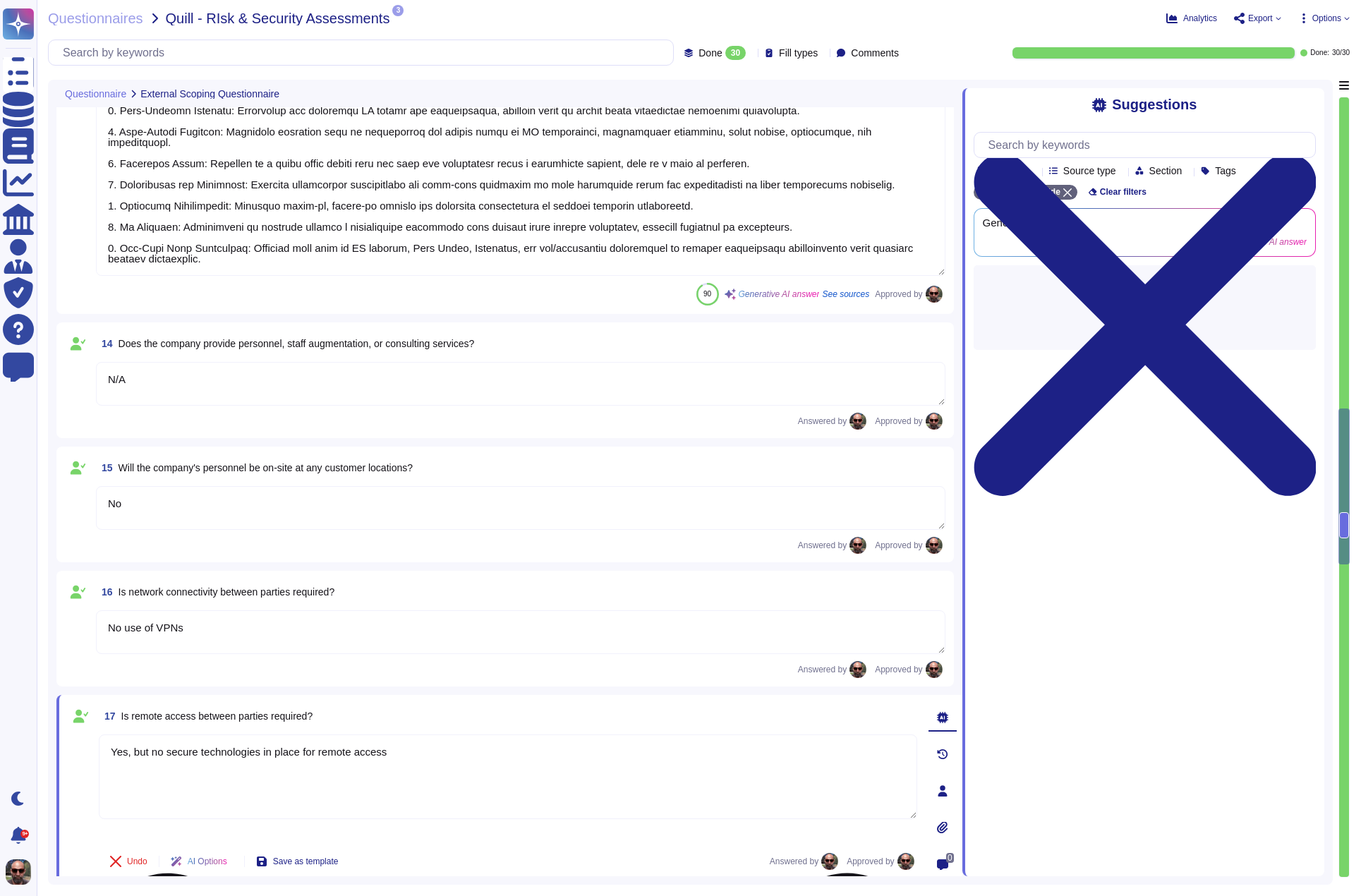
click at [504, 751] on textarea "Yes, but no secure technologies in place for remote access" at bounding box center [507, 776] width 818 height 84
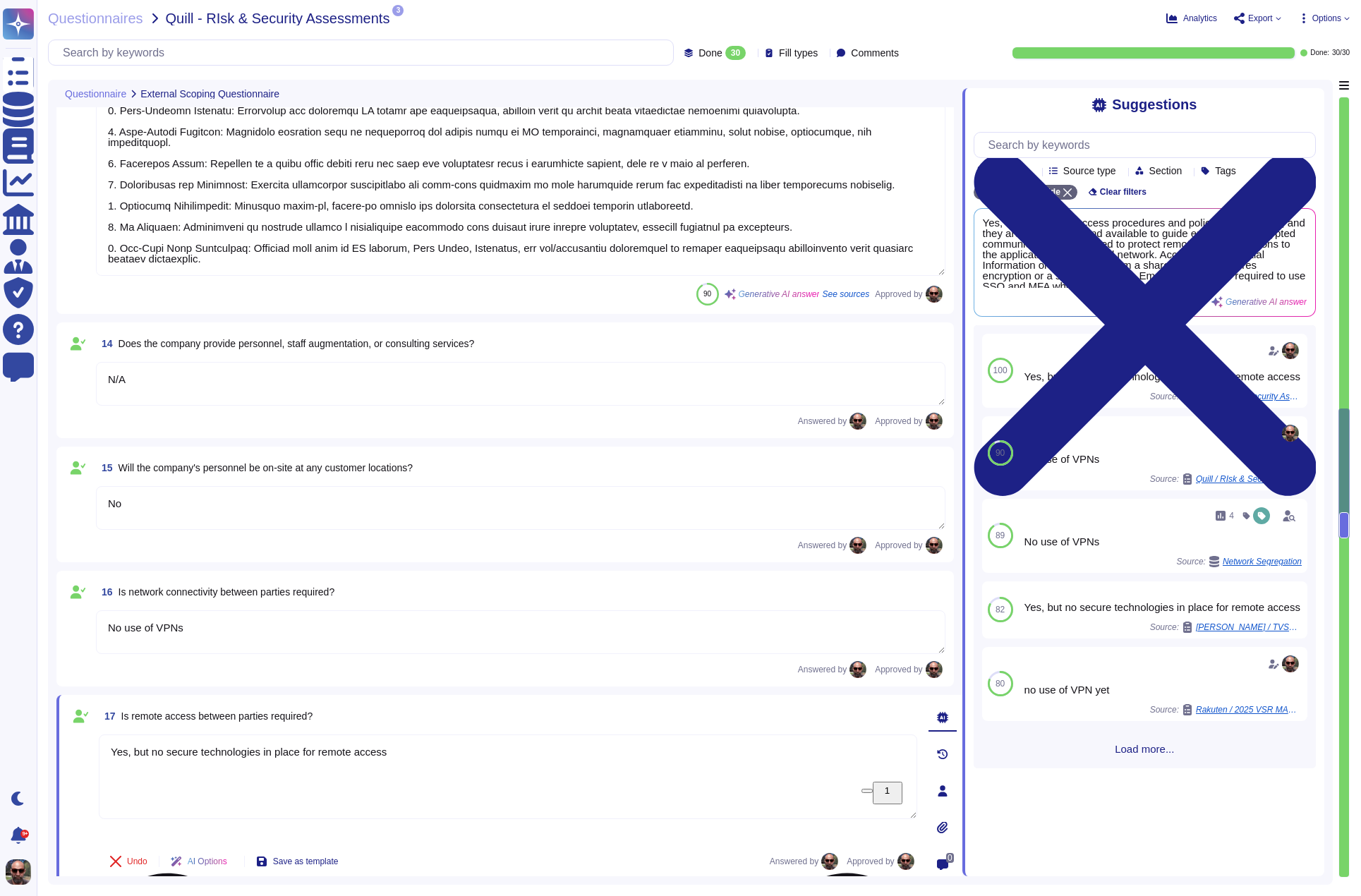
click at [904, 749] on textarea "Yes, but no secure technologies in place for remote access" at bounding box center [507, 776] width 818 height 84
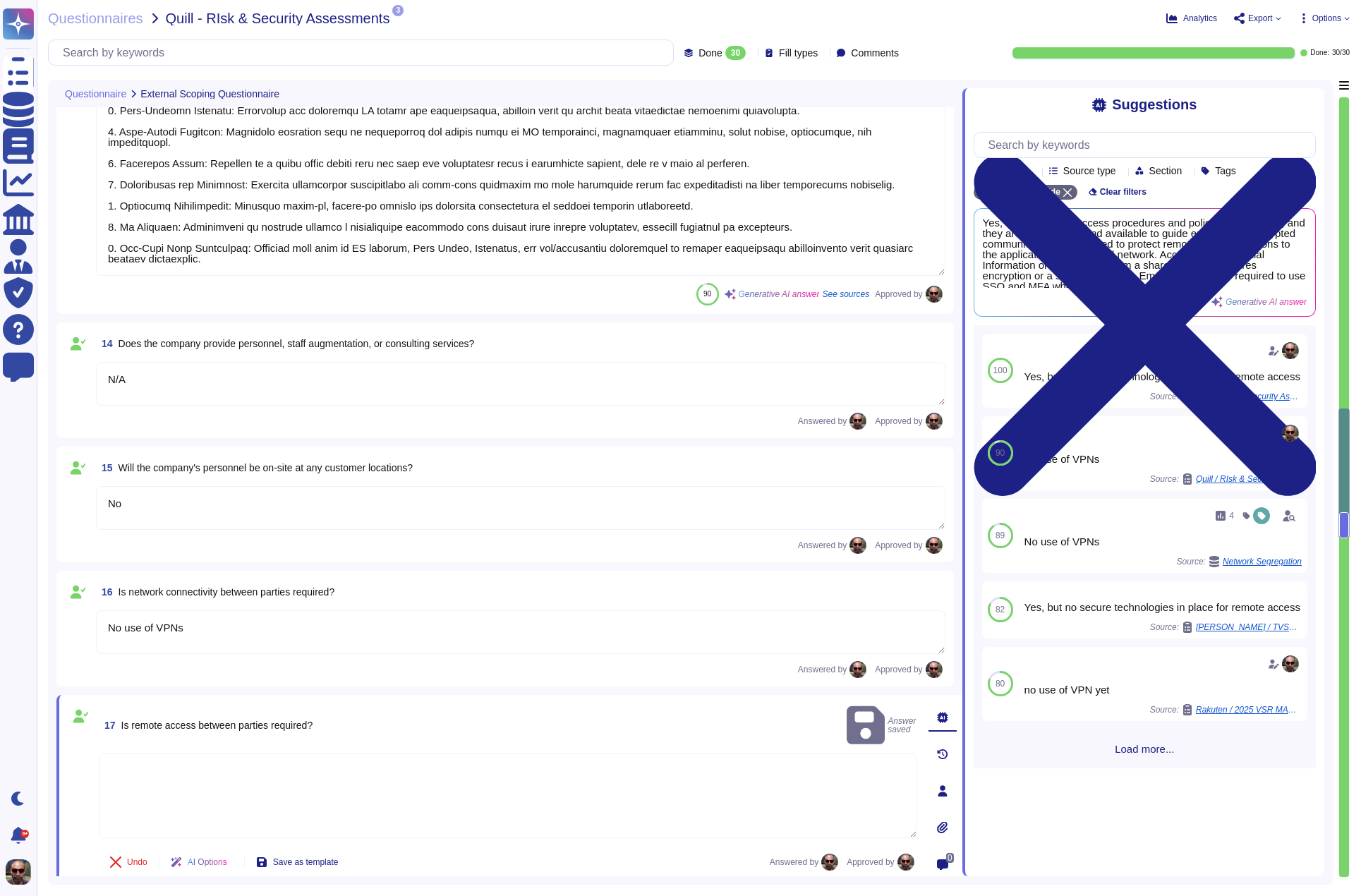
click at [591, 756] on textarea "To enrich screen reader interactions, please activate Accessibility in Grammarl…" at bounding box center [507, 795] width 818 height 84
click at [598, 835] on div "No" at bounding box center [507, 792] width 818 height 94
click at [943, 32] on div "Questionnaires Quill - RIsk & Security Assessments 3 pdf SOC 2 Type 2 Report - …" at bounding box center [699, 448] width 1325 height 896
click at [726, 53] on div "30" at bounding box center [736, 53] width 21 height 14
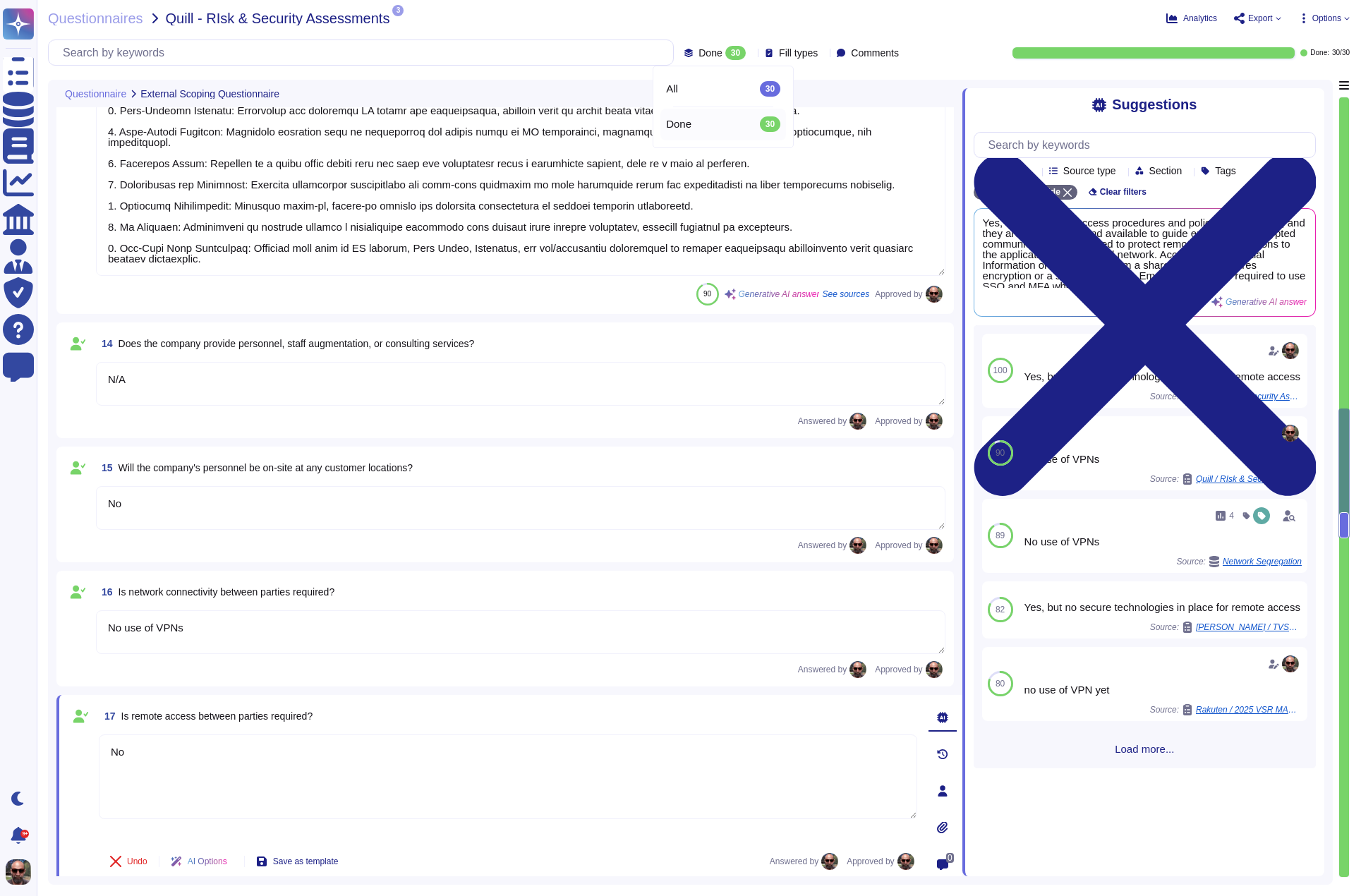
click at [726, 53] on div "30" at bounding box center [736, 53] width 21 height 14
click at [82, 13] on span "Questionnaires" at bounding box center [95, 18] width 95 height 14
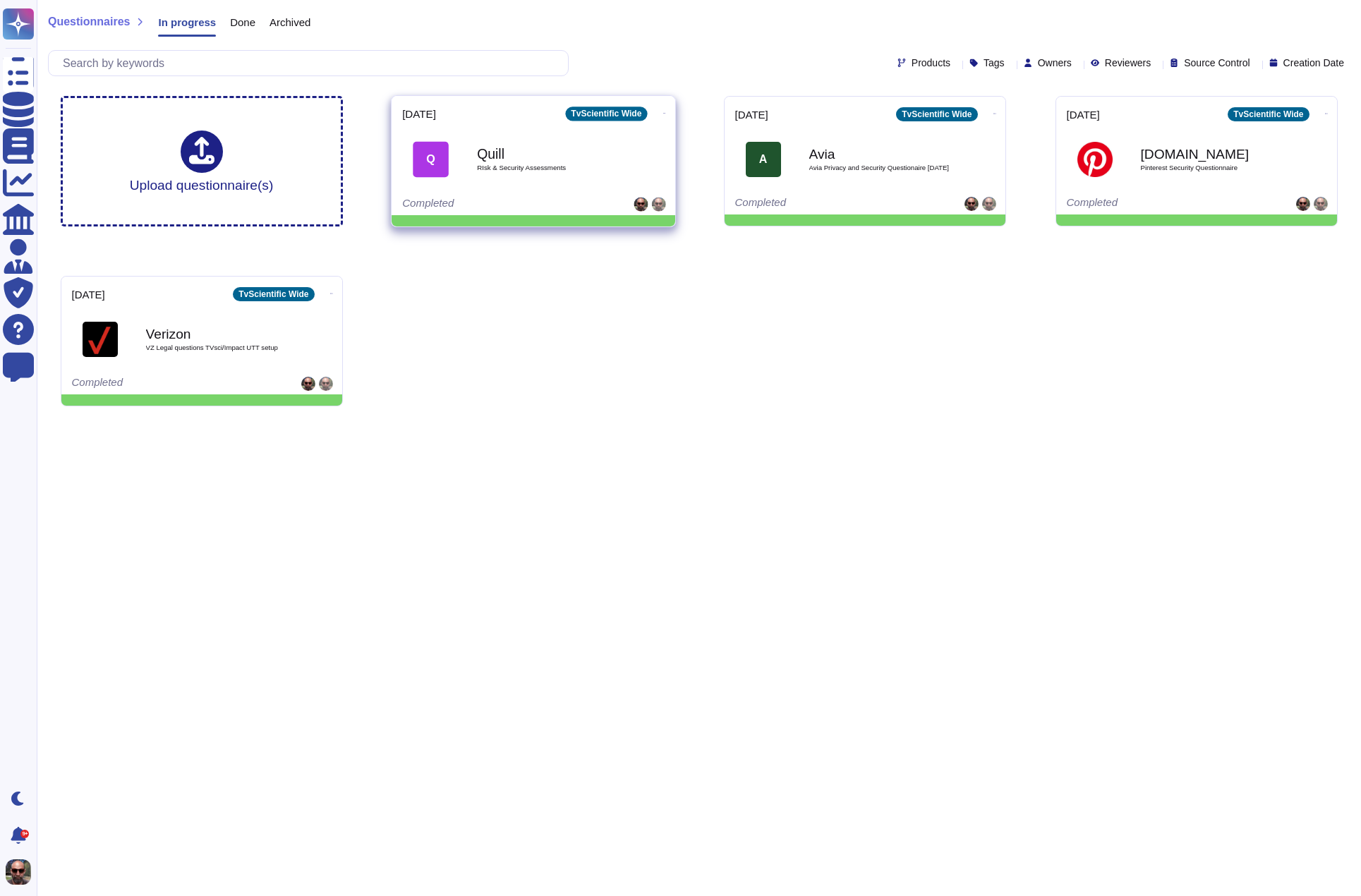
click at [511, 147] on b "Quill" at bounding box center [547, 153] width 142 height 14
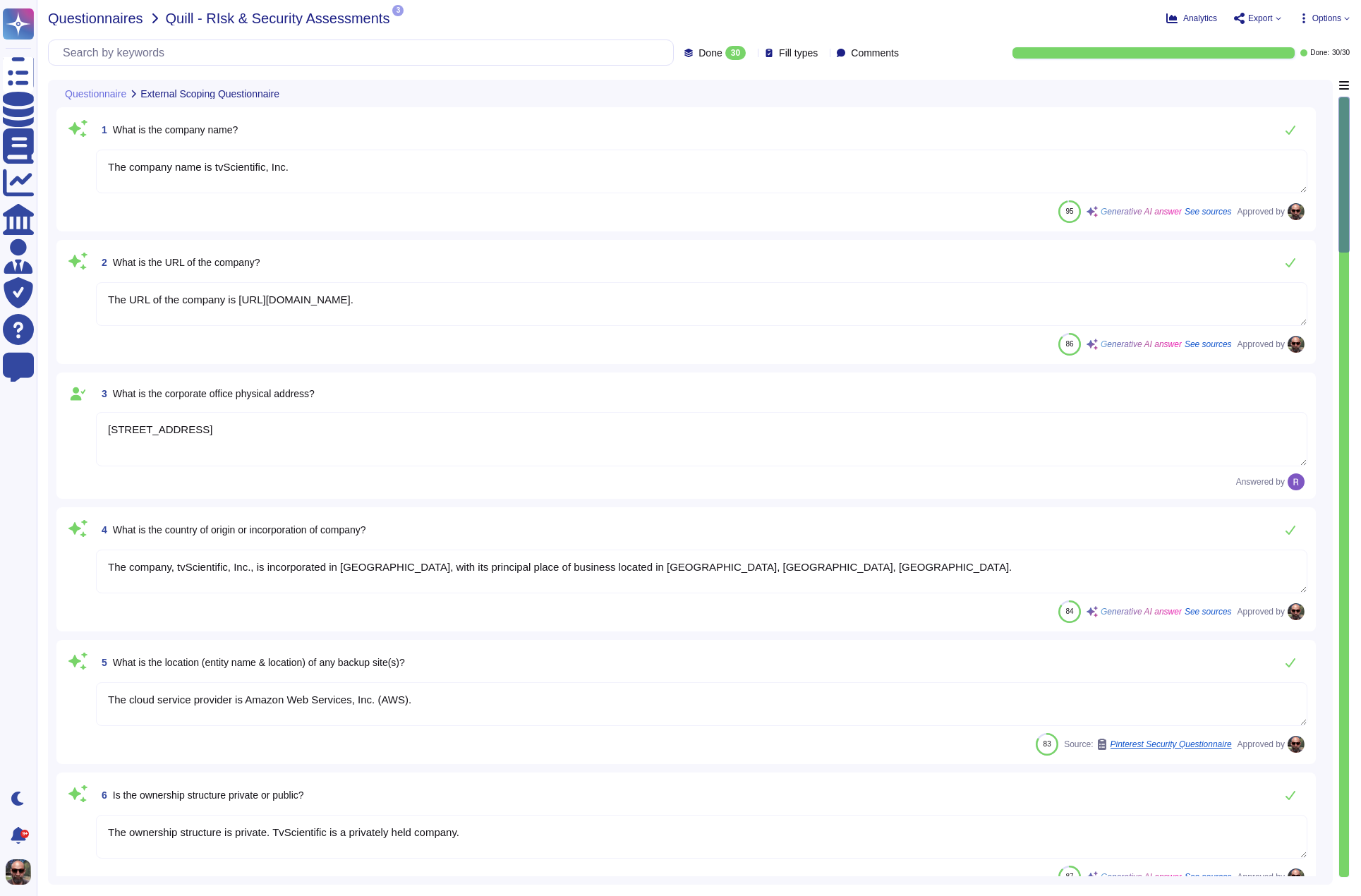
click at [121, 17] on span "Questionnaires" at bounding box center [95, 18] width 95 height 14
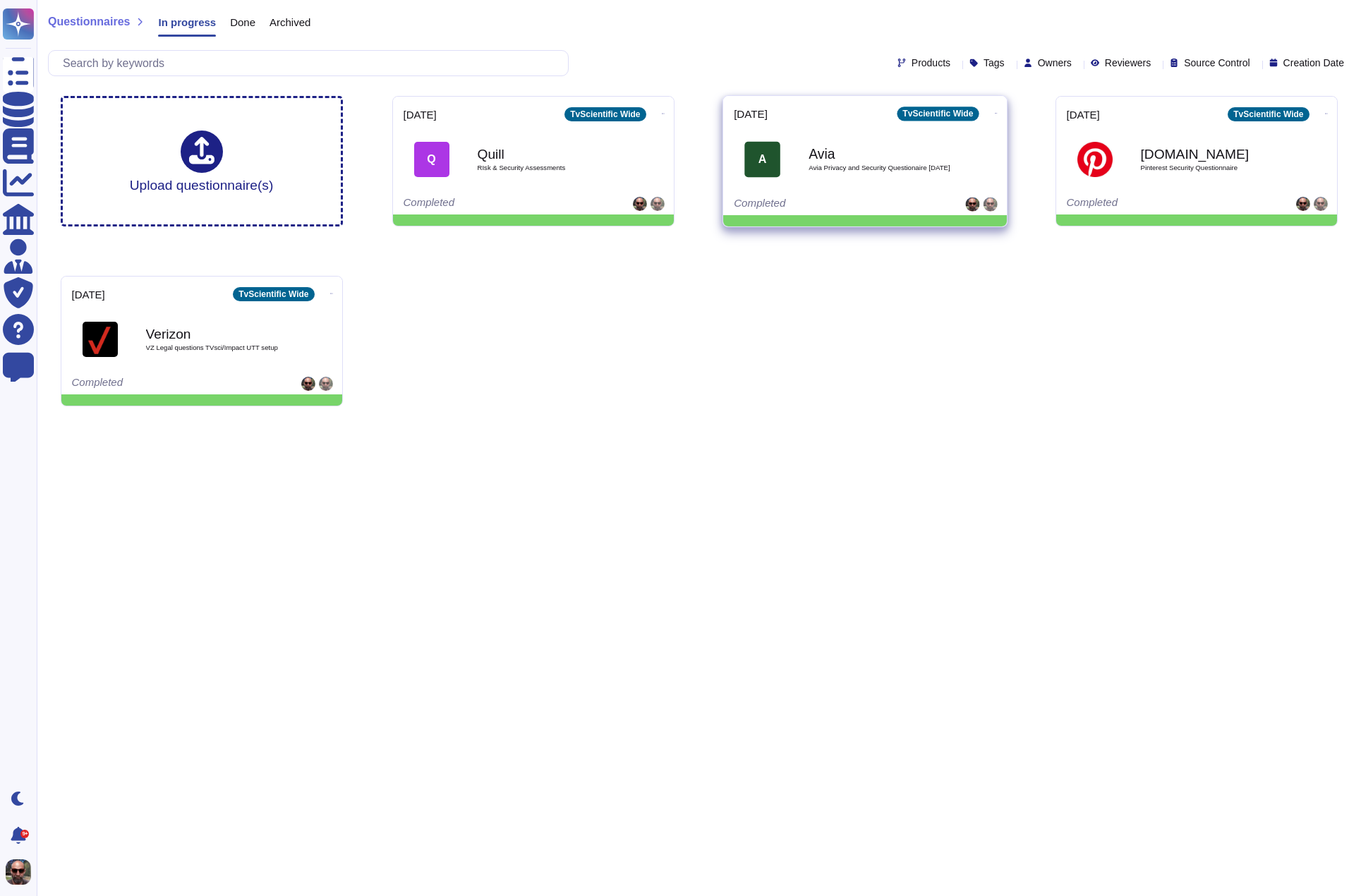
click at [883, 147] on b "Avia" at bounding box center [880, 153] width 142 height 14
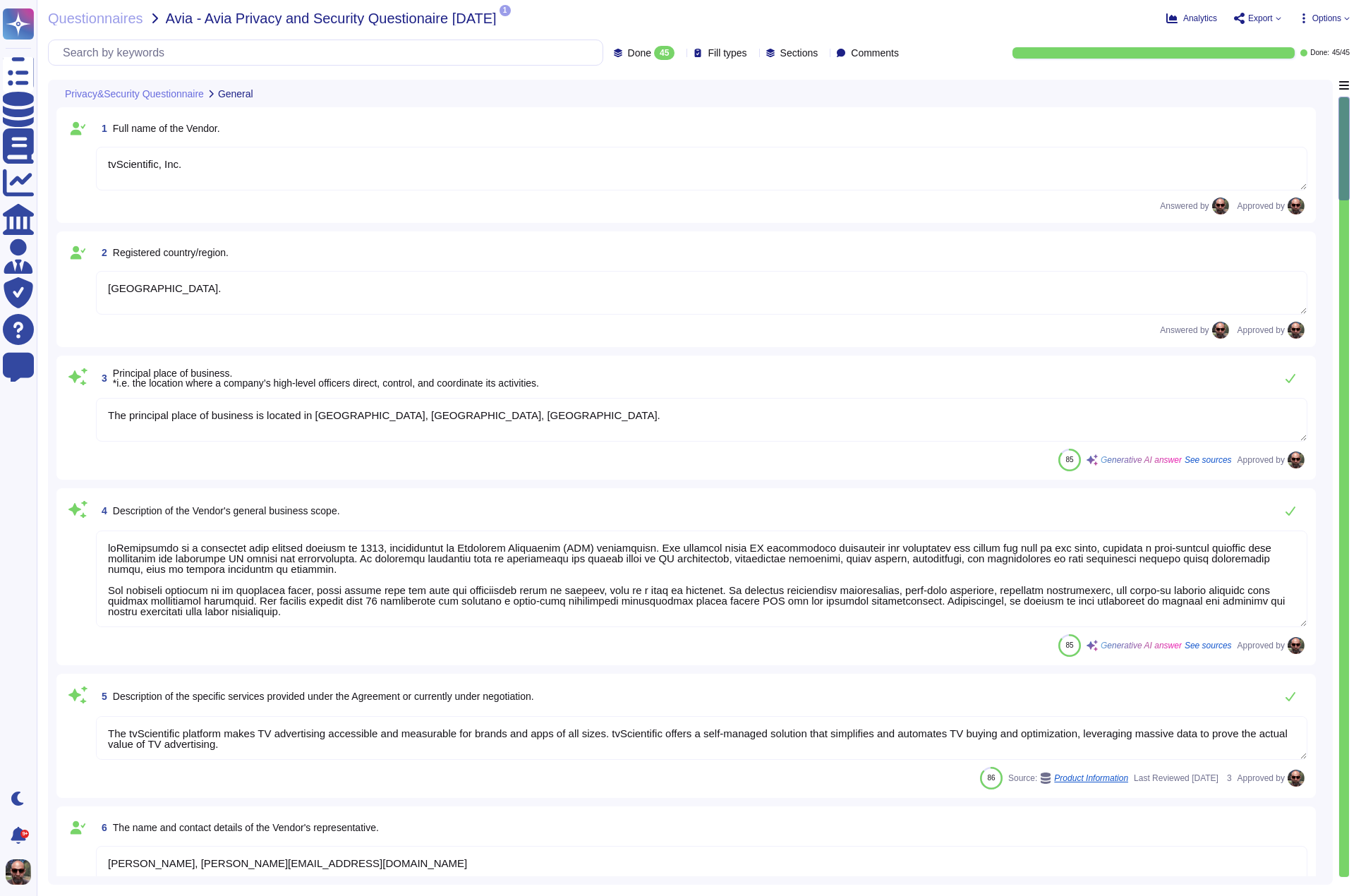
click at [1256, 22] on span "Export" at bounding box center [1260, 18] width 24 height 8
click at [1285, 85] on p "Download" at bounding box center [1309, 105] width 50 height 40
click at [106, 21] on span "Questionnaires" at bounding box center [95, 18] width 95 height 14
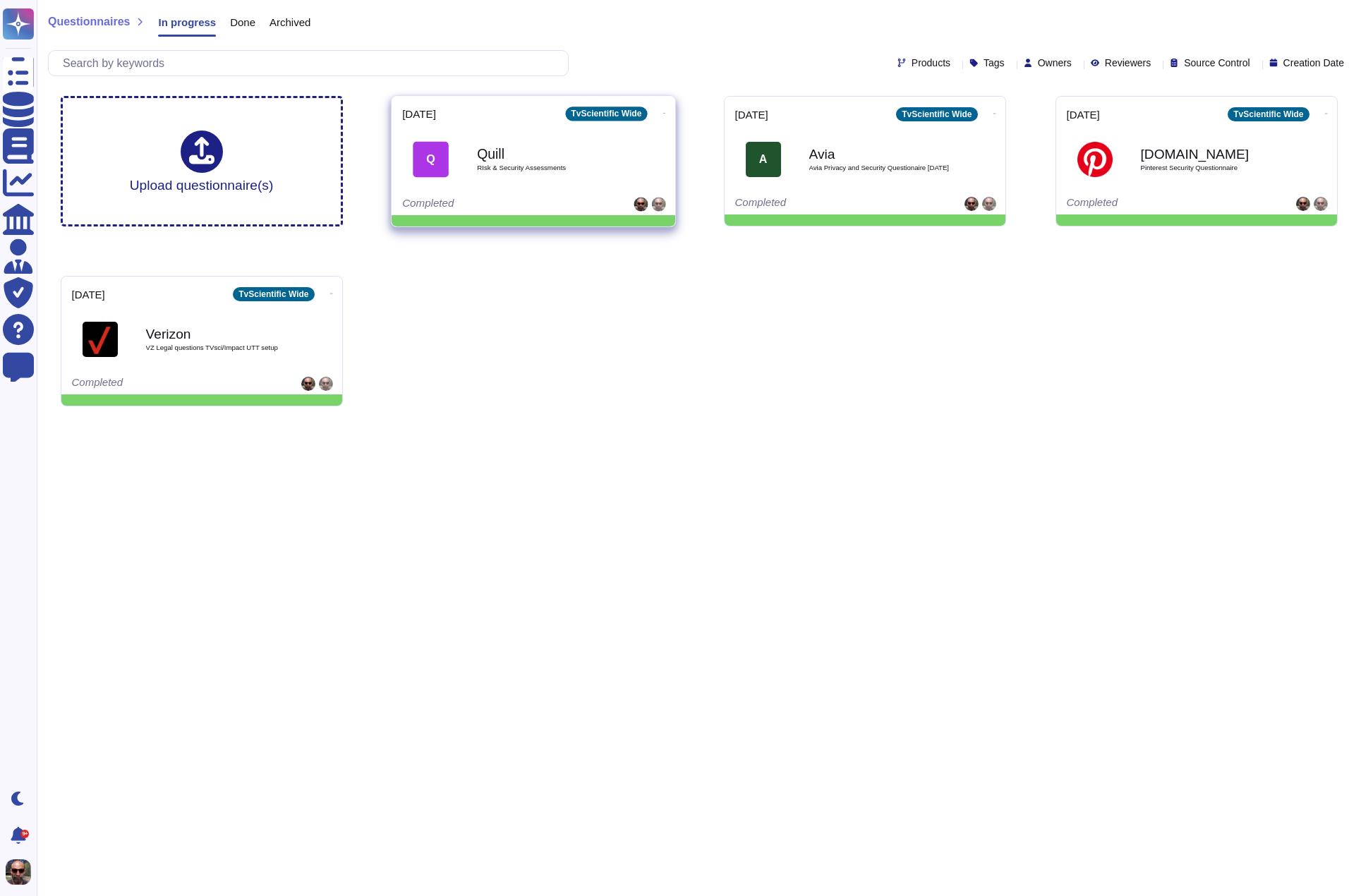
click at [556, 149] on b "Quill" at bounding box center [547, 153] width 142 height 14
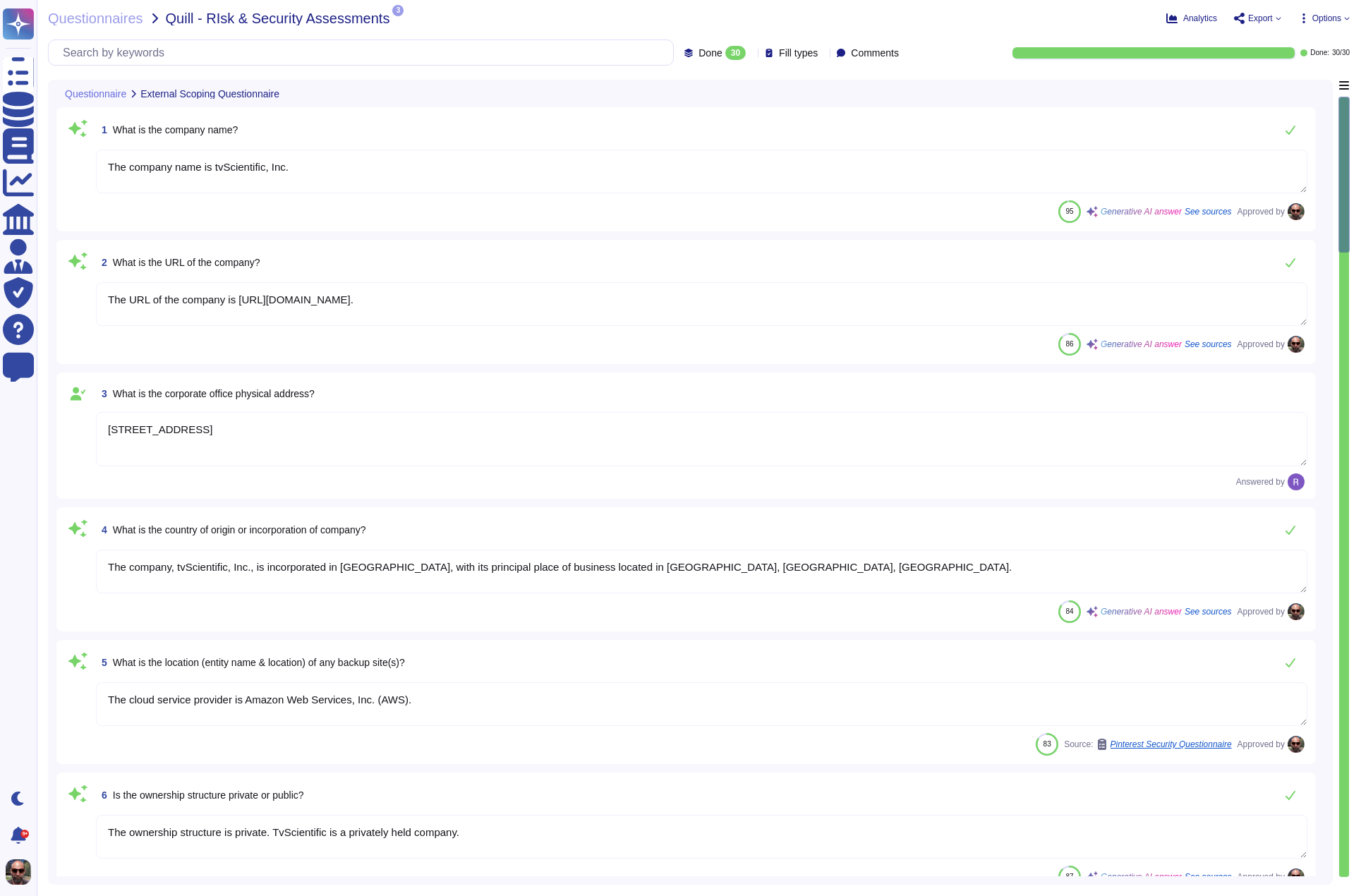
click at [1270, 20] on span "Export" at bounding box center [1260, 18] width 24 height 8
click at [1285, 85] on p "Download" at bounding box center [1309, 105] width 50 height 40
